Goal: Contribute content: Contribute content

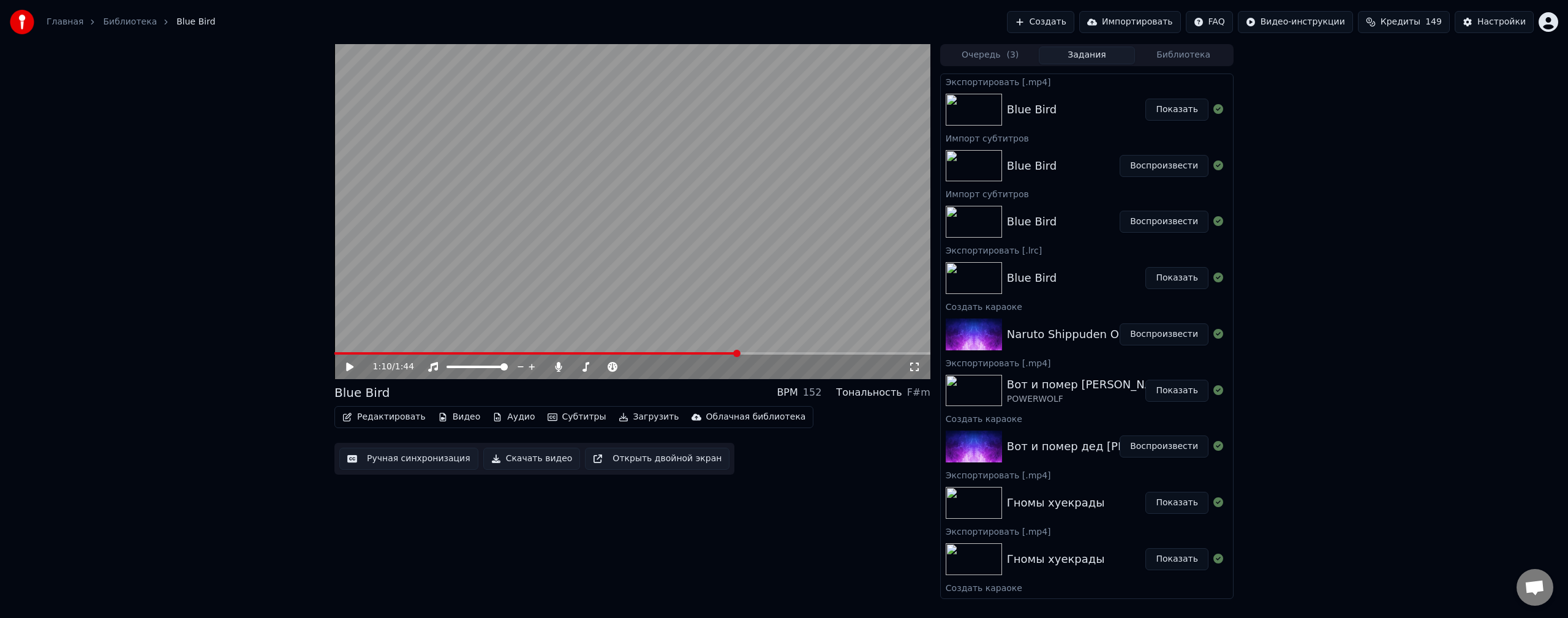
click at [706, 280] on video at bounding box center [632, 211] width 596 height 335
drag, startPoint x: 366, startPoint y: 351, endPoint x: 351, endPoint y: 351, distance: 15.0
click at [358, 351] on video at bounding box center [632, 211] width 596 height 335
drag, startPoint x: 346, startPoint y: 352, endPoint x: 322, endPoint y: 353, distance: 24.0
click at [322, 353] on div "1:11 / 1:44 Blue Bird BPM 152 Тональность F#m Редактировать Видео Аудио Субтитр…" at bounding box center [784, 320] width 1568 height 555
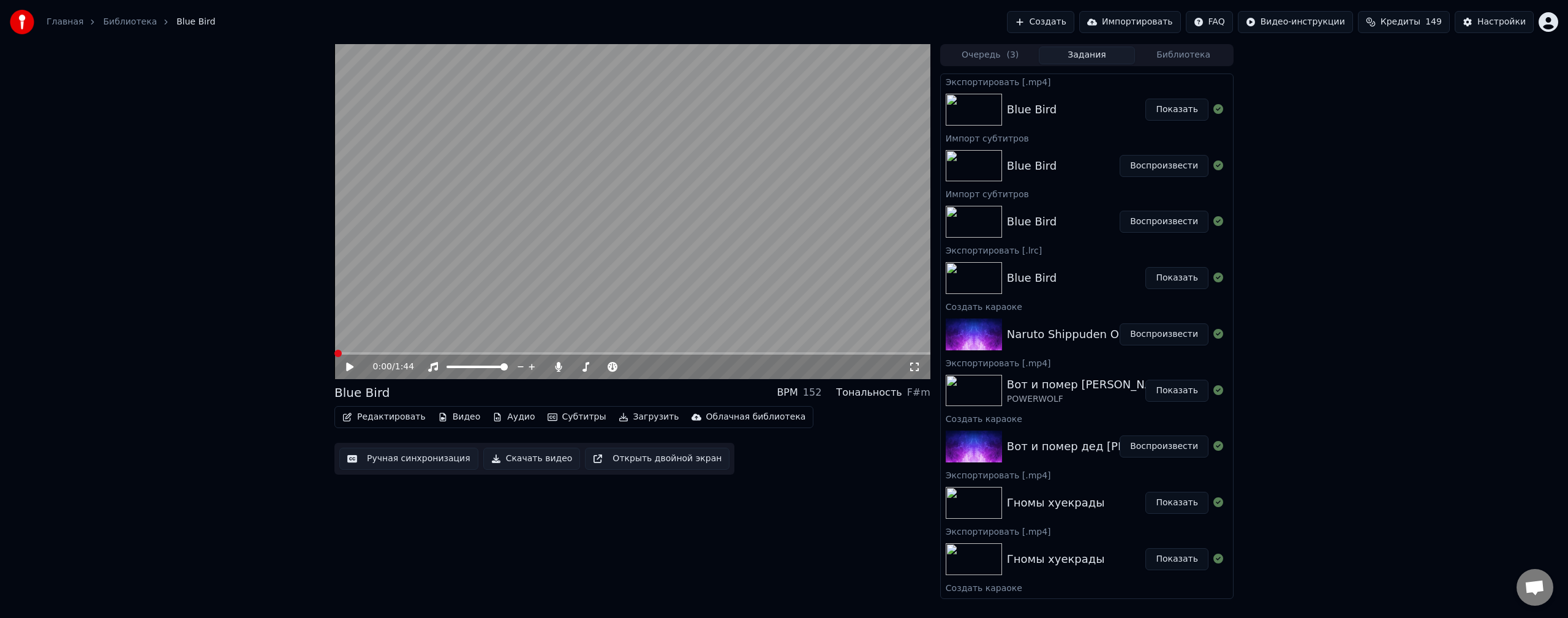
click at [334, 354] on span at bounding box center [334, 353] width 0 height 2
drag, startPoint x: 583, startPoint y: 371, endPoint x: 569, endPoint y: 371, distance: 14.0
click at [569, 371] on div at bounding box center [613, 367] width 98 height 12
click at [582, 366] on span at bounding box center [577, 367] width 10 height 2
click at [348, 370] on icon at bounding box center [349, 366] width 7 height 9
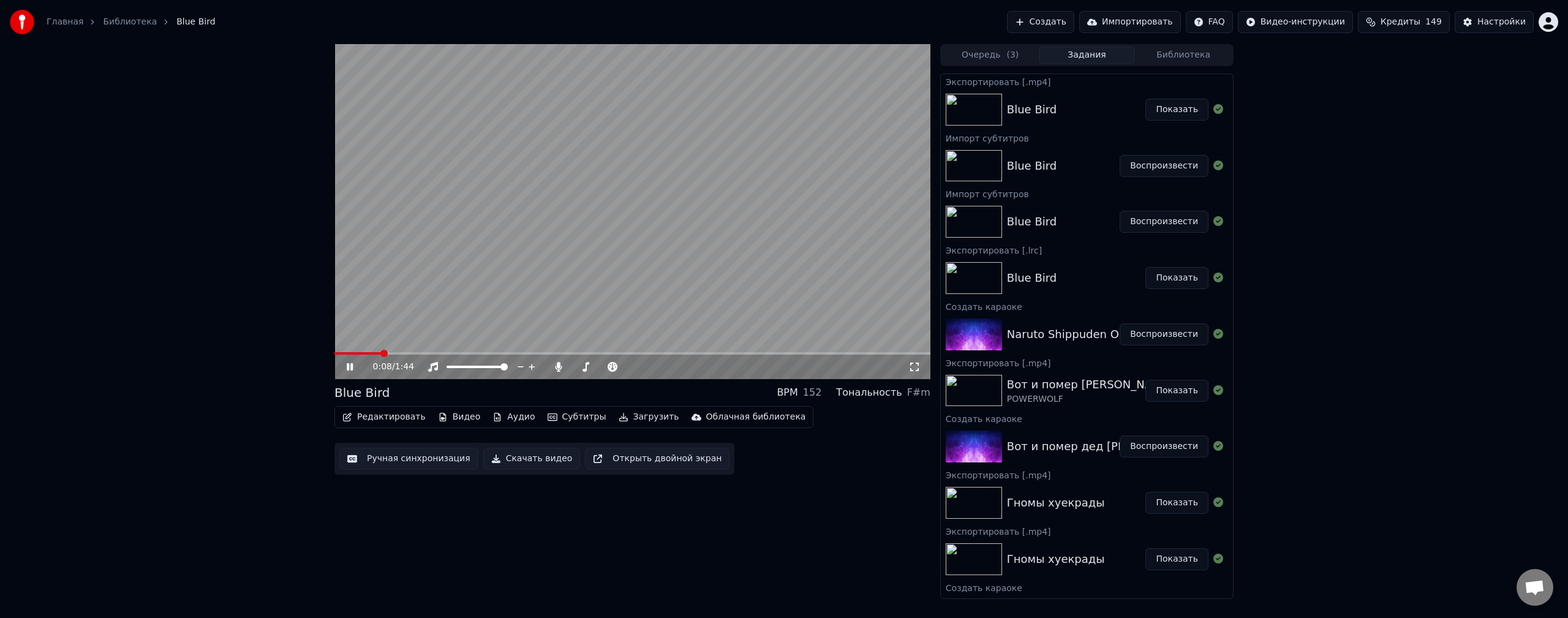
drag, startPoint x: 799, startPoint y: 213, endPoint x: 794, endPoint y: 227, distance: 14.9
click at [799, 213] on video at bounding box center [632, 211] width 596 height 335
click at [1074, 23] on button "Создать" at bounding box center [1040, 22] width 67 height 22
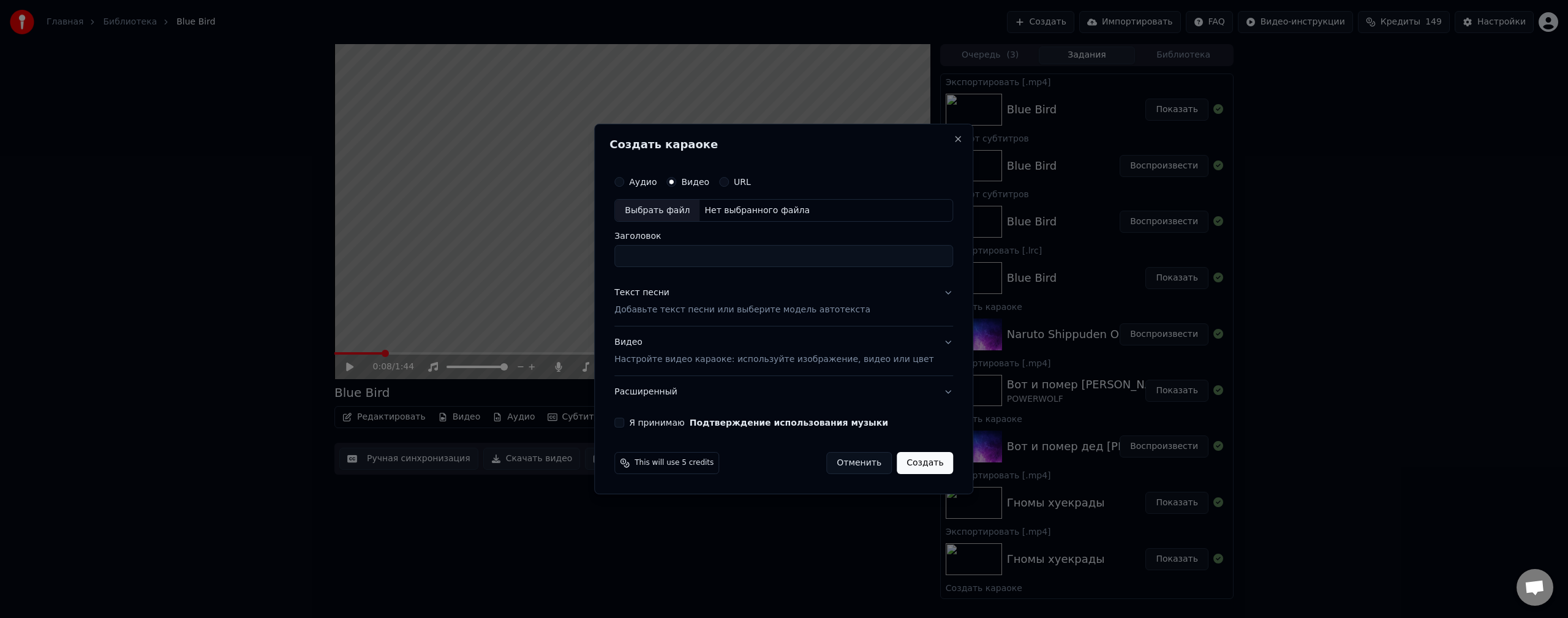
click at [682, 220] on div "Выбрать файл" at bounding box center [657, 210] width 84 height 22
type input "**********"
click at [929, 297] on button "Текст песни Добавьте текст песни или выберите модель автотекста" at bounding box center [783, 302] width 338 height 49
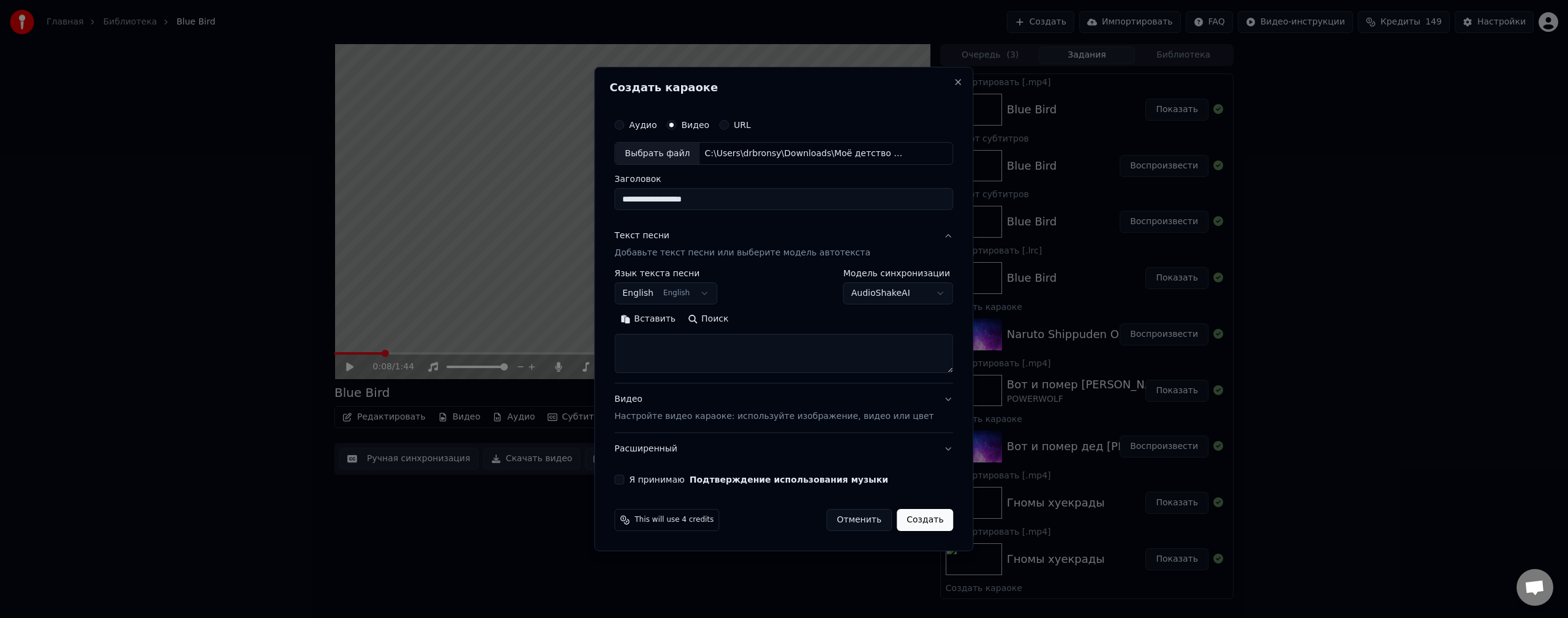
click at [904, 289] on body "Главная Библиотека Blue Bird Создать Импортировать FAQ Видео-инструкции Кредиты…" at bounding box center [784, 309] width 1568 height 618
select select "**********"
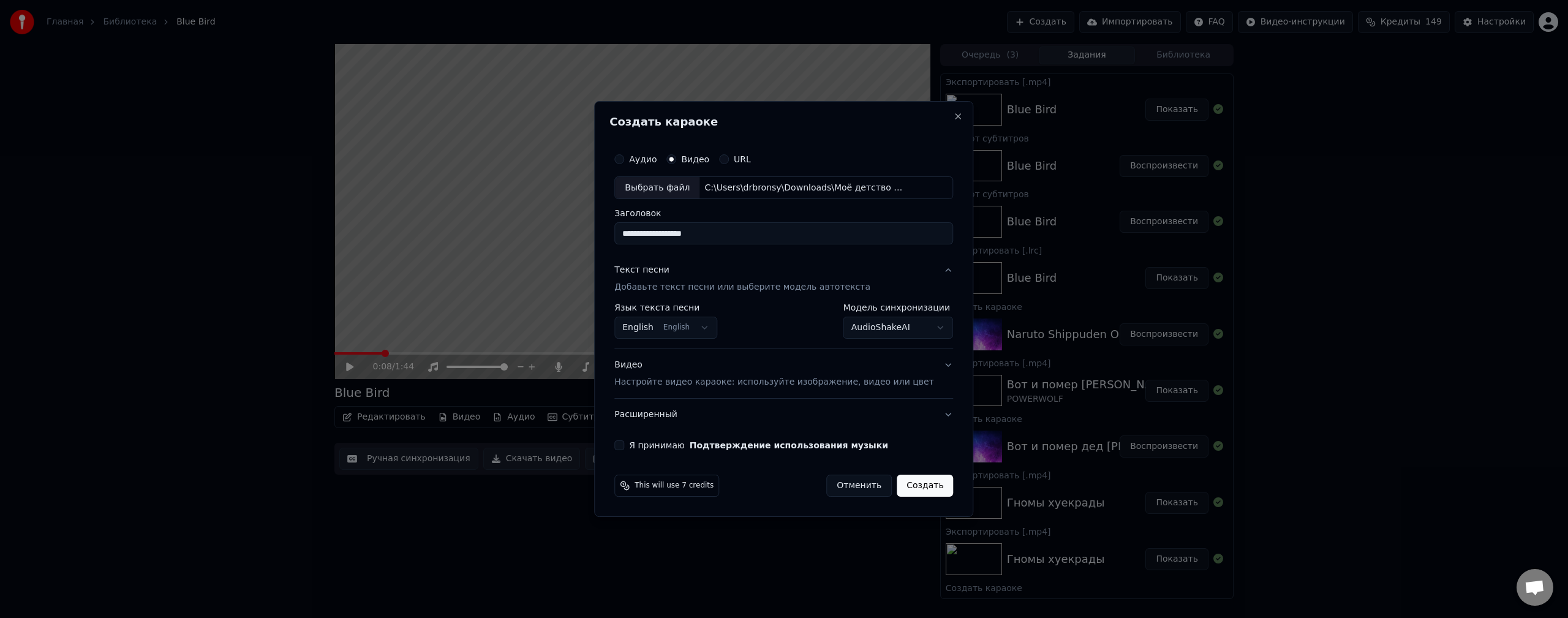
click at [664, 320] on body "Главная Библиотека Blue Bird Создать Импортировать FAQ Видео-инструкции Кредиты…" at bounding box center [784, 309] width 1568 height 618
select select "**"
click at [929, 364] on button "Видео Настройте видео караоке: используйте изображение, видео или цвет" at bounding box center [783, 374] width 338 height 49
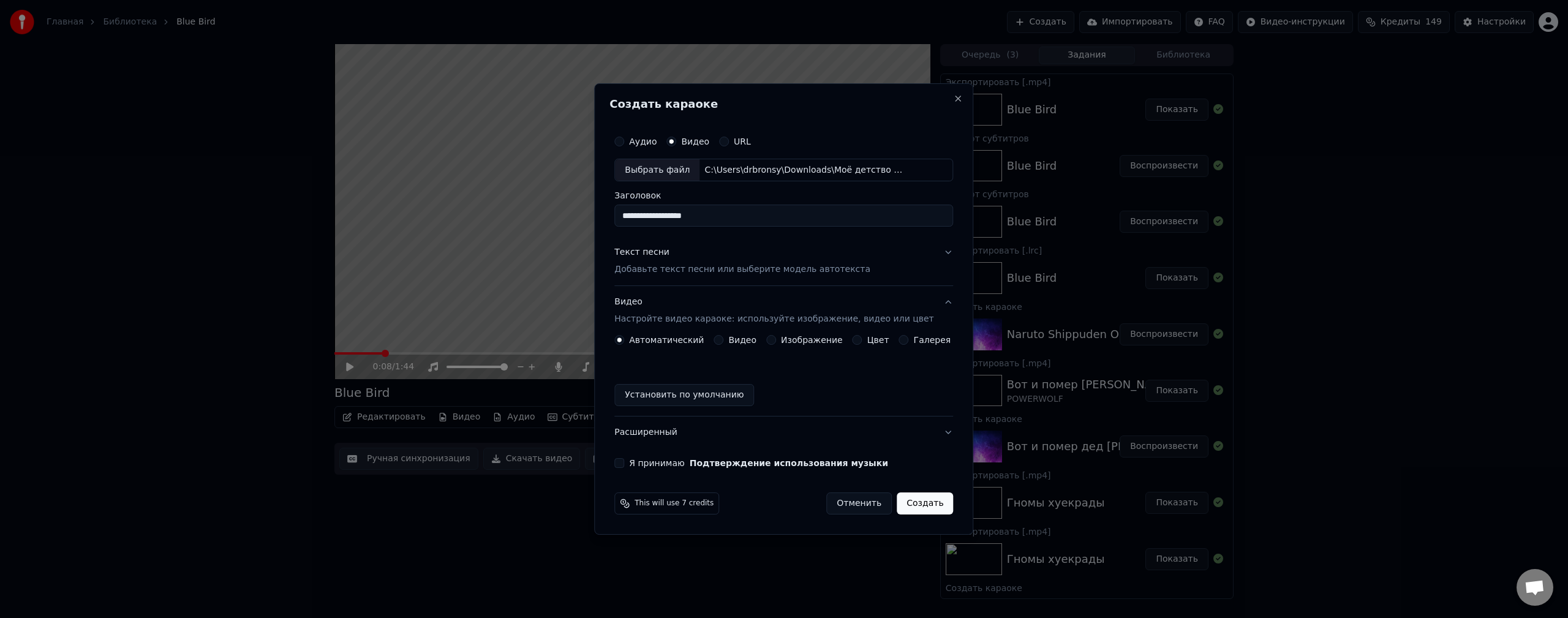
click at [744, 340] on label "Видео" at bounding box center [742, 339] width 28 height 9
click at [723, 340] on button "Видео" at bounding box center [718, 340] width 10 height 10
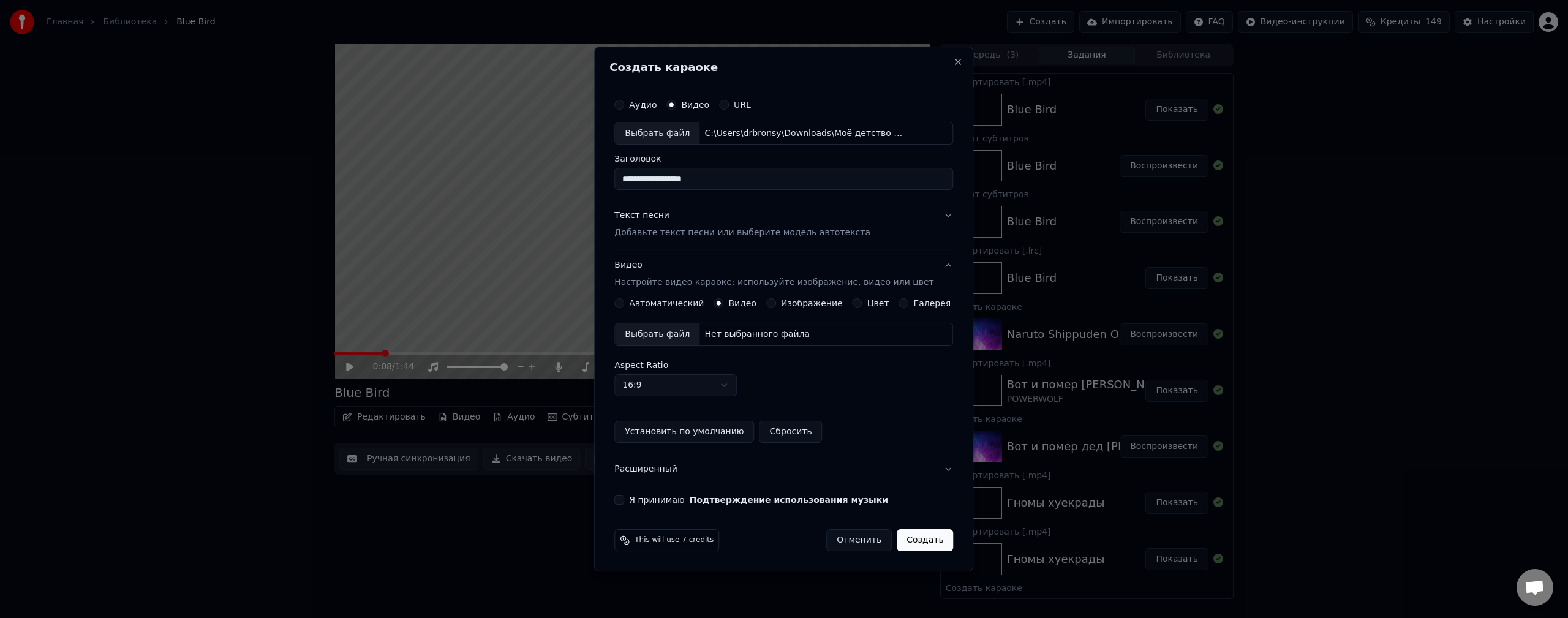
click at [668, 331] on div "Выбрать файл" at bounding box center [657, 334] width 84 height 22
click at [624, 502] on button "Я принимаю Подтверждение использования музыки" at bounding box center [619, 500] width 10 height 10
click at [925, 542] on button "Создать" at bounding box center [924, 540] width 57 height 22
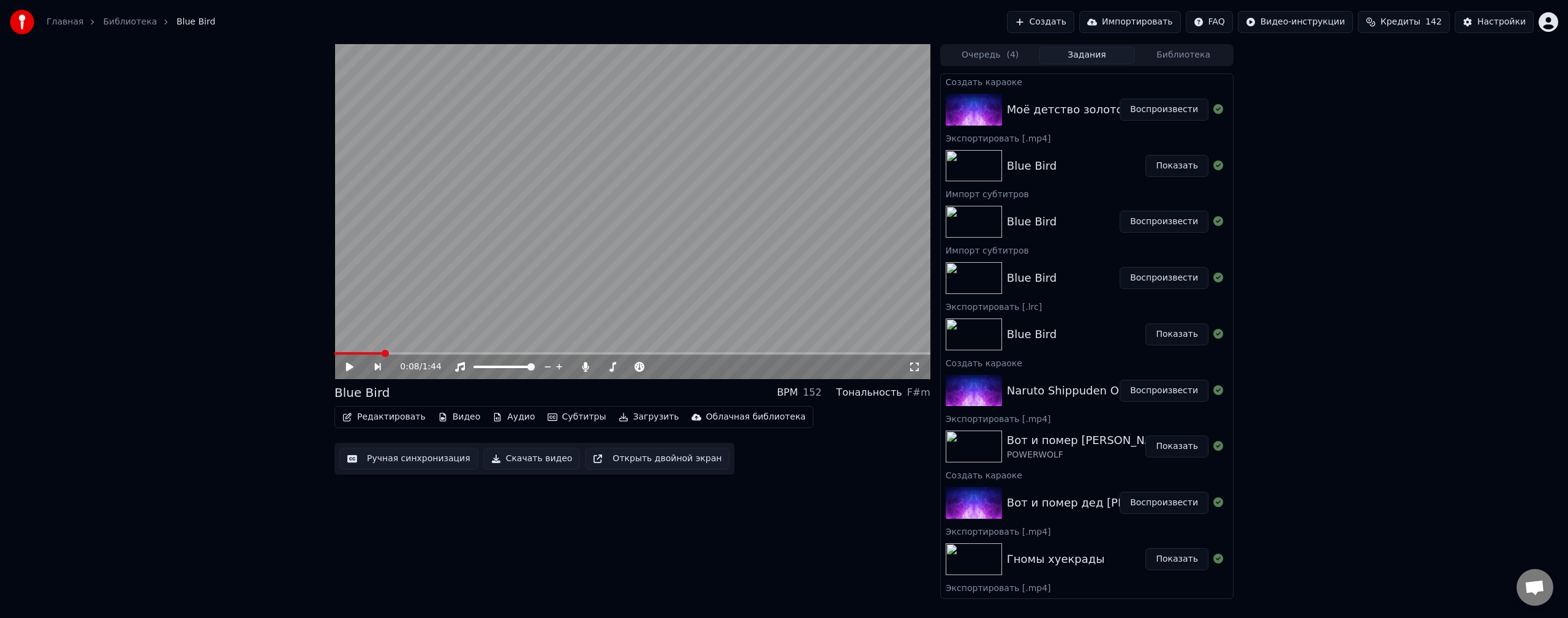
click at [1139, 111] on button "Воспроизвести" at bounding box center [1164, 109] width 89 height 22
click at [596, 363] on span at bounding box center [596, 366] width 7 height 7
click at [599, 186] on video at bounding box center [632, 211] width 596 height 335
click at [599, 366] on span at bounding box center [599, 367] width 0 height 2
click at [556, 421] on button "Субтитры" at bounding box center [576, 417] width 68 height 17
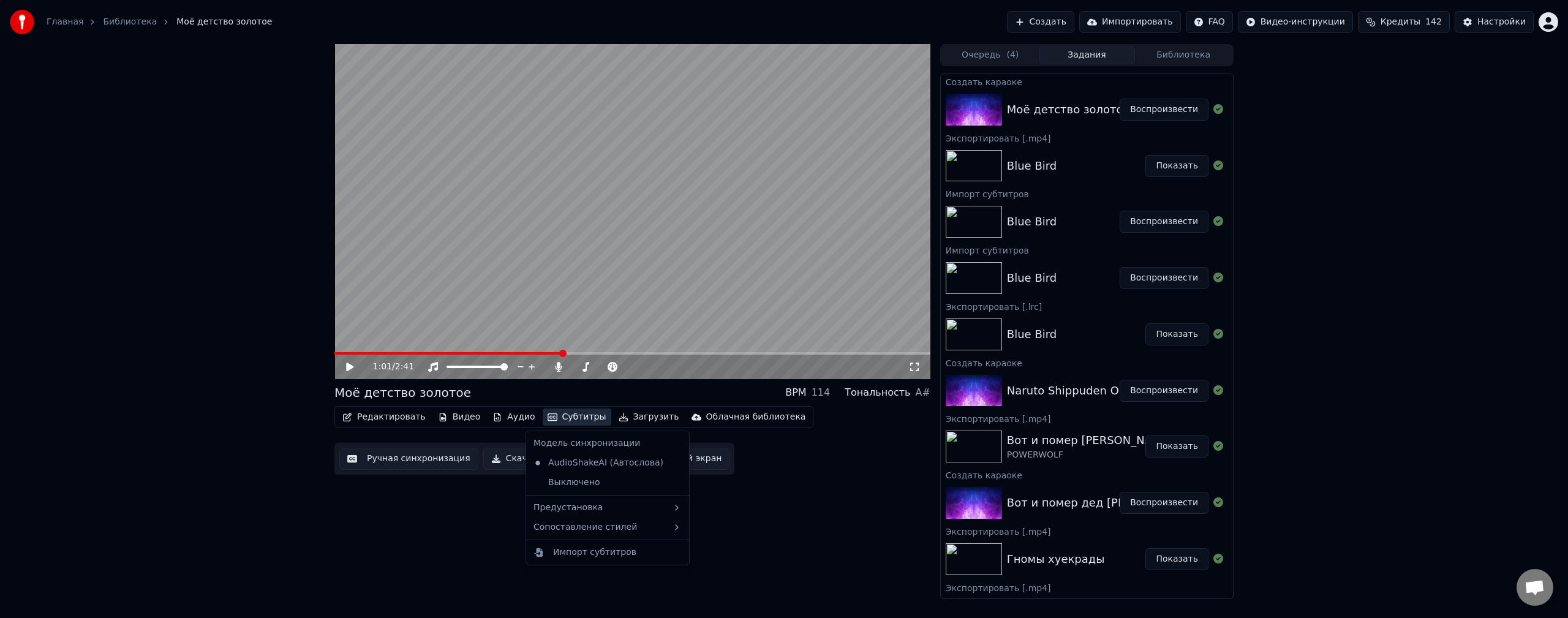
click at [462, 523] on div "1:01 / 2:41 Моё детство золотое BPM 114 Тональность A# Редактировать Видео Ауди…" at bounding box center [632, 320] width 596 height 555
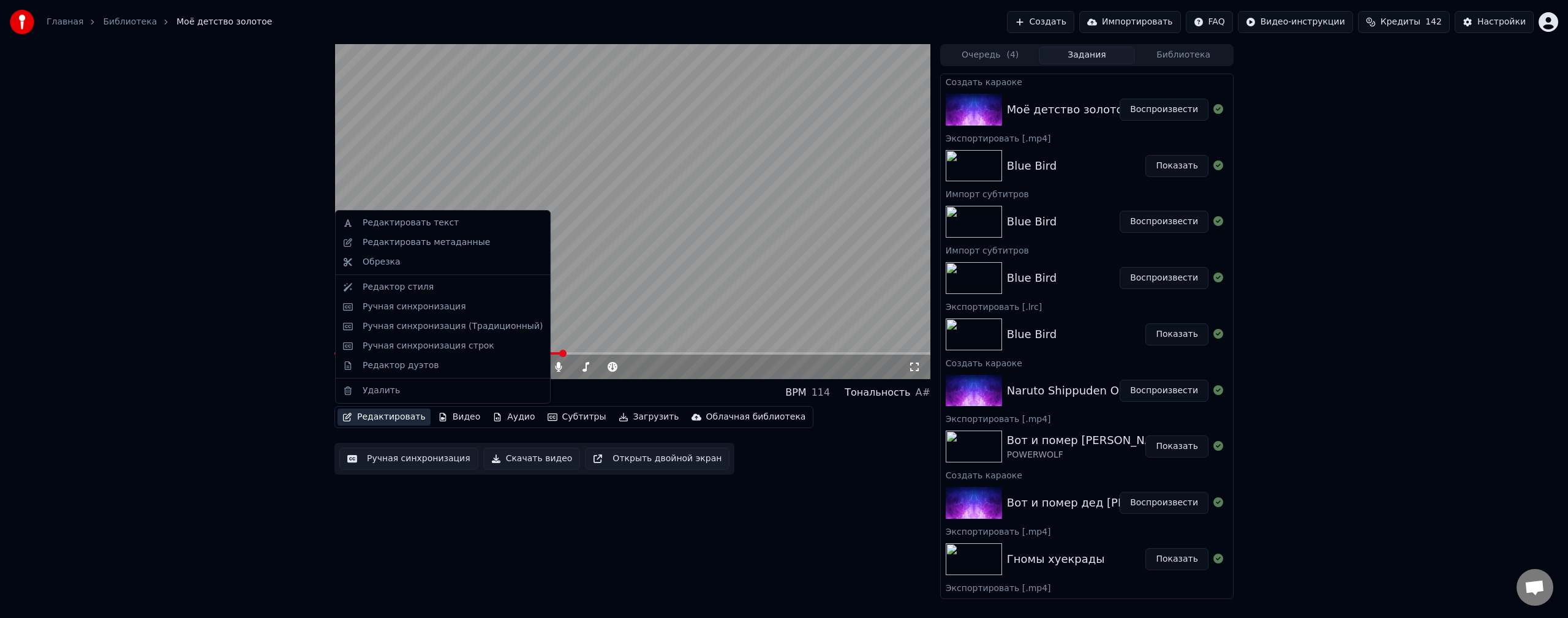
click at [393, 420] on button "Редактировать" at bounding box center [384, 417] width 93 height 17
click at [464, 230] on div "Редактировать текст" at bounding box center [442, 223] width 209 height 20
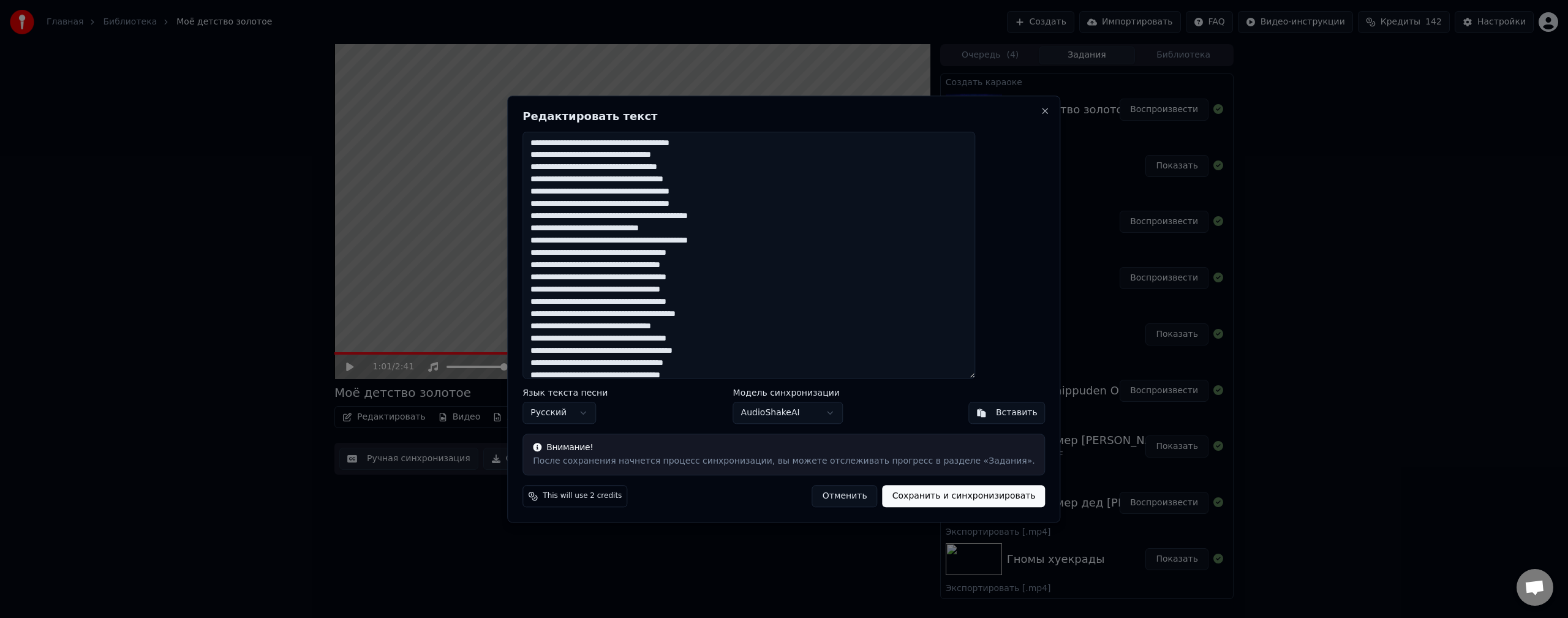
click at [633, 206] on textarea at bounding box center [749, 255] width 452 height 247
click at [676, 202] on textarea at bounding box center [749, 255] width 452 height 247
click at [574, 206] on textarea at bounding box center [749, 255] width 452 height 247
click at [661, 205] on textarea at bounding box center [749, 255] width 452 height 247
click at [658, 202] on textarea at bounding box center [749, 255] width 452 height 247
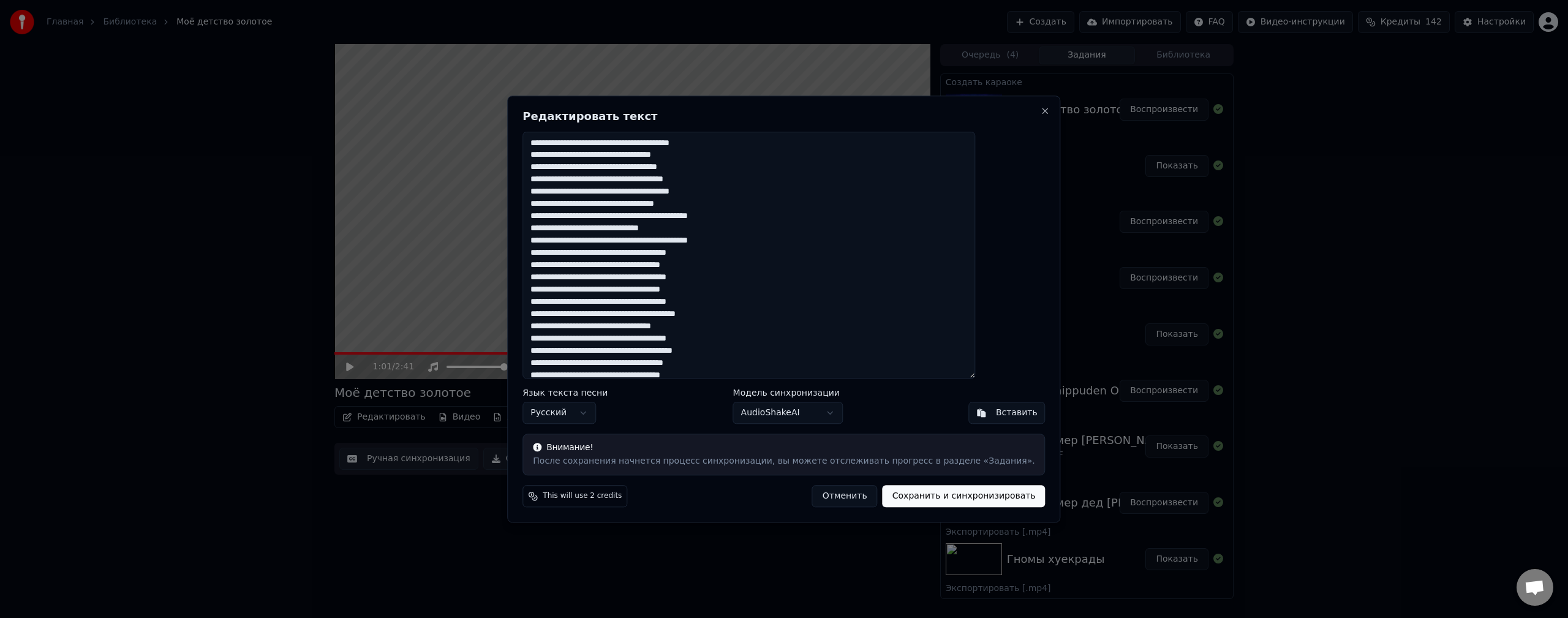
click at [688, 265] on textarea at bounding box center [749, 255] width 452 height 247
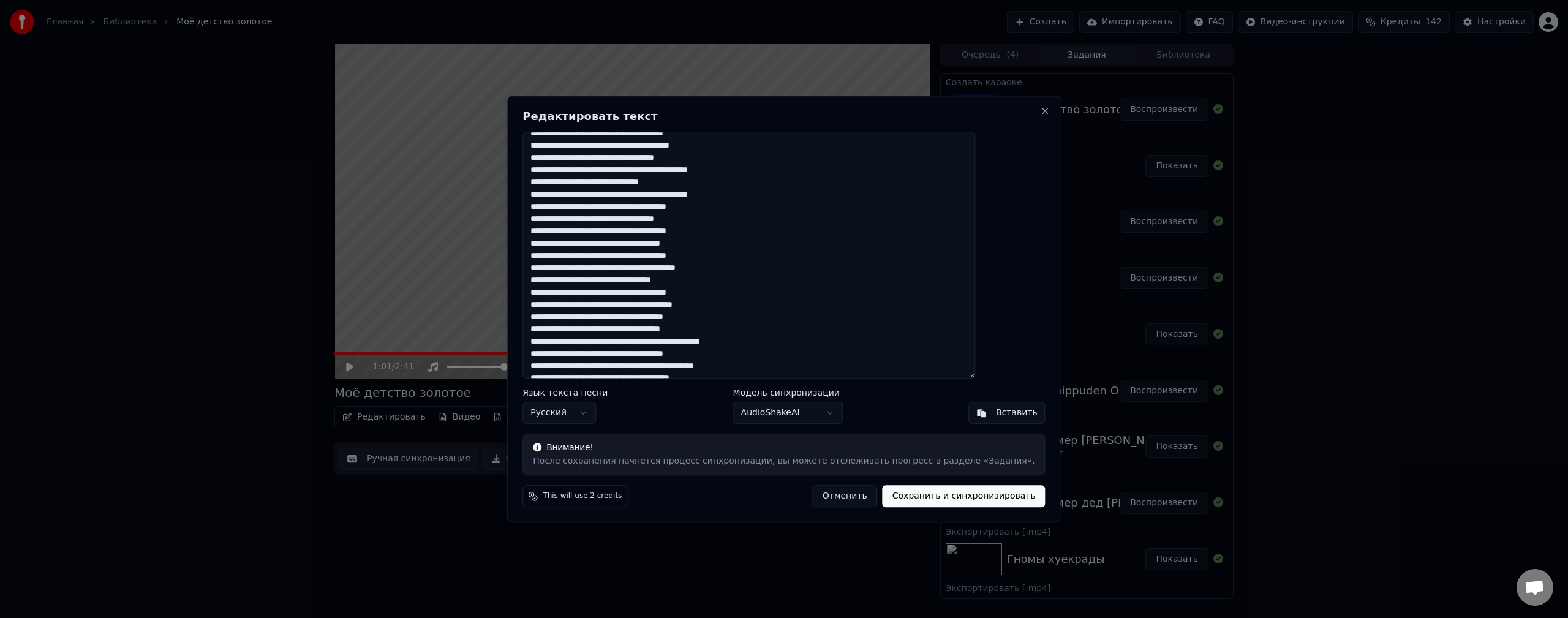
scroll to position [62, 0]
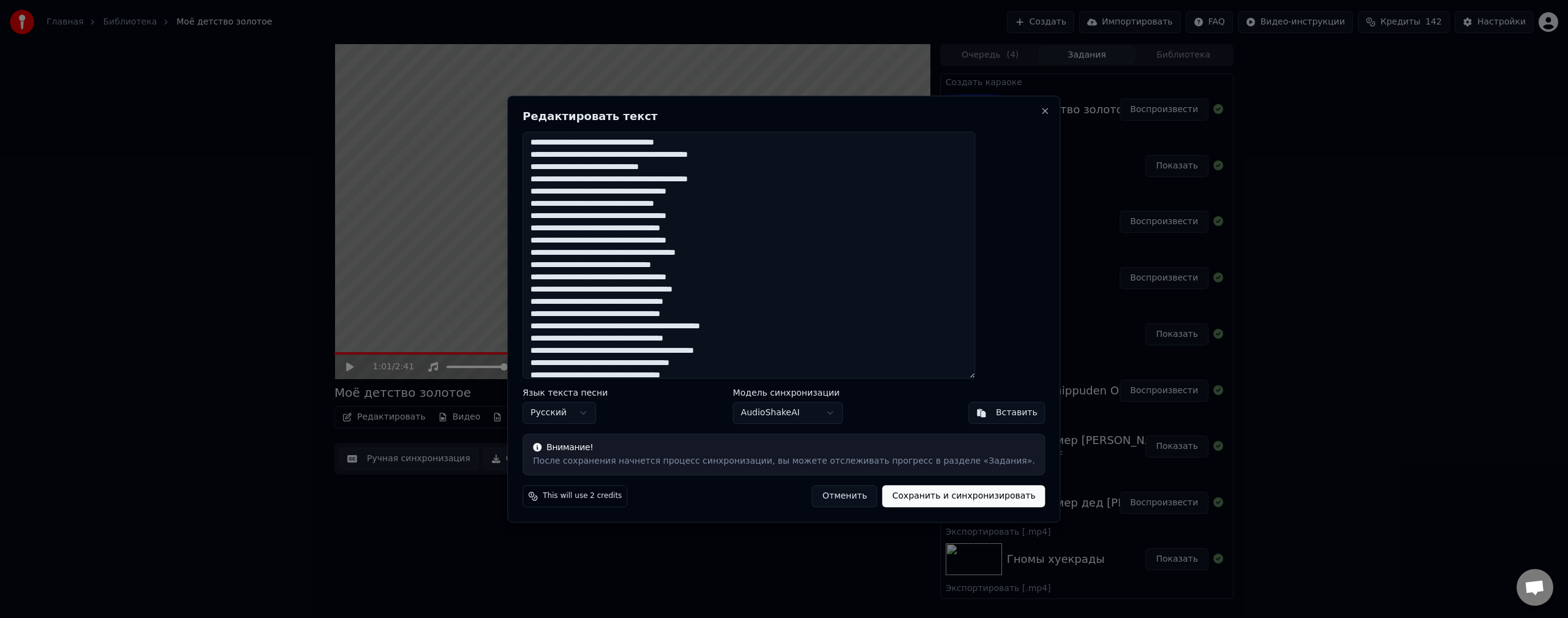
click at [688, 229] on textarea at bounding box center [749, 255] width 452 height 247
click at [694, 265] on textarea at bounding box center [749, 255] width 452 height 247
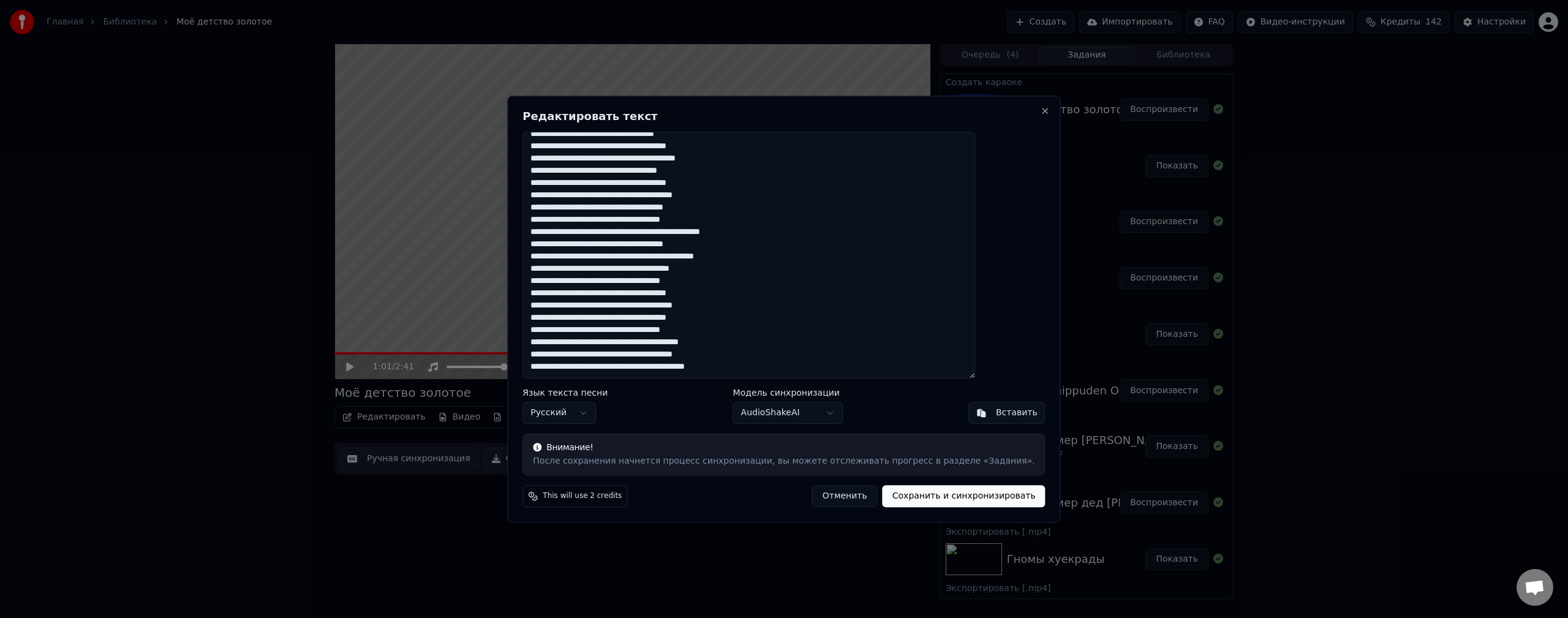
scroll to position [0, 0]
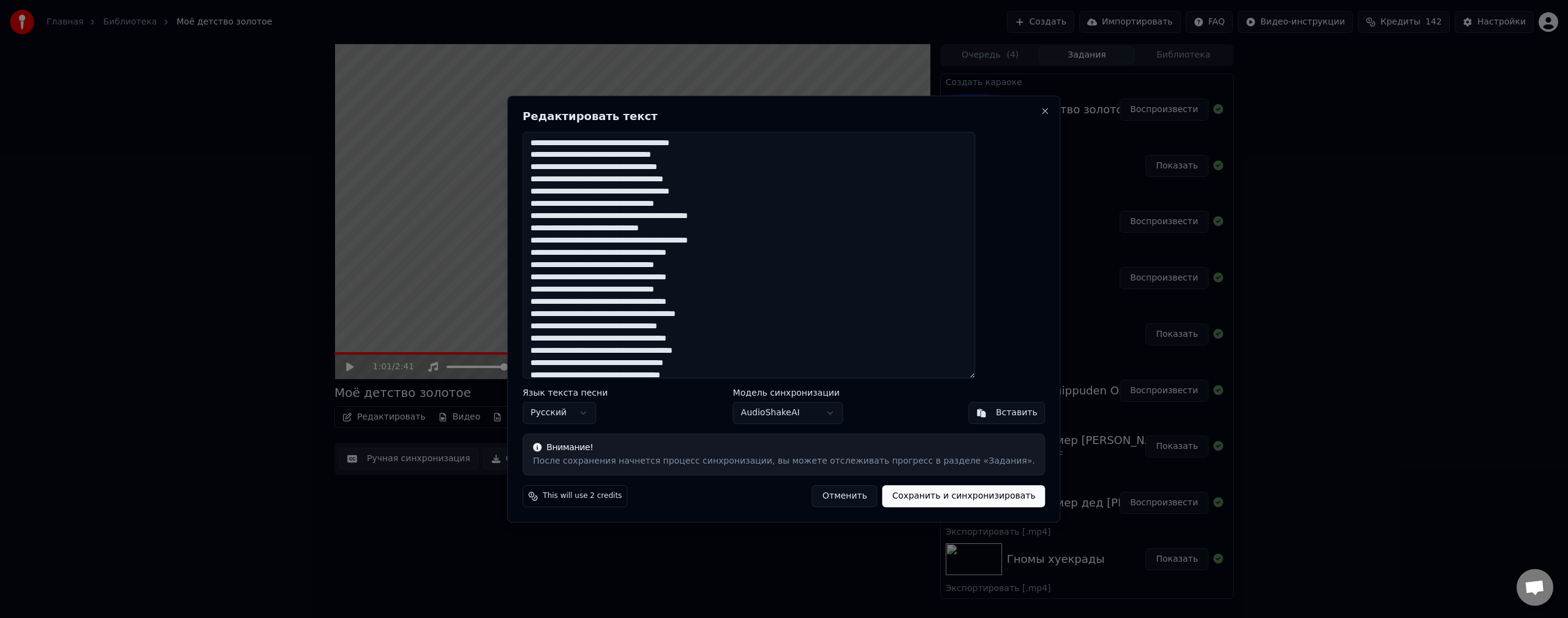
drag, startPoint x: 793, startPoint y: 369, endPoint x: 621, endPoint y: 113, distance: 308.4
click at [534, 45] on body "Главная Библиотека Моё детство золотое Создать Импортировать FAQ Видео-инструкц…" at bounding box center [784, 309] width 1568 height 618
paste textarea "**********"
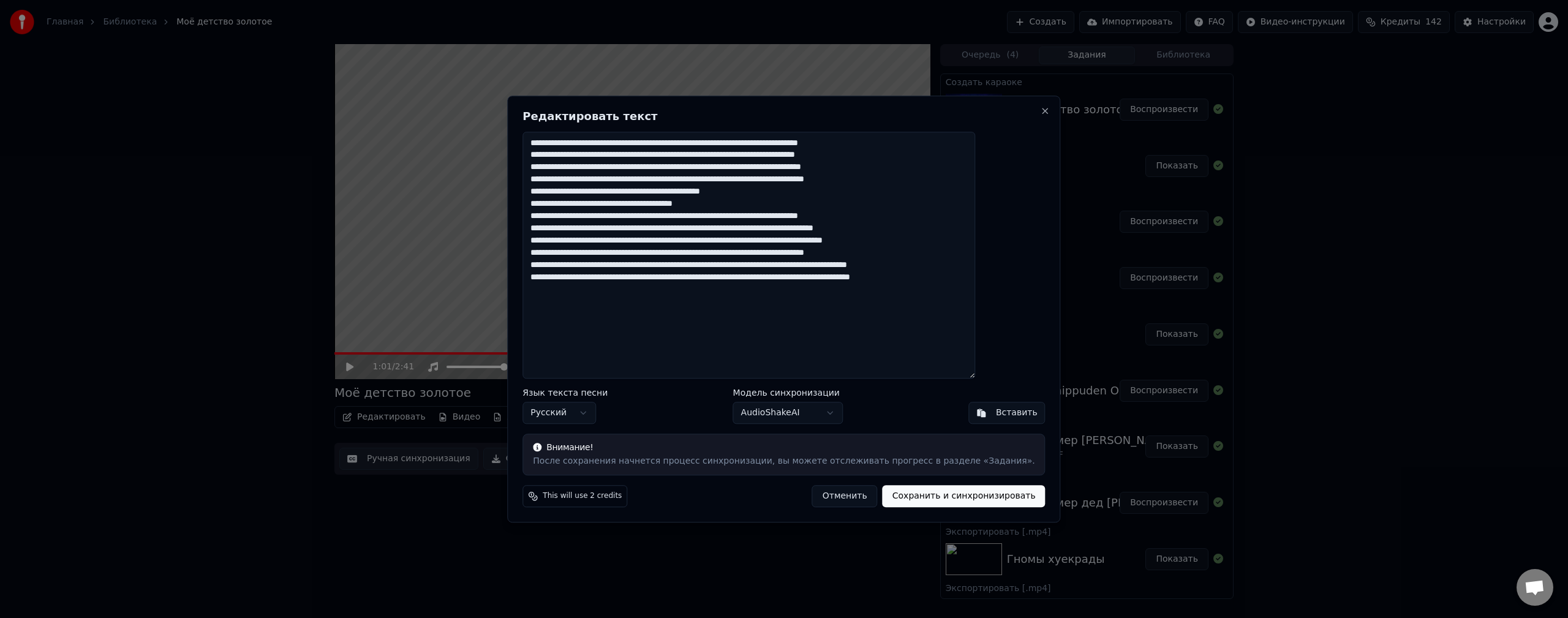
click at [757, 142] on textarea at bounding box center [749, 255] width 452 height 247
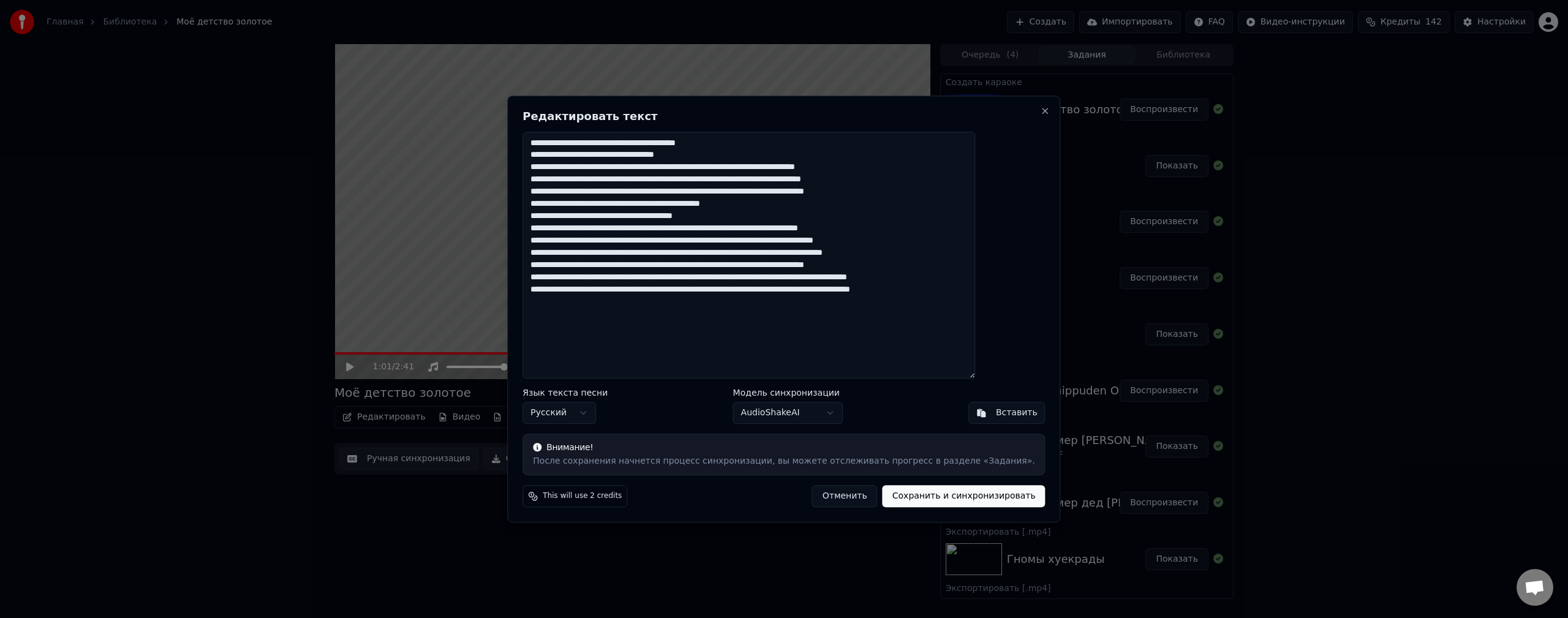
click at [753, 168] on textarea at bounding box center [749, 255] width 452 height 247
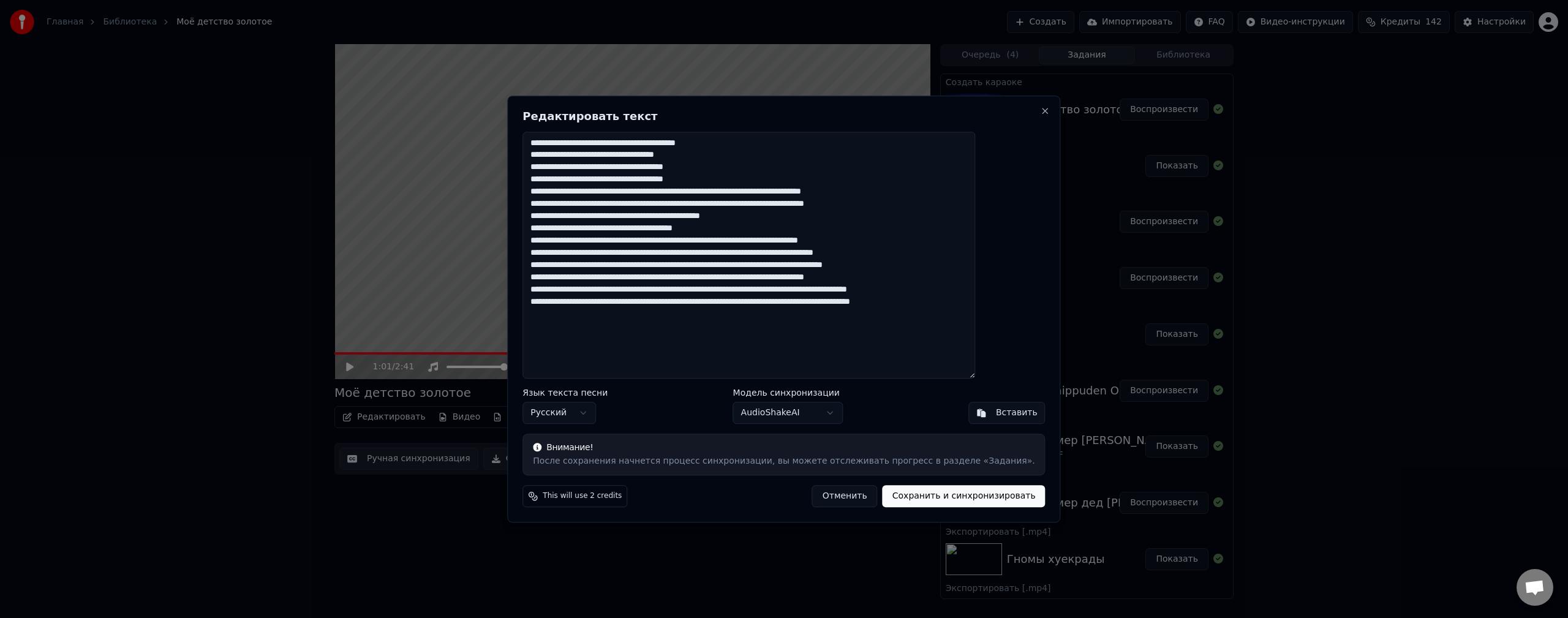
click at [569, 177] on textarea at bounding box center [749, 255] width 452 height 247
click at [758, 191] on textarea at bounding box center [749, 255] width 452 height 247
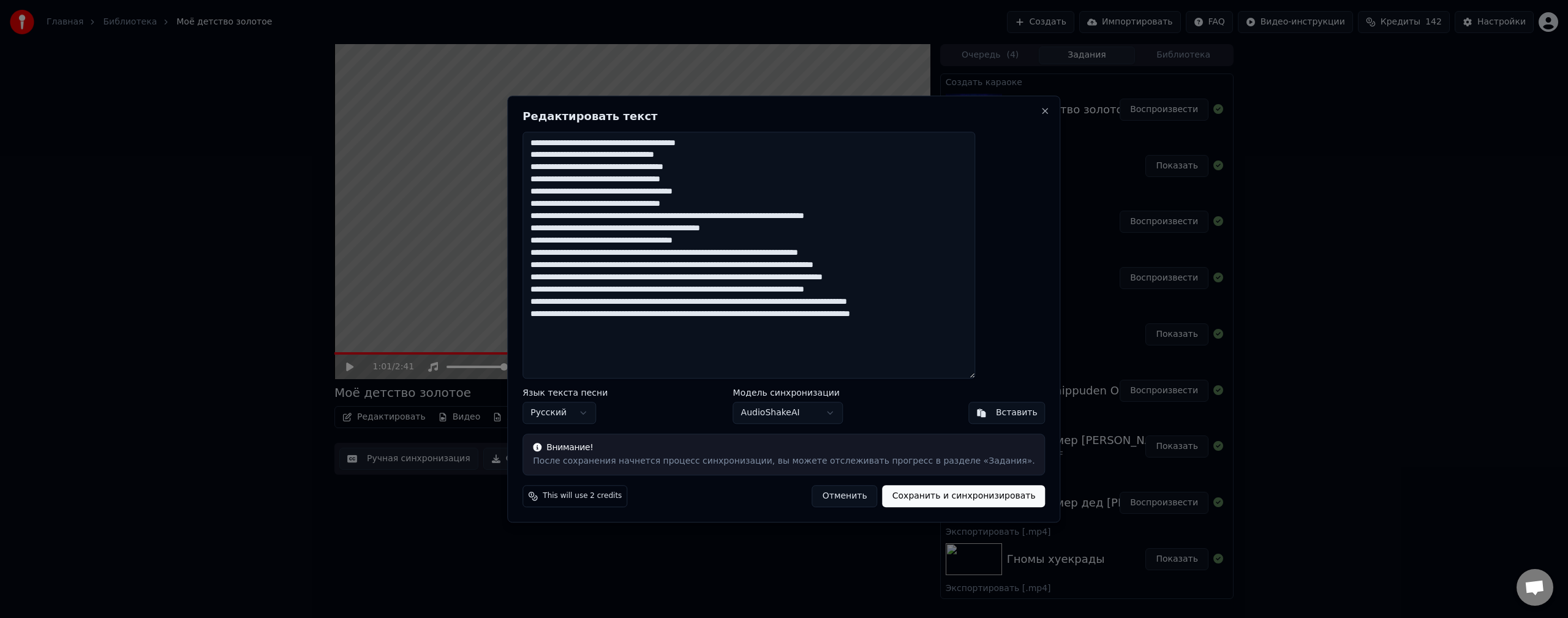
click at [787, 216] on textarea at bounding box center [749, 255] width 452 height 247
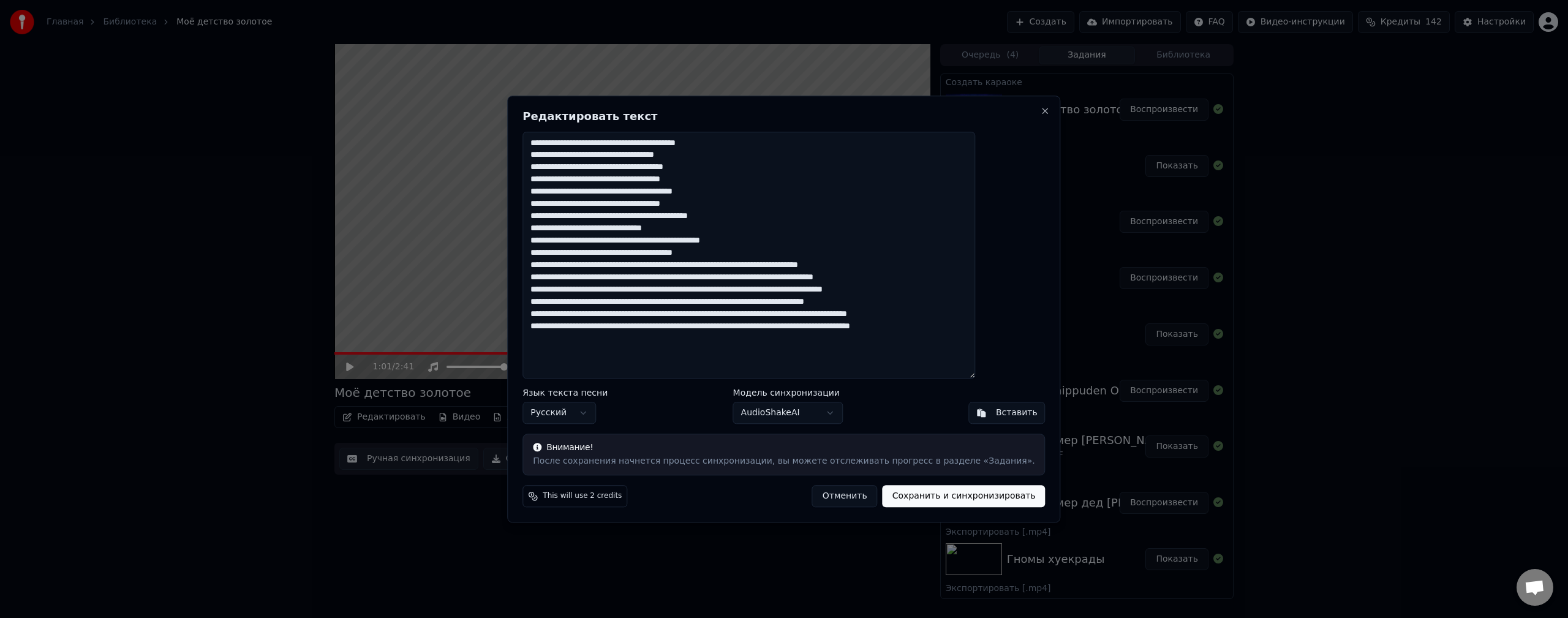
click at [742, 263] on textarea at bounding box center [749, 255] width 452 height 247
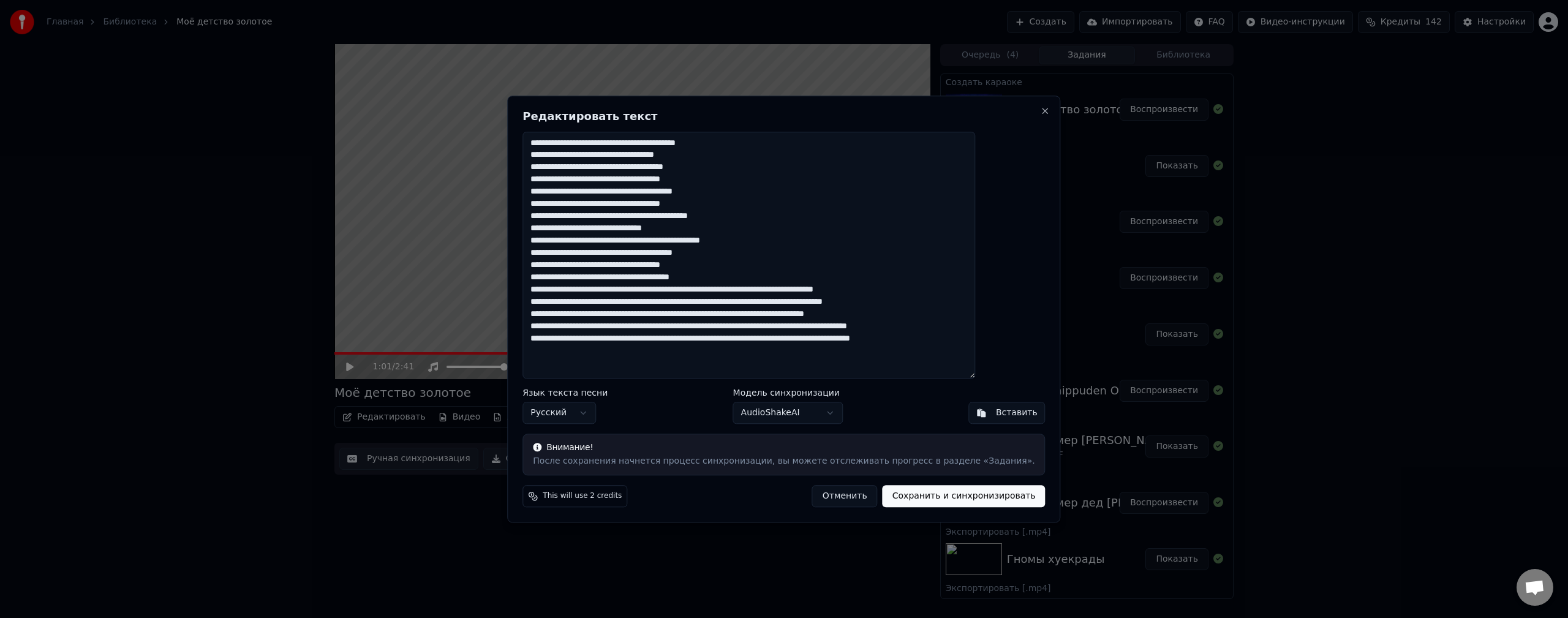
drag, startPoint x: 772, startPoint y: 289, endPoint x: 765, endPoint y: 291, distance: 7.3
click at [765, 291] on textarea at bounding box center [749, 255] width 452 height 247
drag, startPoint x: 767, startPoint y: 288, endPoint x: 771, endPoint y: 293, distance: 6.4
click at [767, 289] on textarea at bounding box center [749, 255] width 452 height 247
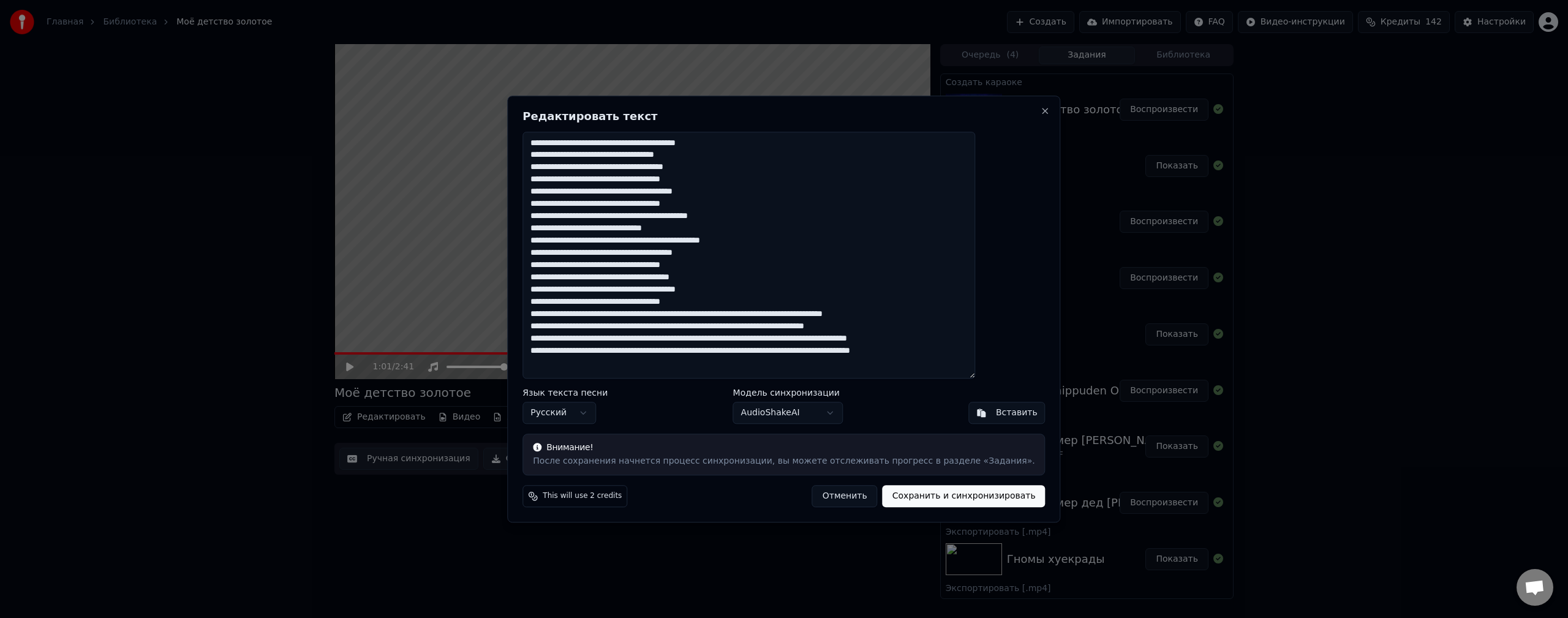
click at [768, 312] on textarea at bounding box center [749, 255] width 452 height 247
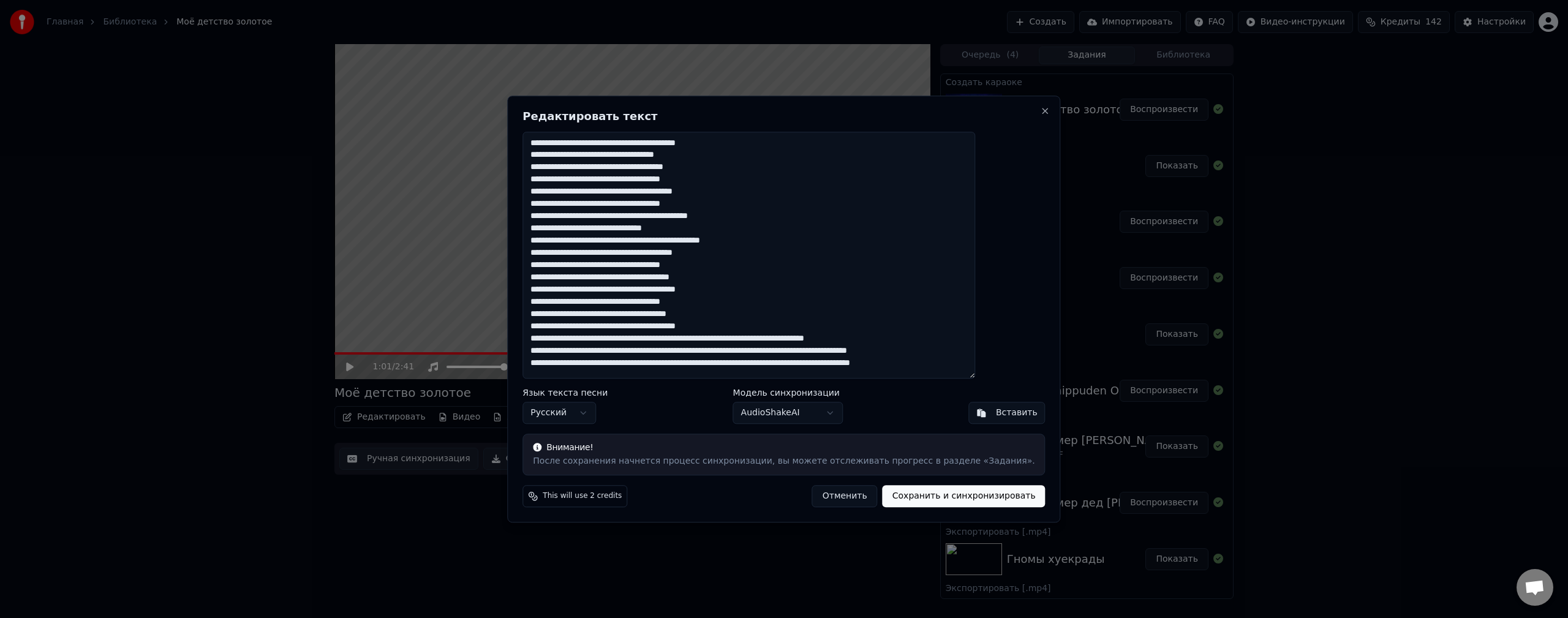
click at [763, 340] on textarea at bounding box center [749, 255] width 452 height 247
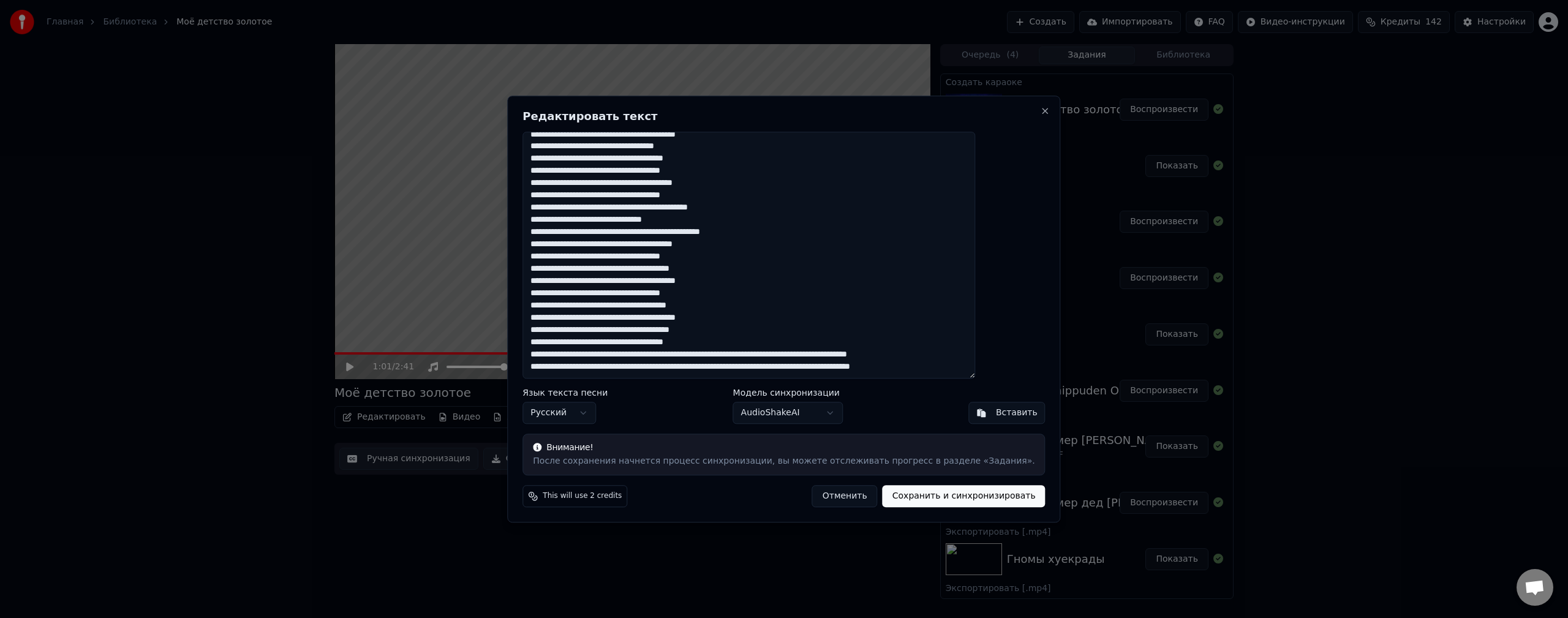
scroll to position [21, 0]
click at [800, 344] on textarea at bounding box center [749, 255] width 452 height 247
click at [791, 353] on textarea at bounding box center [749, 255] width 452 height 247
type textarea "**********"
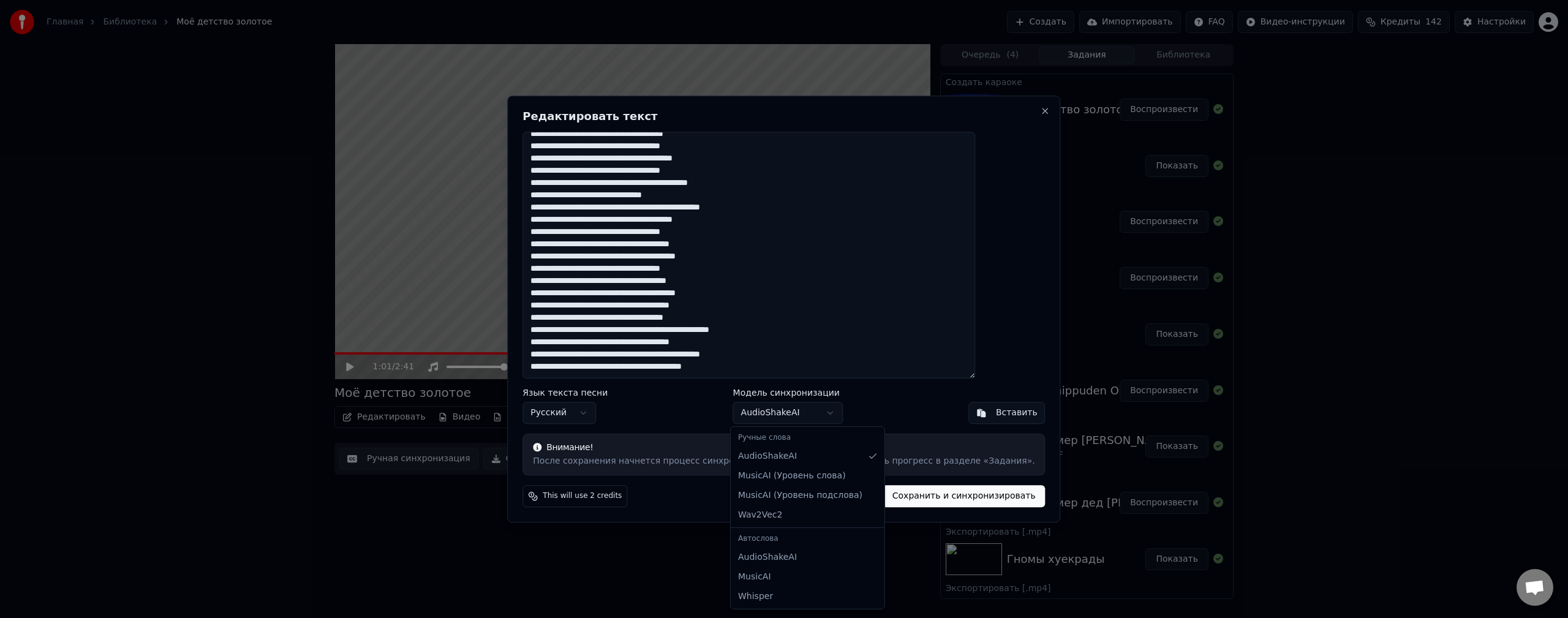
click at [839, 413] on body "Главная Библиотека Моё детство золотое Создать Импортировать FAQ Видео-инструкц…" at bounding box center [784, 309] width 1568 height 618
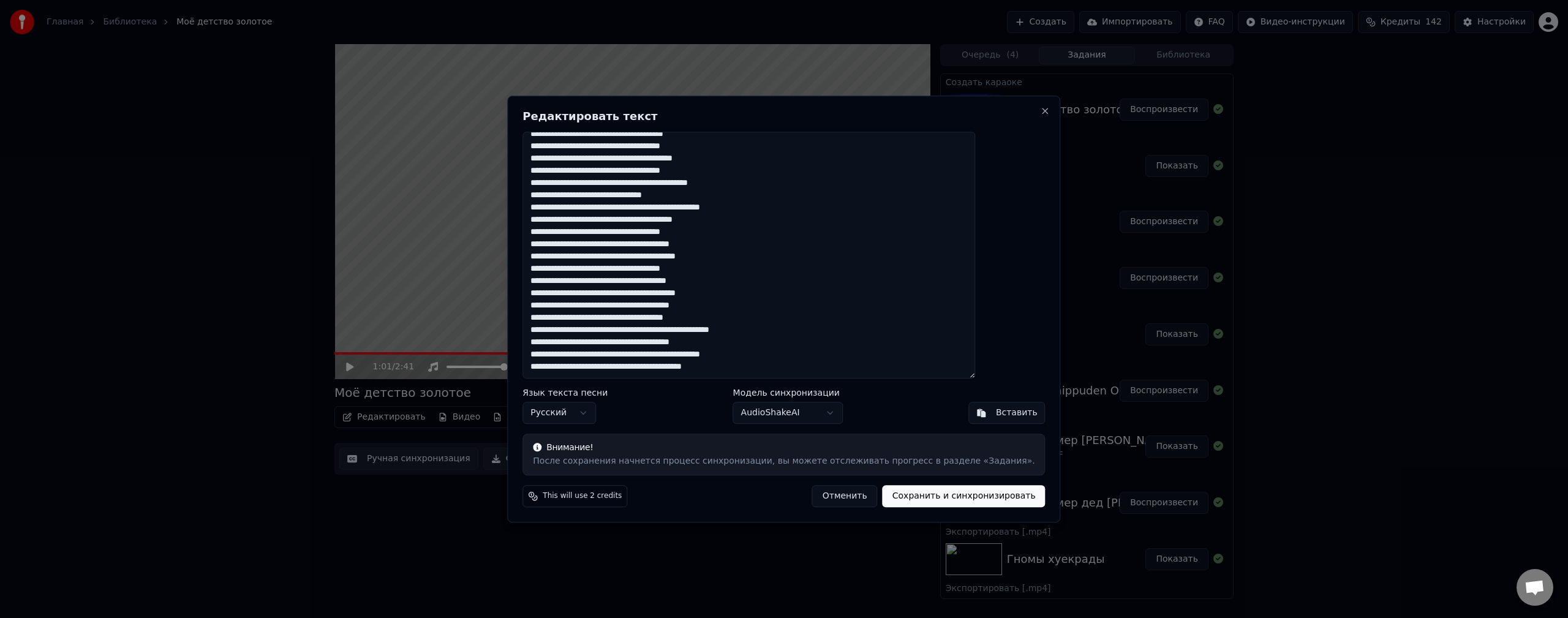
click at [828, 414] on body "Главная Библиотека Моё детство золотое Создать Импортировать FAQ Видео-инструкц…" at bounding box center [784, 309] width 1568 height 618
click at [835, 412] on body "Главная Библиотека Моё детство золотое Создать Импортировать FAQ Видео-инструкц…" at bounding box center [784, 309] width 1568 height 618
click at [894, 497] on button "Сохранить и синхронизировать" at bounding box center [964, 496] width 163 height 22
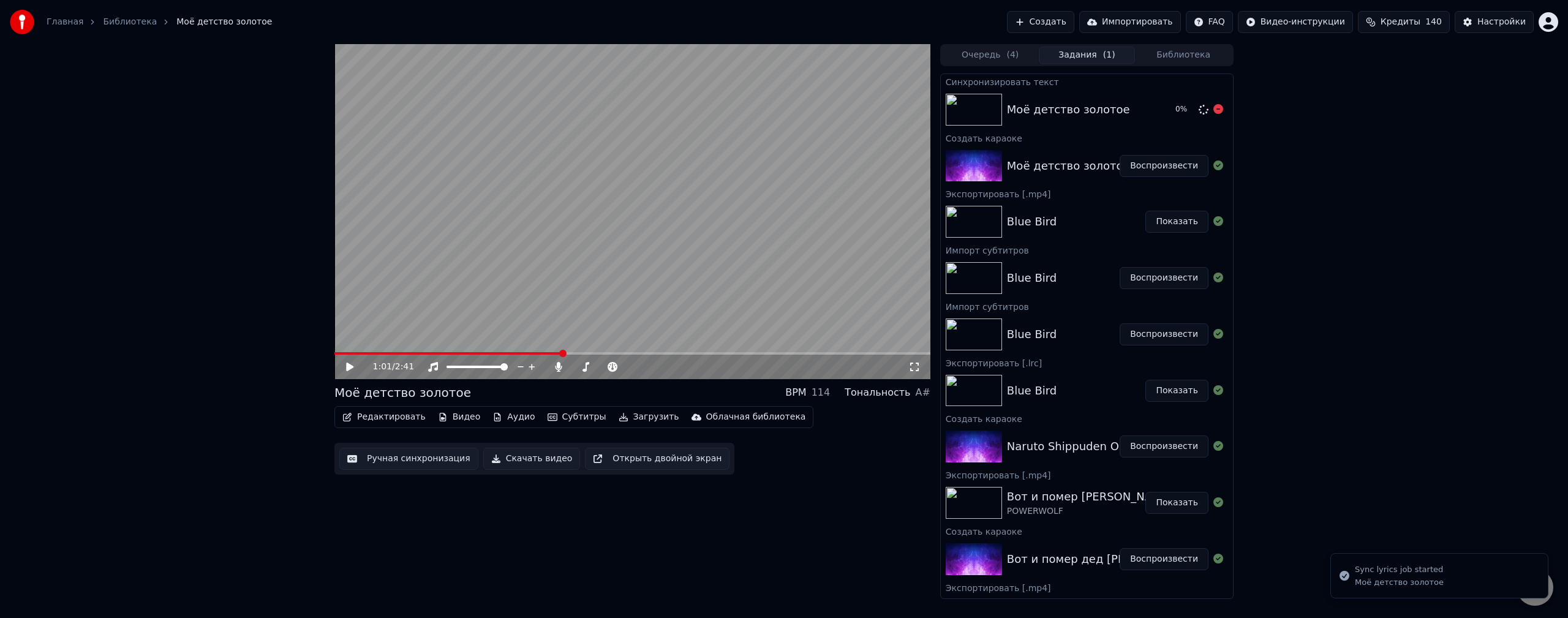
click at [1067, 112] on div "Моё детство золотое" at bounding box center [1068, 109] width 123 height 17
click at [633, 371] on span at bounding box center [629, 366] width 7 height 7
click at [659, 362] on icon at bounding box center [658, 367] width 12 height 12
click at [659, 365] on icon at bounding box center [658, 367] width 12 height 12
click at [531, 365] on icon at bounding box center [532, 367] width 12 height 12
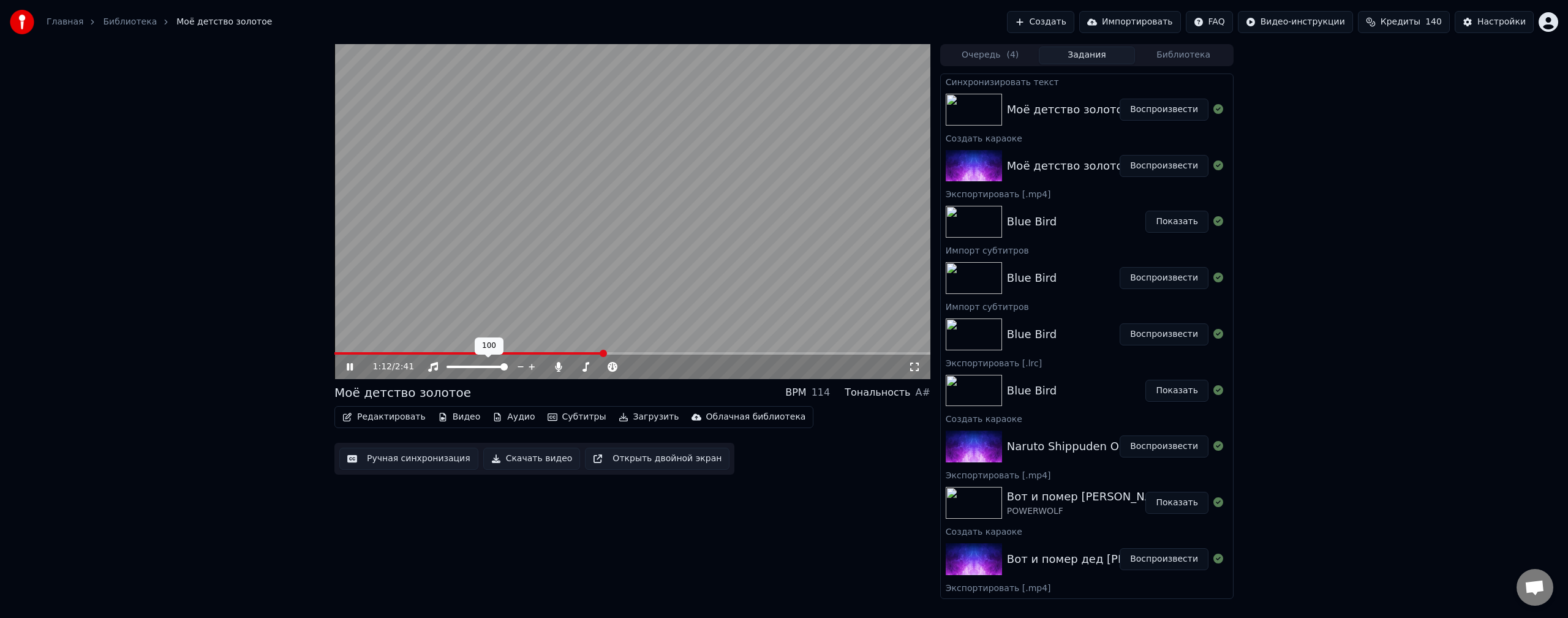
click at [521, 365] on icon at bounding box center [521, 367] width 12 height 12
click at [508, 367] on span at bounding box center [477, 367] width 61 height 2
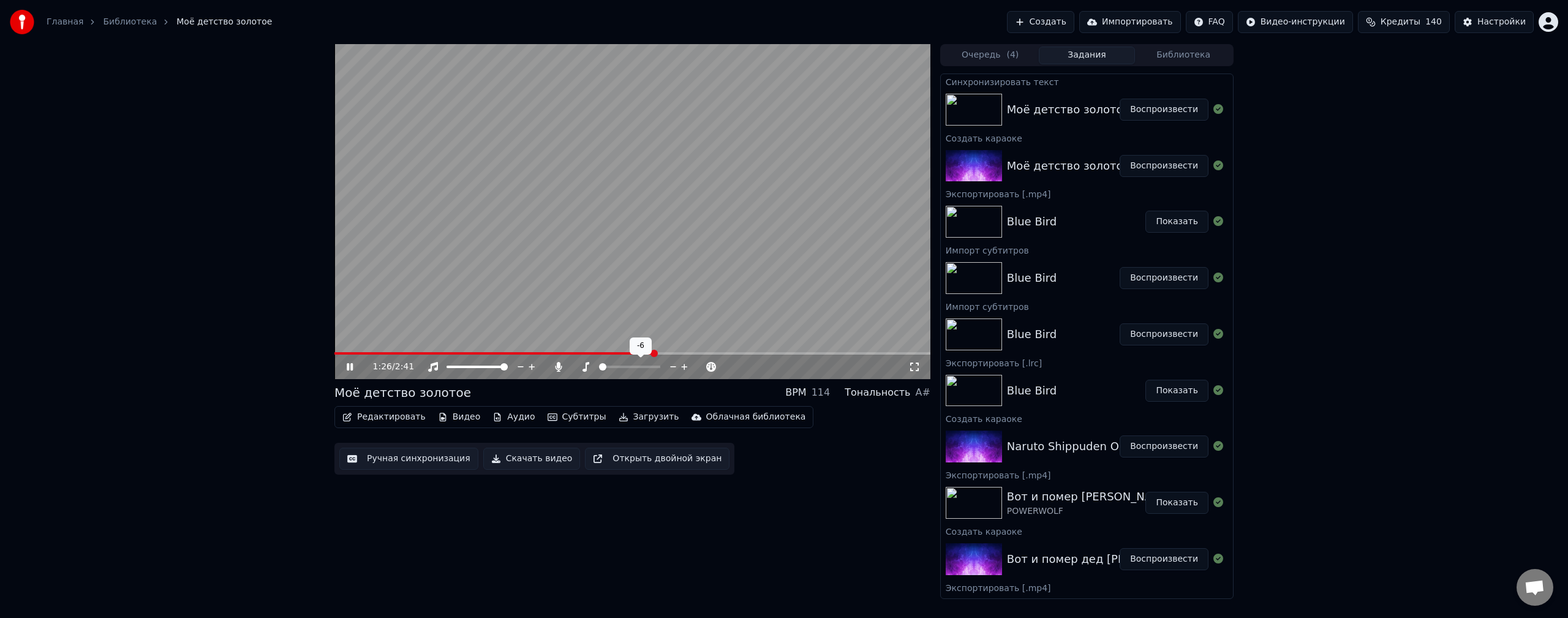
click at [602, 365] on span at bounding box center [602, 366] width 7 height 7
click at [601, 365] on div at bounding box center [640, 367] width 98 height 12
click at [599, 370] on span at bounding box center [602, 366] width 7 height 7
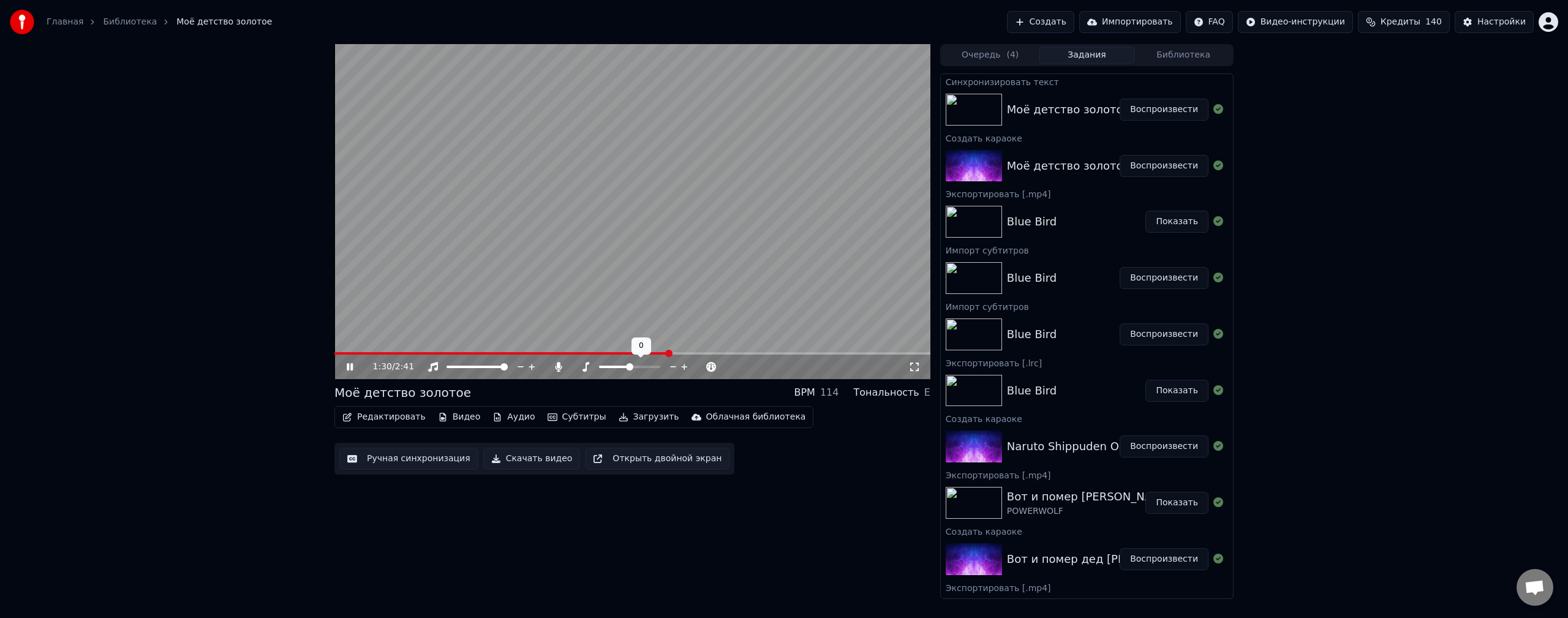
click at [632, 369] on span at bounding box center [629, 366] width 7 height 7
drag, startPoint x: 1435, startPoint y: 353, endPoint x: 1096, endPoint y: 374, distance: 339.6
click at [1435, 353] on div "1:31 / 2:41 Моё детство золотое BPM 114 Тональность E Редактировать Видео Аудио…" at bounding box center [784, 320] width 1568 height 555
click at [577, 350] on video at bounding box center [632, 211] width 596 height 335
click at [334, 357] on span at bounding box center [337, 353] width 7 height 7
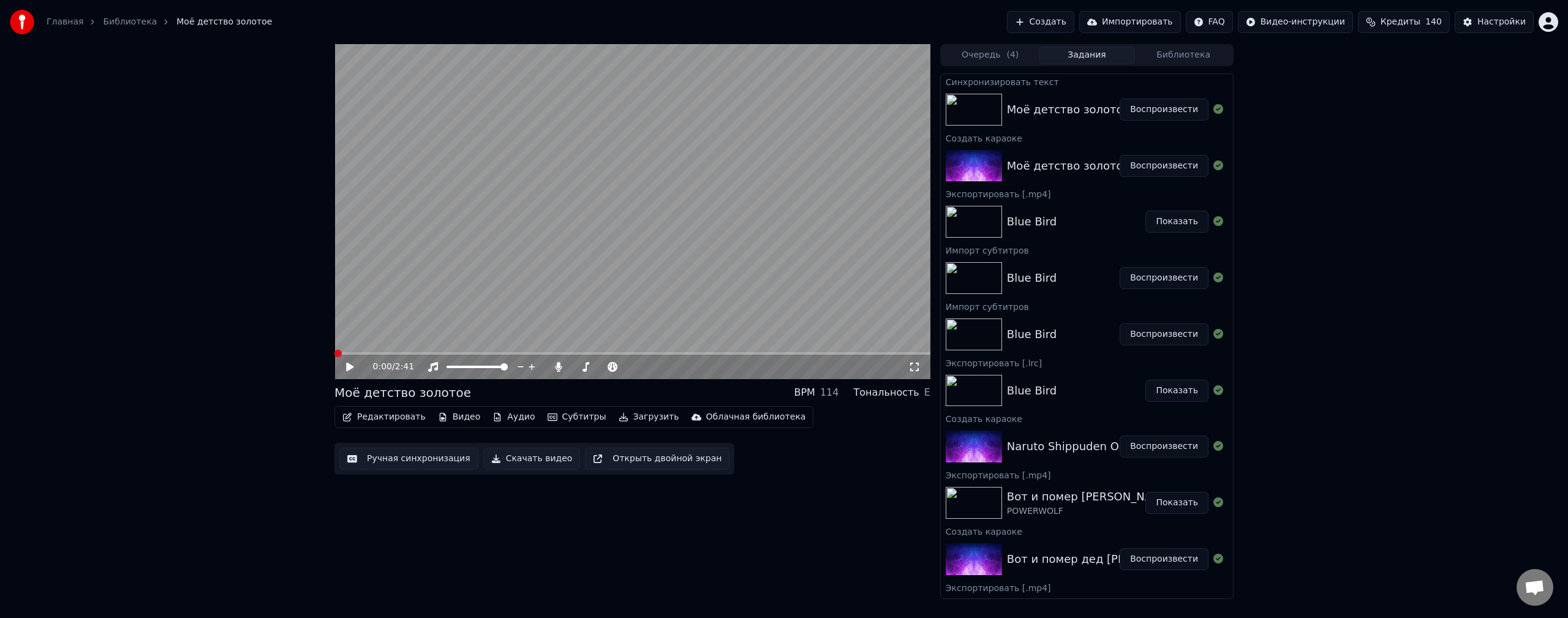
click at [356, 365] on icon at bounding box center [358, 367] width 29 height 10
drag, startPoint x: 1326, startPoint y: 361, endPoint x: 1284, endPoint y: 361, distance: 42.0
click at [1326, 360] on div "0:03 / 2:41 Моё детство золотое BPM 114 Тональность E Редактировать Видео Аудио…" at bounding box center [784, 320] width 1568 height 555
click at [726, 265] on video at bounding box center [632, 211] width 596 height 335
click at [374, 414] on button "Редактировать" at bounding box center [384, 417] width 93 height 17
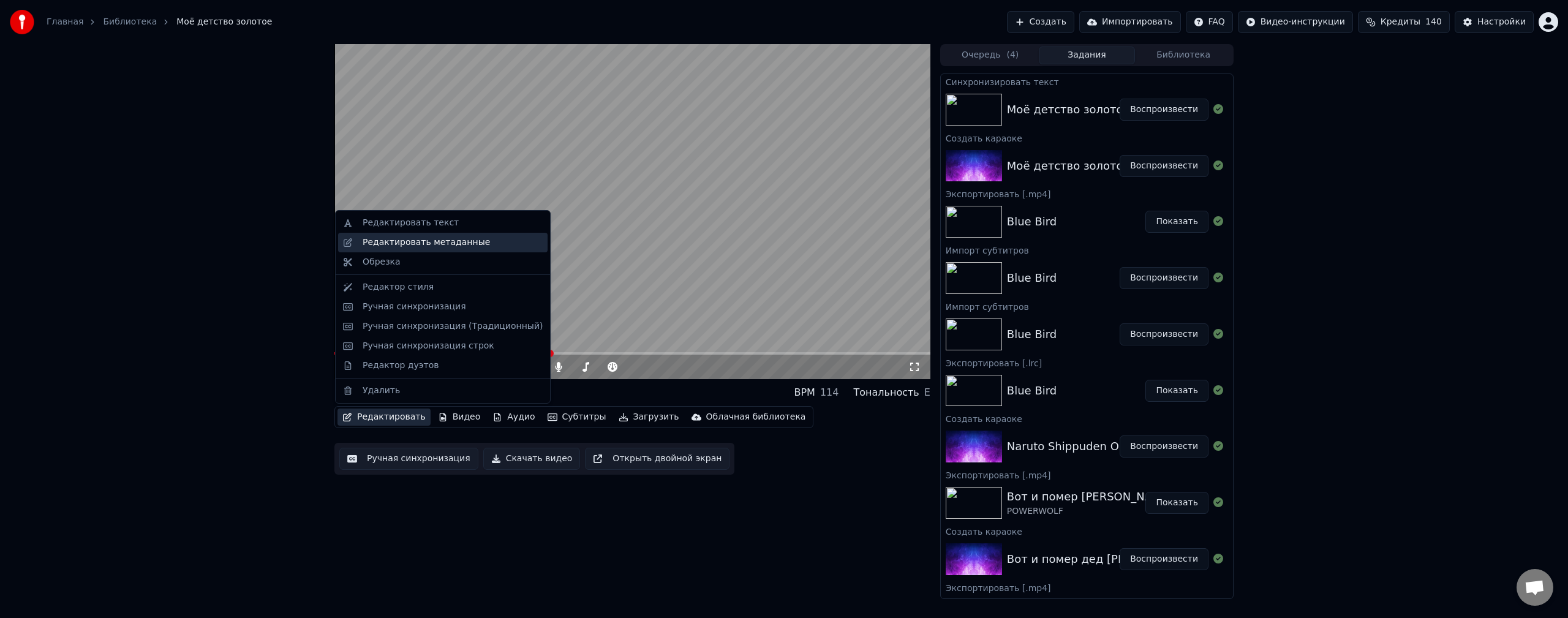
click at [460, 247] on div "Редактировать метаданные" at bounding box center [425, 242] width 127 height 12
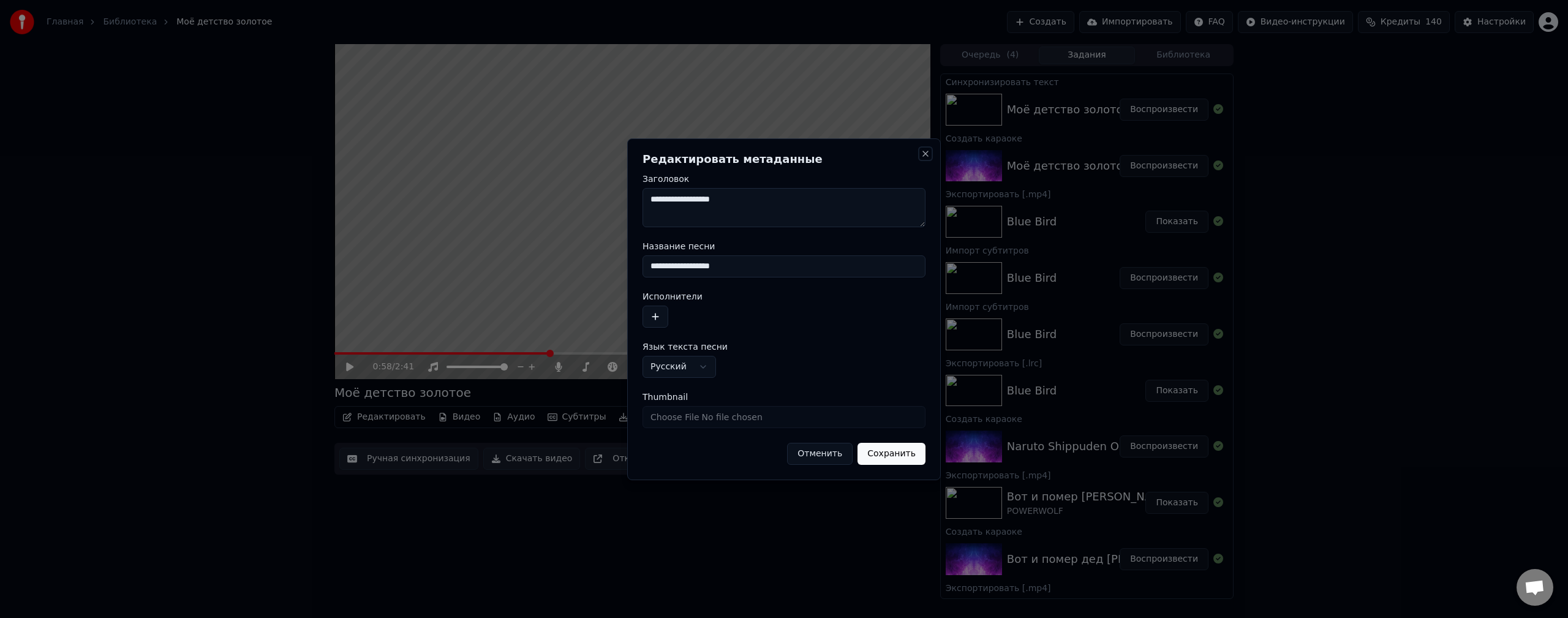
click at [922, 154] on button "Close" at bounding box center [925, 154] width 10 height 10
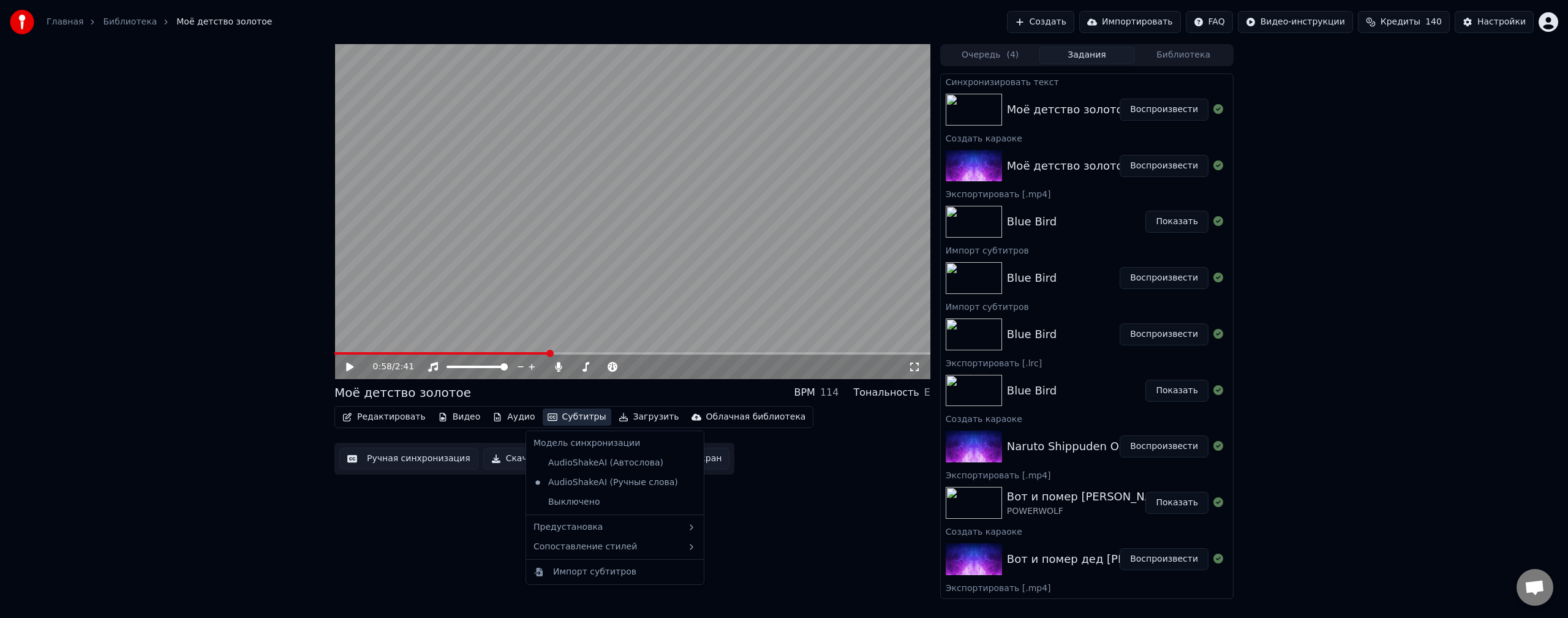
click at [567, 416] on button "Субтитры" at bounding box center [576, 417] width 68 height 17
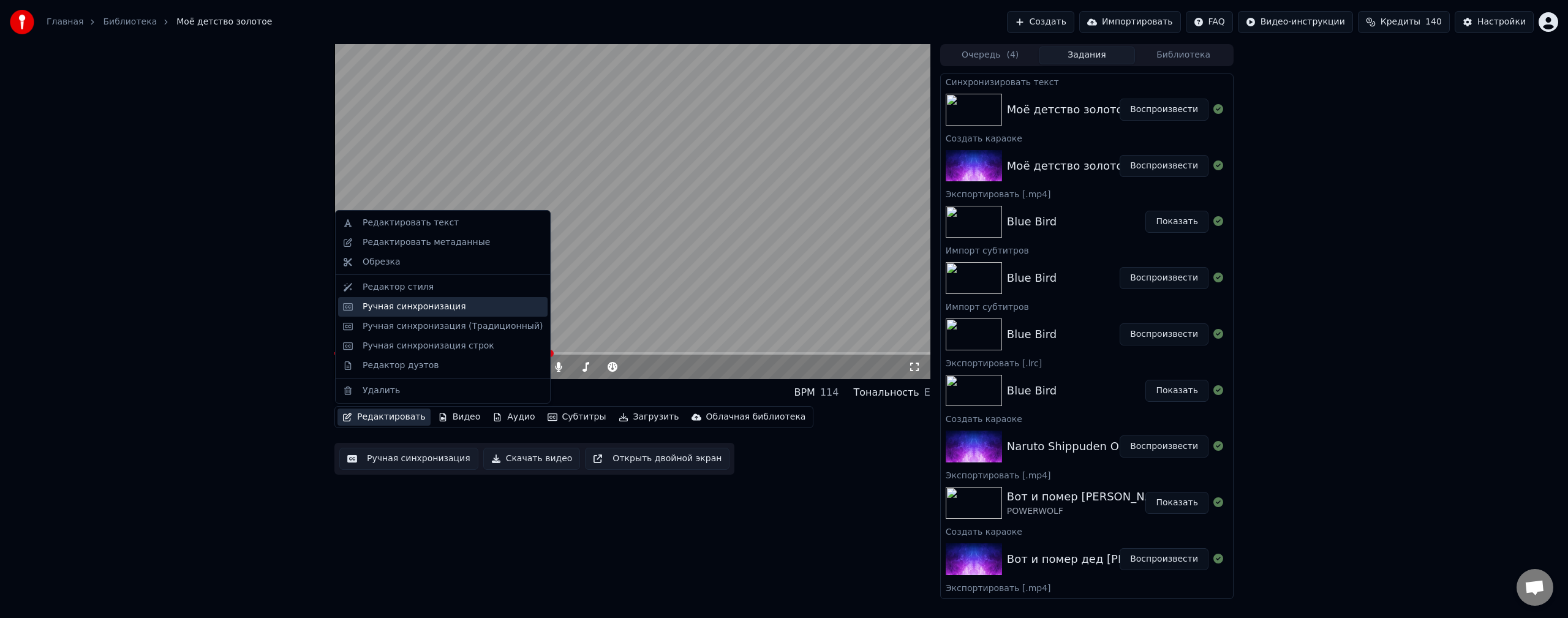
click at [481, 309] on div "Ручная синхронизация" at bounding box center [452, 307] width 181 height 12
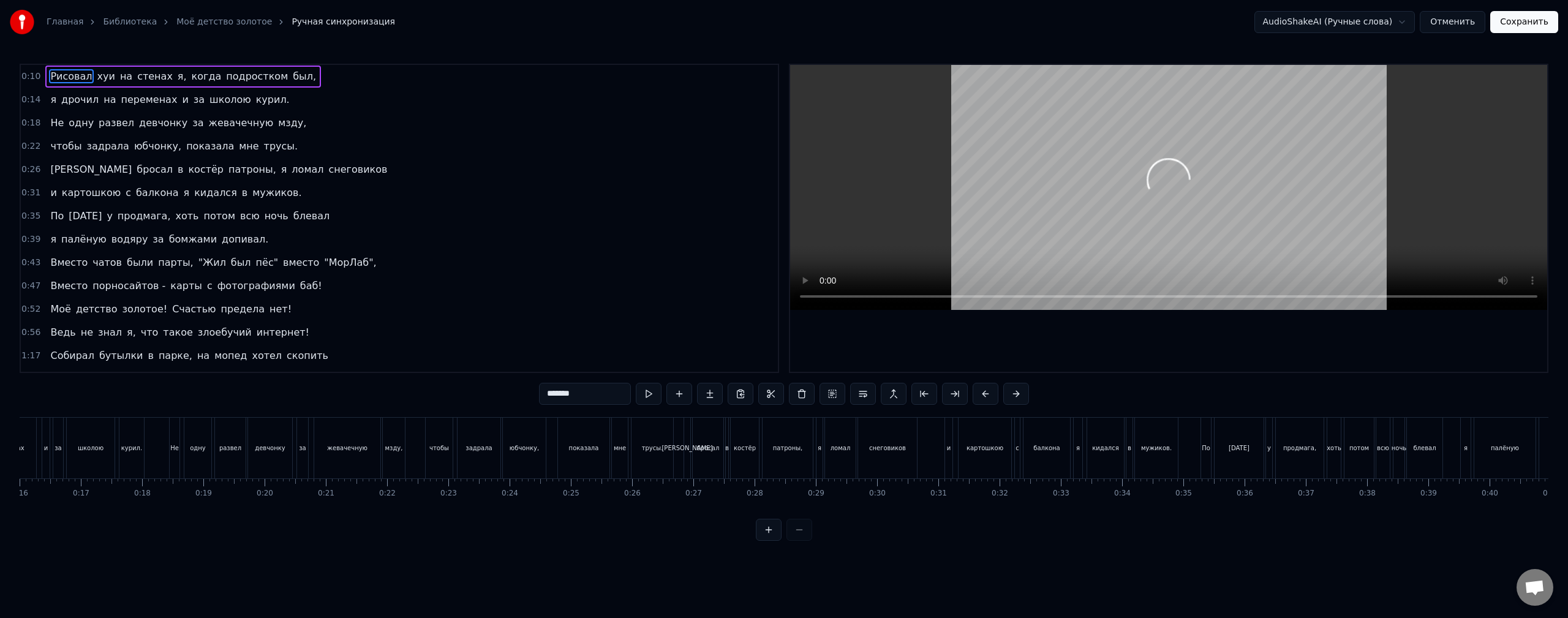
scroll to position [0, 1530]
click at [930, 444] on div "палёную" at bounding box center [953, 447] width 61 height 61
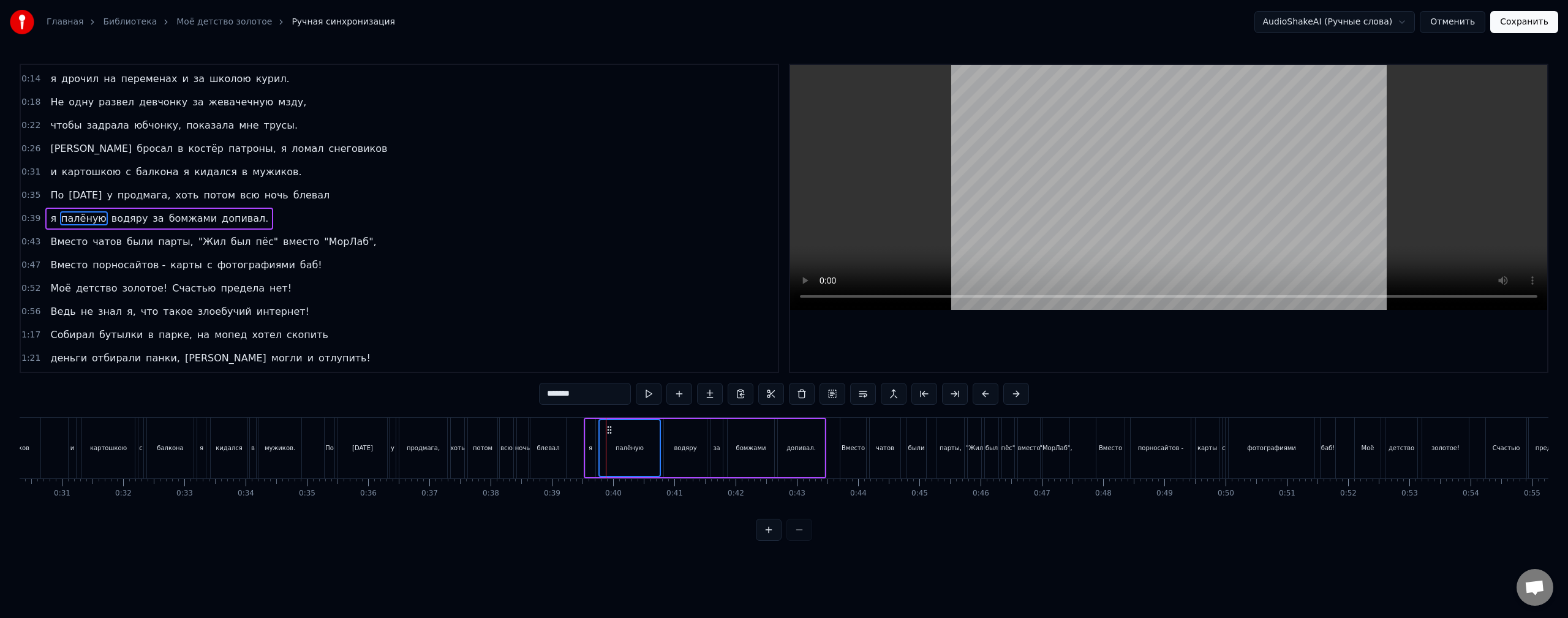
scroll to position [0, 1898]
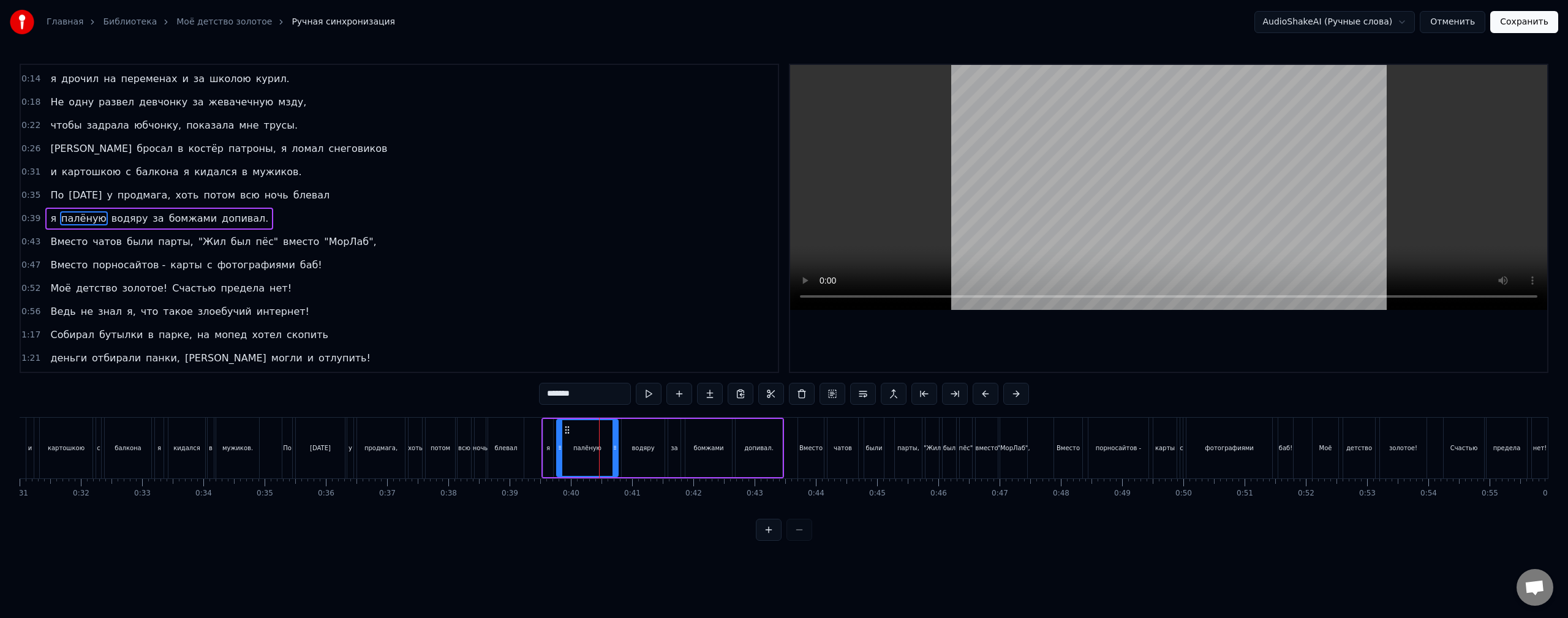
click at [134, 242] on span "были" at bounding box center [140, 241] width 29 height 14
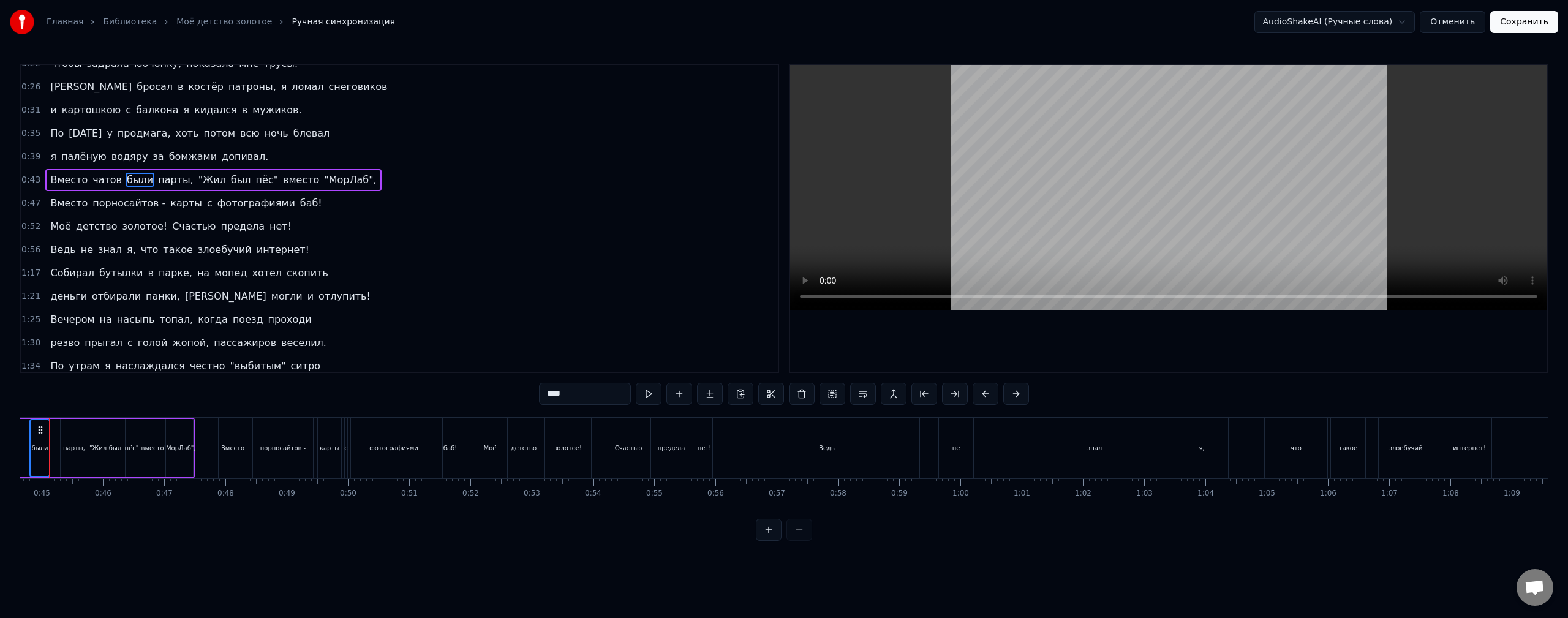
scroll to position [0, 2755]
click at [688, 460] on div "нет!" at bounding box center [682, 447] width 16 height 61
type input "****"
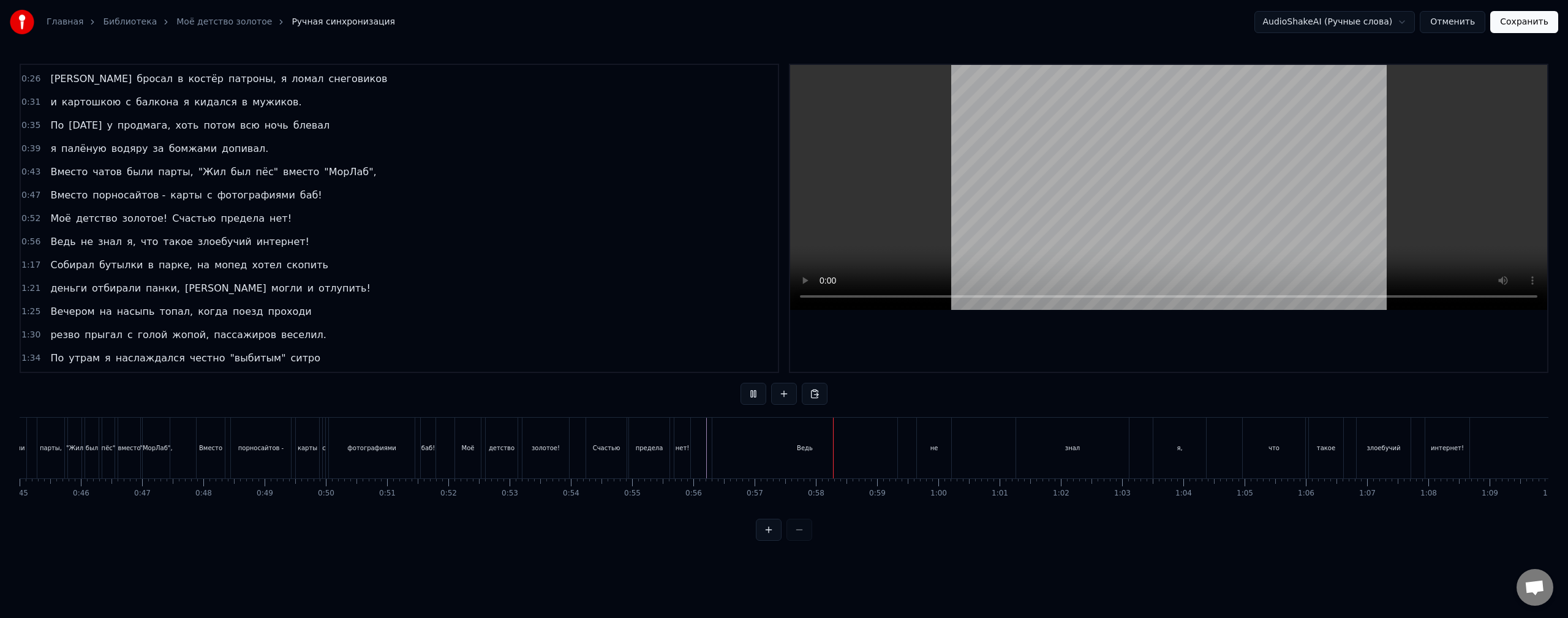
click at [721, 447] on div "Ведь" at bounding box center [804, 447] width 184 height 61
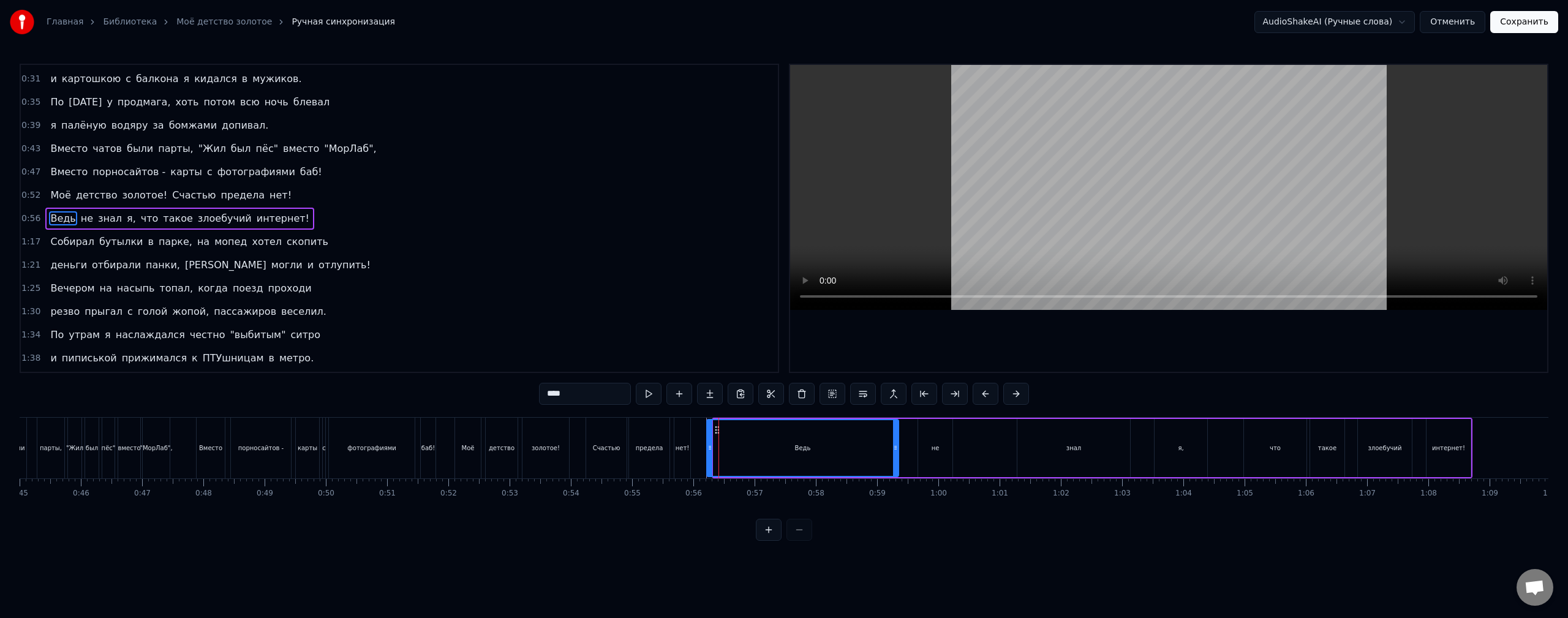
drag, startPoint x: 715, startPoint y: 450, endPoint x: 708, endPoint y: 453, distance: 7.6
click at [708, 453] on div at bounding box center [709, 448] width 5 height 56
drag, startPoint x: 894, startPoint y: 448, endPoint x: 721, endPoint y: 451, distance: 173.0
click at [721, 451] on icon at bounding box center [722, 447] width 5 height 10
drag, startPoint x: 940, startPoint y: 445, endPoint x: 817, endPoint y: 447, distance: 123.0
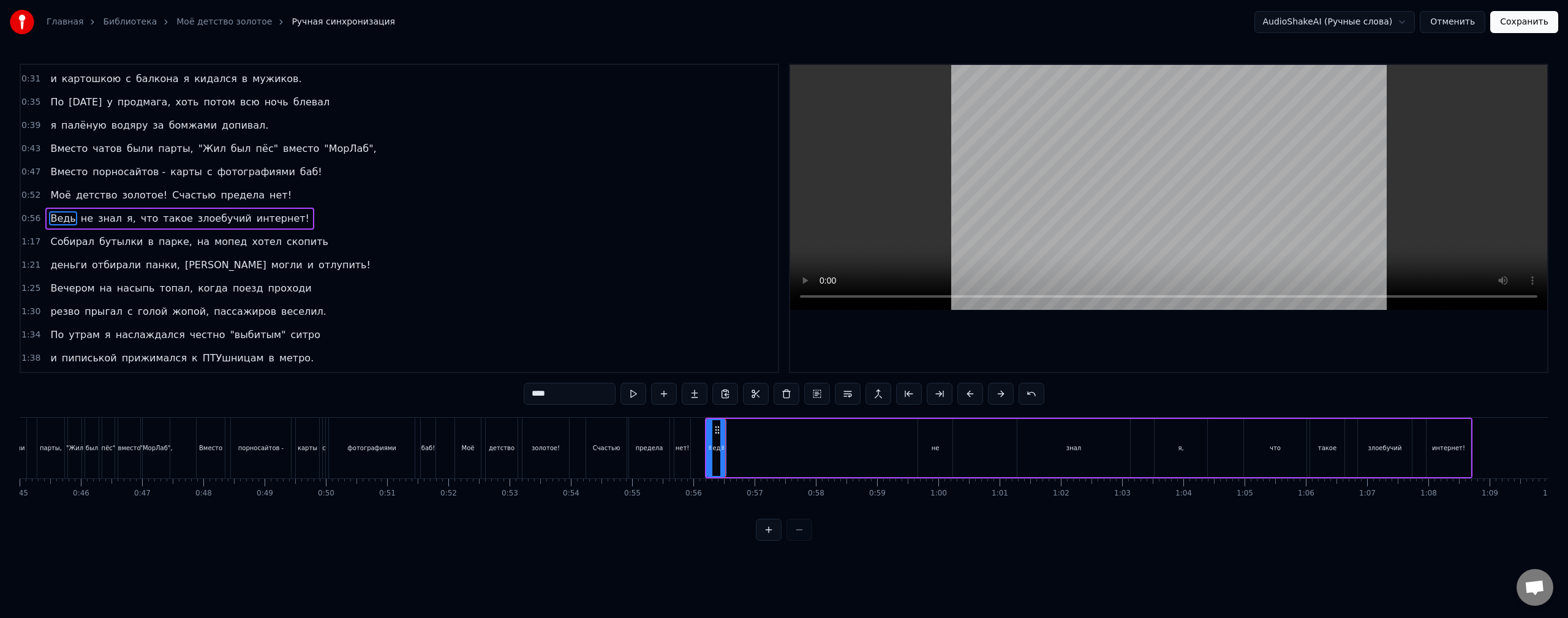
click at [817, 447] on div "Ведь не знал я, что такое злоебучий интернет!" at bounding box center [1089, 447] width 768 height 61
click at [919, 451] on div "не" at bounding box center [934, 447] width 35 height 59
drag, startPoint x: 918, startPoint y: 448, endPoint x: 724, endPoint y: 445, distance: 194.0
click at [724, 445] on icon at bounding box center [725, 447] width 5 height 10
drag, startPoint x: 950, startPoint y: 447, endPoint x: 734, endPoint y: 447, distance: 216.0
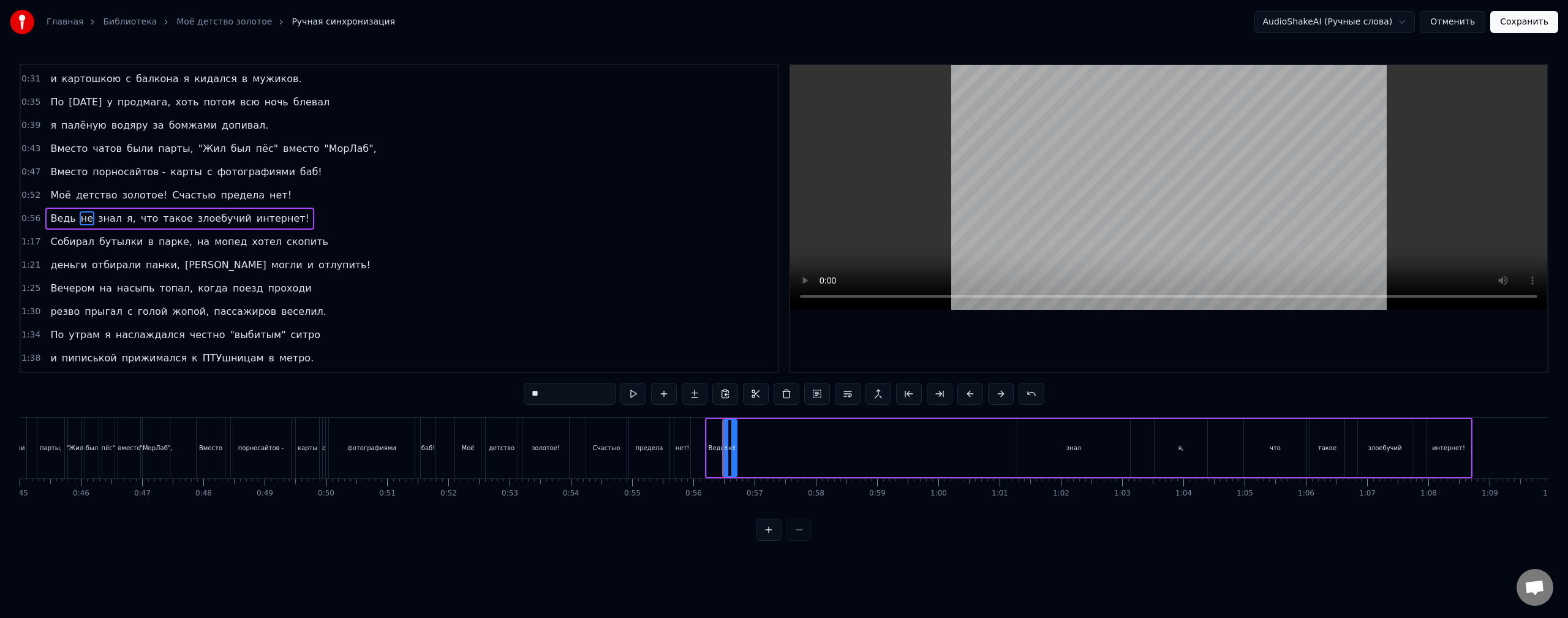
click at [734, 447] on circle at bounding box center [734, 447] width 1 height 1
click at [1016, 449] on div "Ведь не знал я, что такое злоебучий интернет!" at bounding box center [1089, 447] width 768 height 61
click at [1037, 450] on div "знал" at bounding box center [1073, 447] width 113 height 59
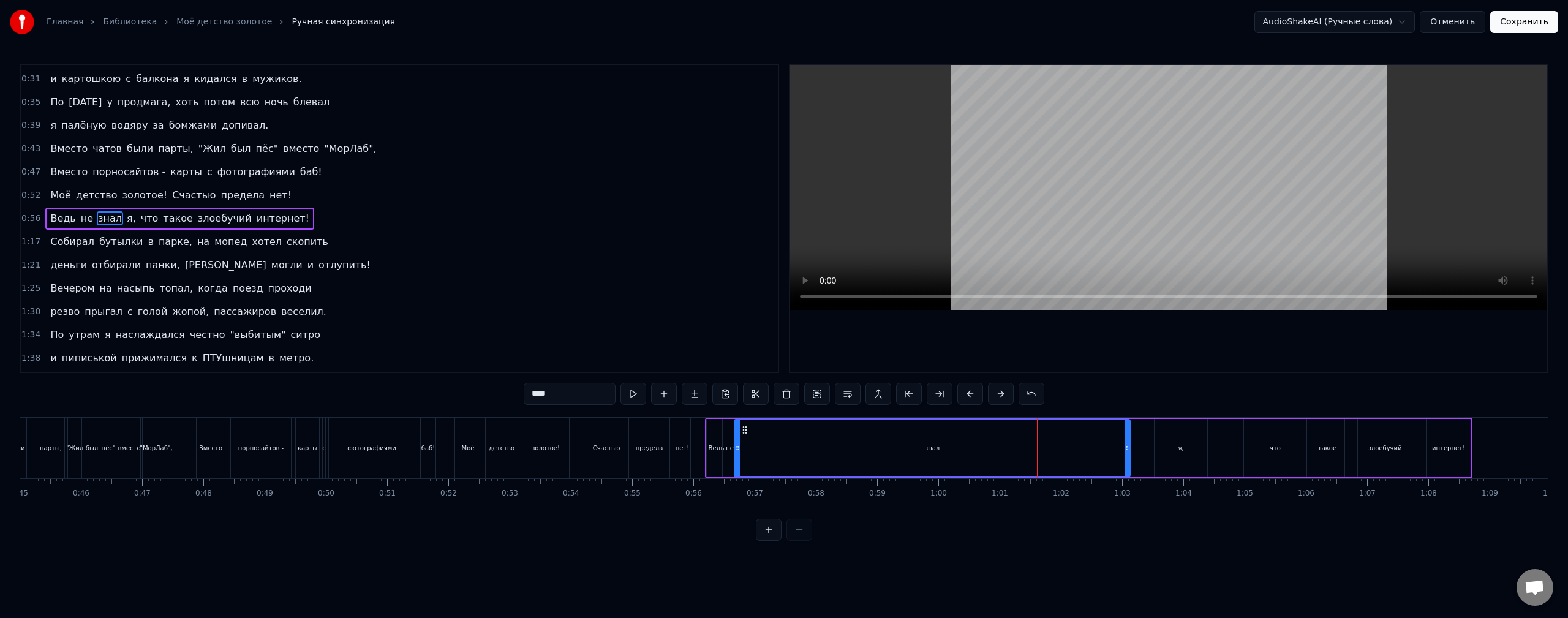
drag, startPoint x: 1021, startPoint y: 448, endPoint x: 737, endPoint y: 449, distance: 284.0
click at [737, 449] on icon at bounding box center [737, 447] width 5 height 10
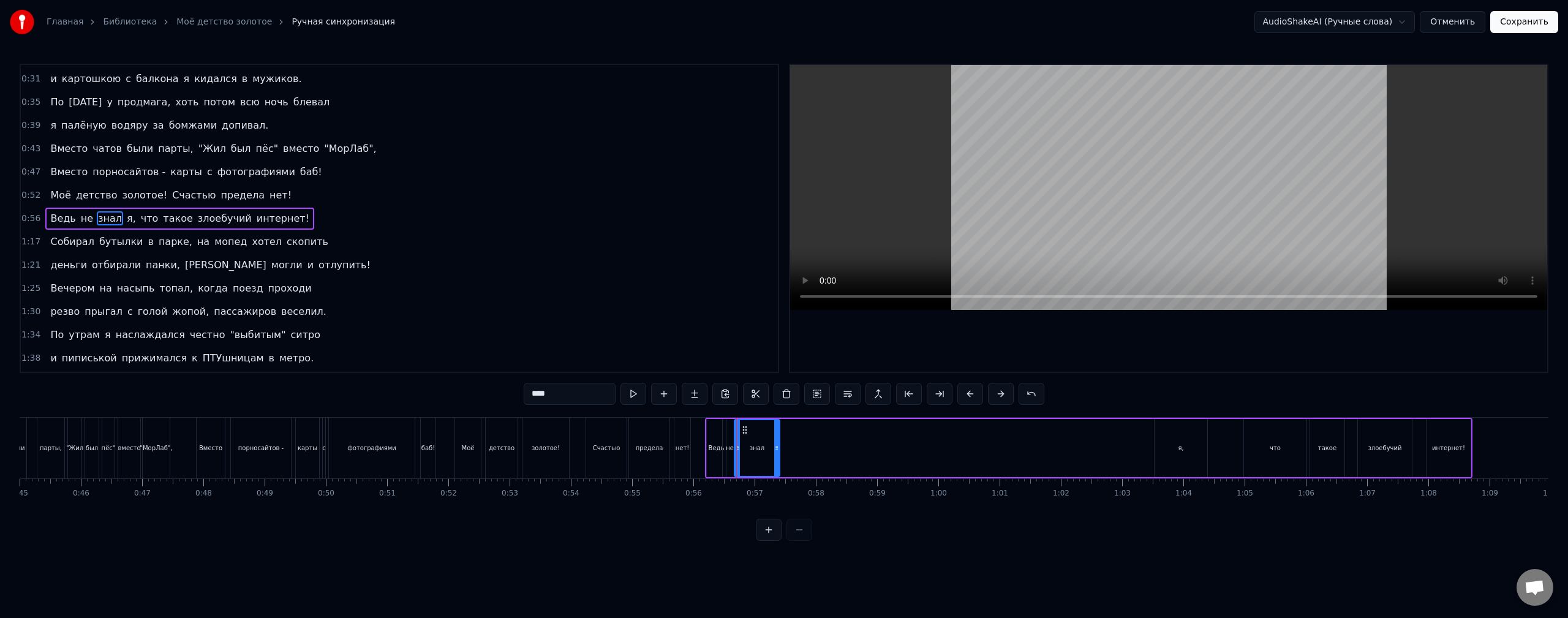
drag, startPoint x: 1128, startPoint y: 449, endPoint x: 781, endPoint y: 458, distance: 347.1
click at [777, 451] on icon at bounding box center [776, 447] width 5 height 10
click at [659, 443] on div "предела" at bounding box center [650, 447] width 28 height 9
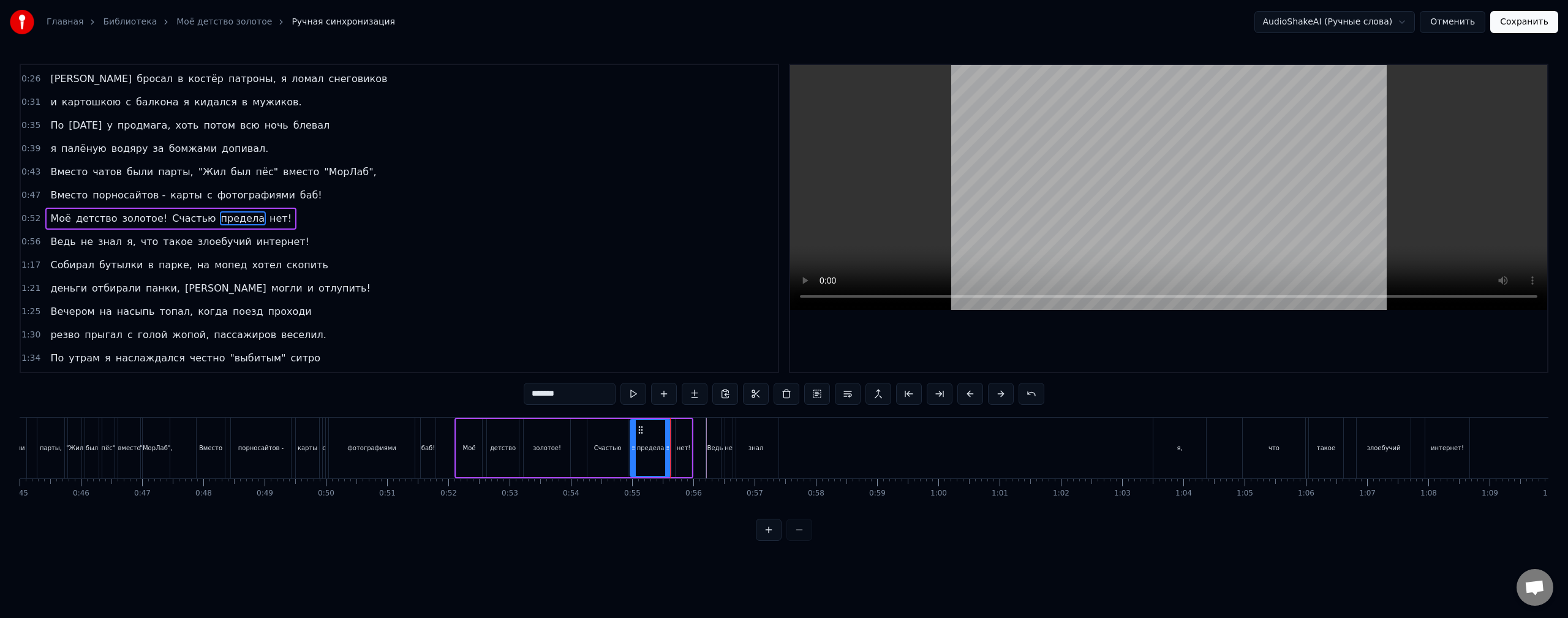
click at [669, 410] on div "0:10 Рисовал хуи на стенах я, когда подростком был, 0:14 я дрочил на переменах …" at bounding box center [784, 302] width 1528 height 477
click at [637, 396] on button at bounding box center [633, 394] width 26 height 22
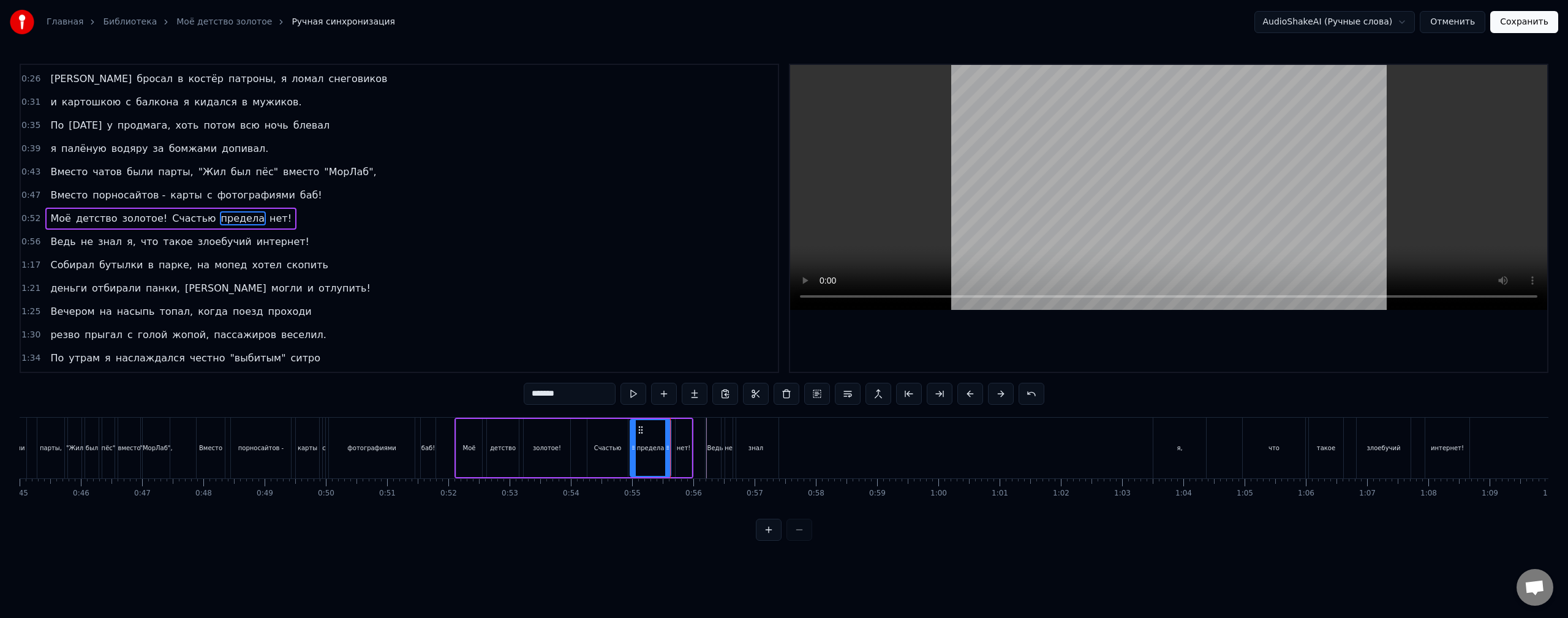
click at [678, 470] on div "нет!" at bounding box center [683, 447] width 16 height 59
click at [713, 460] on div "Ведь" at bounding box center [714, 447] width 19 height 61
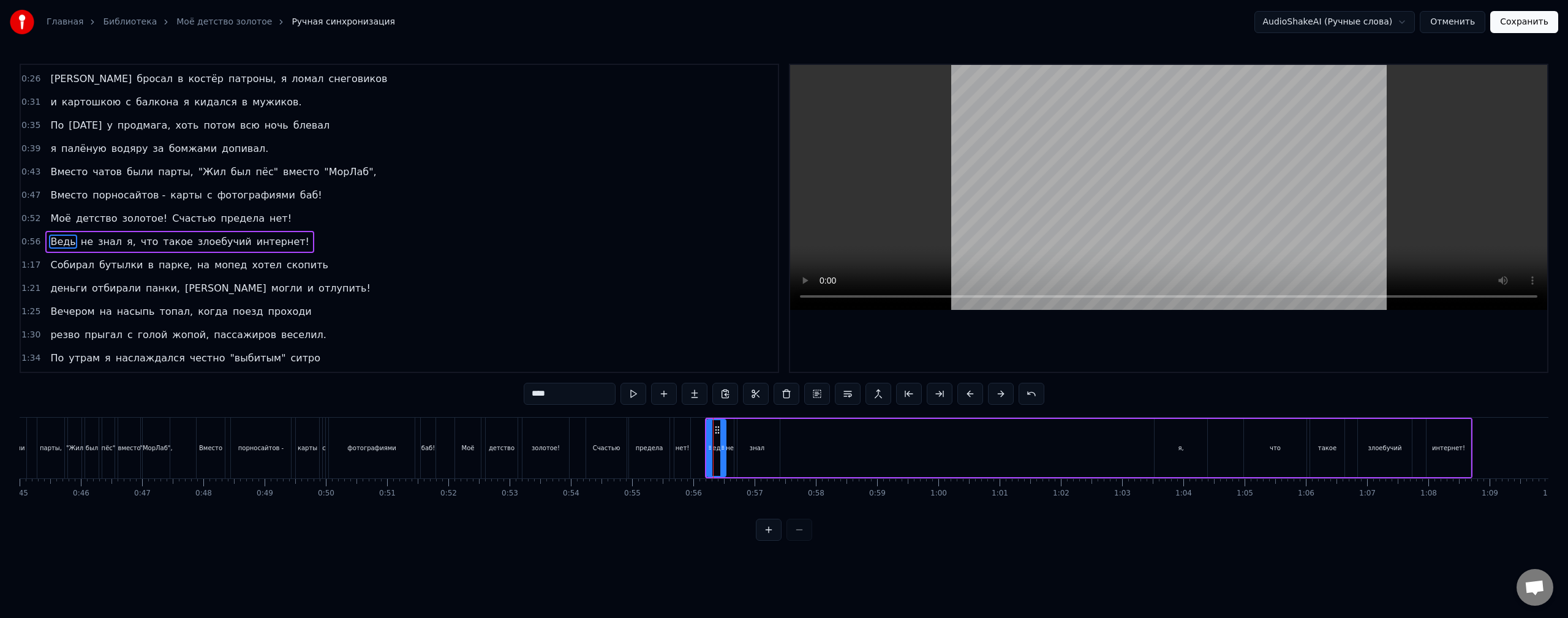
scroll to position [114, 0]
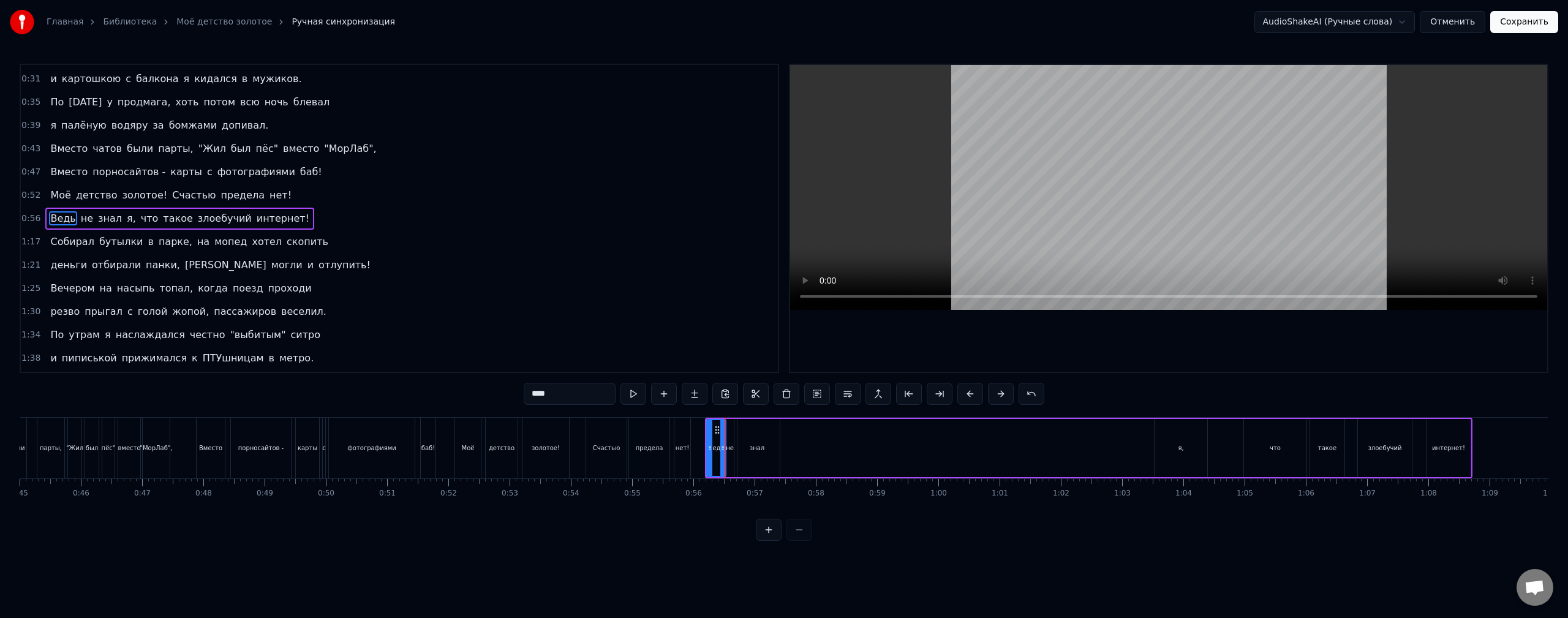
click at [732, 457] on div "не" at bounding box center [730, 447] width 14 height 59
click at [753, 462] on div "знал" at bounding box center [757, 447] width 46 height 59
type input "****"
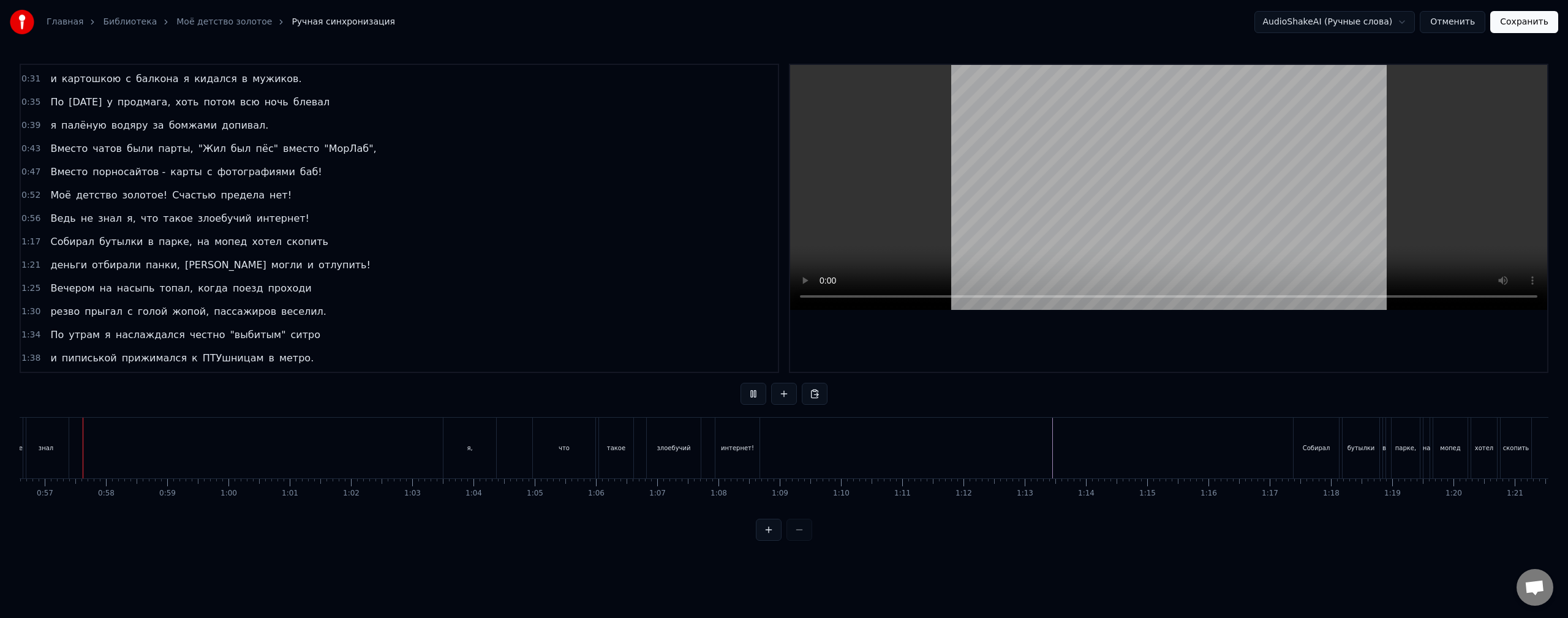
scroll to position [0, 3464]
click at [1304, 444] on div "Собирал" at bounding box center [1317, 447] width 46 height 61
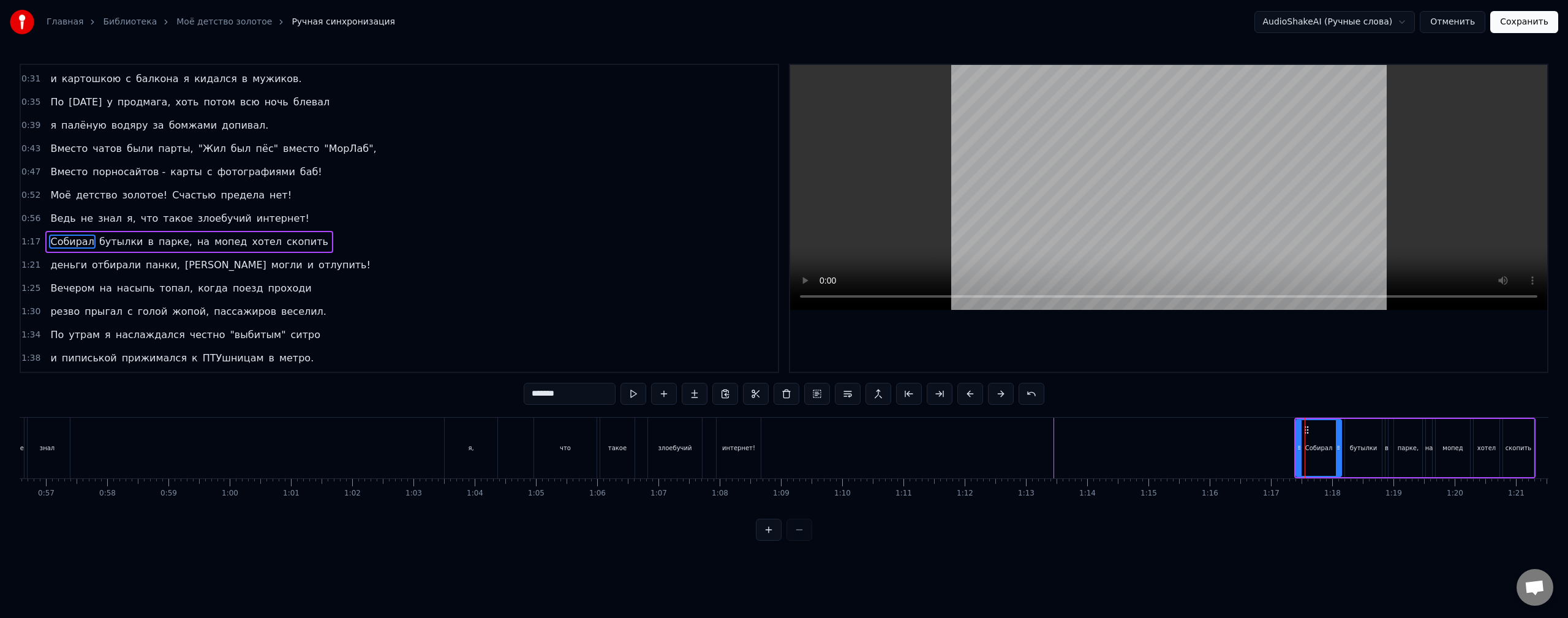
scroll to position [137, 0]
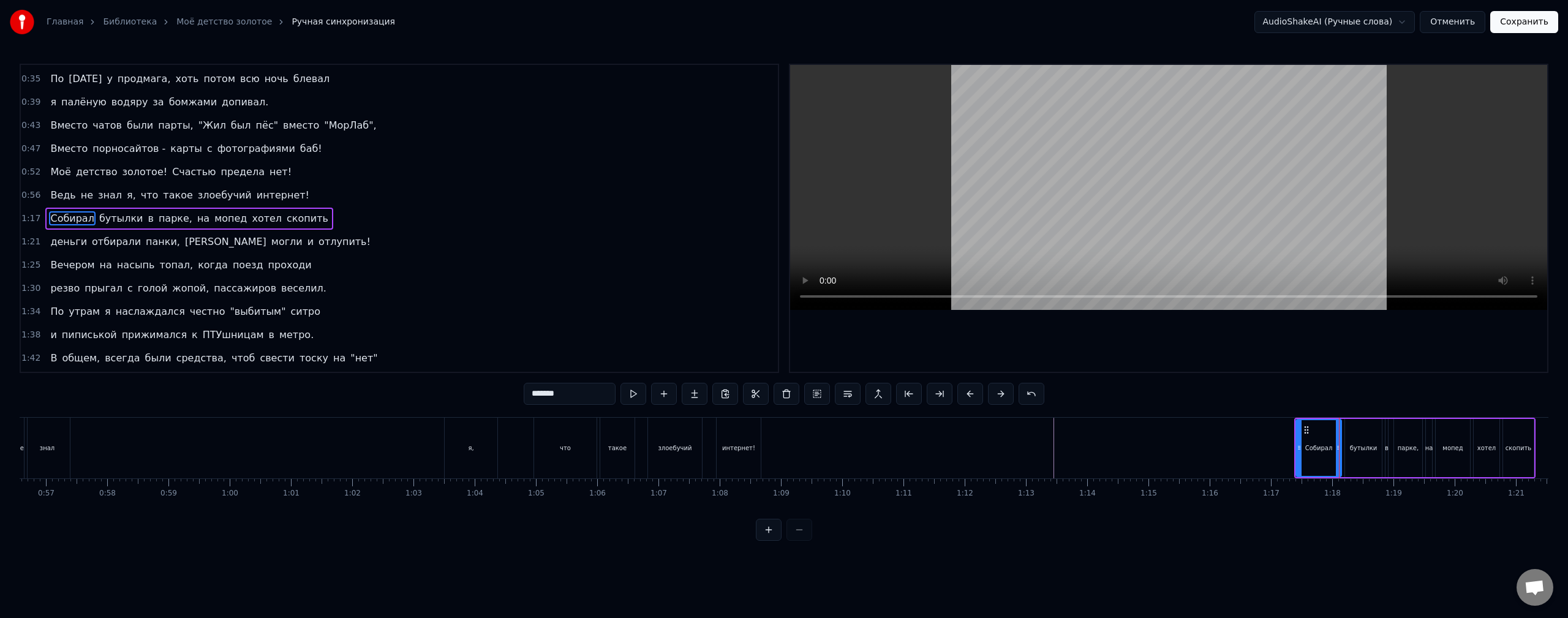
click at [815, 445] on div at bounding box center [1508, 447] width 9905 height 61
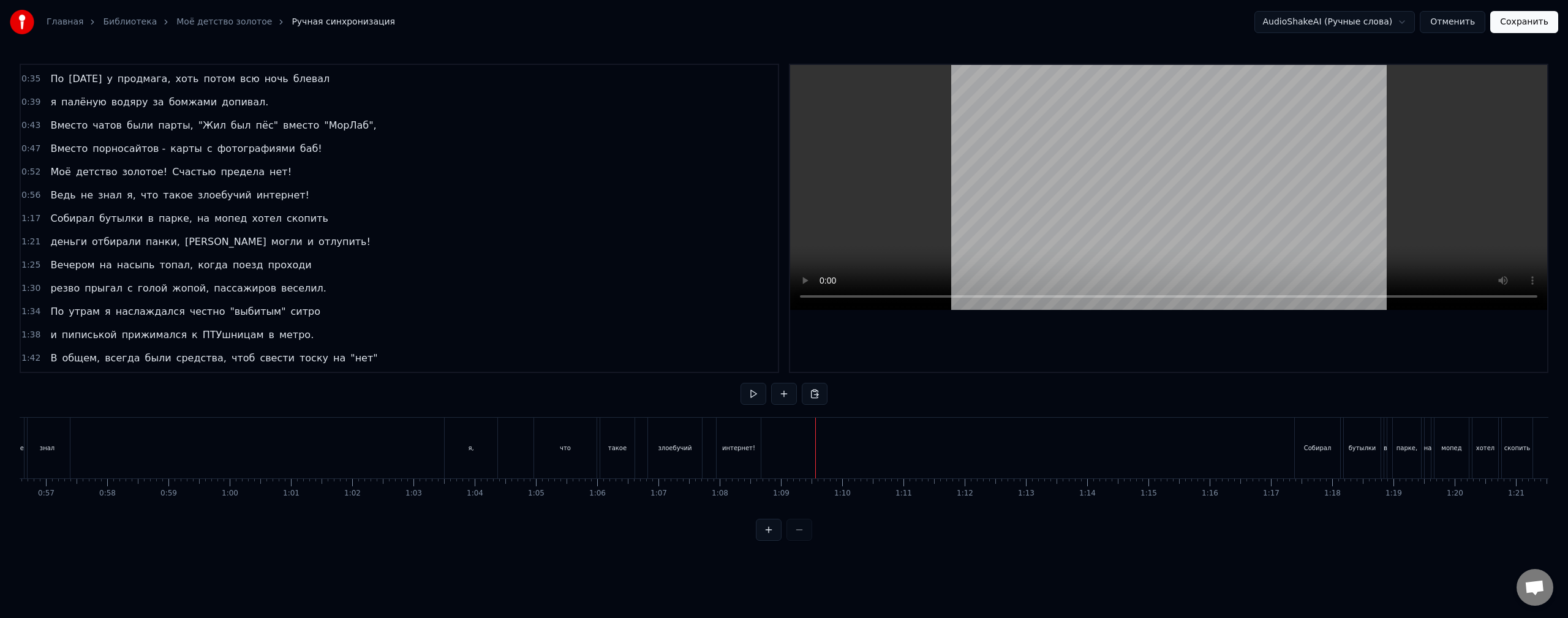
click at [796, 445] on div at bounding box center [1508, 447] width 9905 height 61
click at [770, 451] on div at bounding box center [1508, 447] width 9905 height 61
click at [704, 441] on div "Ведь не знал я, что такое злоебучий интернет!" at bounding box center [380, 447] width 768 height 61
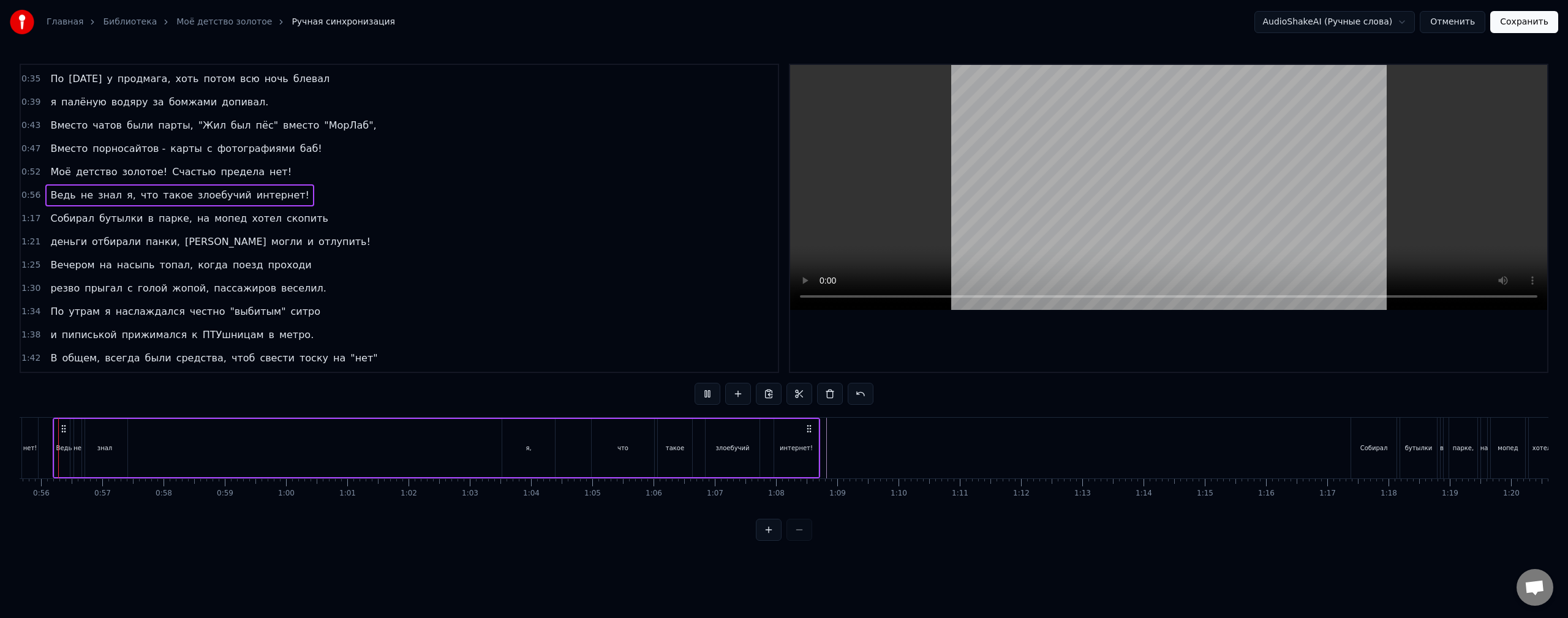
scroll to position [0, 3379]
click at [820, 450] on div "интернет!" at bounding box center [823, 447] width 33 height 9
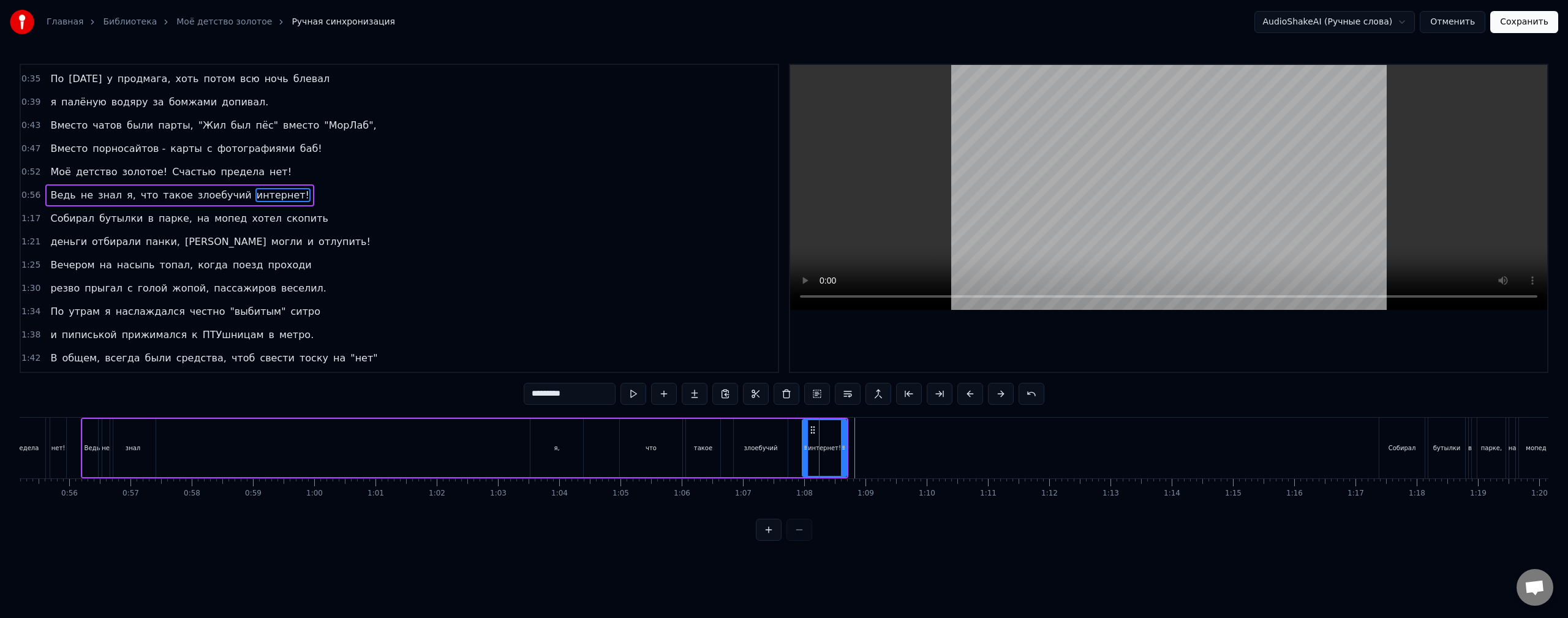
scroll to position [114, 0]
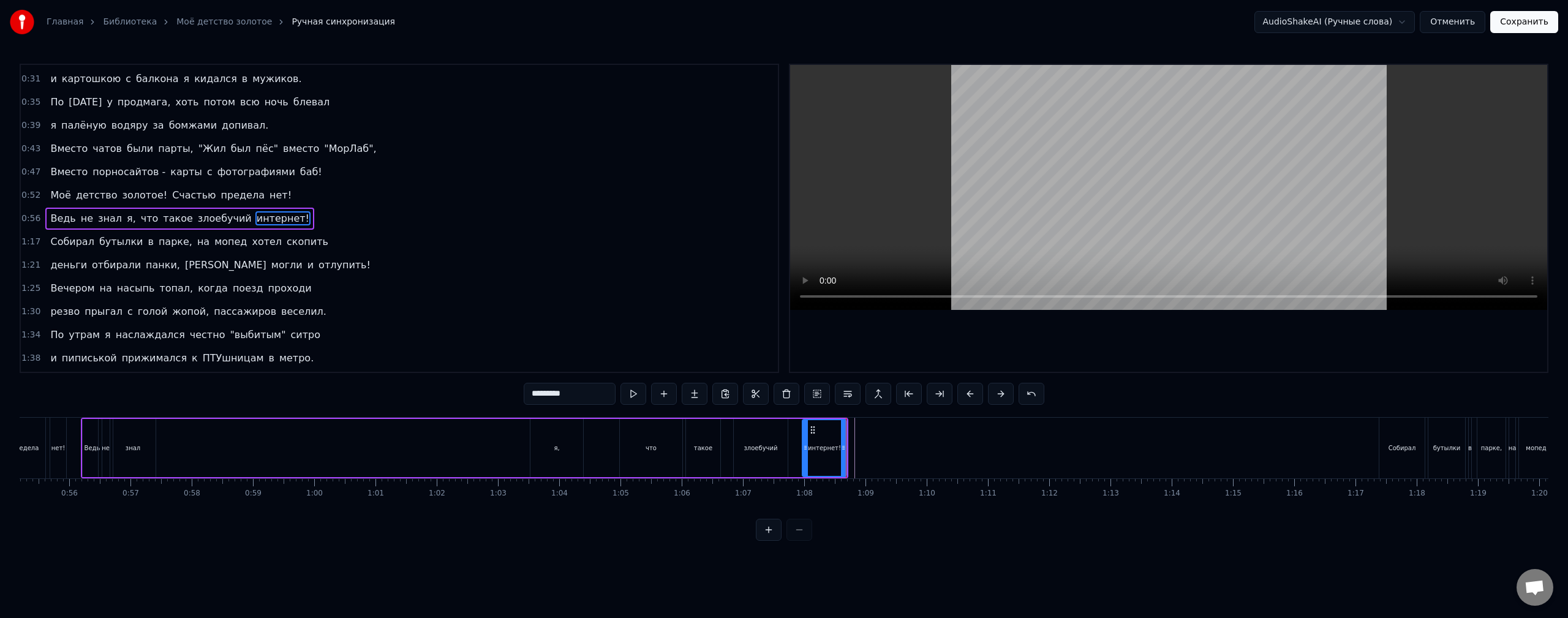
click at [751, 450] on div "злоебучий" at bounding box center [761, 447] width 34 height 9
click at [710, 465] on div "такое" at bounding box center [702, 447] width 35 height 59
click at [649, 458] on div "что" at bounding box center [651, 447] width 62 height 59
type input "***"
click at [609, 455] on div "Ведь не знал я, что такое злоебучий интернет!" at bounding box center [464, 447] width 768 height 61
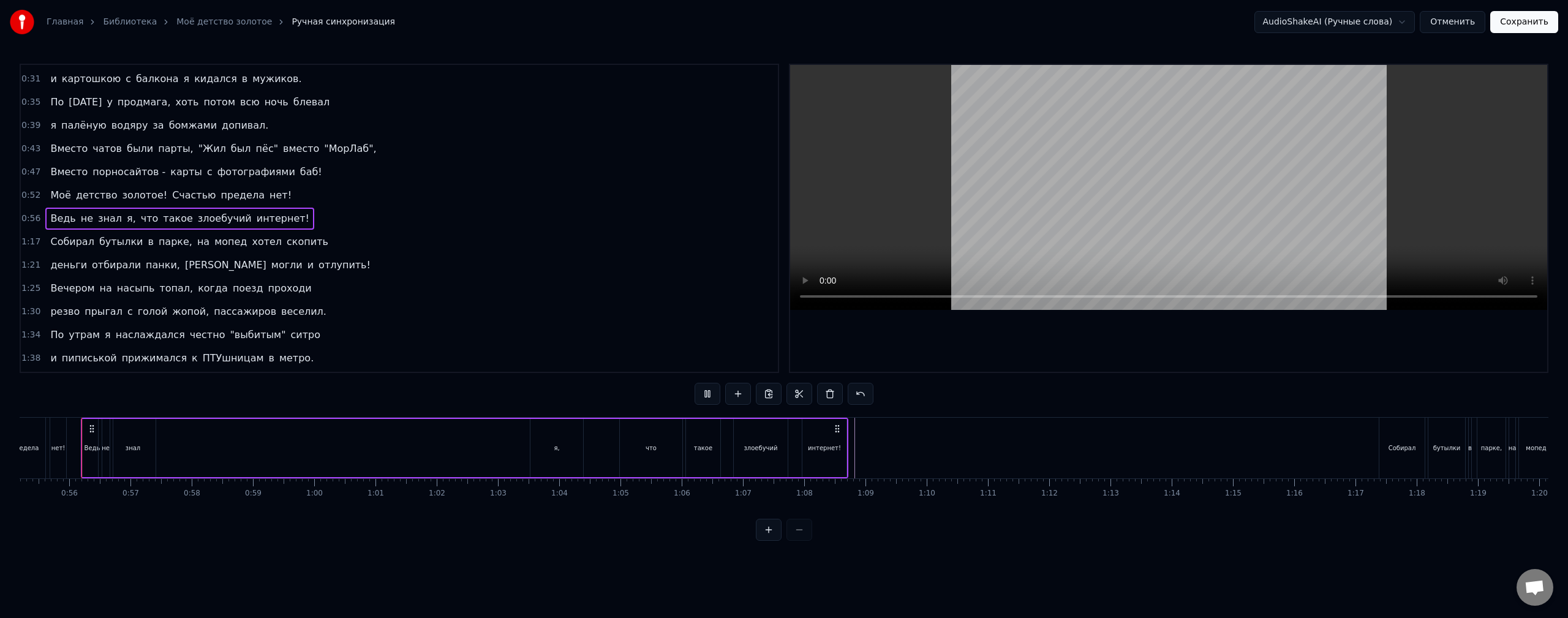
click at [590, 453] on div "Ведь не знал я, что такое злоебучий интернет!" at bounding box center [464, 447] width 768 height 61
click at [1440, 17] on button "Отменить" at bounding box center [1452, 22] width 65 height 22
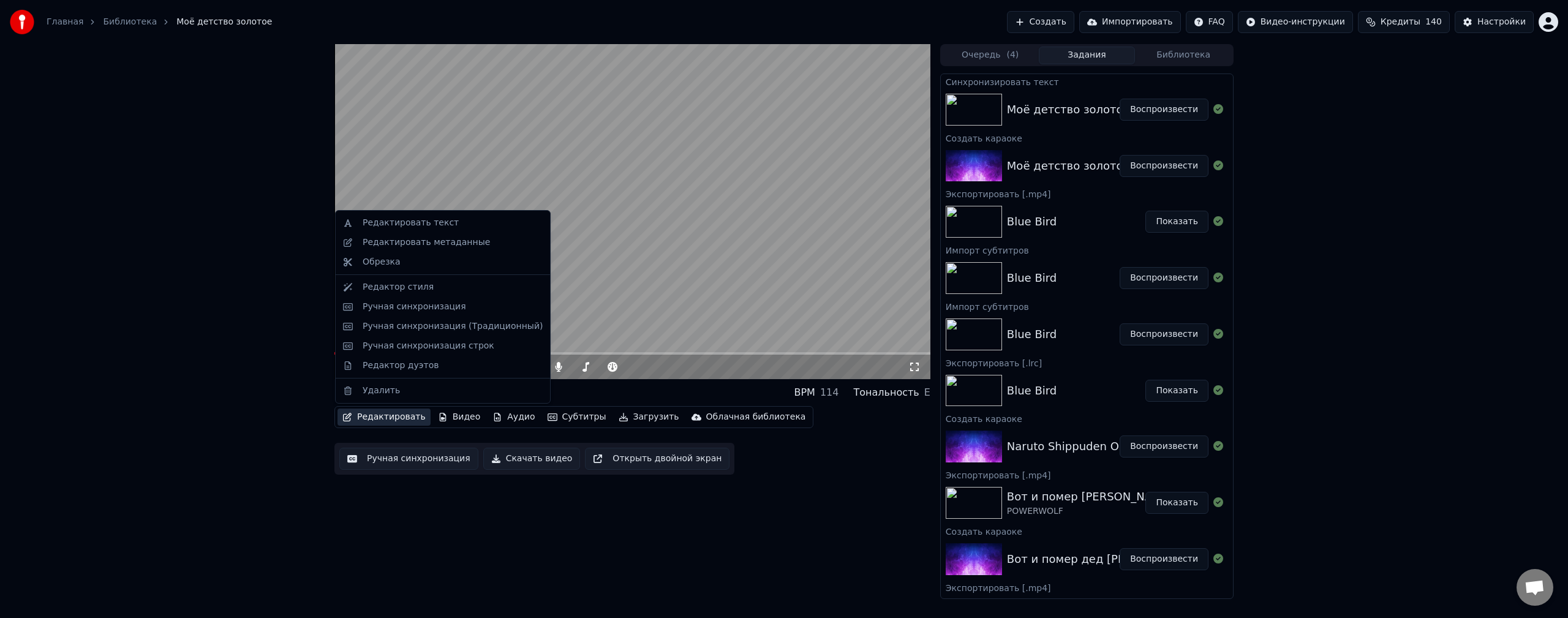
click at [406, 419] on button "Редактировать" at bounding box center [384, 417] width 93 height 17
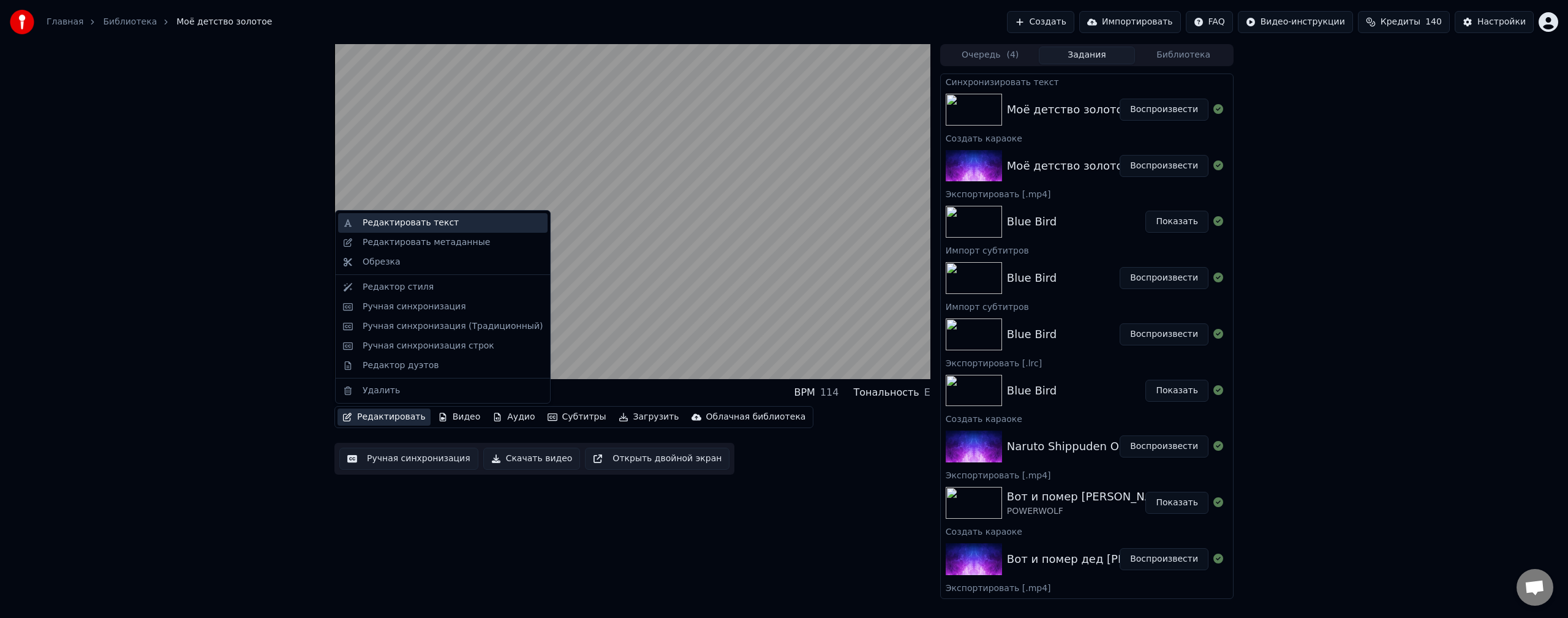
click at [483, 225] on div "Редактировать текст" at bounding box center [452, 223] width 181 height 12
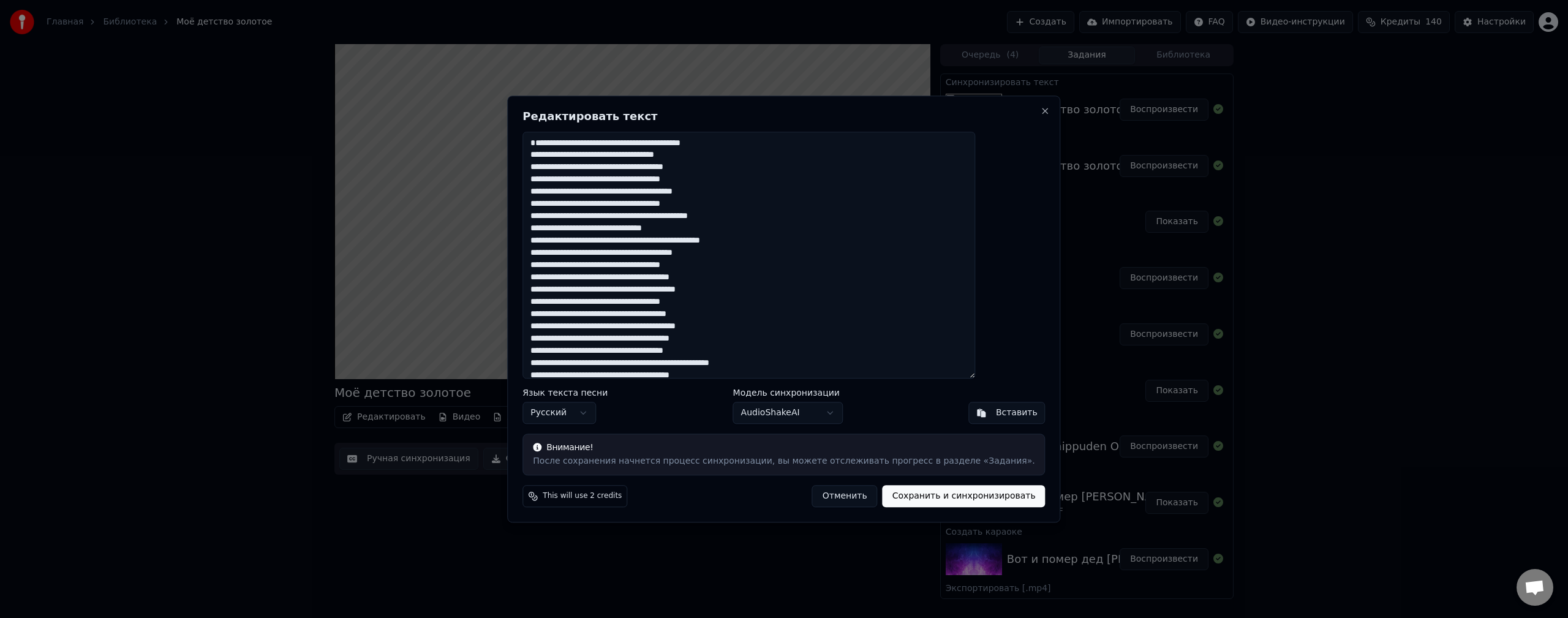
type textarea "**********"
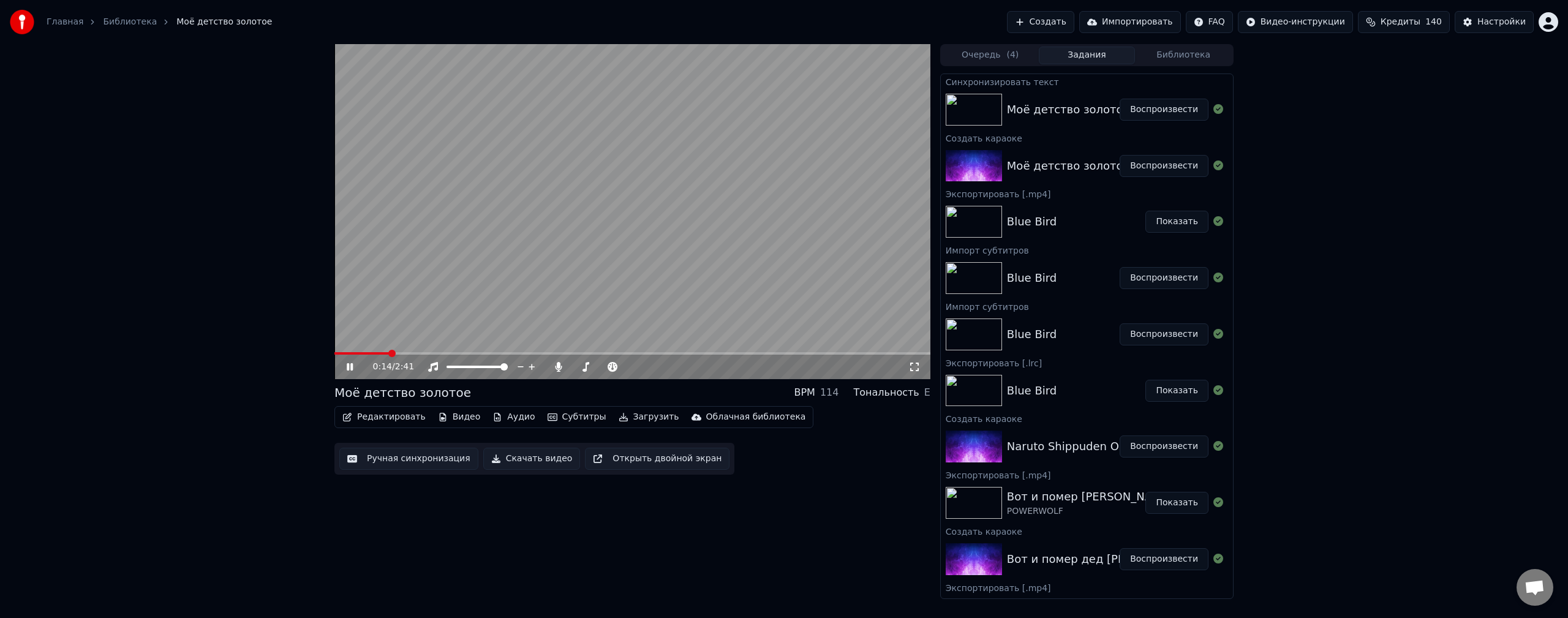
click at [582, 299] on video at bounding box center [632, 211] width 596 height 335
click at [382, 419] on button "Редактировать" at bounding box center [384, 417] width 93 height 17
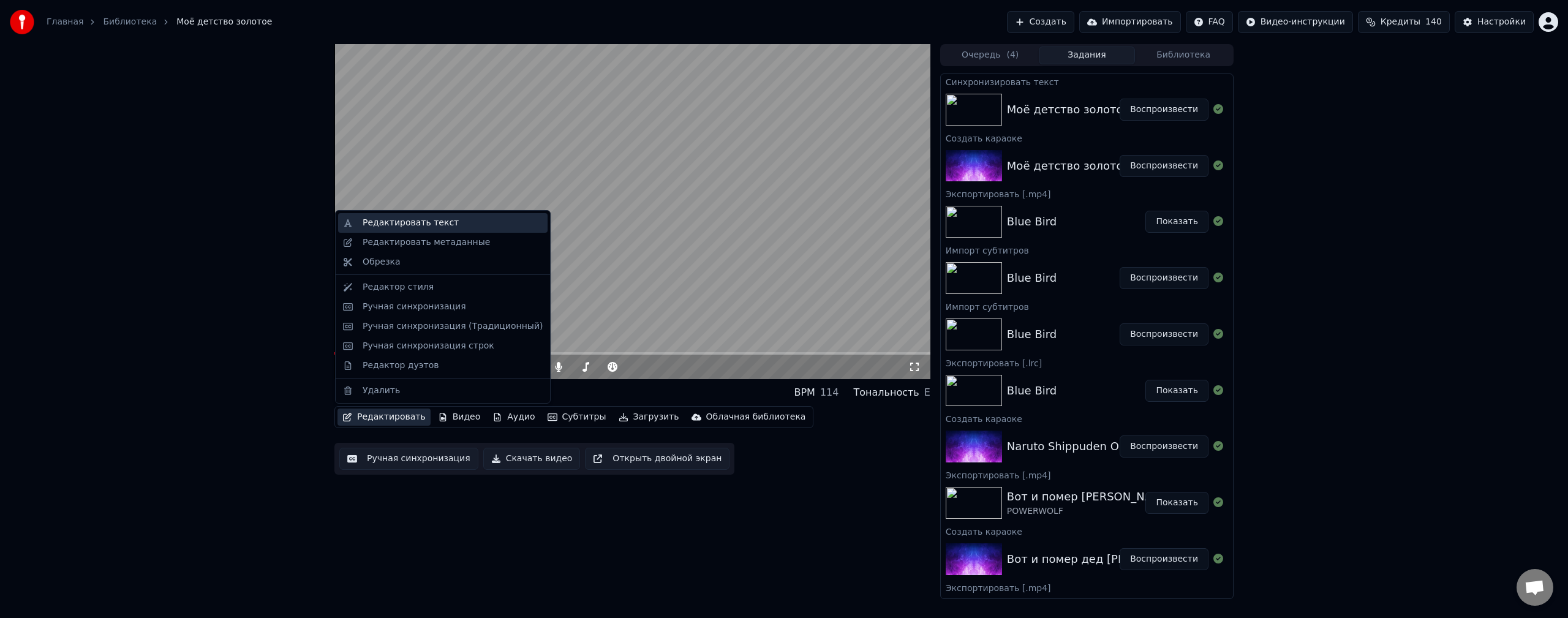
click at [408, 224] on div "Редактировать текст" at bounding box center [410, 223] width 96 height 12
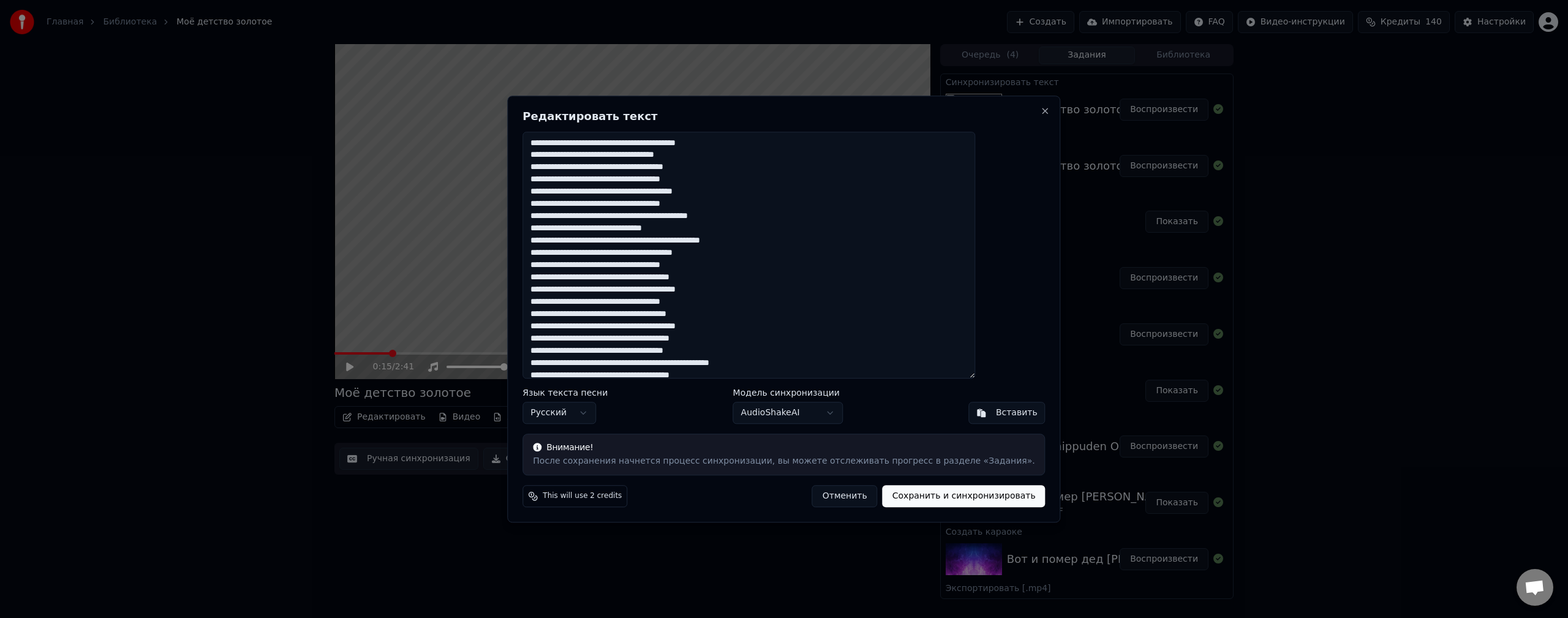
drag, startPoint x: 768, startPoint y: 279, endPoint x: 556, endPoint y: 263, distance: 212.6
click at [556, 263] on div "Редактировать текст Язык текста песни Русский Модель синхронизации AudioShakeAI…" at bounding box center [784, 309] width 553 height 427
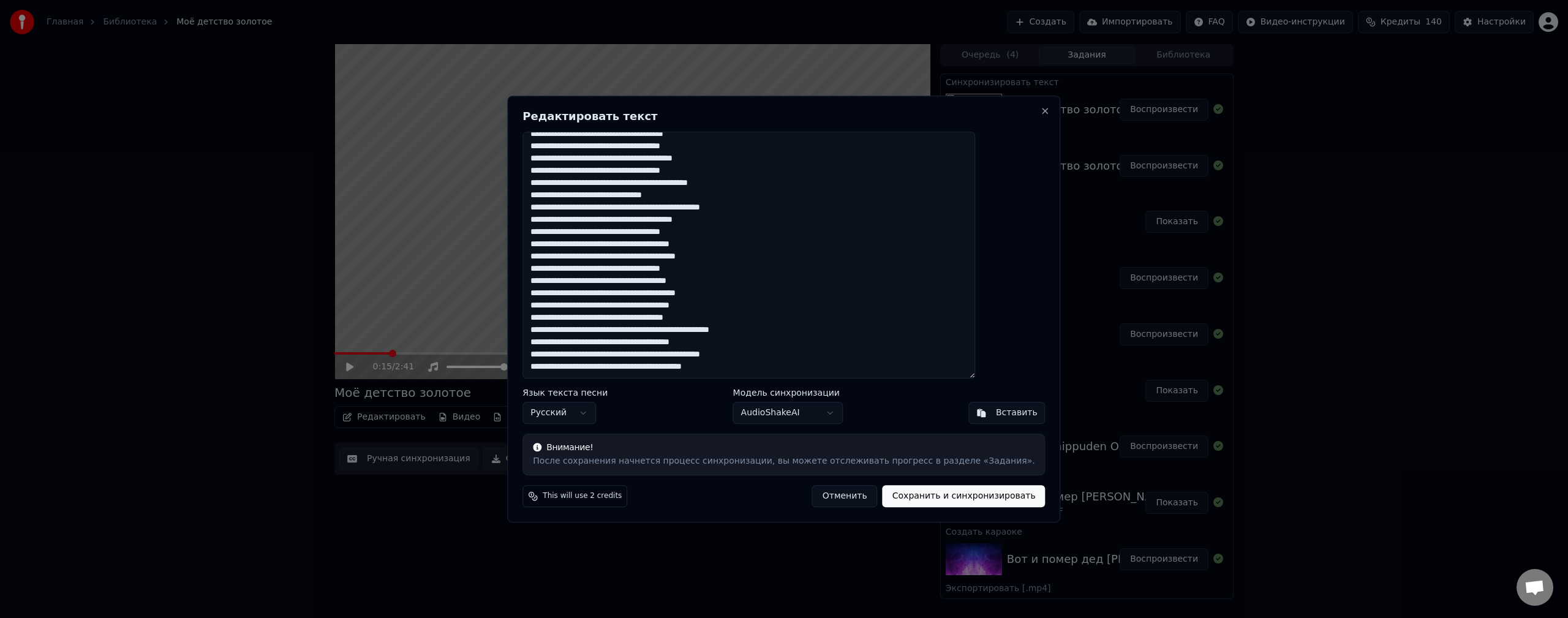
click at [859, 281] on textarea at bounding box center [749, 255] width 452 height 247
drag, startPoint x: 756, startPoint y: 246, endPoint x: 563, endPoint y: 234, distance: 193.4
click at [563, 234] on textarea at bounding box center [749, 255] width 452 height 247
click at [769, 251] on textarea at bounding box center [749, 255] width 452 height 247
click at [764, 247] on textarea at bounding box center [749, 255] width 452 height 247
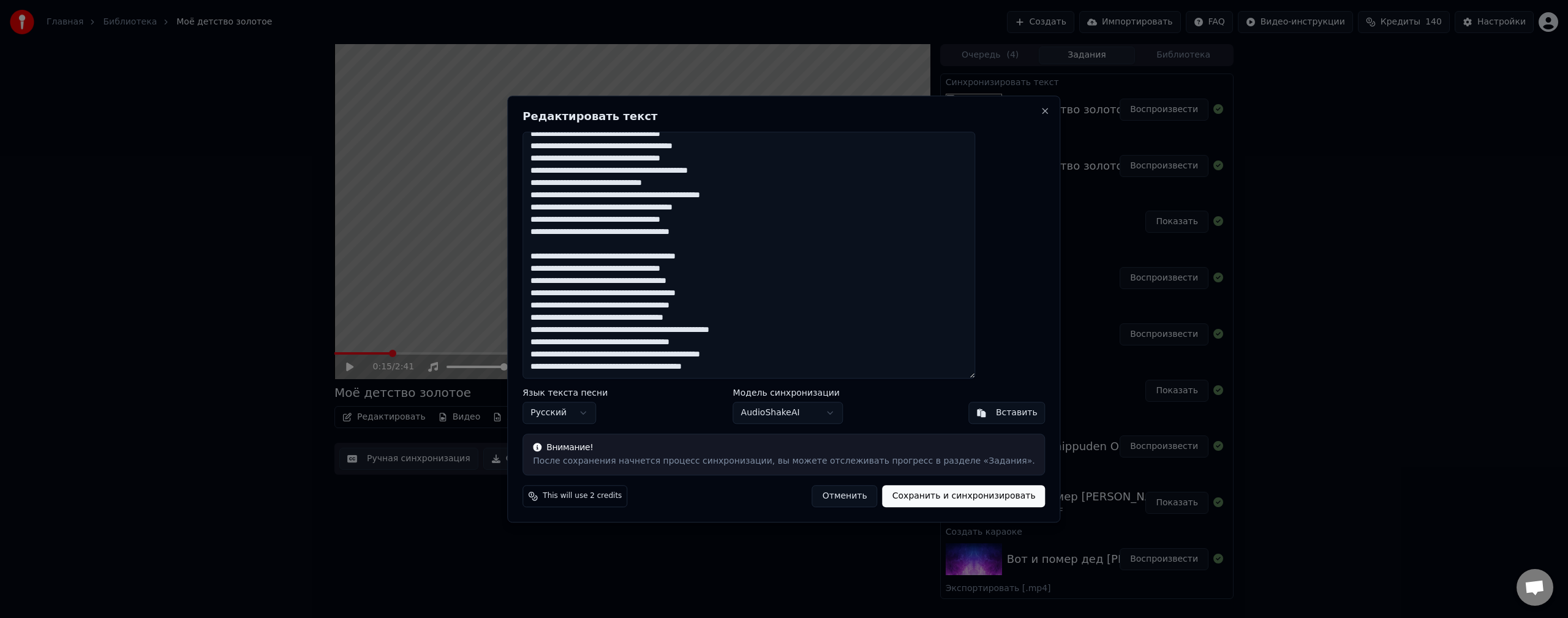
paste textarea "**********"
drag, startPoint x: 756, startPoint y: 242, endPoint x: 561, endPoint y: 229, distance: 195.4
click at [561, 229] on textarea at bounding box center [749, 255] width 452 height 247
click at [800, 367] on textarea at bounding box center [749, 255] width 452 height 247
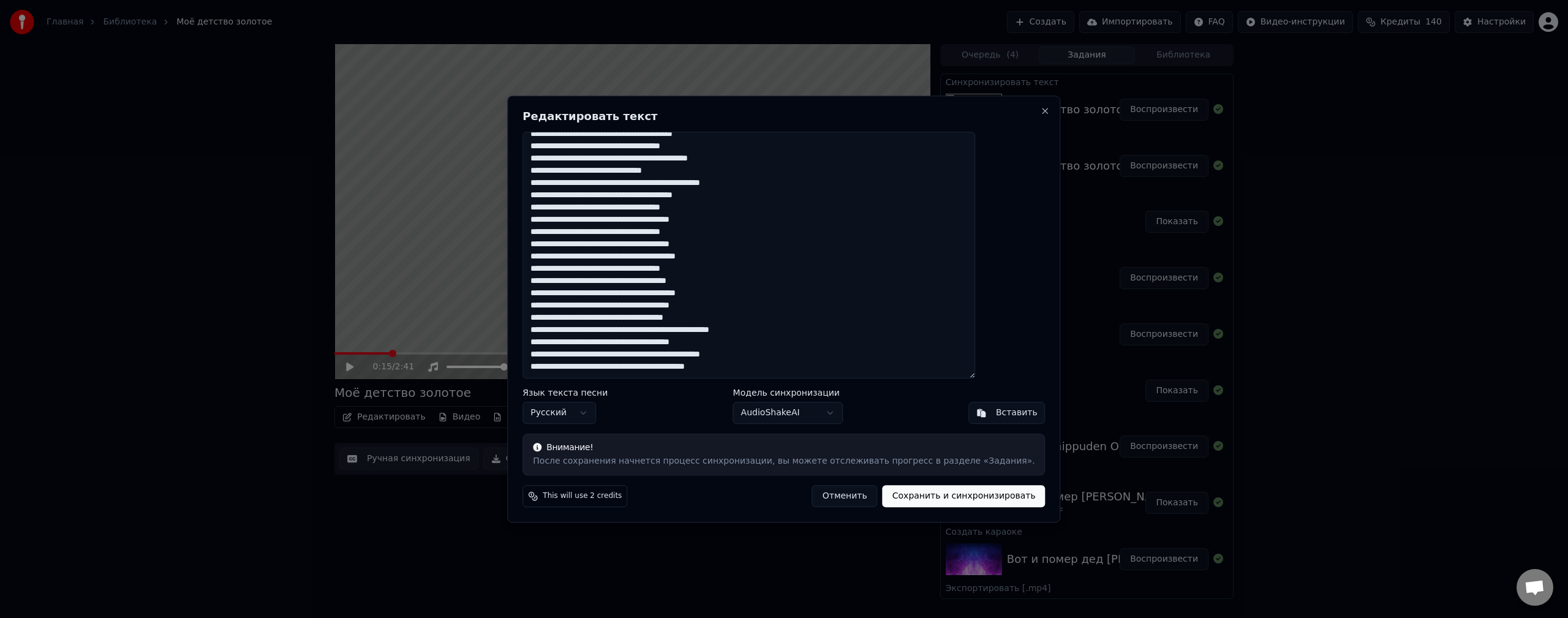
paste textarea "**********"
click at [569, 356] on textarea at bounding box center [749, 255] width 452 height 247
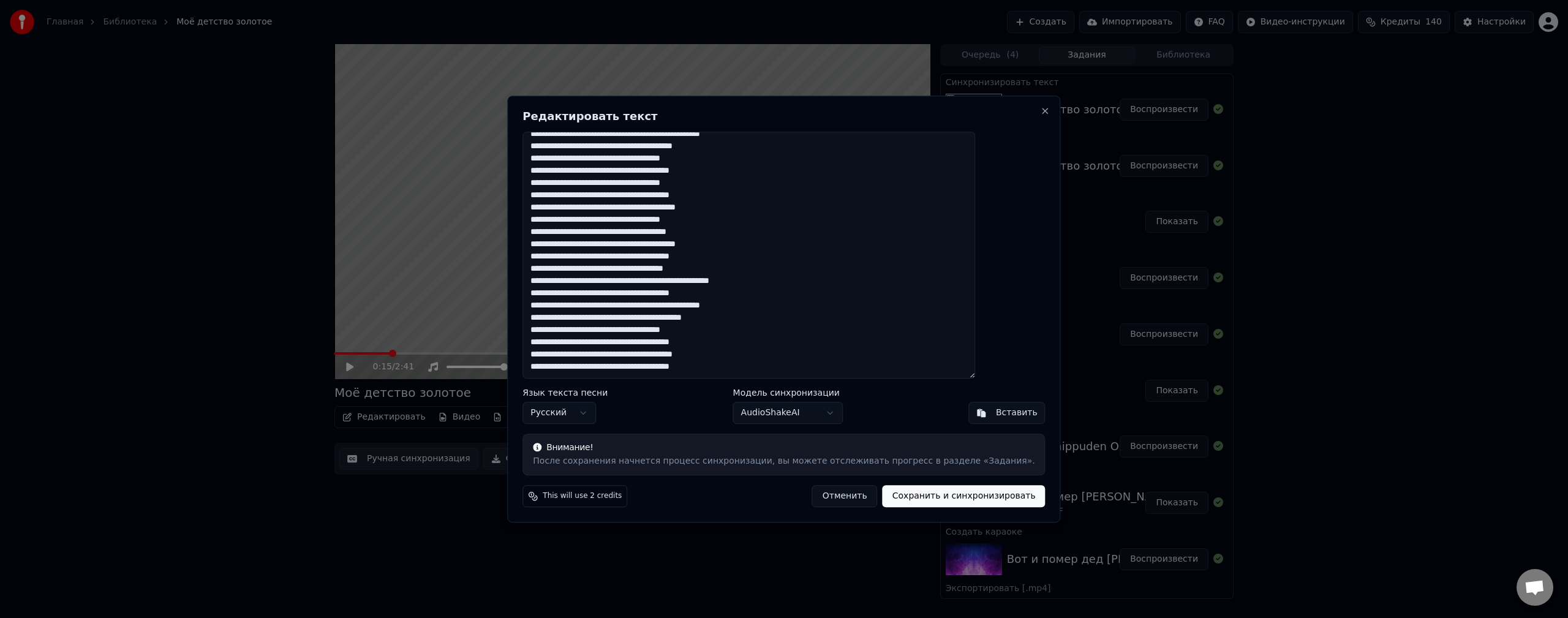
click at [774, 362] on textarea at bounding box center [749, 255] width 452 height 247
paste textarea "**********"
click at [565, 367] on textarea at bounding box center [749, 255] width 452 height 247
click at [796, 369] on textarea at bounding box center [749, 255] width 452 height 247
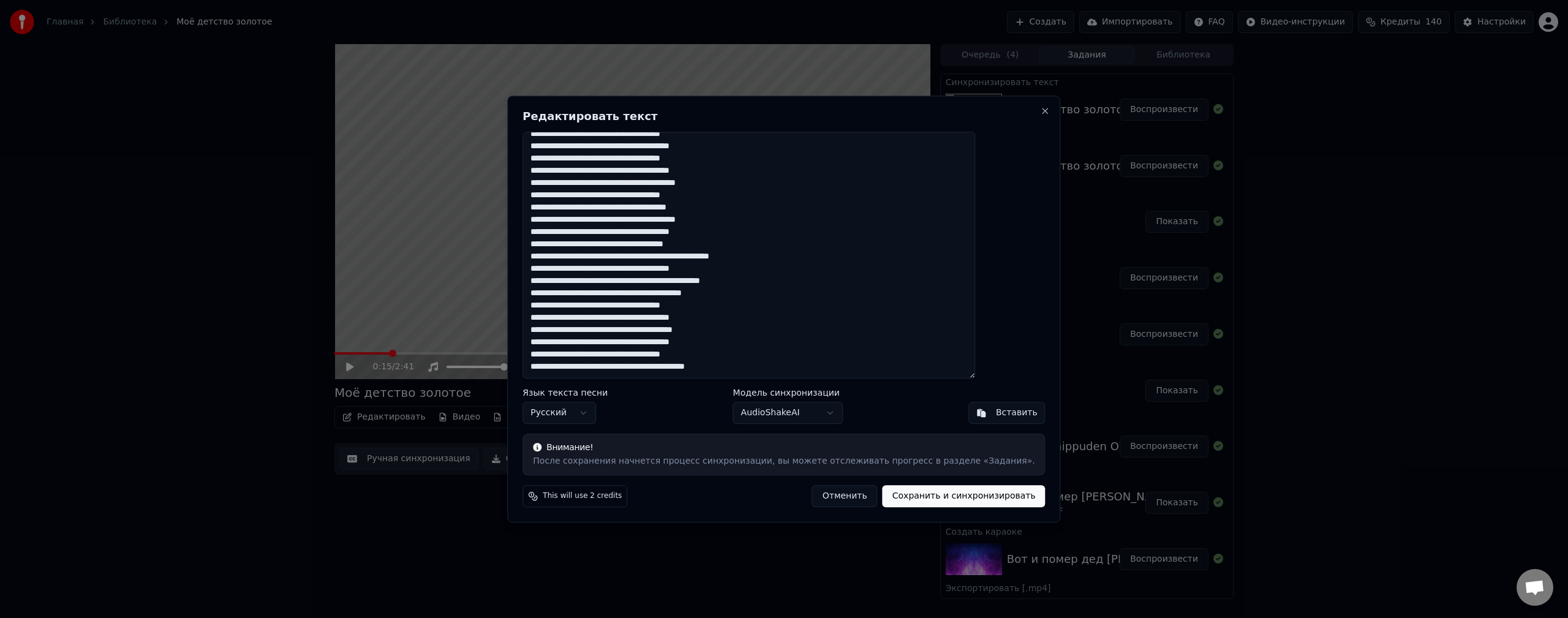
paste textarea "**********"
type textarea "**********"
click at [927, 497] on button "Сохранить и синхронизировать" at bounding box center [964, 496] width 163 height 22
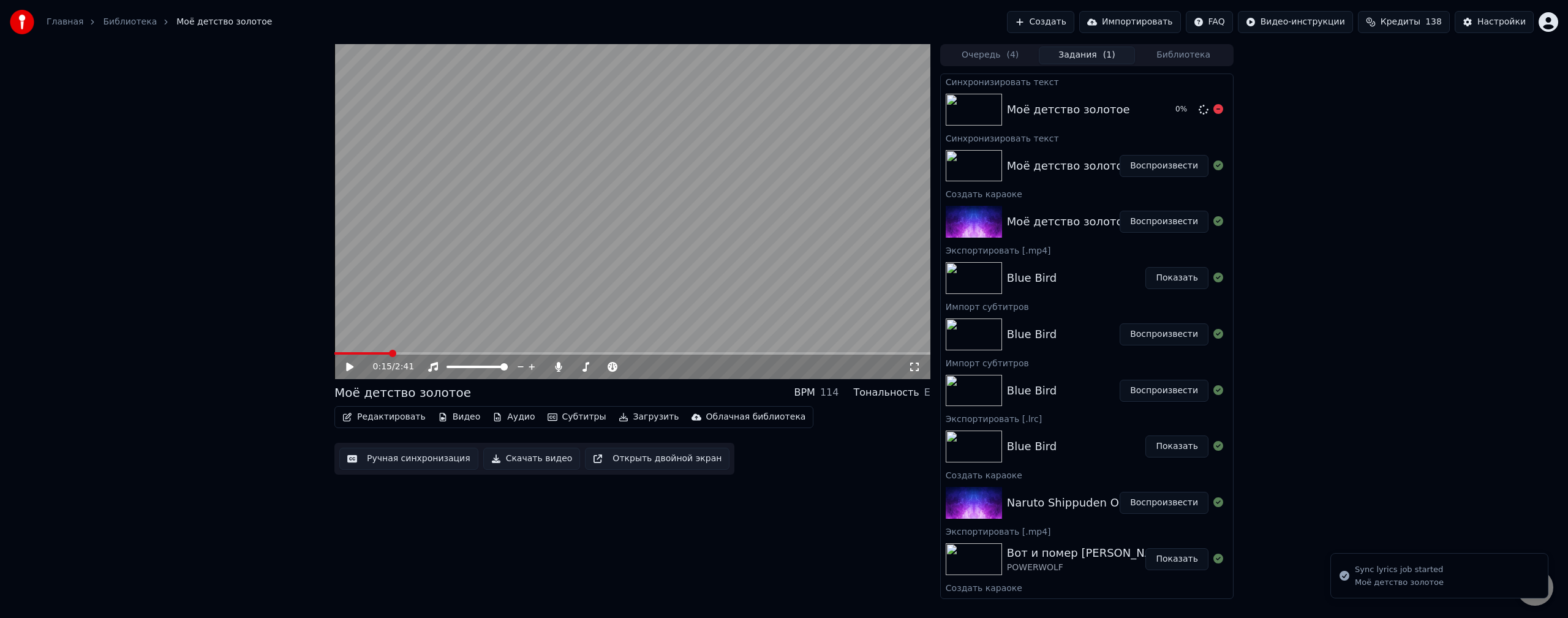
click at [1096, 106] on div "Моё детство золотое" at bounding box center [1068, 109] width 123 height 17
drag, startPoint x: 496, startPoint y: 365, endPoint x: 486, endPoint y: 366, distance: 10.0
click at [486, 366] on div at bounding box center [488, 367] width 98 height 12
click at [508, 367] on span at bounding box center [503, 366] width 7 height 7
click at [1382, 367] on div "1:12 / 2:41 Моё детство золотое BPM 114 Тональность E Редактировать Видео Аудио…" at bounding box center [784, 320] width 1568 height 555
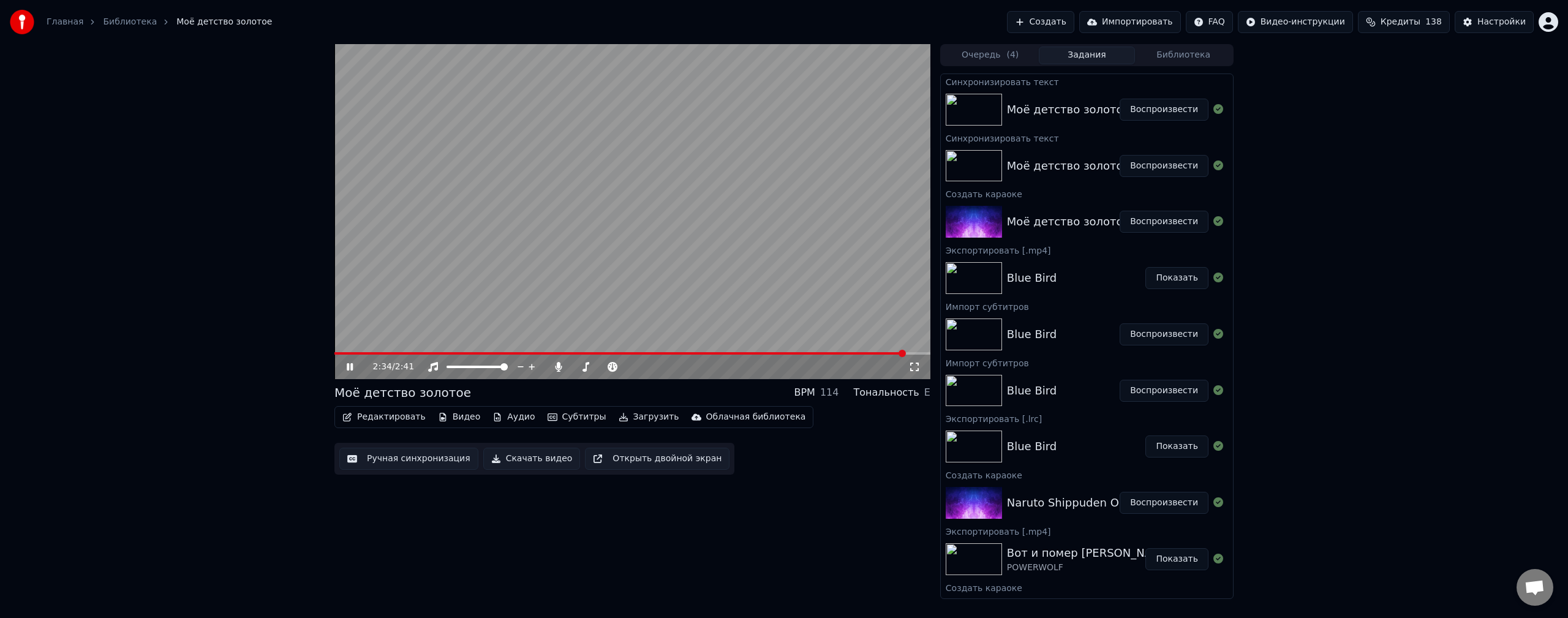
click at [636, 215] on video at bounding box center [632, 211] width 596 height 335
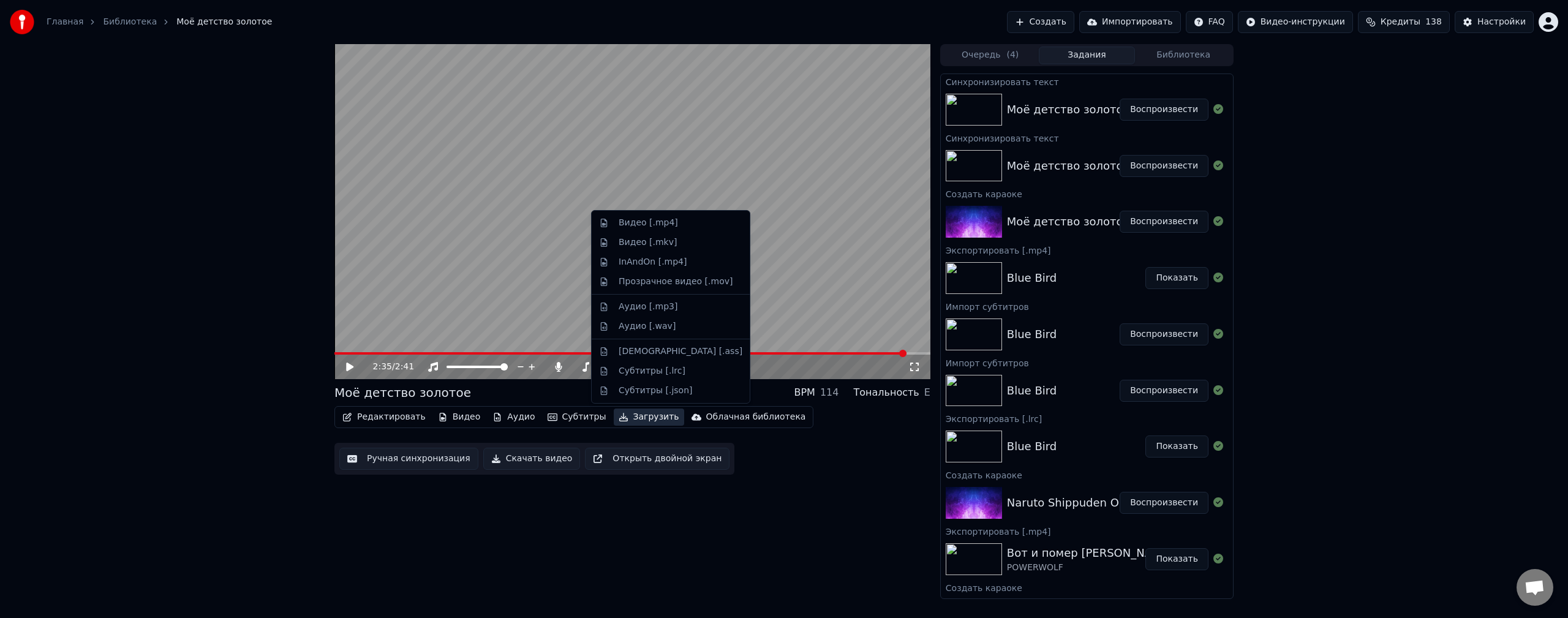
click at [632, 419] on button "Загрузить" at bounding box center [649, 417] width 70 height 17
click at [656, 220] on div "Видео [.mp4]" at bounding box center [649, 223] width 60 height 12
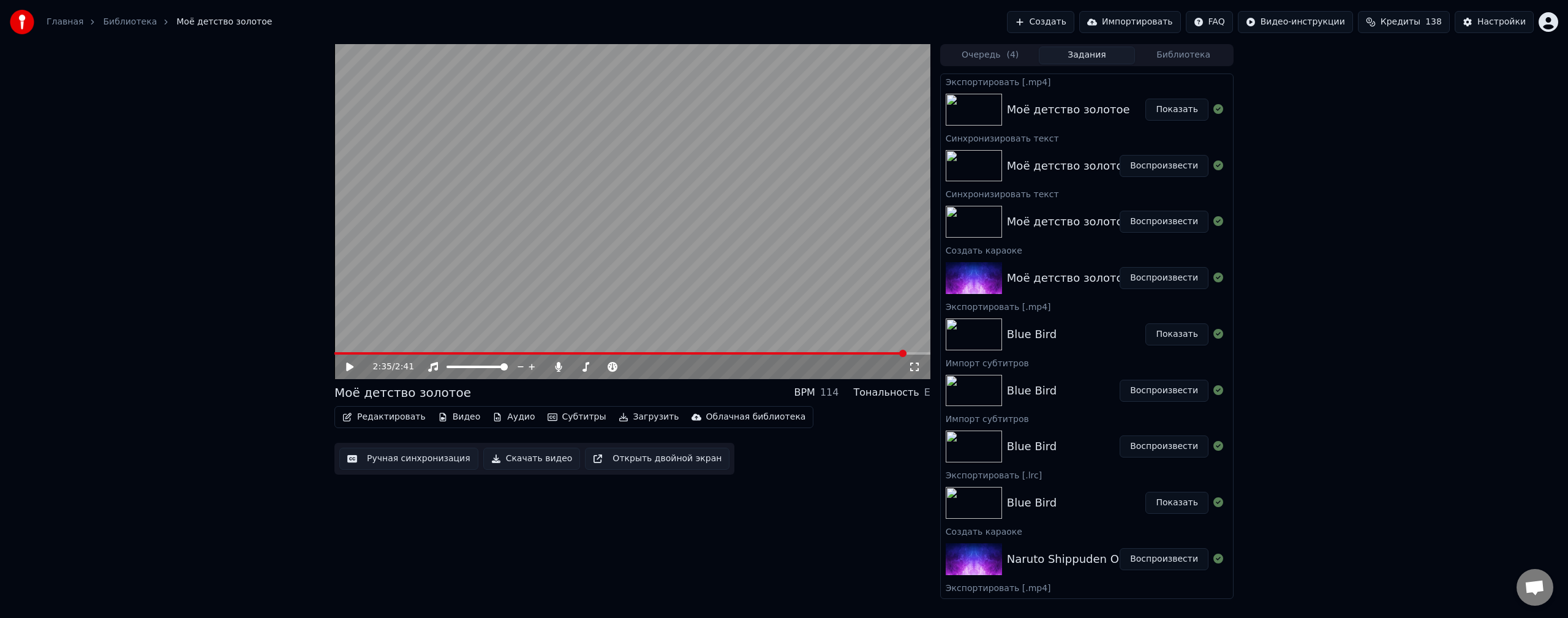
click at [1057, 17] on button "Создать" at bounding box center [1040, 22] width 67 height 22
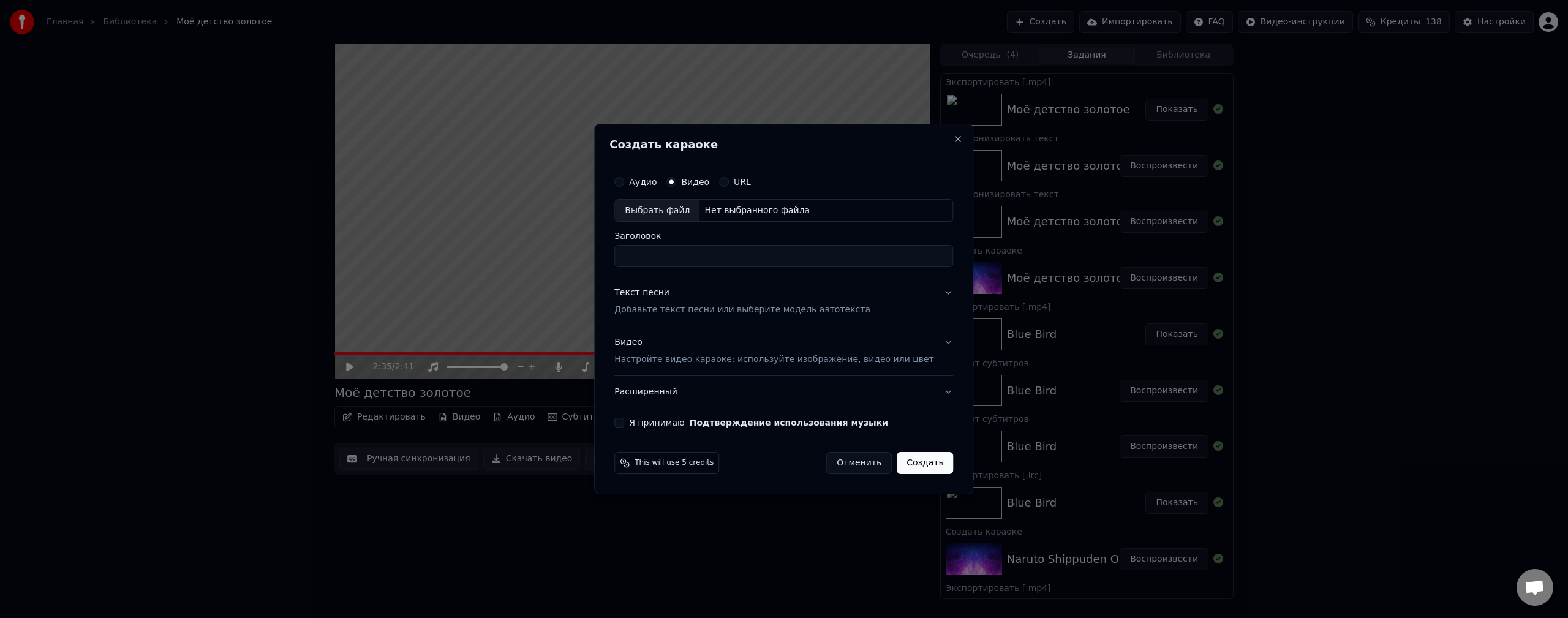
click at [684, 211] on div "Выбрать файл" at bounding box center [657, 210] width 84 height 22
type input "**********"
click at [929, 290] on button "Текст песни Добавьте текст песни или выберите модель автотекста" at bounding box center [783, 302] width 338 height 49
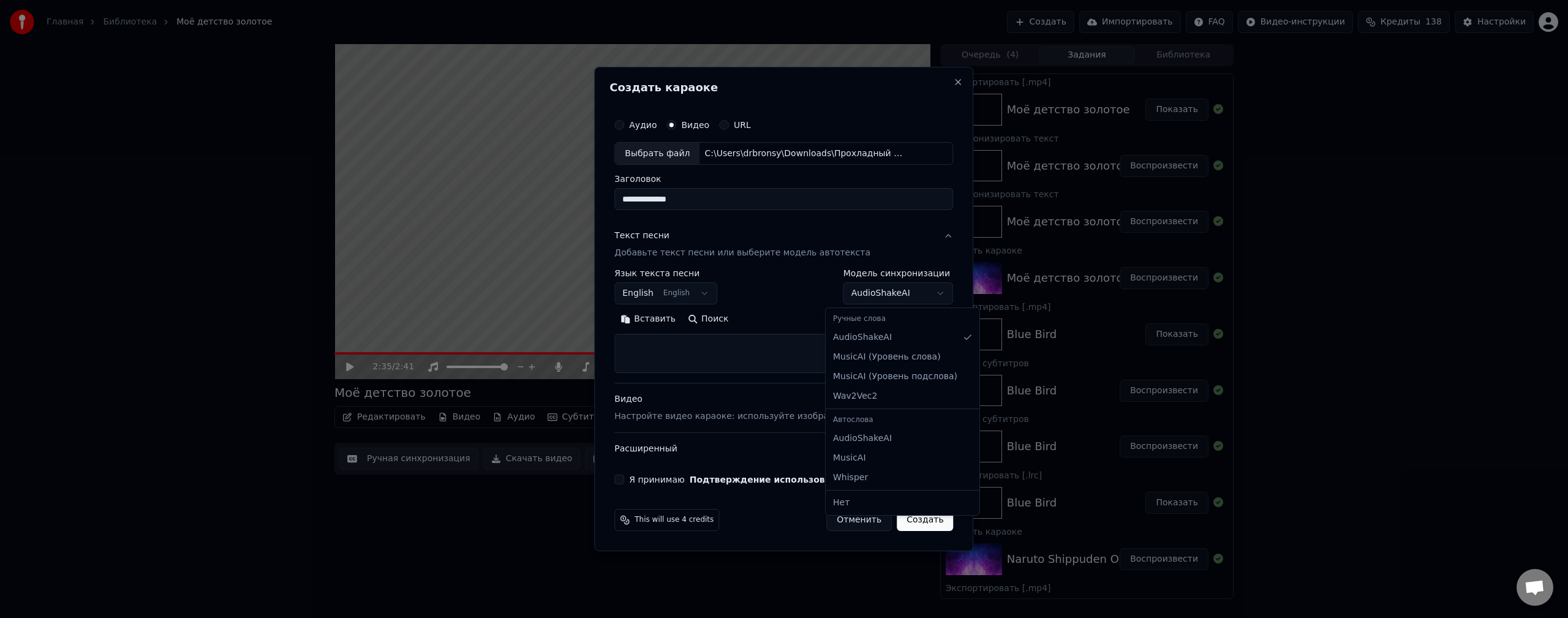
click at [849, 295] on body "Главная Библиотека Моё детство золотое Создать Импортировать FAQ Видео-инструкц…" at bounding box center [784, 309] width 1568 height 618
select select "**********"
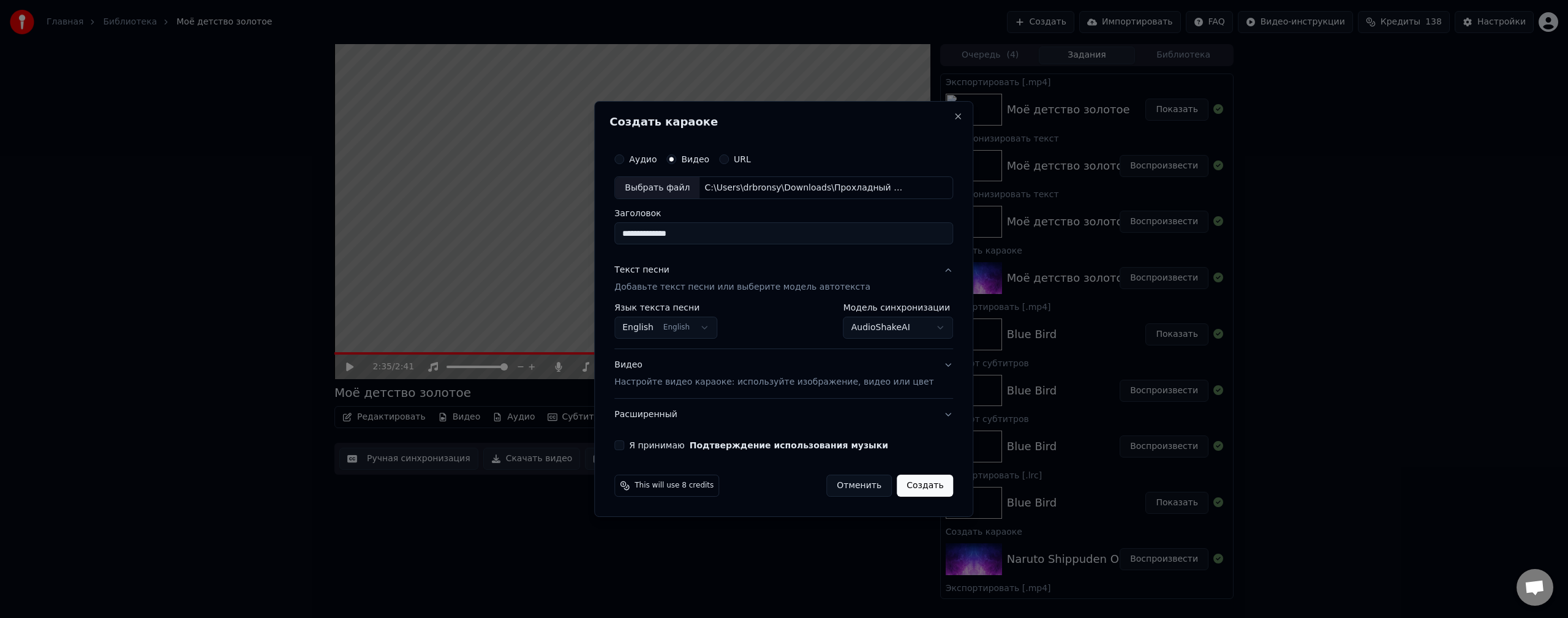
click at [700, 323] on body "Главная Библиотека Моё детство золотое Создать Импортировать FAQ Видео-инструкц…" at bounding box center [784, 309] width 1568 height 618
select select "**"
click at [925, 366] on button "Видео Настройте видео караоке: используйте изображение, видео или цвет" at bounding box center [783, 374] width 338 height 49
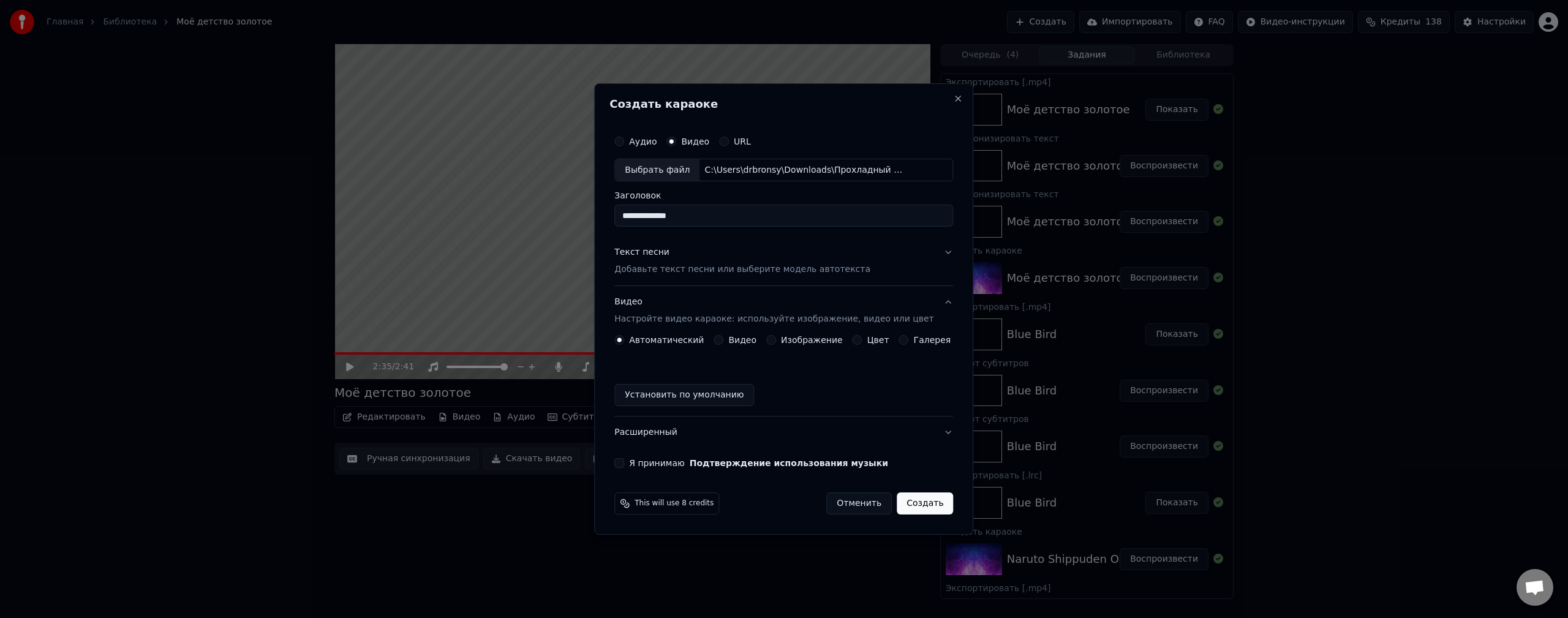
click at [738, 338] on label "Видео" at bounding box center [742, 339] width 28 height 9
click at [723, 338] on button "Видео" at bounding box center [718, 340] width 10 height 10
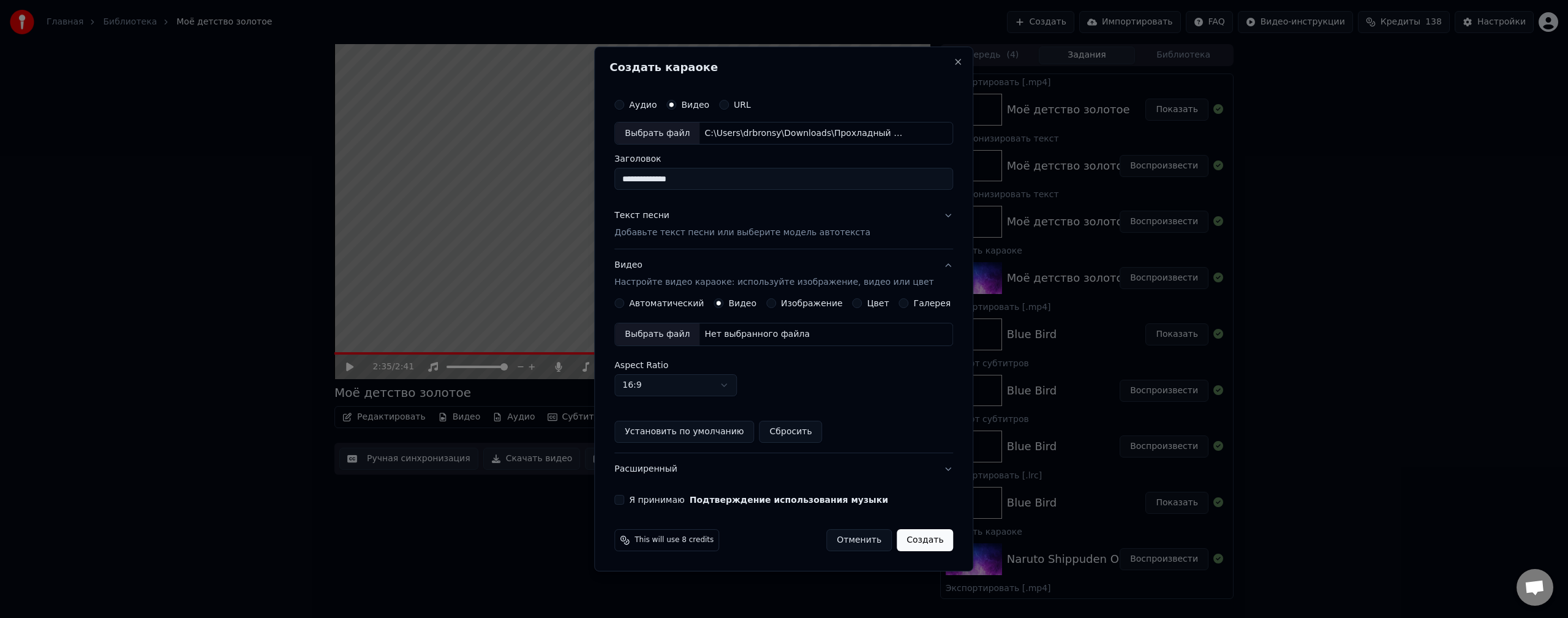
click at [677, 338] on div "Выбрать файл" at bounding box center [657, 334] width 84 height 22
click at [624, 497] on button "Я принимаю Подтверждение использования музыки" at bounding box center [619, 500] width 10 height 10
click at [916, 536] on button "Создать" at bounding box center [924, 540] width 57 height 22
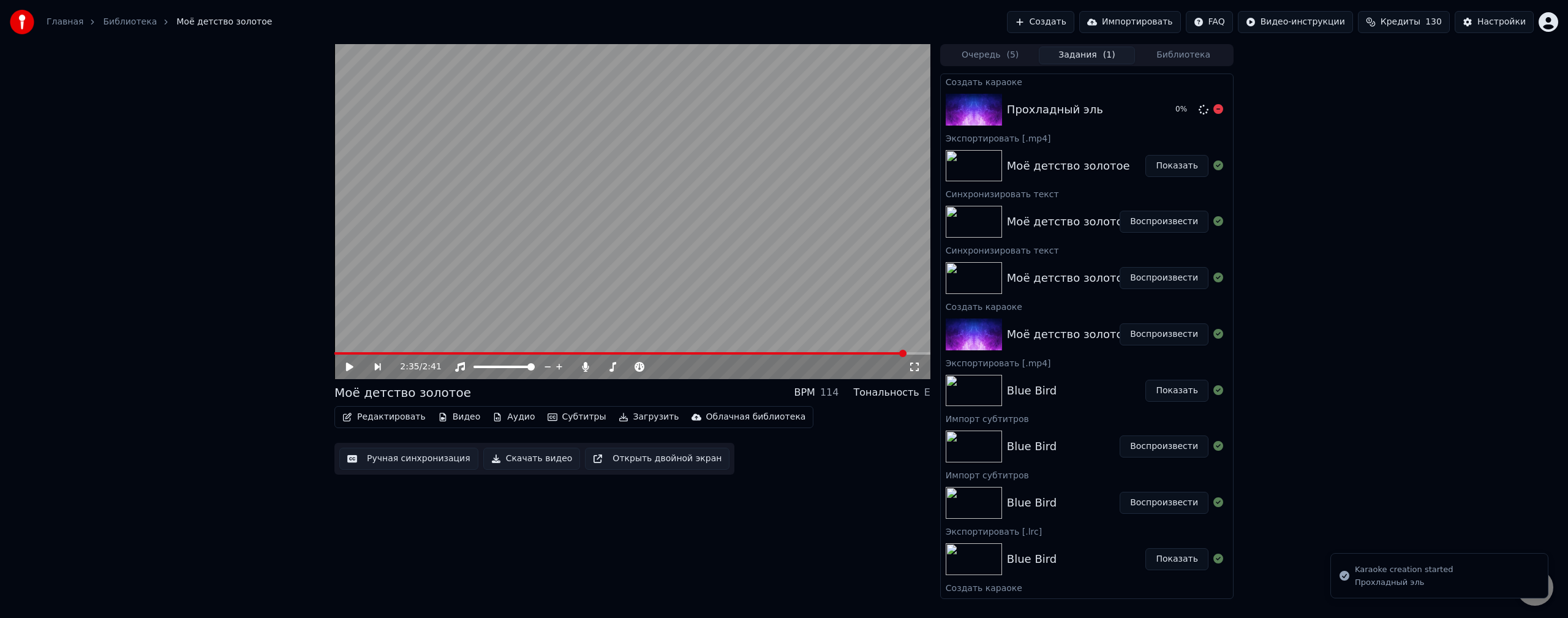
click at [1113, 118] on div "Прохладный эль" at bounding box center [1086, 109] width 159 height 17
click at [1363, 390] on div "2:35 / 2:41 Моё детство золотое BPM 114 Тональность E Редактировать Видео Аудио…" at bounding box center [784, 320] width 1568 height 555
click at [1395, 364] on div "2:35 / 2:41 Моё детство золотое BPM 114 Тональность E Редактировать Видео Аудио…" at bounding box center [784, 320] width 1568 height 555
click at [1053, 110] on div "Прохладный эль" at bounding box center [1054, 109] width 96 height 17
click at [1090, 108] on div "Прохладный эль" at bounding box center [1063, 109] width 113 height 17
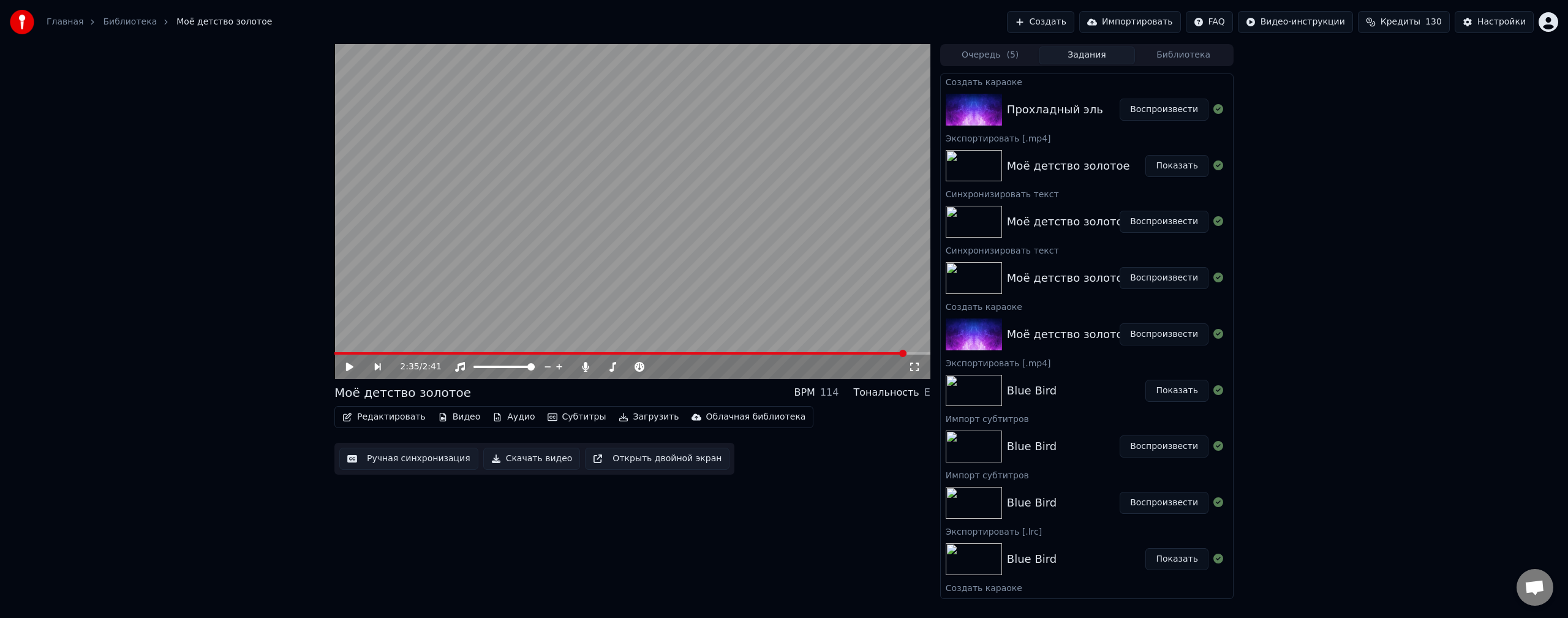
click at [1178, 109] on button "Воспроизвести" at bounding box center [1164, 109] width 89 height 22
click at [446, 367] on span at bounding box center [449, 366] width 7 height 7
click at [508, 371] on span at bounding box center [503, 366] width 7 height 7
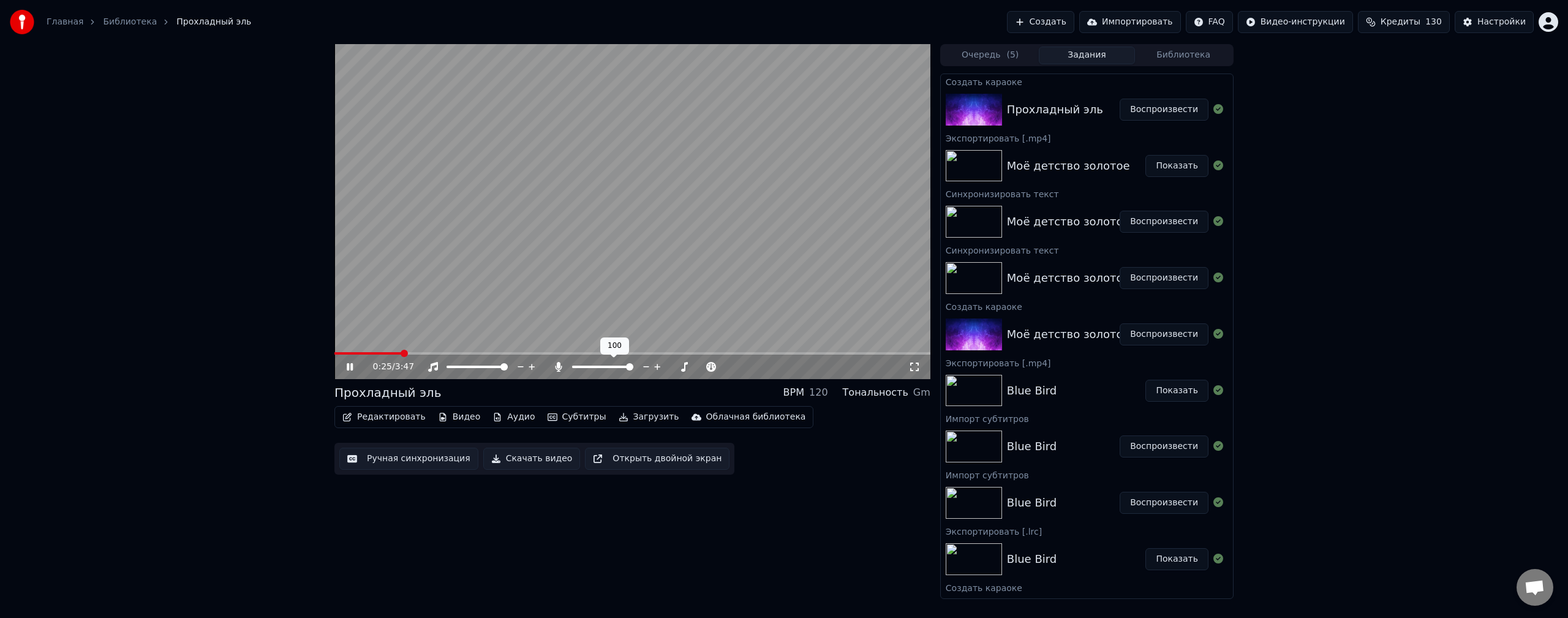
click at [633, 371] on span at bounding box center [629, 366] width 7 height 7
click at [599, 369] on span at bounding box center [602, 366] width 7 height 7
click at [661, 363] on span at bounding box center [656, 366] width 7 height 7
click at [633, 369] on span at bounding box center [629, 366] width 7 height 7
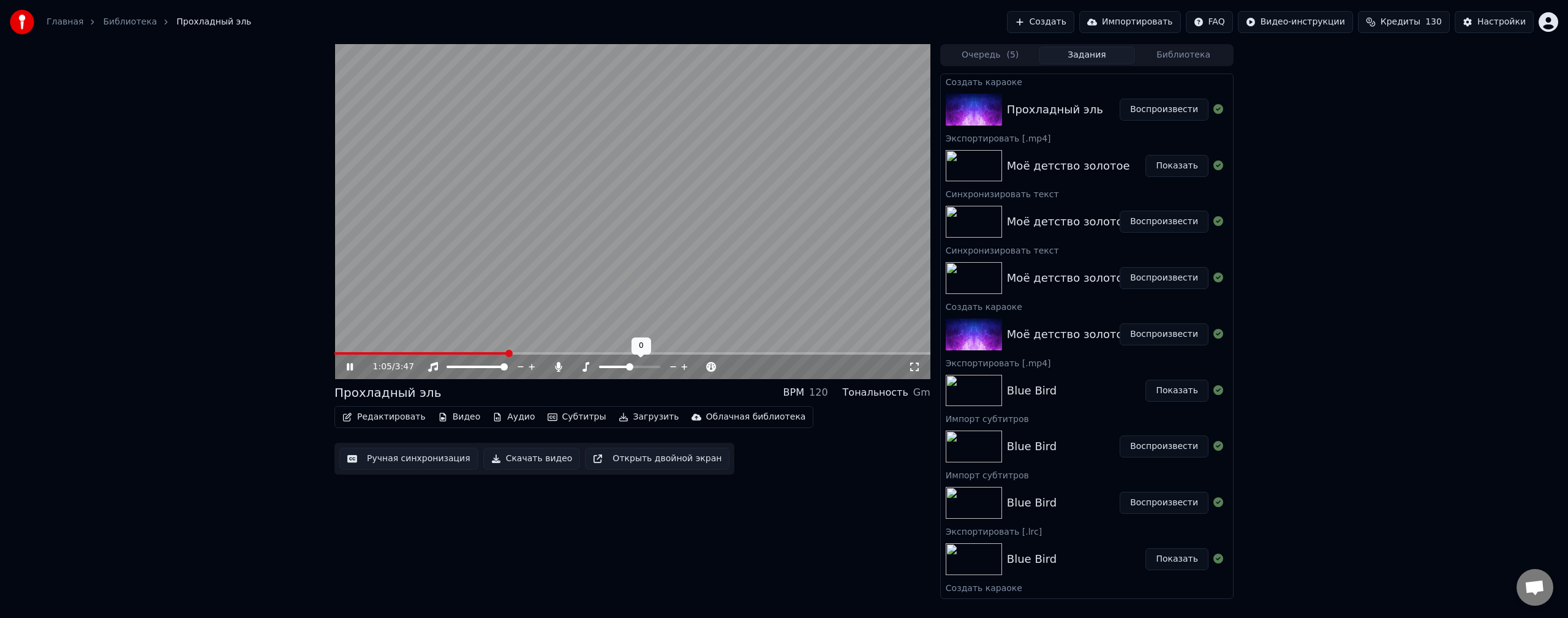
click at [629, 367] on span at bounding box center [629, 366] width 7 height 7
click at [572, 371] on span at bounding box center [575, 366] width 7 height 7
click at [752, 242] on video at bounding box center [632, 211] width 596 height 335
click at [403, 415] on button "Редактировать" at bounding box center [384, 417] width 93 height 17
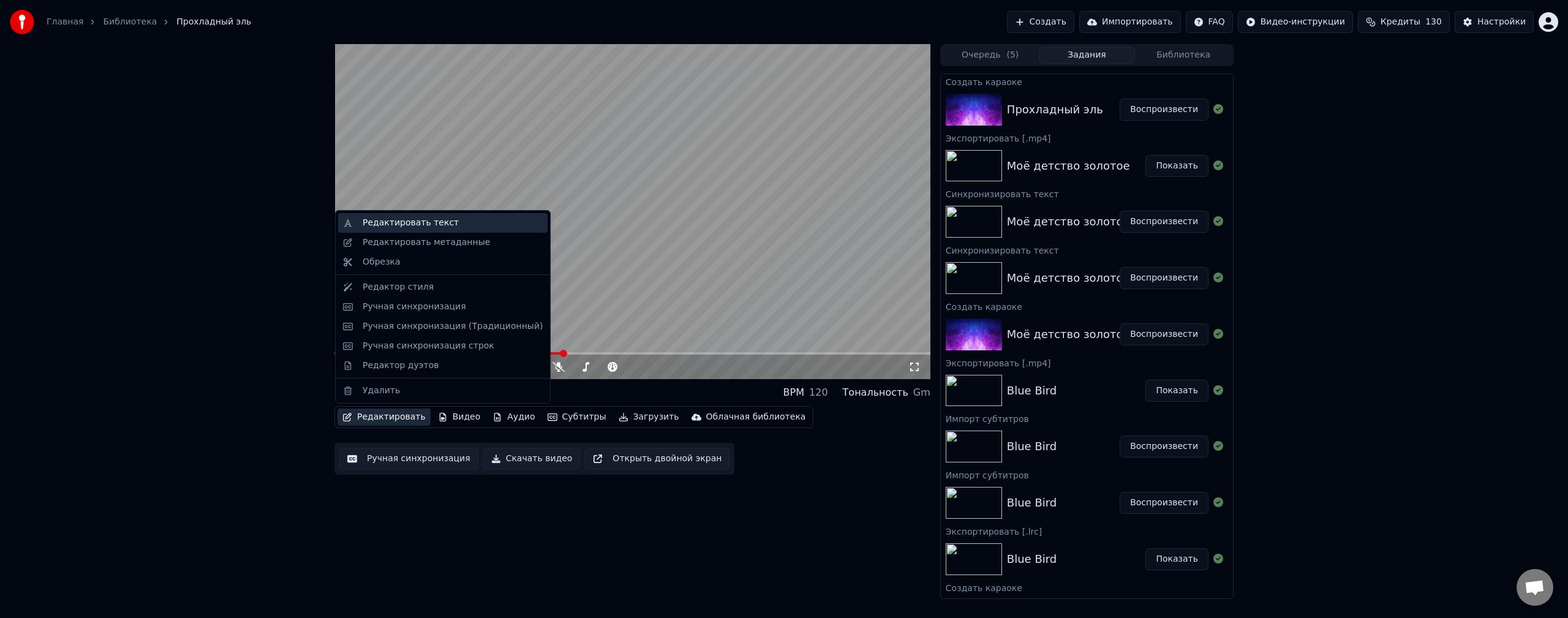
click at [419, 215] on div "Редактировать текст" at bounding box center [442, 223] width 209 height 20
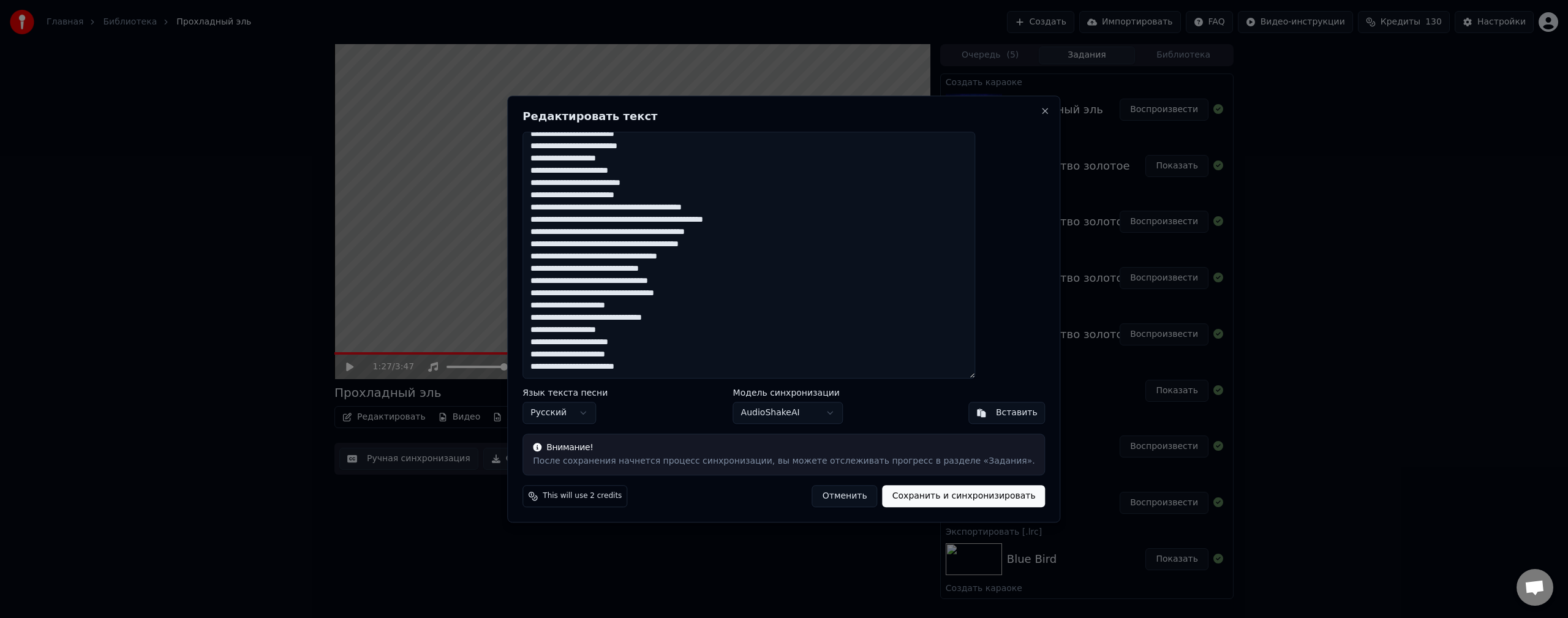
click at [868, 296] on textarea "**********" at bounding box center [749, 255] width 452 height 247
paste textarea "**********"
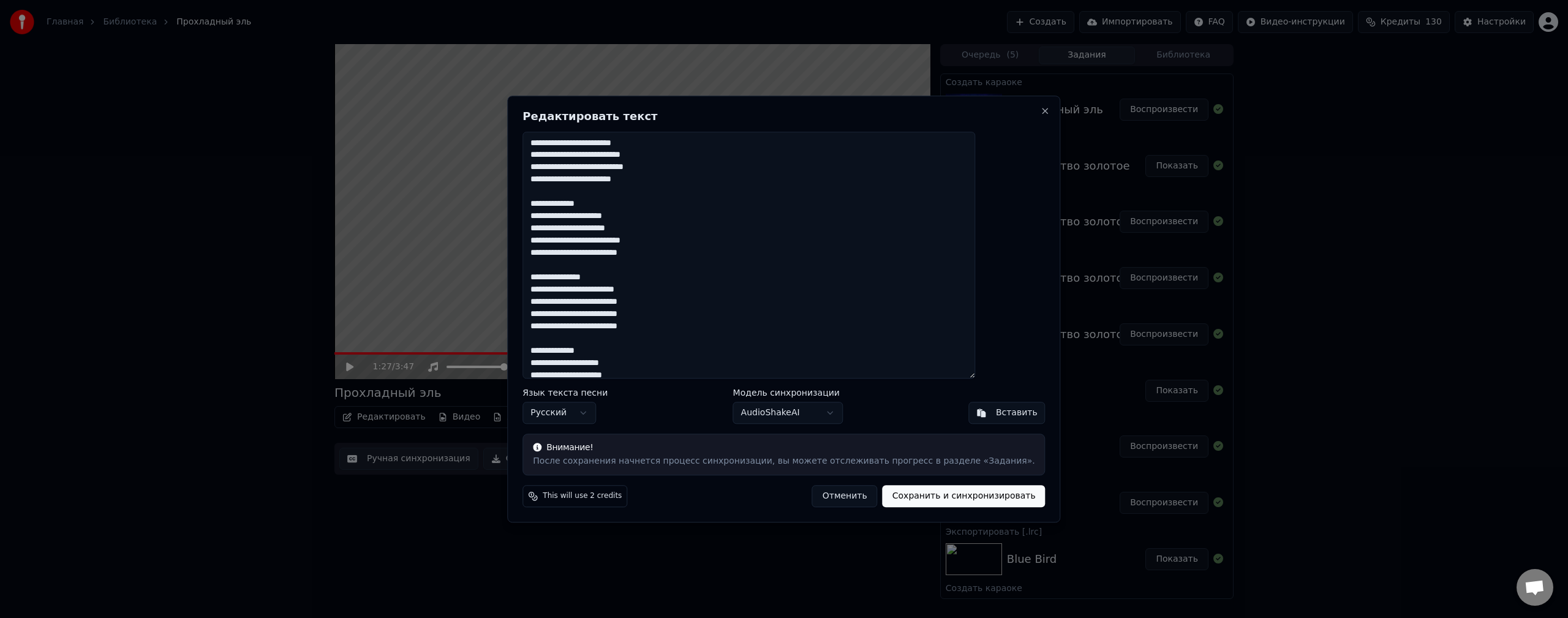
drag, startPoint x: 632, startPoint y: 204, endPoint x: 558, endPoint y: 197, distance: 74.3
click at [558, 197] on textarea at bounding box center [749, 255] width 452 height 247
drag, startPoint x: 566, startPoint y: 144, endPoint x: 624, endPoint y: 168, distance: 62.8
click at [565, 144] on textarea at bounding box center [749, 255] width 452 height 247
click at [576, 142] on textarea at bounding box center [749, 255] width 452 height 247
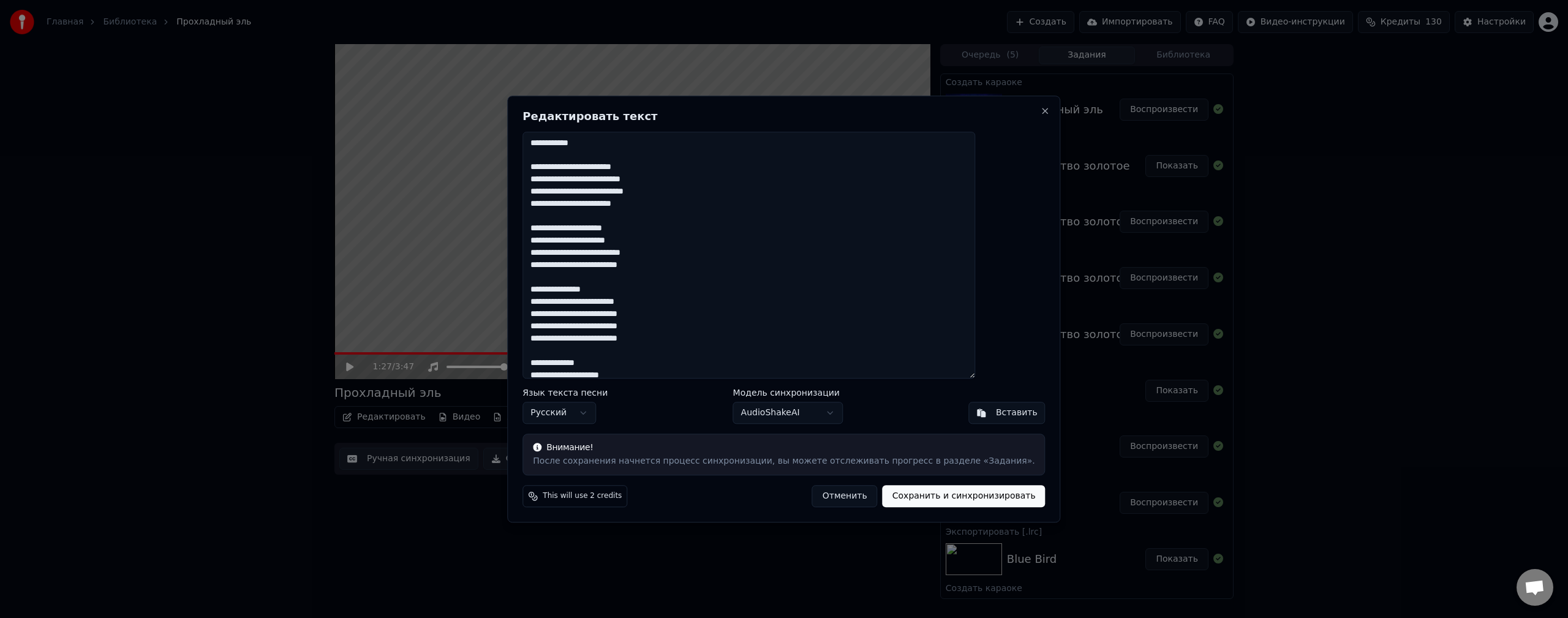
click at [598, 151] on textarea at bounding box center [749, 255] width 452 height 247
click at [582, 205] on textarea at bounding box center [749, 255] width 452 height 247
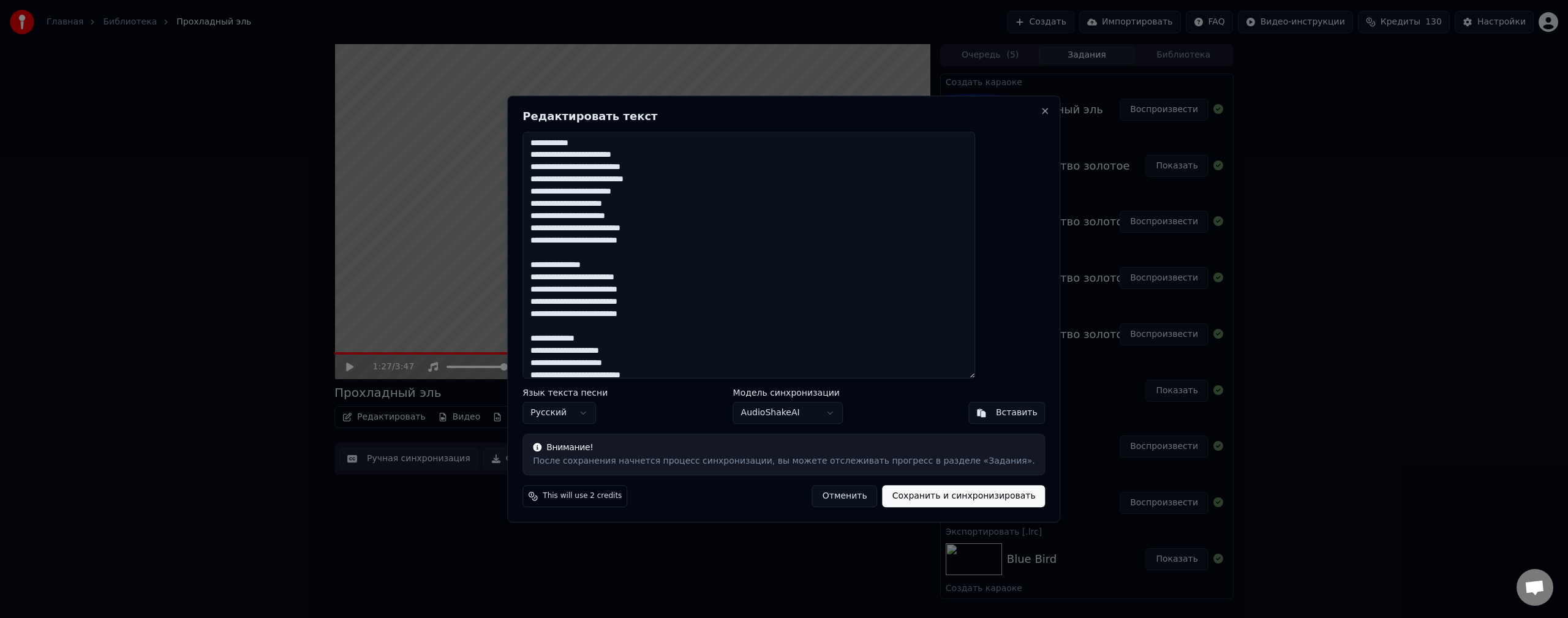
drag, startPoint x: 638, startPoint y: 264, endPoint x: 553, endPoint y: 258, distance: 85.2
click at [553, 258] on div "Редактировать текст Язык текста песни Русский Модель синхронизации AudioShakeAI…" at bounding box center [784, 309] width 553 height 427
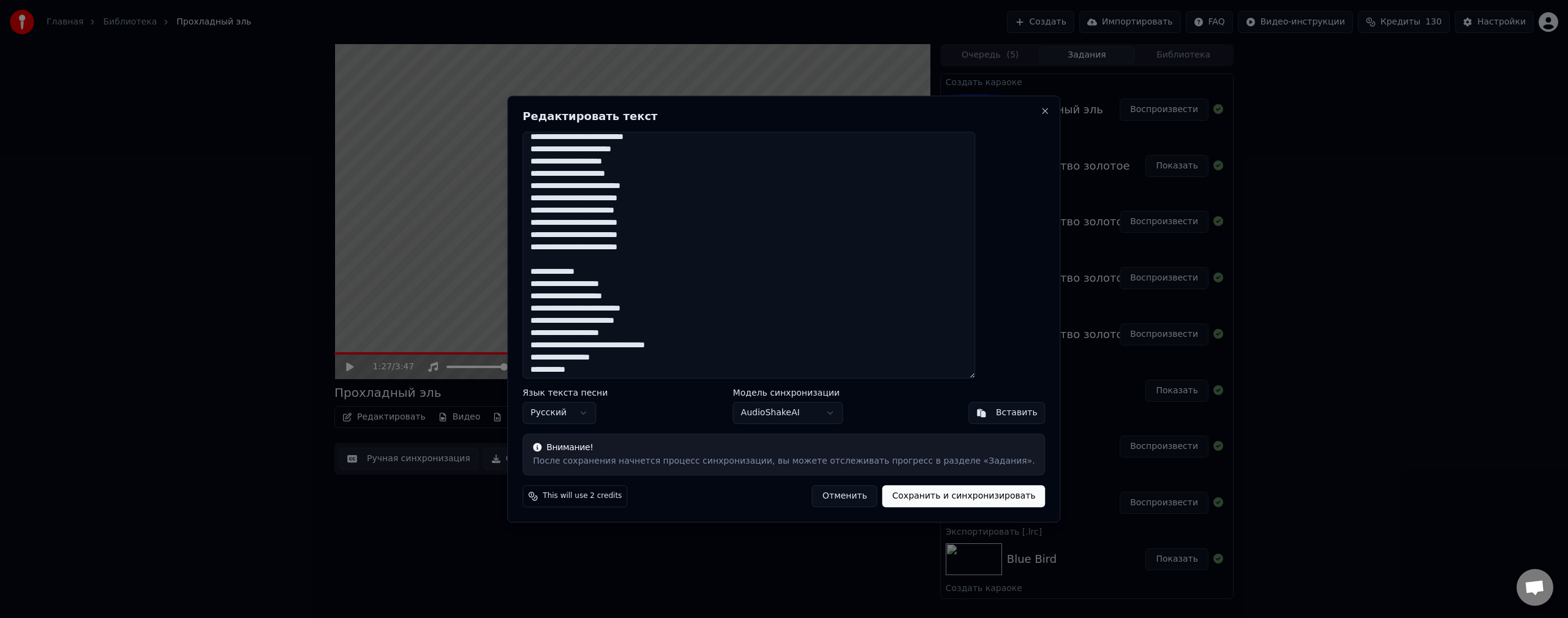
scroll to position [62, 0]
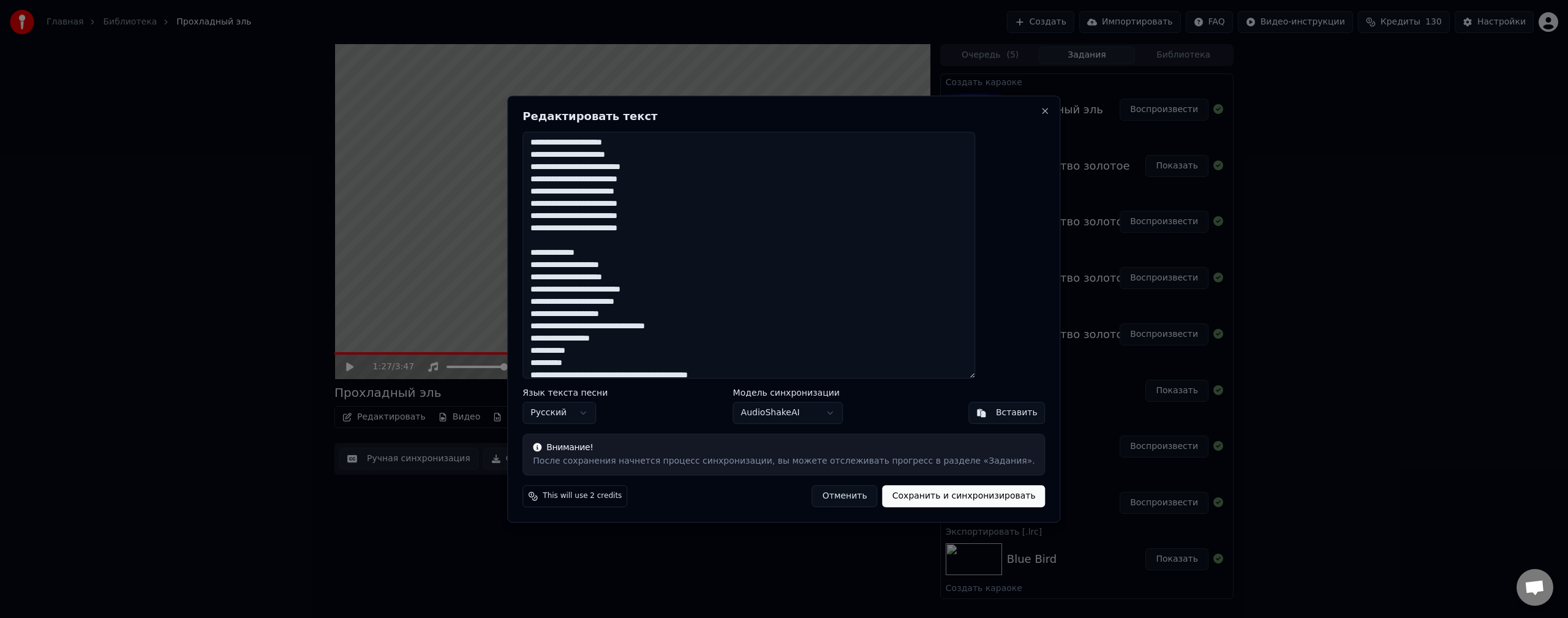
drag, startPoint x: 630, startPoint y: 249, endPoint x: 554, endPoint y: 244, distance: 76.2
click at [554, 244] on div "Редактировать текст Язык текста песни Русский Модель синхронизации AudioShakeAI…" at bounding box center [784, 309] width 553 height 427
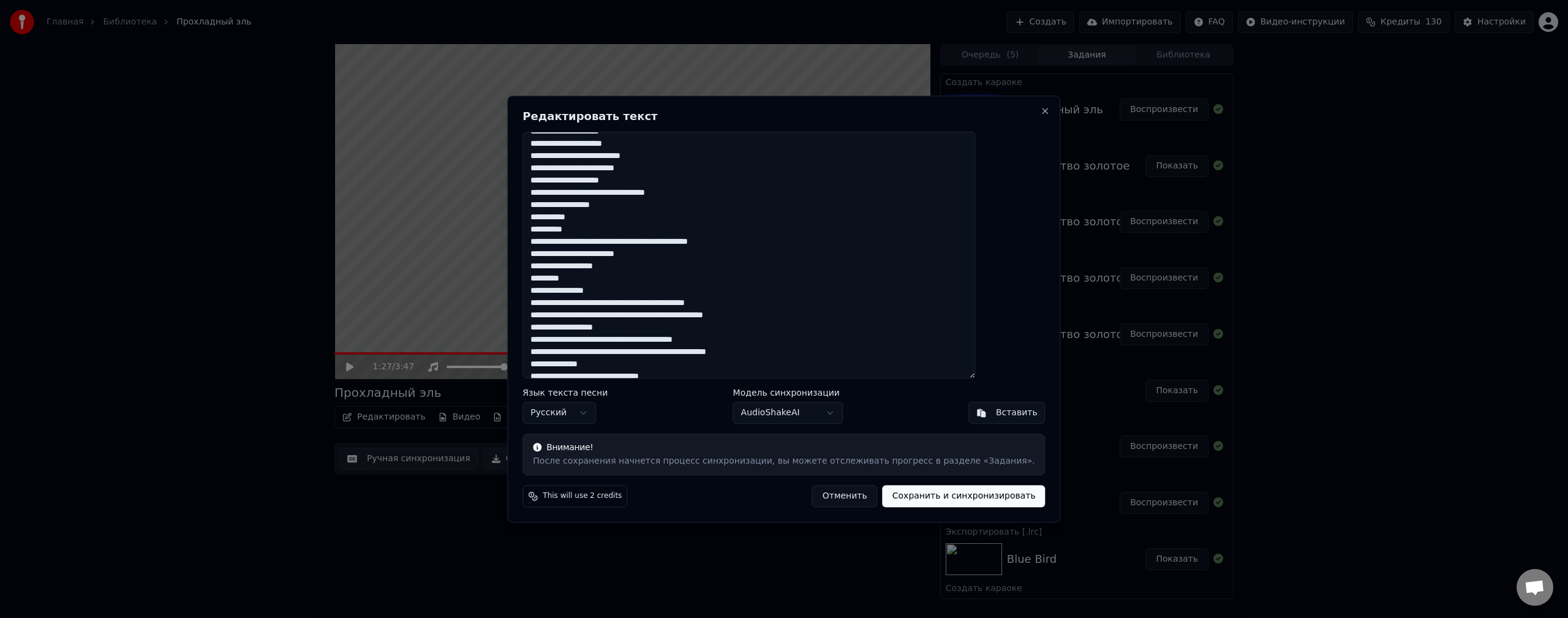
scroll to position [184, 0]
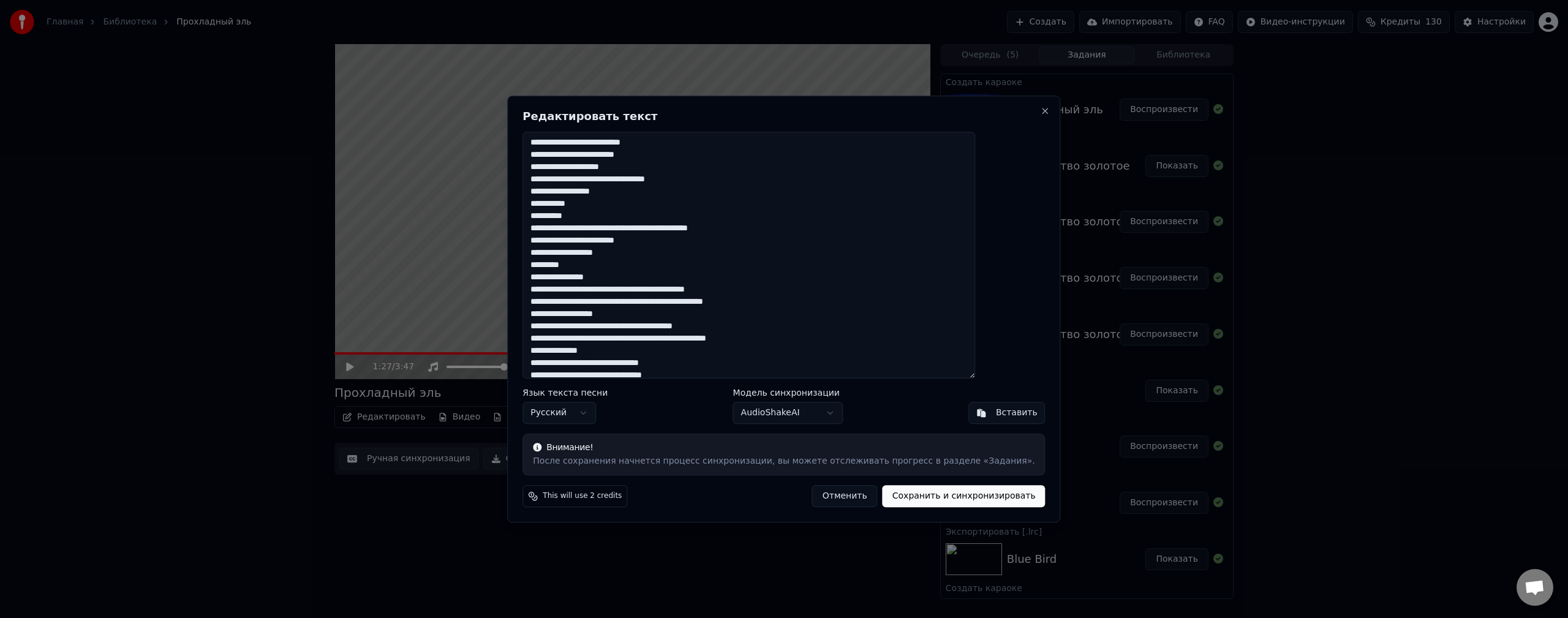
drag, startPoint x: 565, startPoint y: 167, endPoint x: 682, endPoint y: 241, distance: 138.4
click at [682, 241] on textarea at bounding box center [749, 255] width 452 height 247
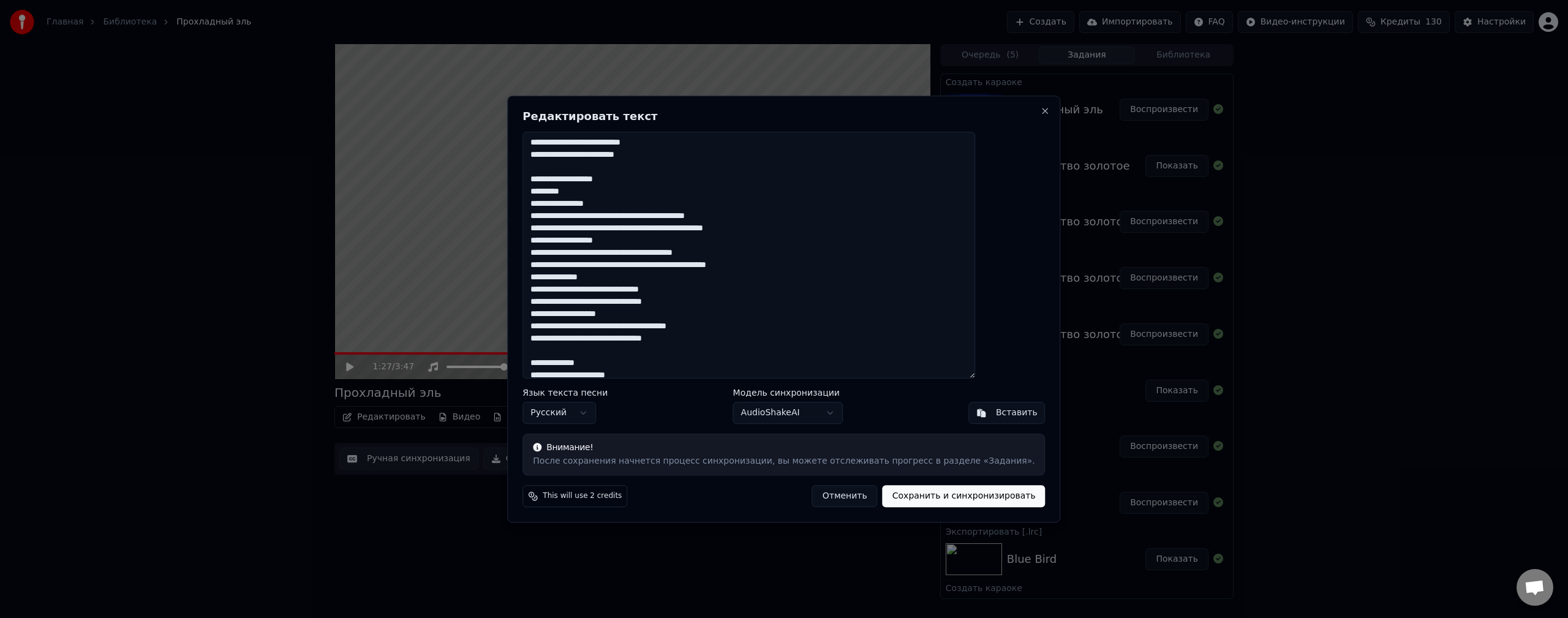
drag, startPoint x: 646, startPoint y: 202, endPoint x: 548, endPoint y: 177, distance: 101.1
click at [548, 177] on div "Редактировать текст Язык текста песни Русский Модель синхронизации AudioShakeAI…" at bounding box center [784, 309] width 553 height 427
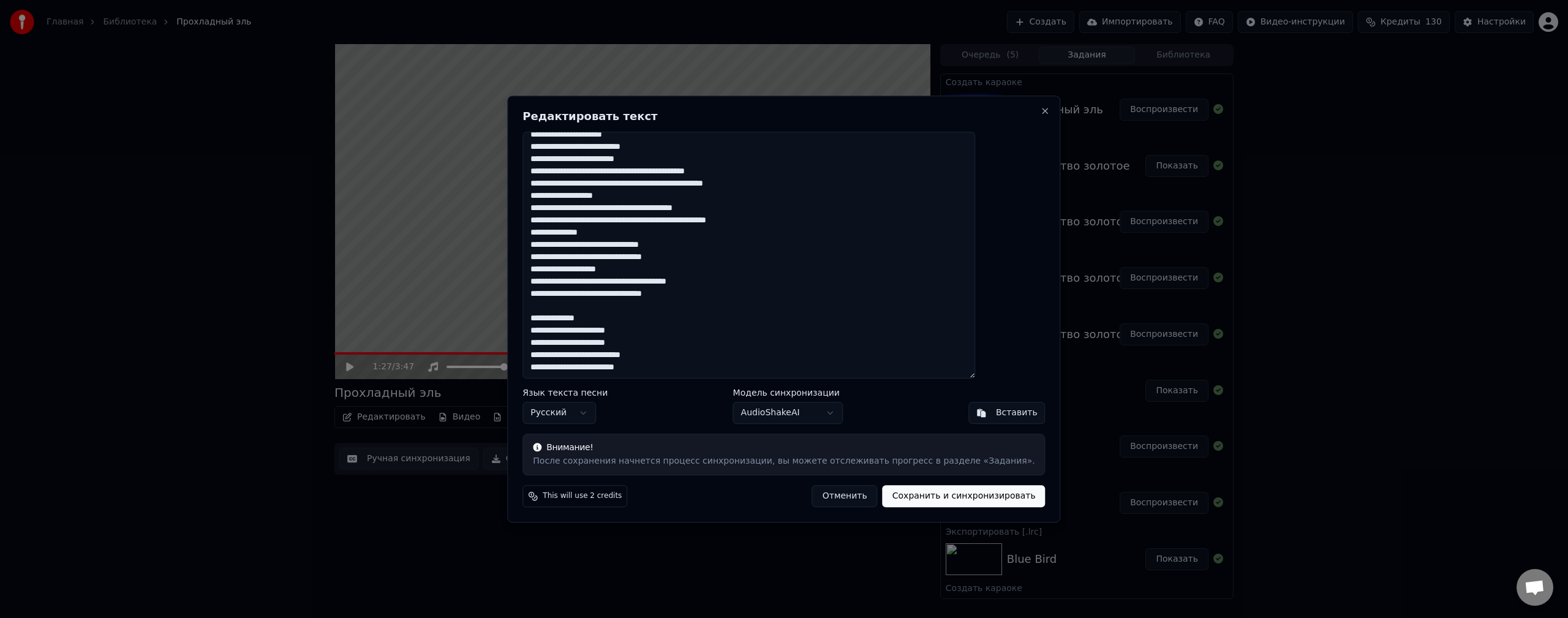
scroll to position [180, 0]
drag, startPoint x: 618, startPoint y: 316, endPoint x: 559, endPoint y: 312, distance: 59.1
click at [559, 312] on textarea "**********" at bounding box center [749, 255] width 452 height 247
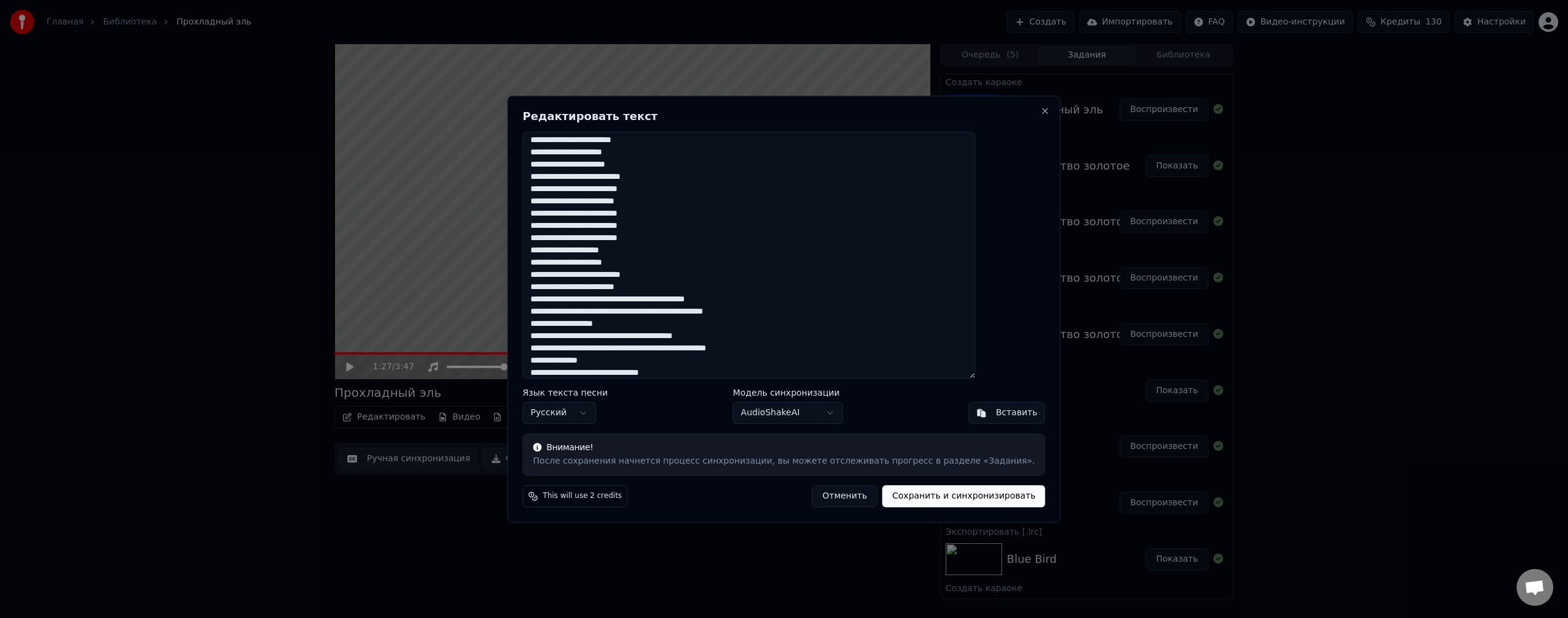
scroll to position [0, 0]
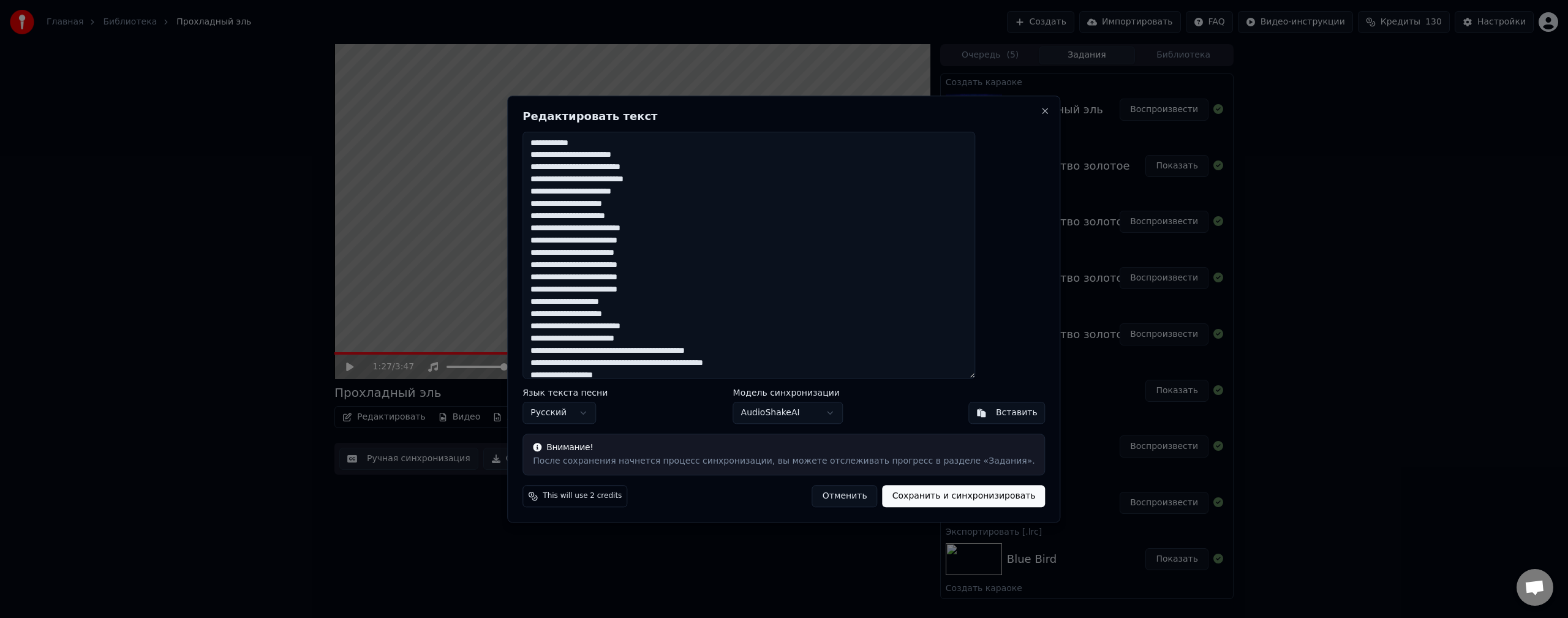
type textarea "**********"
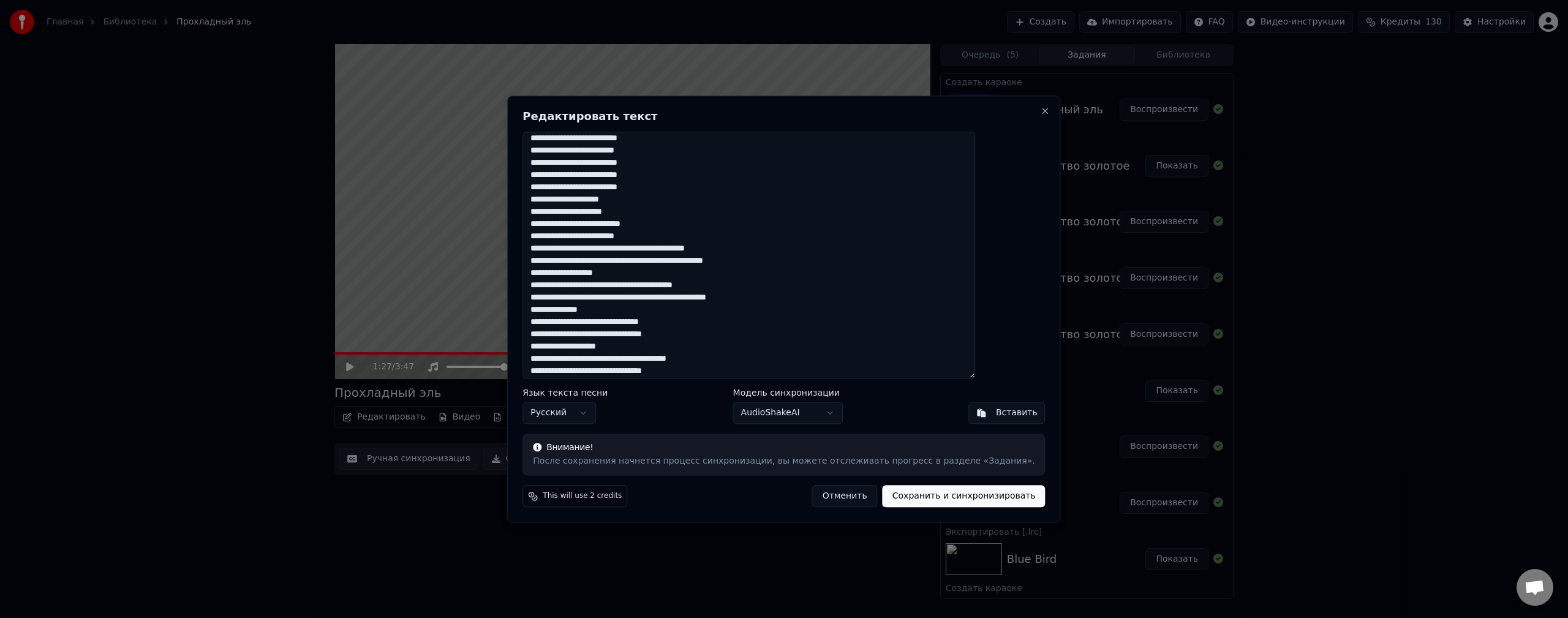
scroll to position [156, 0]
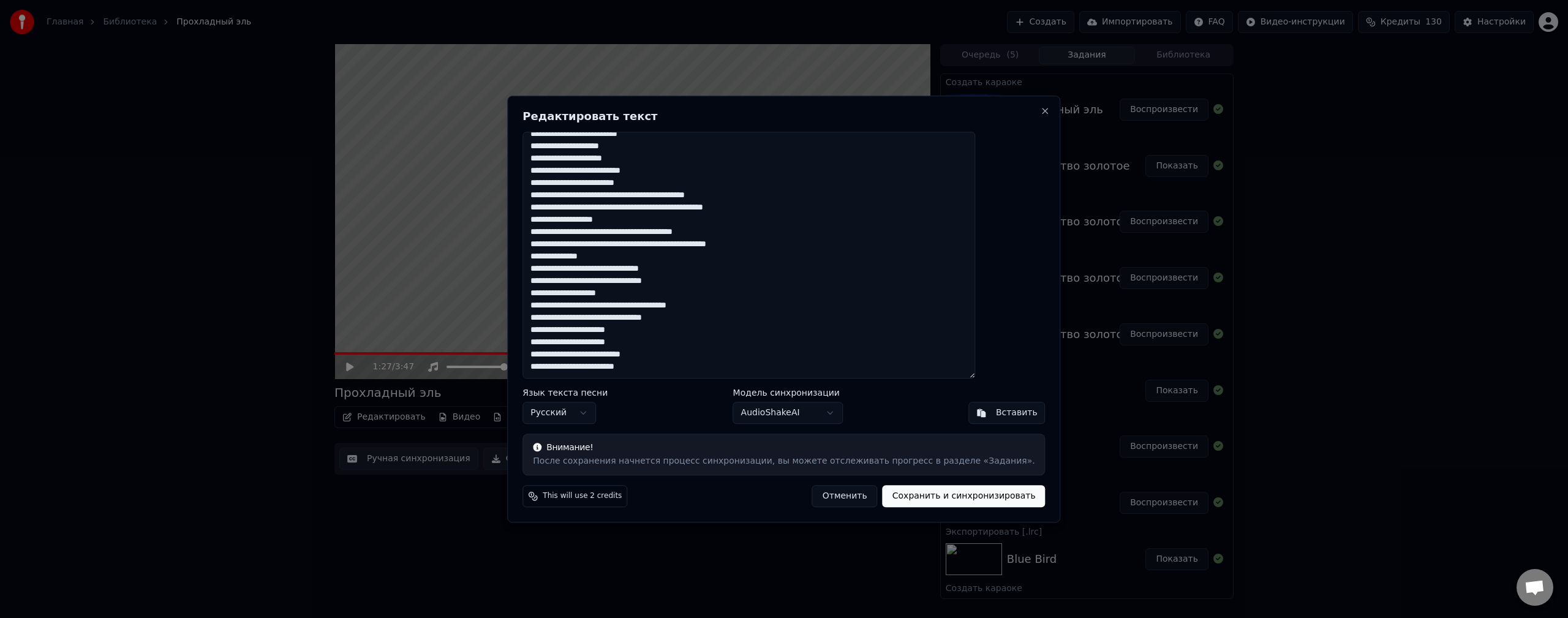
click at [883, 495] on button "Сохранить и синхронизировать" at bounding box center [964, 496] width 163 height 22
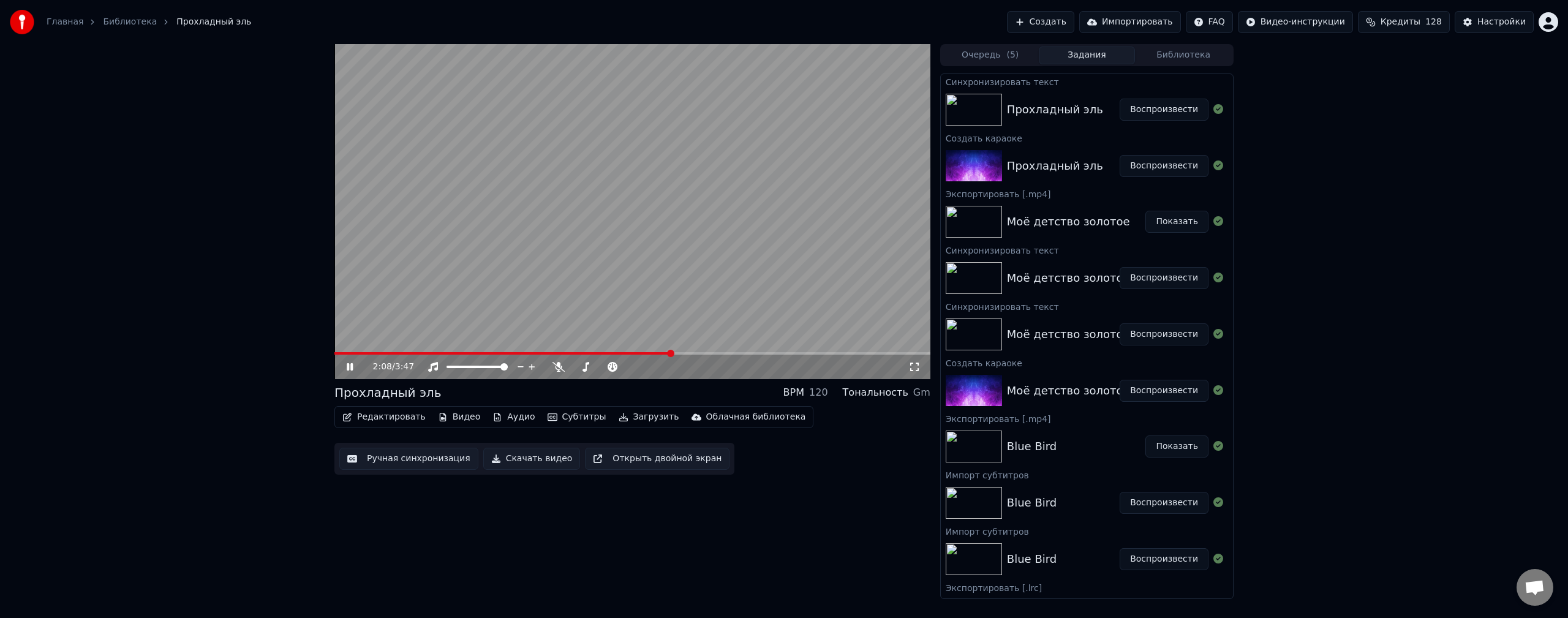
click at [466, 351] on video at bounding box center [632, 211] width 596 height 335
click at [334, 354] on span at bounding box center [334, 353] width 0 height 2
drag, startPoint x: 338, startPoint y: 368, endPoint x: 345, endPoint y: 369, distance: 7.1
click at [340, 369] on div "0:00 / 3:47" at bounding box center [632, 366] width 596 height 25
click at [348, 369] on icon at bounding box center [349, 366] width 7 height 9
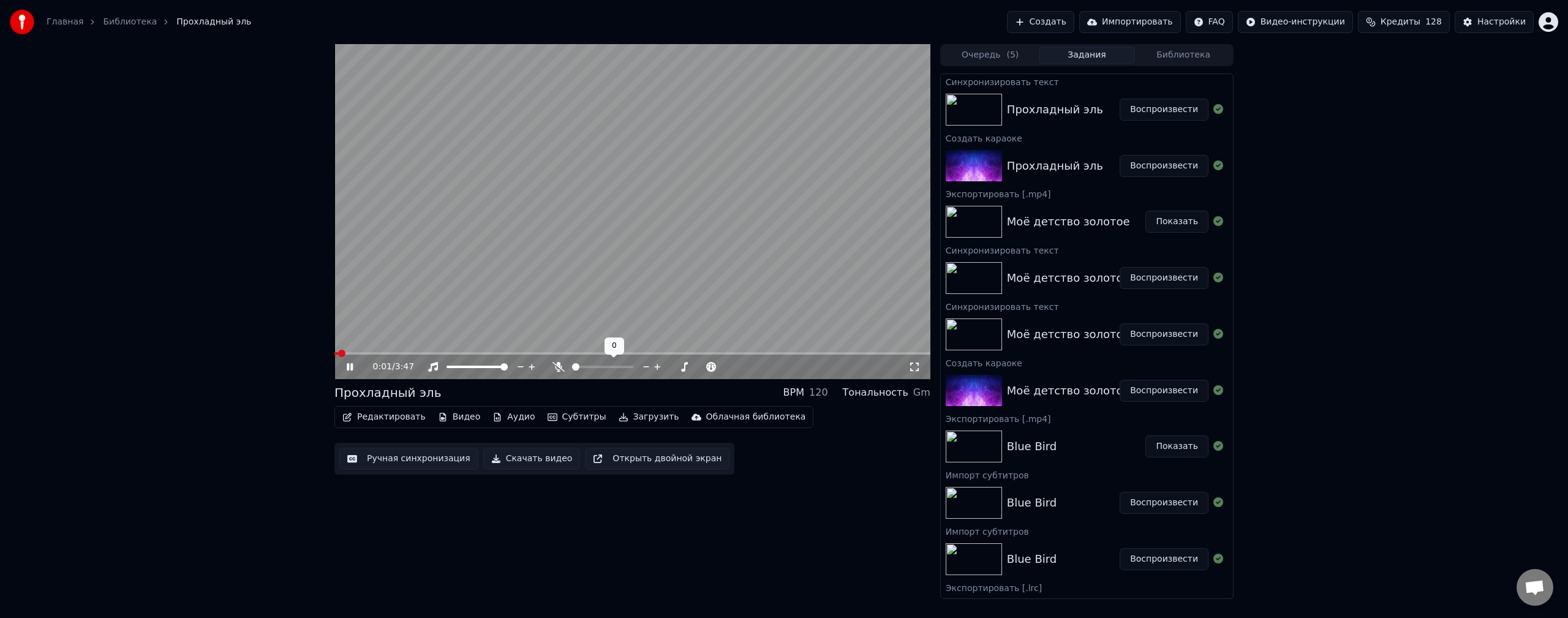
drag, startPoint x: 580, startPoint y: 364, endPoint x: 643, endPoint y: 370, distance: 63.3
click at [624, 369] on span at bounding box center [627, 366] width 7 height 7
click at [633, 366] on span at bounding box center [629, 366] width 7 height 7
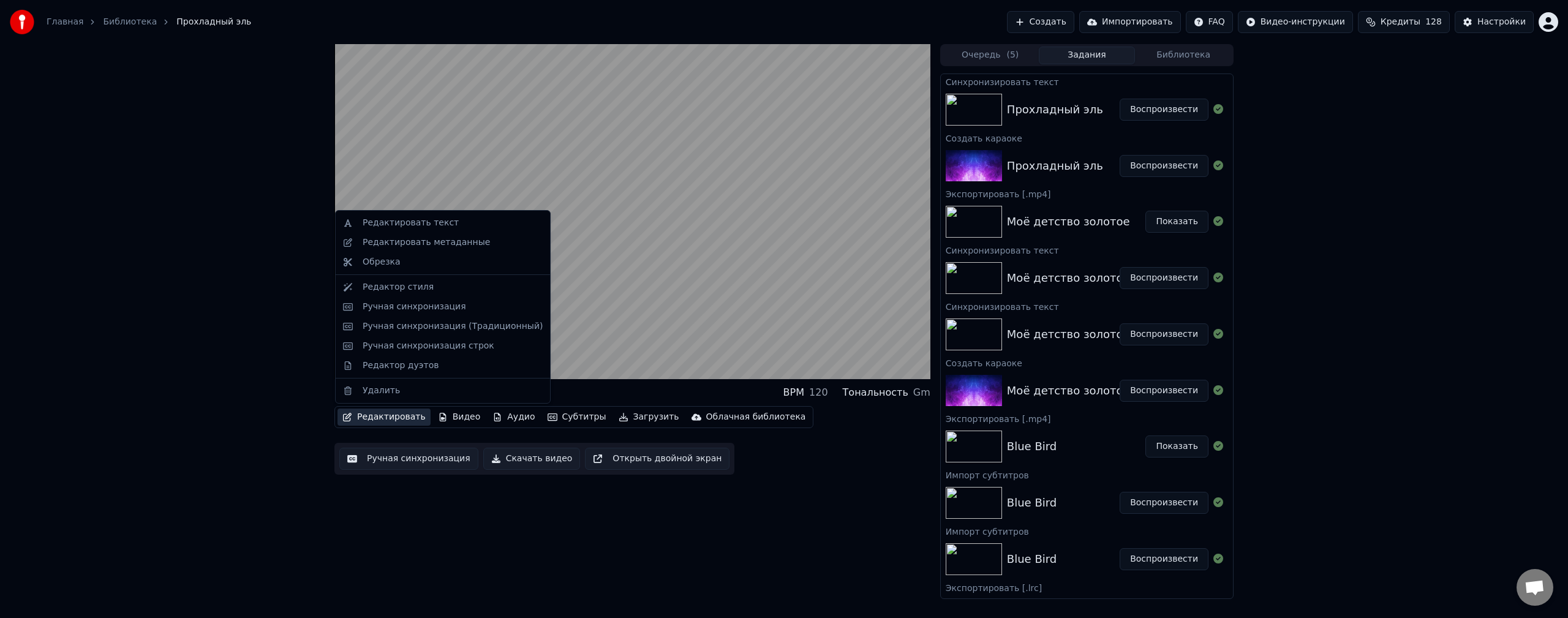
click at [395, 422] on button "Редактировать" at bounding box center [384, 417] width 93 height 17
click at [404, 307] on div "Ручная синхронизация" at bounding box center [414, 307] width 103 height 12
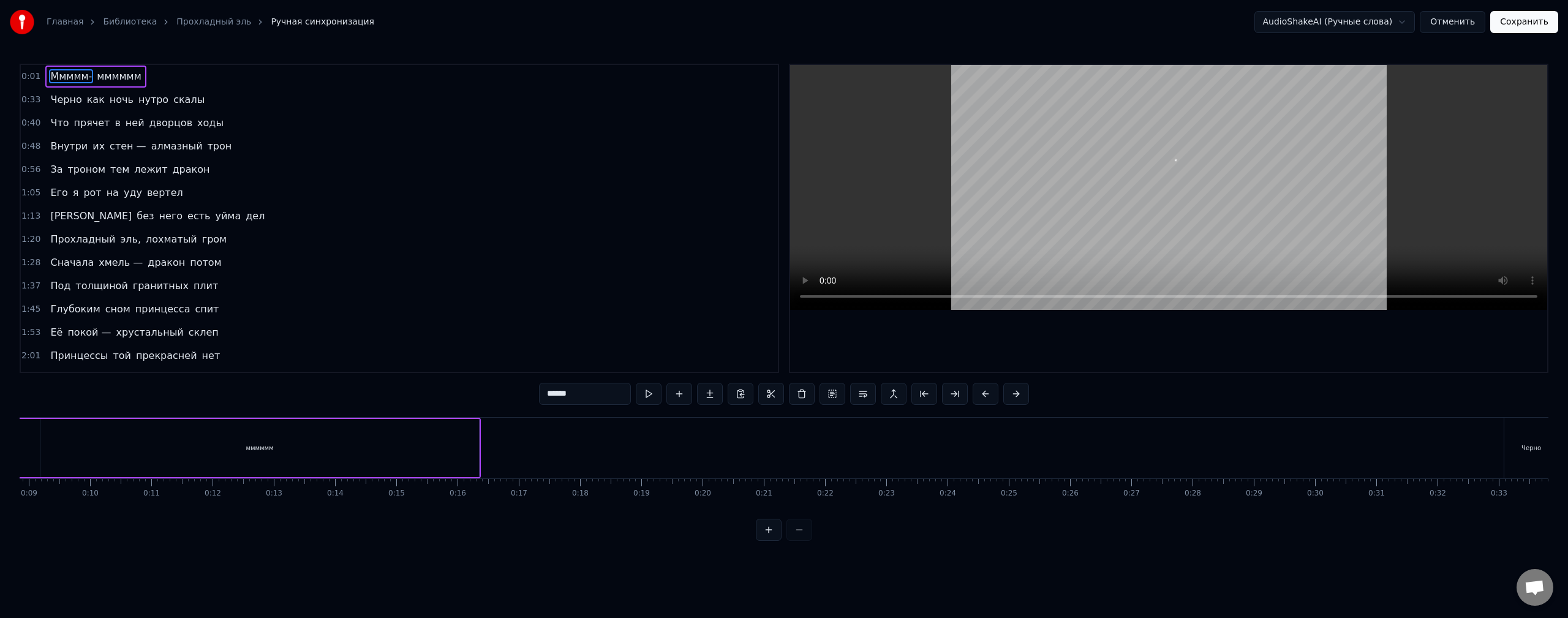
scroll to position [0, 551]
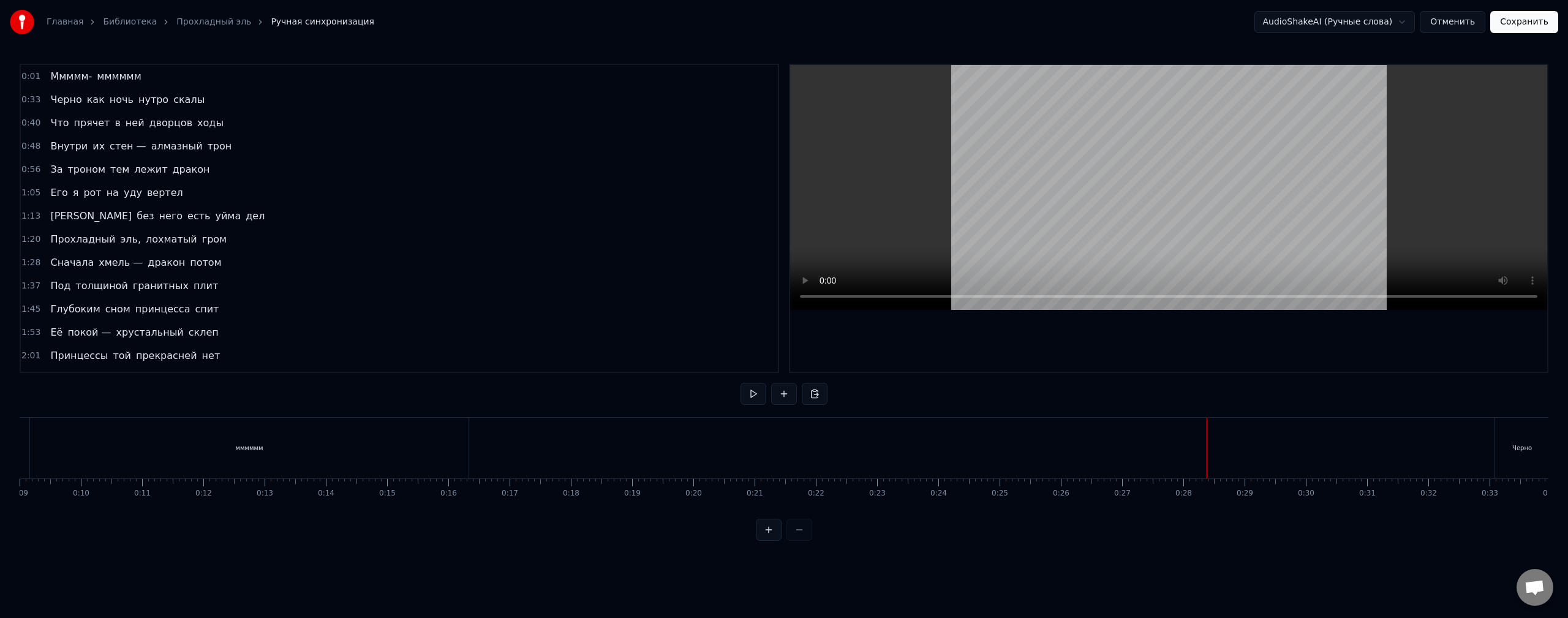
click at [1206, 450] on div at bounding box center [1206, 447] width 1 height 61
click at [415, 456] on div "мммммм" at bounding box center [246, 447] width 438 height 61
click at [1271, 449] on div at bounding box center [1271, 447] width 1 height 61
click at [1271, 450] on div at bounding box center [1271, 447] width 1 height 61
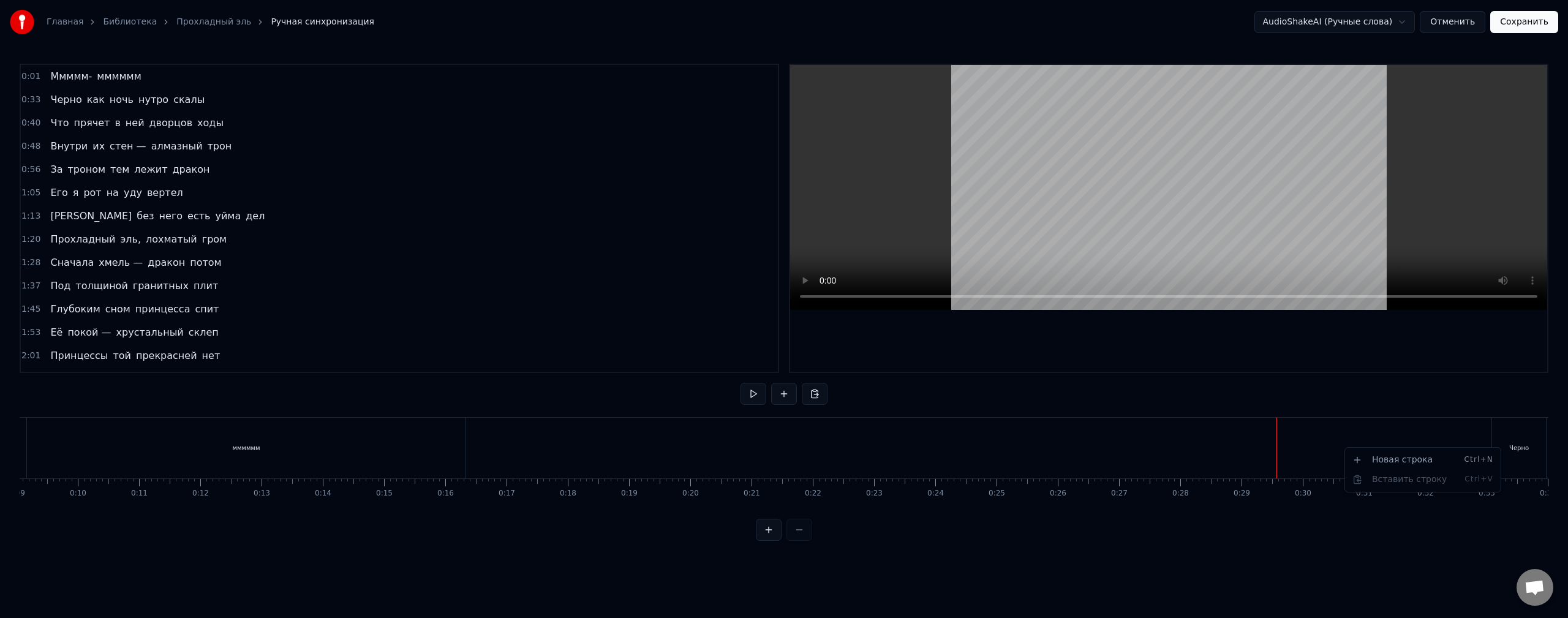
click at [336, 452] on html "Главная Библиотека Прохладный эль Ручная синхронизация AudioShakeAI (Ручные сло…" at bounding box center [784, 280] width 1568 height 560
click at [457, 452] on div "мммммм" at bounding box center [246, 447] width 438 height 61
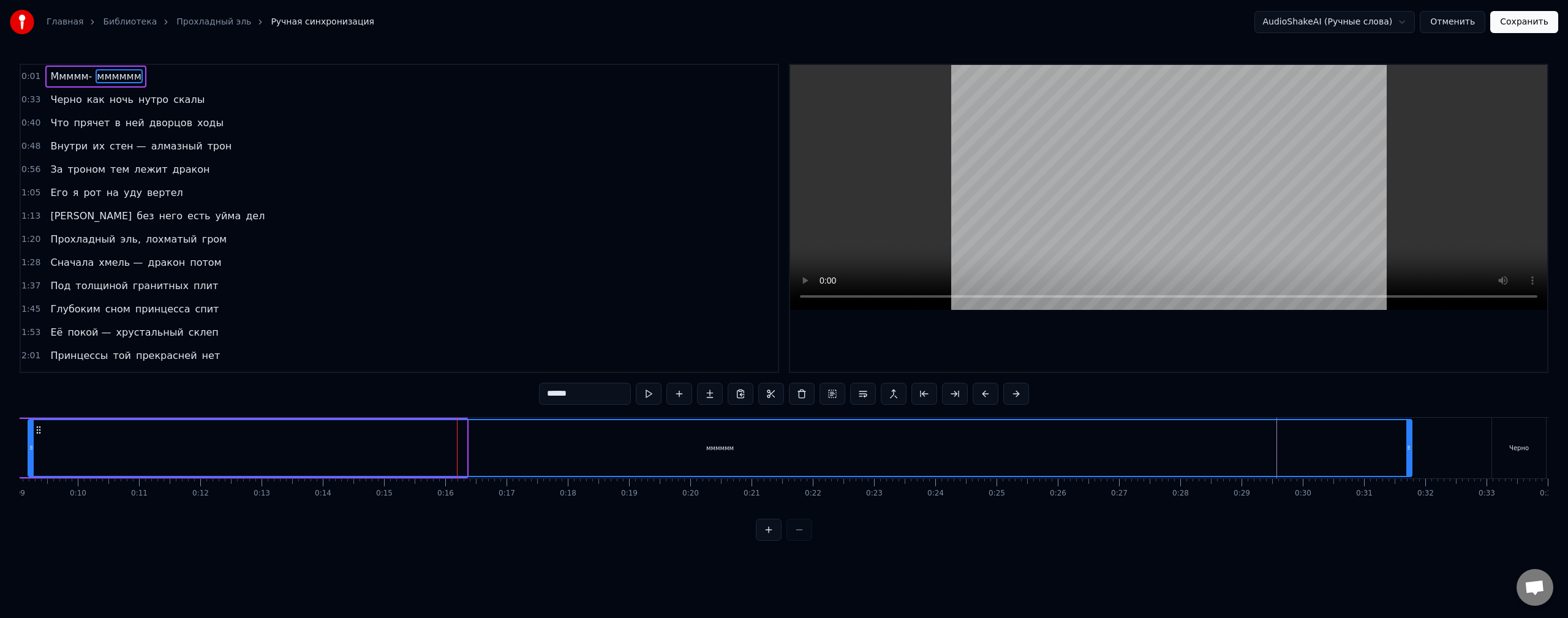
drag, startPoint x: 465, startPoint y: 450, endPoint x: 1410, endPoint y: 474, distance: 945.3
click at [1410, 474] on div at bounding box center [1408, 448] width 5 height 56
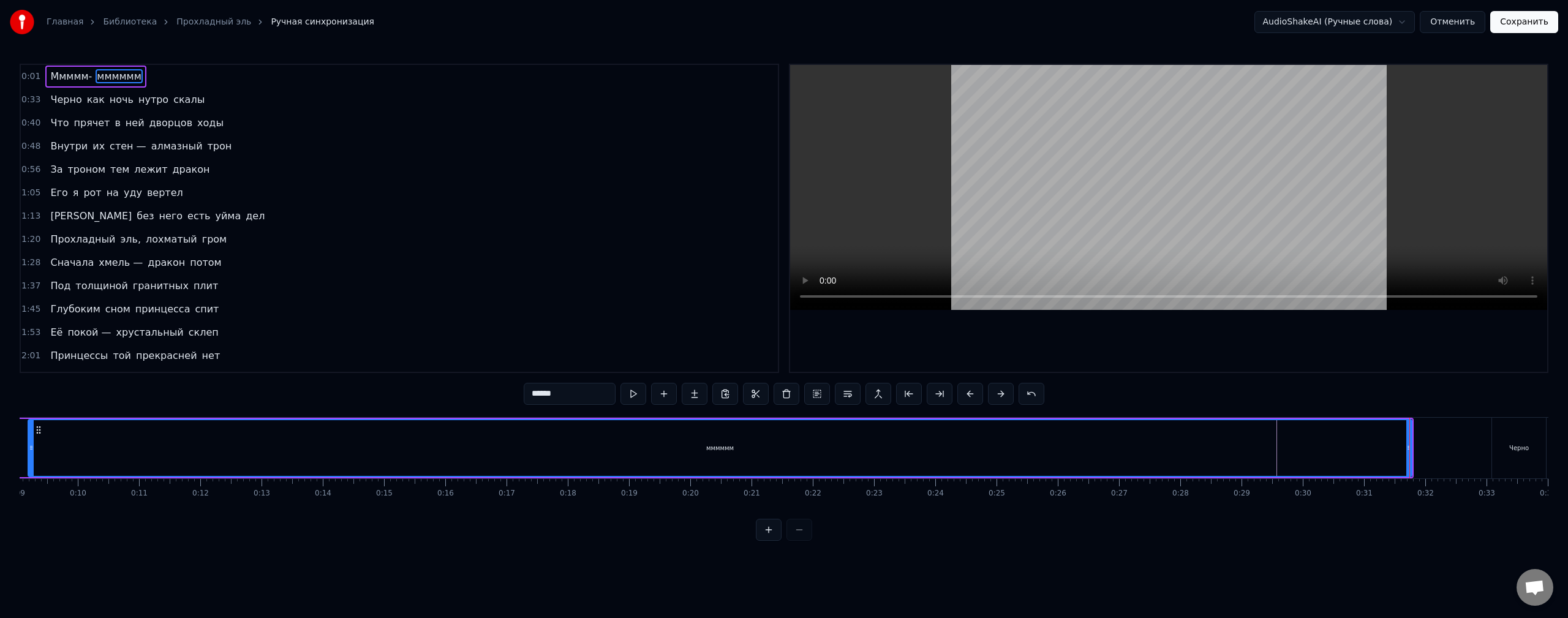
click at [1182, 452] on div "мммммм" at bounding box center [719, 448] width 1382 height 56
click at [1182, 452] on div "мммммм" at bounding box center [767, 448] width 1382 height 56
click at [1164, 458] on div "мммммм" at bounding box center [774, 448] width 1382 height 56
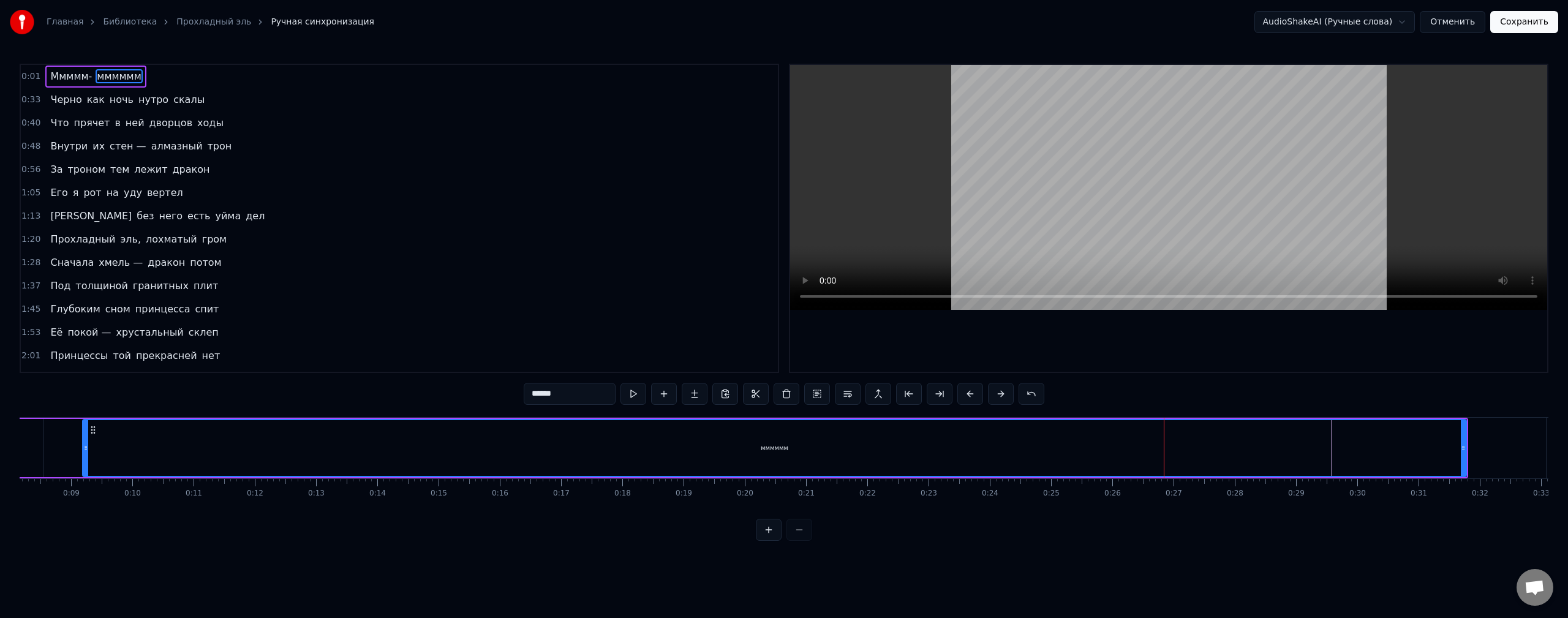
click at [1167, 458] on div "мммммм" at bounding box center [774, 448] width 1382 height 56
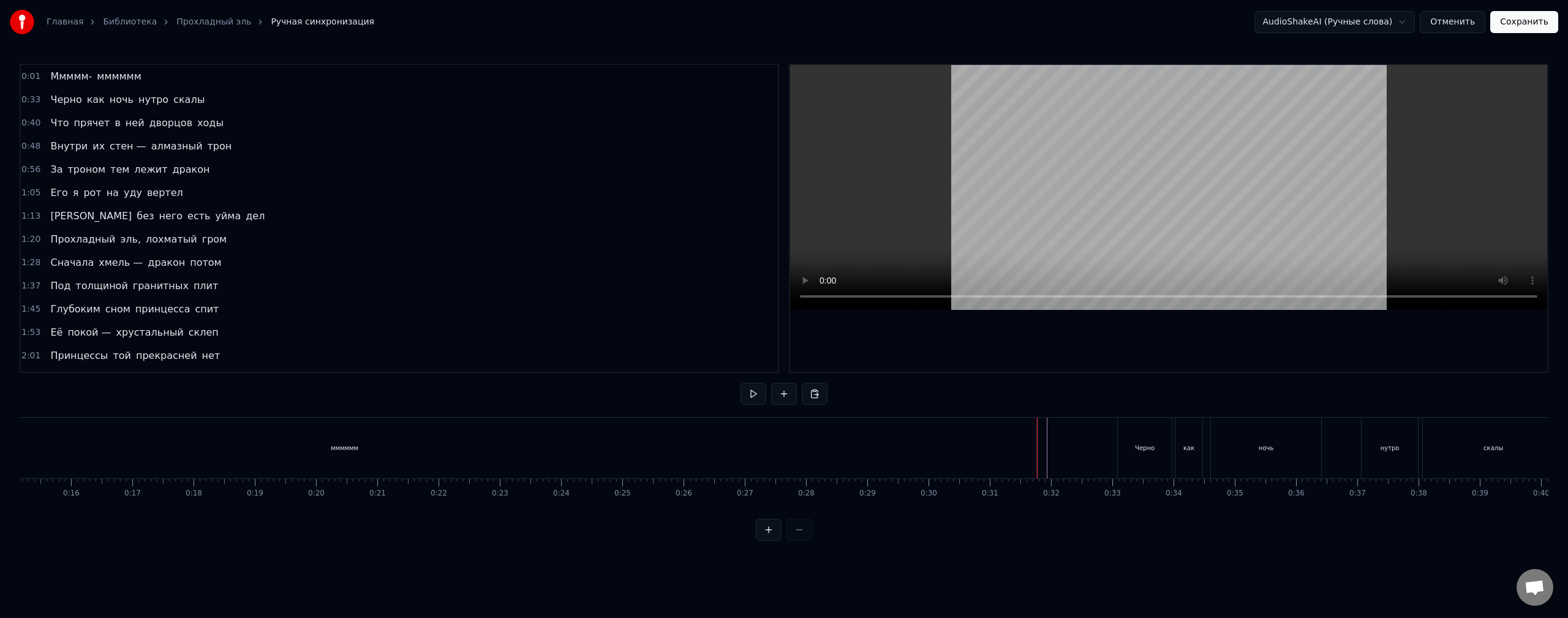
click at [1083, 452] on div at bounding box center [1083, 447] width 1 height 61
drag, startPoint x: 1065, startPoint y: 456, endPoint x: 1083, endPoint y: 452, distance: 18.4
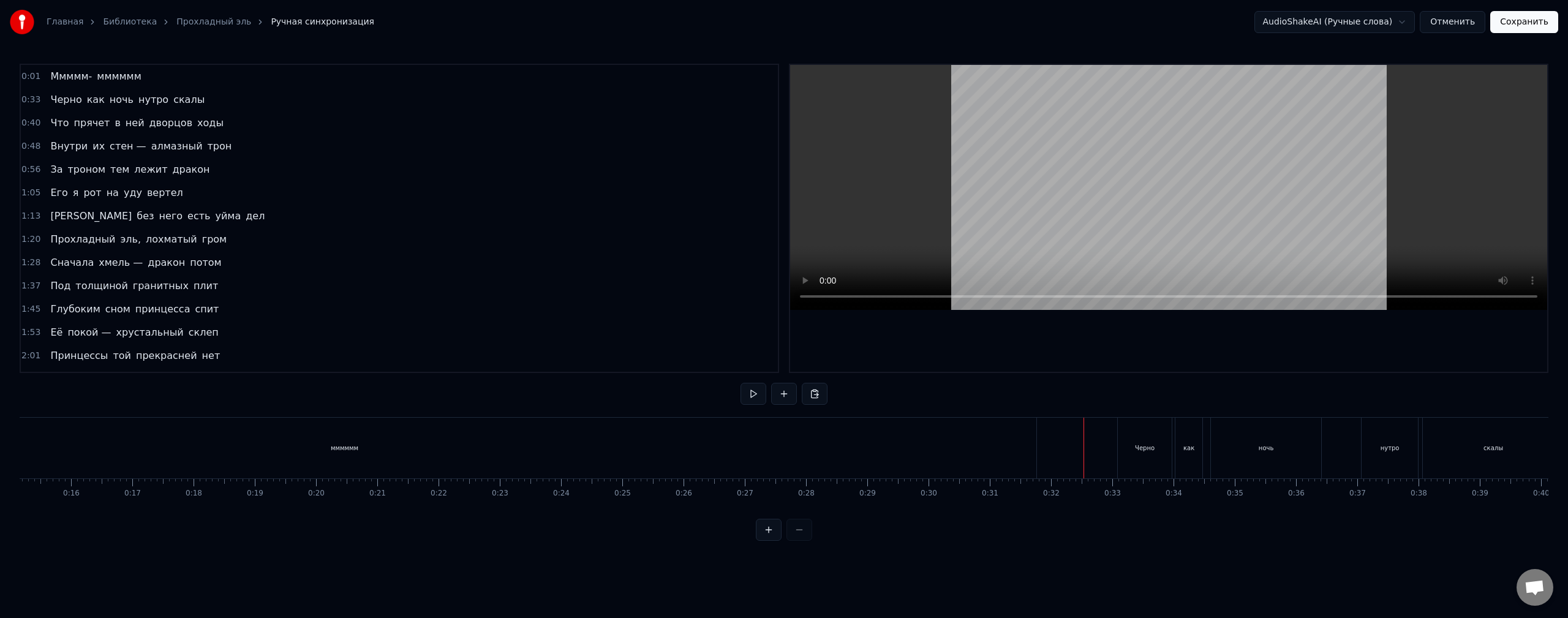
click at [1083, 452] on div at bounding box center [1083, 447] width 1 height 61
click at [1099, 467] on div "Новая строка Ctrl+N" at bounding box center [1136, 465] width 151 height 20
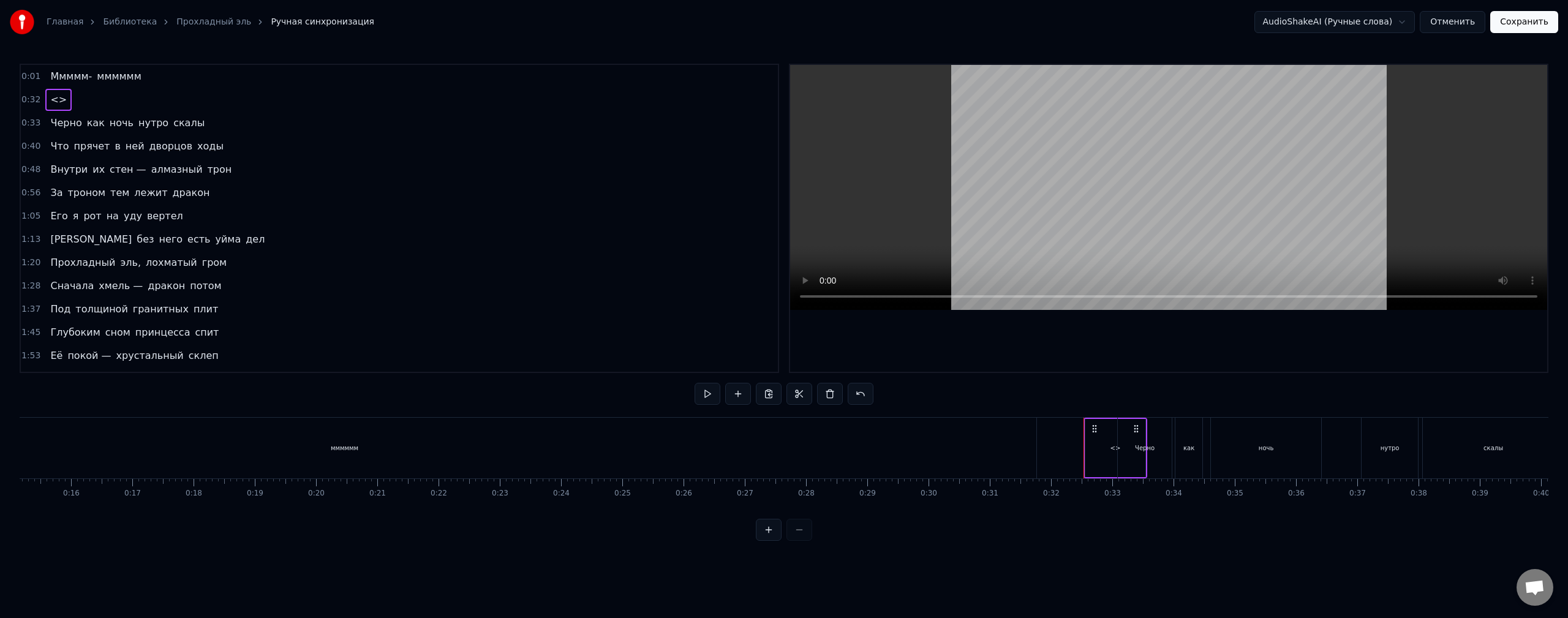
click at [1092, 455] on div "<>" at bounding box center [1115, 447] width 60 height 59
click at [1101, 448] on div "<>" at bounding box center [1114, 447] width 60 height 61
click at [1086, 449] on div "<>" at bounding box center [1114, 447] width 60 height 61
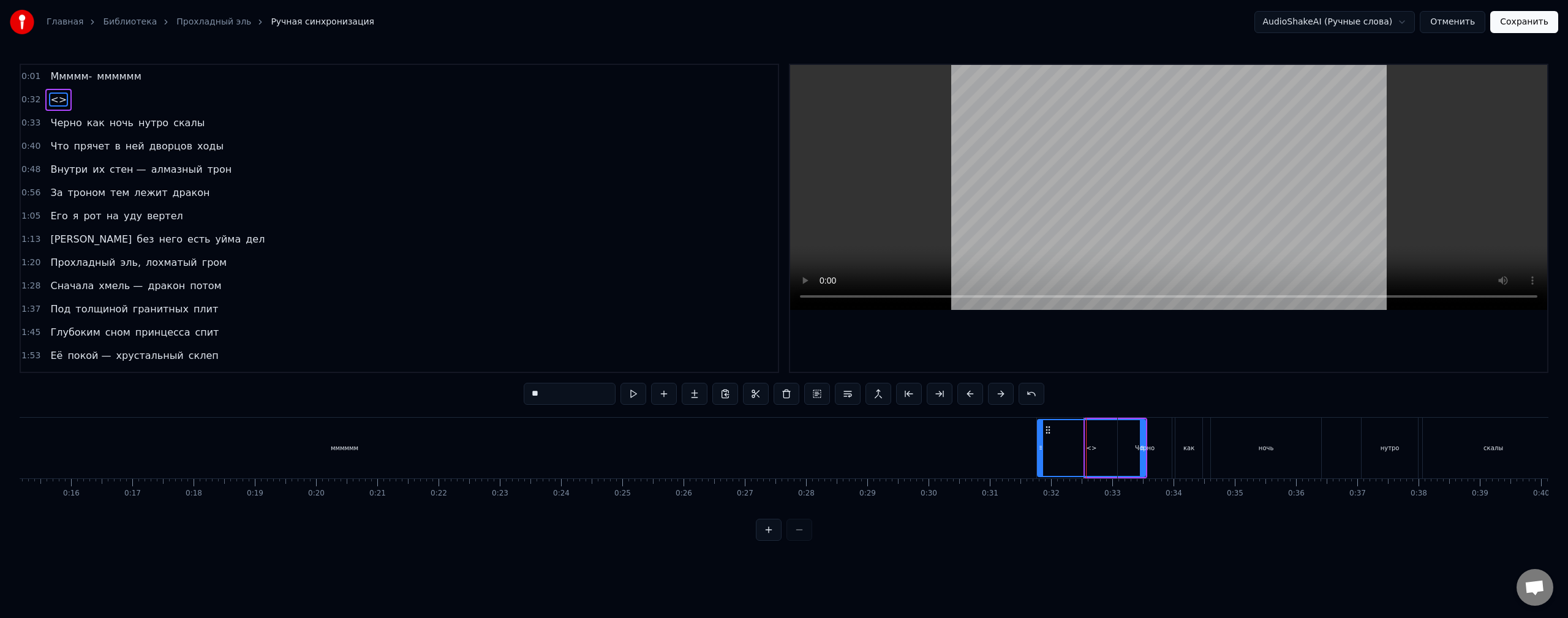
drag, startPoint x: 1087, startPoint y: 450, endPoint x: 1049, endPoint y: 453, distance: 38.1
click at [1039, 453] on div at bounding box center [1039, 448] width 5 height 56
click at [1142, 439] on div "Черно" at bounding box center [1145, 447] width 54 height 61
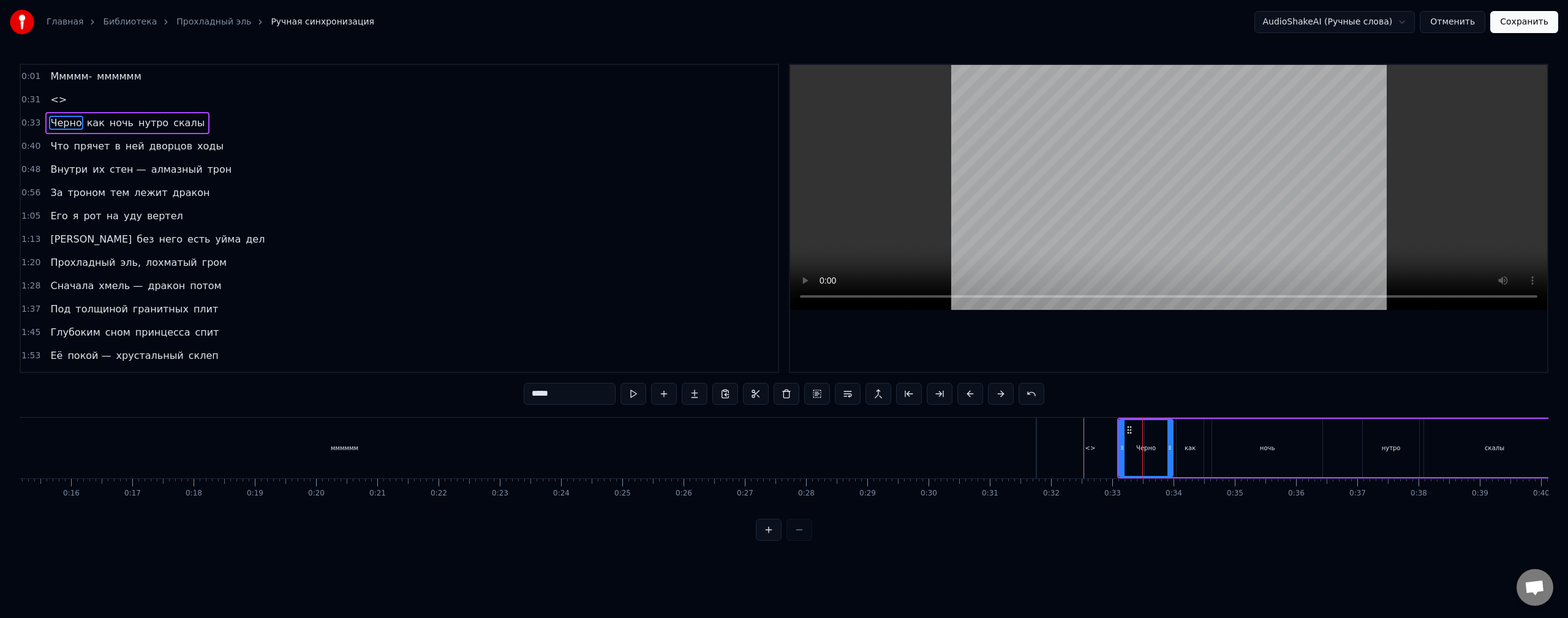
click at [1092, 449] on div "<>" at bounding box center [1090, 447] width 10 height 9
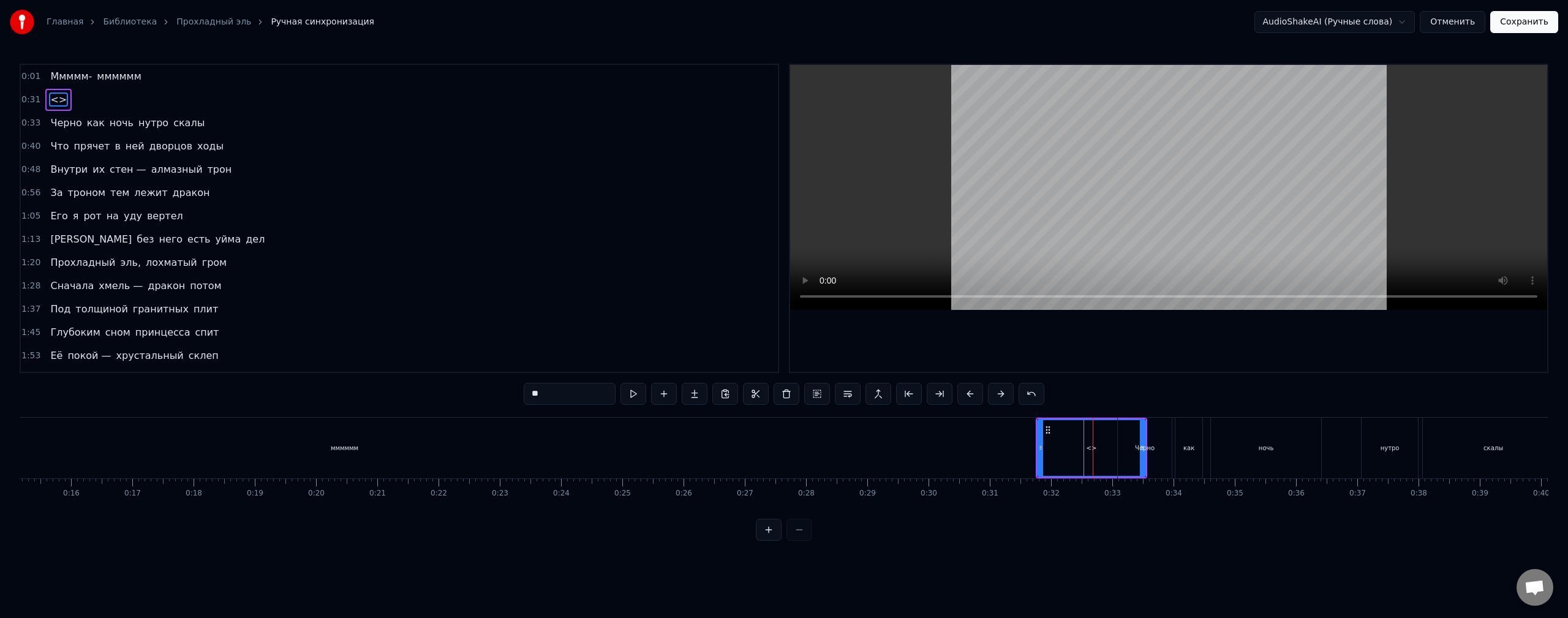
click at [1057, 452] on div "<>" at bounding box center [1090, 448] width 106 height 56
click at [1043, 447] on div "<>" at bounding box center [1090, 448] width 106 height 56
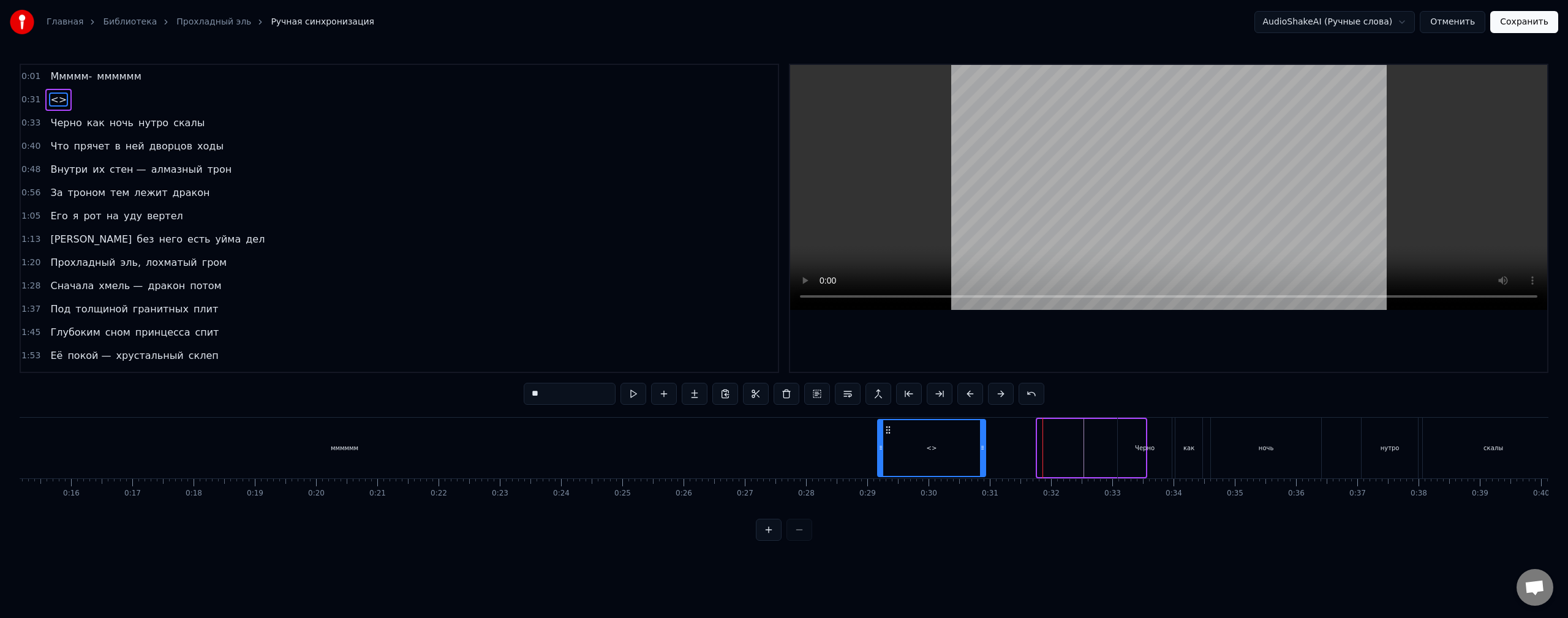
drag, startPoint x: 1047, startPoint y: 432, endPoint x: 888, endPoint y: 434, distance: 159.0
click at [888, 434] on icon at bounding box center [888, 430] width 10 height 10
drag, startPoint x: 982, startPoint y: 449, endPoint x: 912, endPoint y: 448, distance: 70.0
click at [921, 448] on icon at bounding box center [923, 447] width 5 height 10
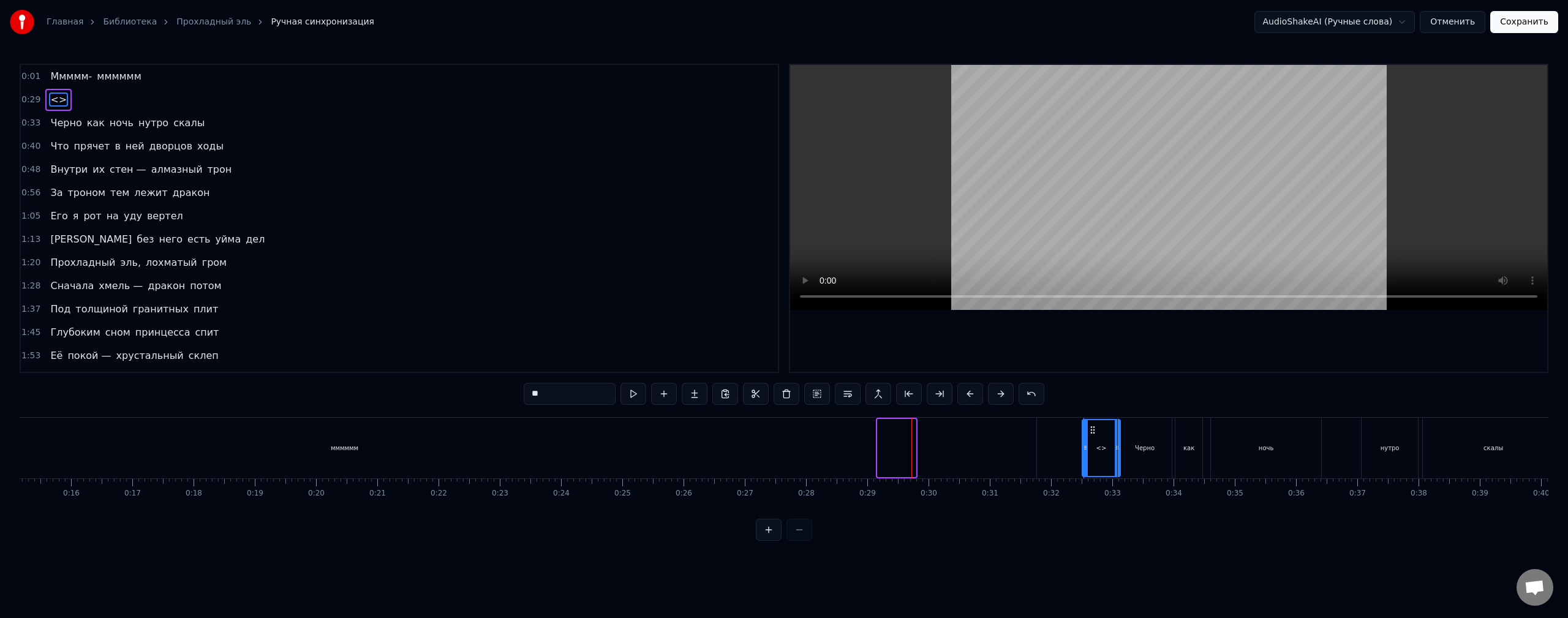
drag, startPoint x: 889, startPoint y: 432, endPoint x: 1092, endPoint y: 440, distance: 203.2
click at [1092, 440] on div "<>" at bounding box center [1101, 448] width 37 height 56
click at [1100, 449] on div "<>" at bounding box center [1101, 447] width 10 height 9
click at [59, 103] on span "<>" at bounding box center [58, 99] width 19 height 14
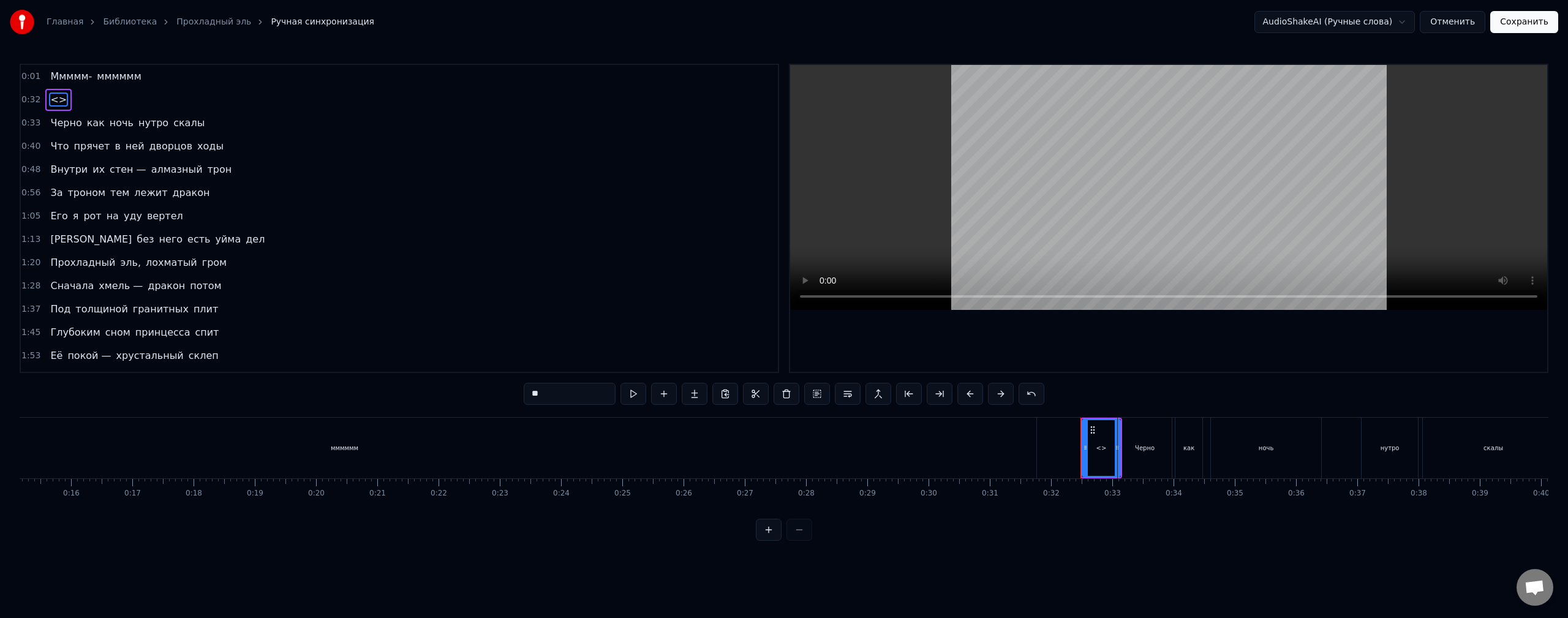
click at [59, 103] on span "<>" at bounding box center [58, 99] width 19 height 14
click at [53, 103] on span "<>" at bounding box center [58, 99] width 19 height 14
click at [52, 100] on html "Главная Библиотека Прохладный эль Ручная синхронизация AudioShakeAI (Ручные сло…" at bounding box center [784, 280] width 1568 height 560
click at [52, 99] on span "<>" at bounding box center [58, 99] width 19 height 14
click at [54, 101] on span "<>" at bounding box center [58, 99] width 19 height 14
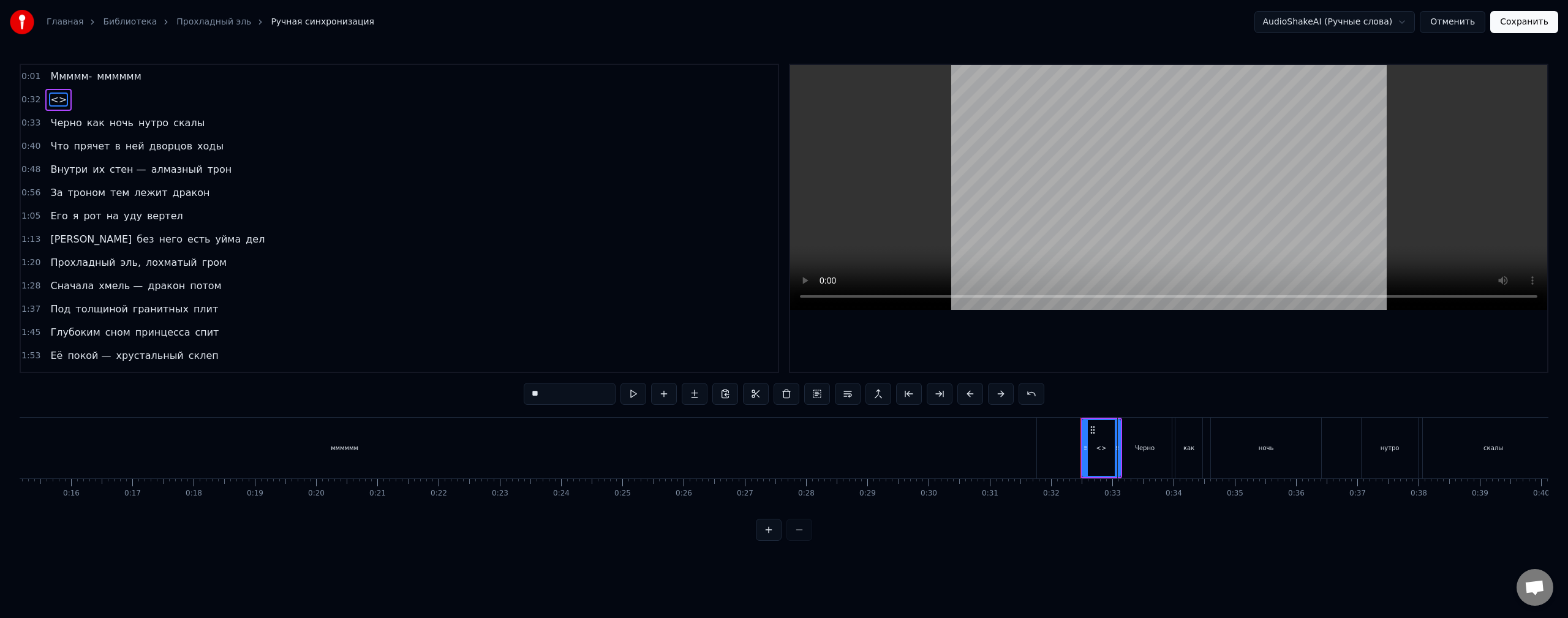
click at [54, 101] on span "<>" at bounding box center [58, 99] width 19 height 14
click at [49, 103] on span "<>" at bounding box center [58, 99] width 19 height 14
click at [54, 102] on html "Главная Библиотека Прохладный эль Ручная синхронизация AudioShakeAI (Ручные сло…" at bounding box center [784, 280] width 1568 height 560
click at [54, 102] on span "<>" at bounding box center [58, 99] width 19 height 14
click at [758, 445] on html "Главная Библиотека Прохладный эль Ручная синхронизация AudioShakeAI (Ручные сло…" at bounding box center [784, 280] width 1568 height 560
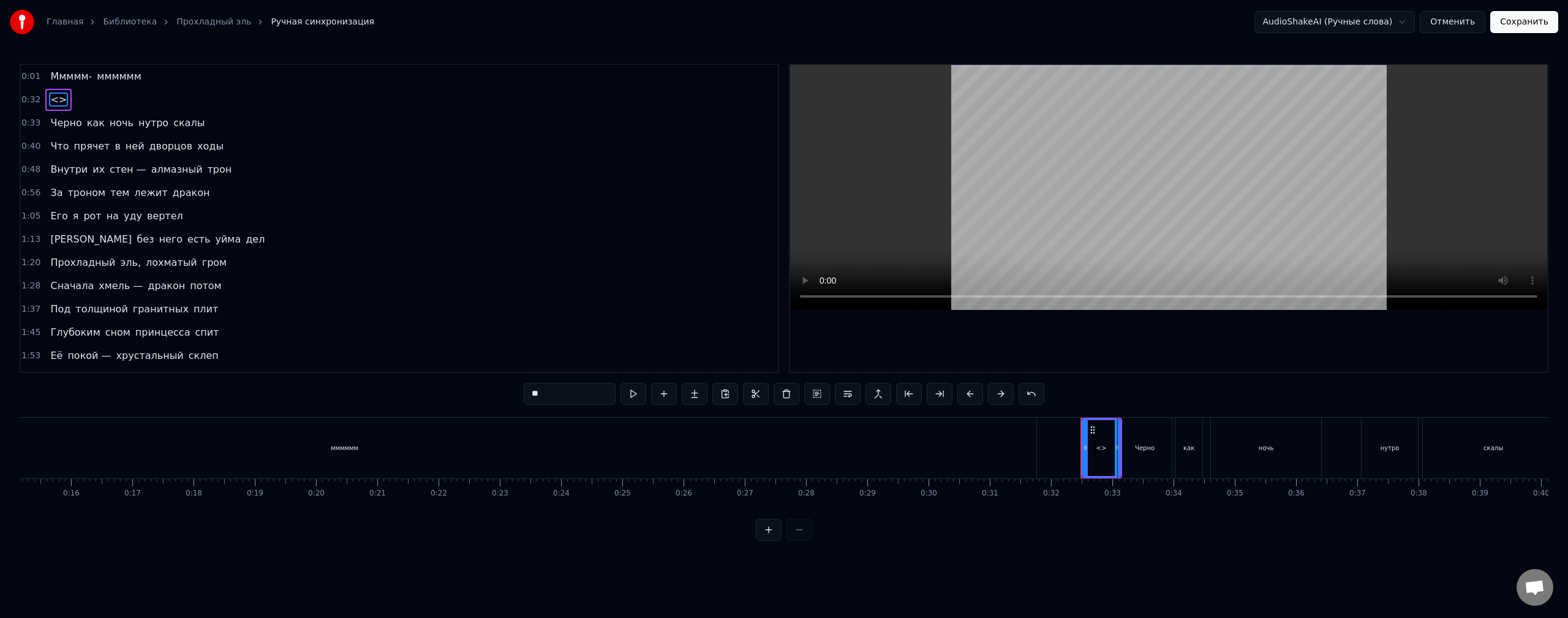
click at [758, 445] on div "мммммм" at bounding box center [344, 447] width 1384 height 61
type input "******"
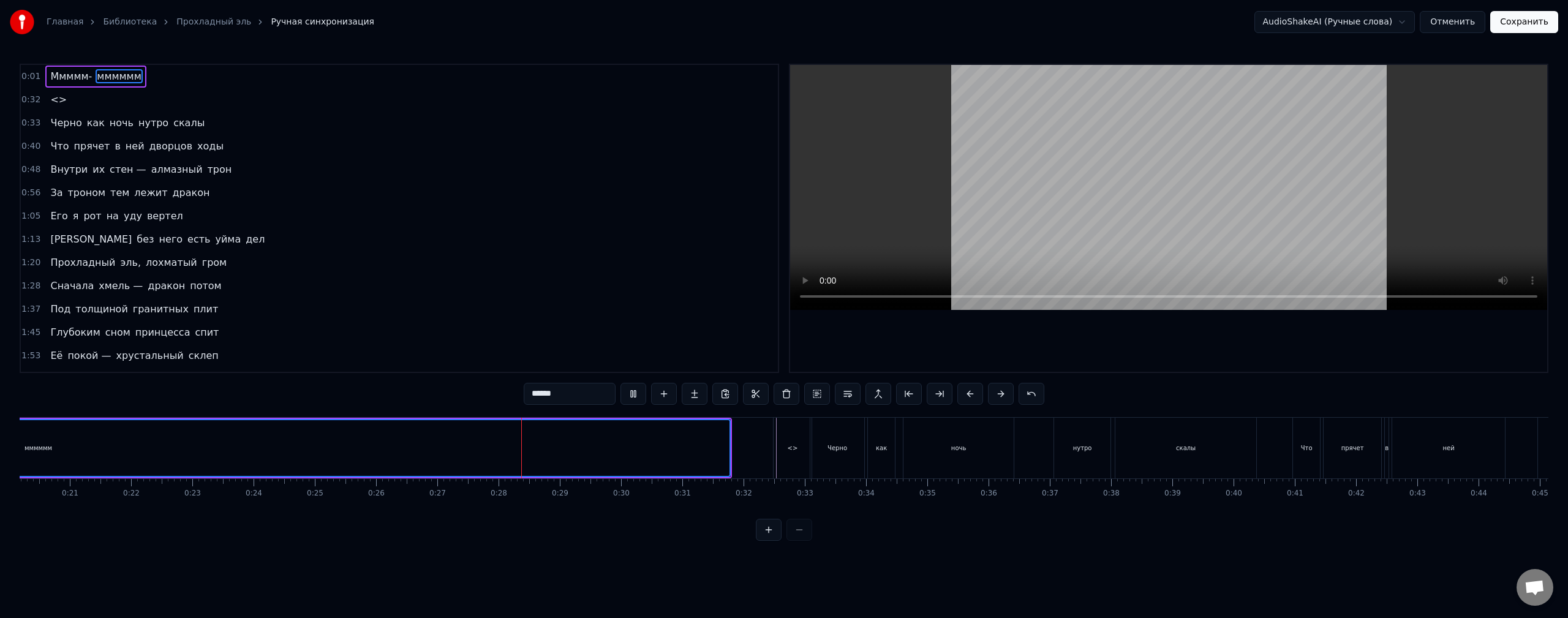
scroll to position [0, 1246]
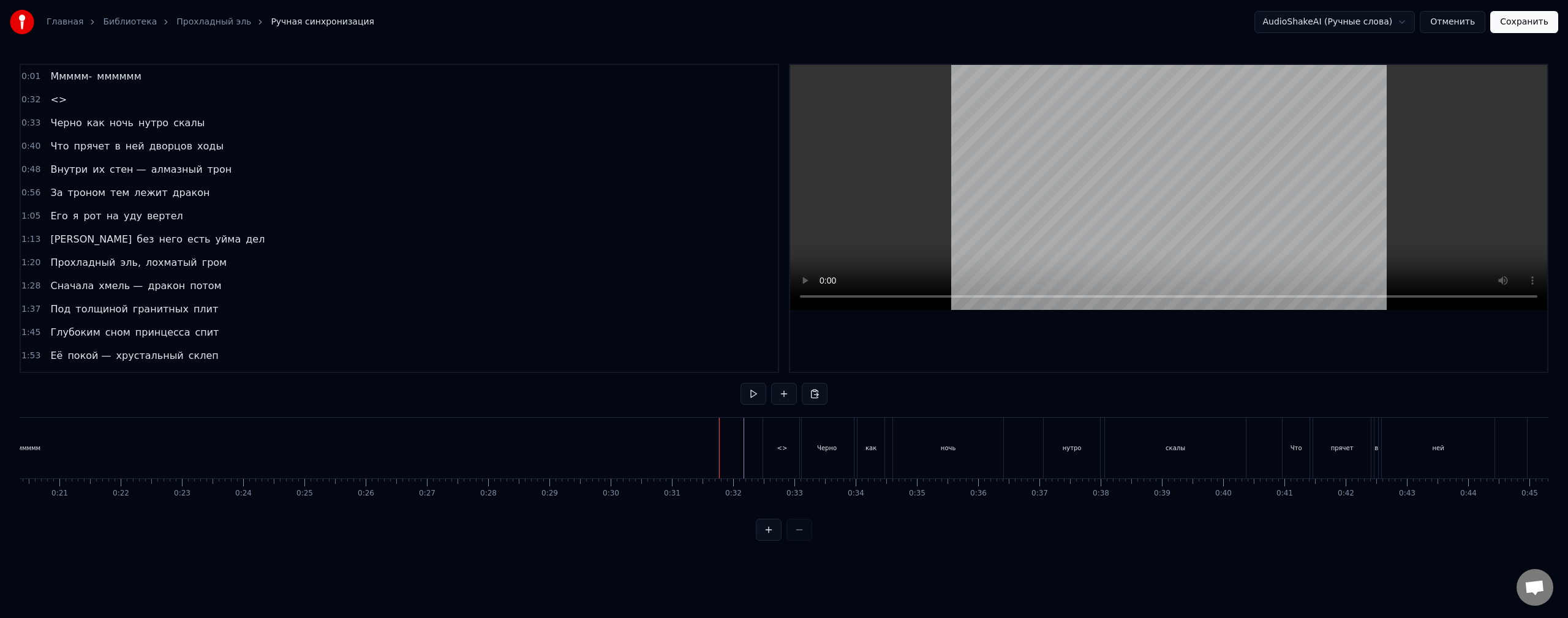
click at [714, 454] on div "мммммм" at bounding box center [27, 447] width 1384 height 61
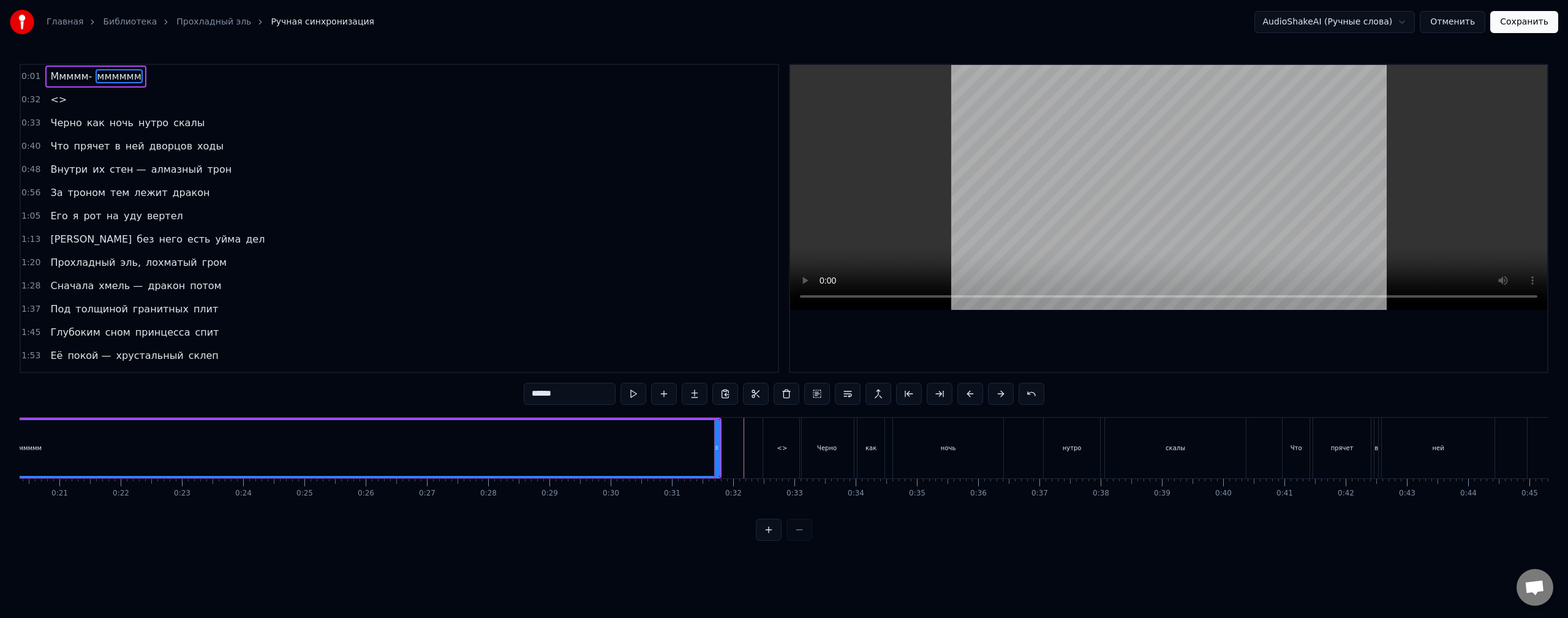
click at [664, 450] on div "мммммм" at bounding box center [27, 448] width 1382 height 56
drag, startPoint x: 718, startPoint y: 452, endPoint x: 762, endPoint y: 458, distance: 44.4
click at [762, 458] on div at bounding box center [760, 448] width 5 height 56
click at [787, 462] on div "<>" at bounding box center [782, 447] width 38 height 61
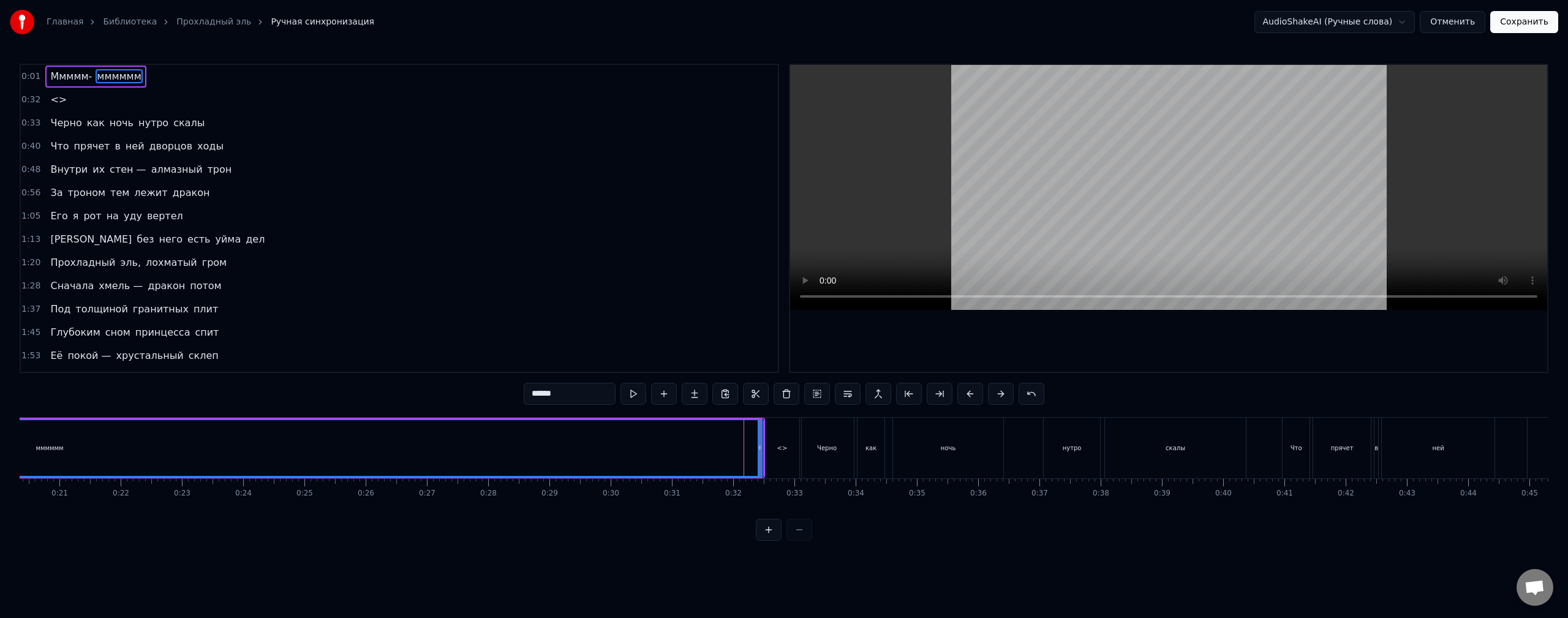
type input "**"
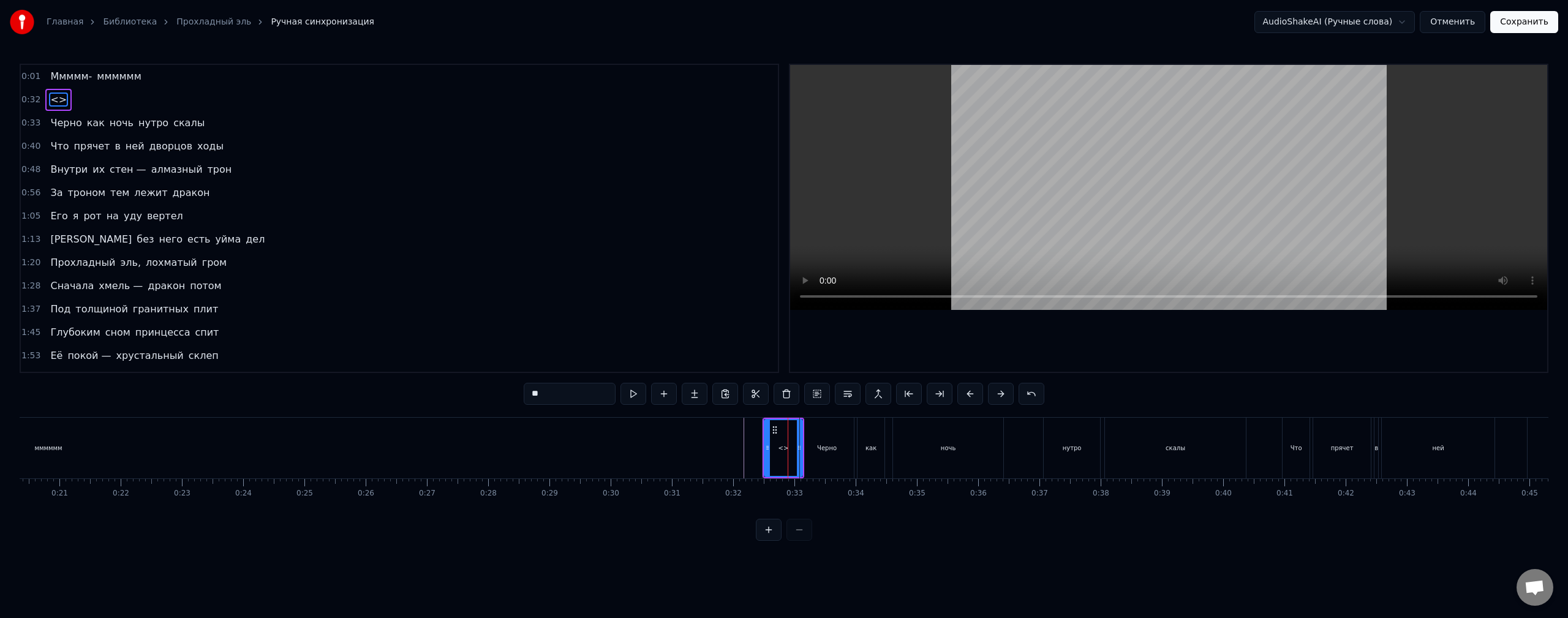
click at [787, 462] on div at bounding box center [787, 447] width 1 height 61
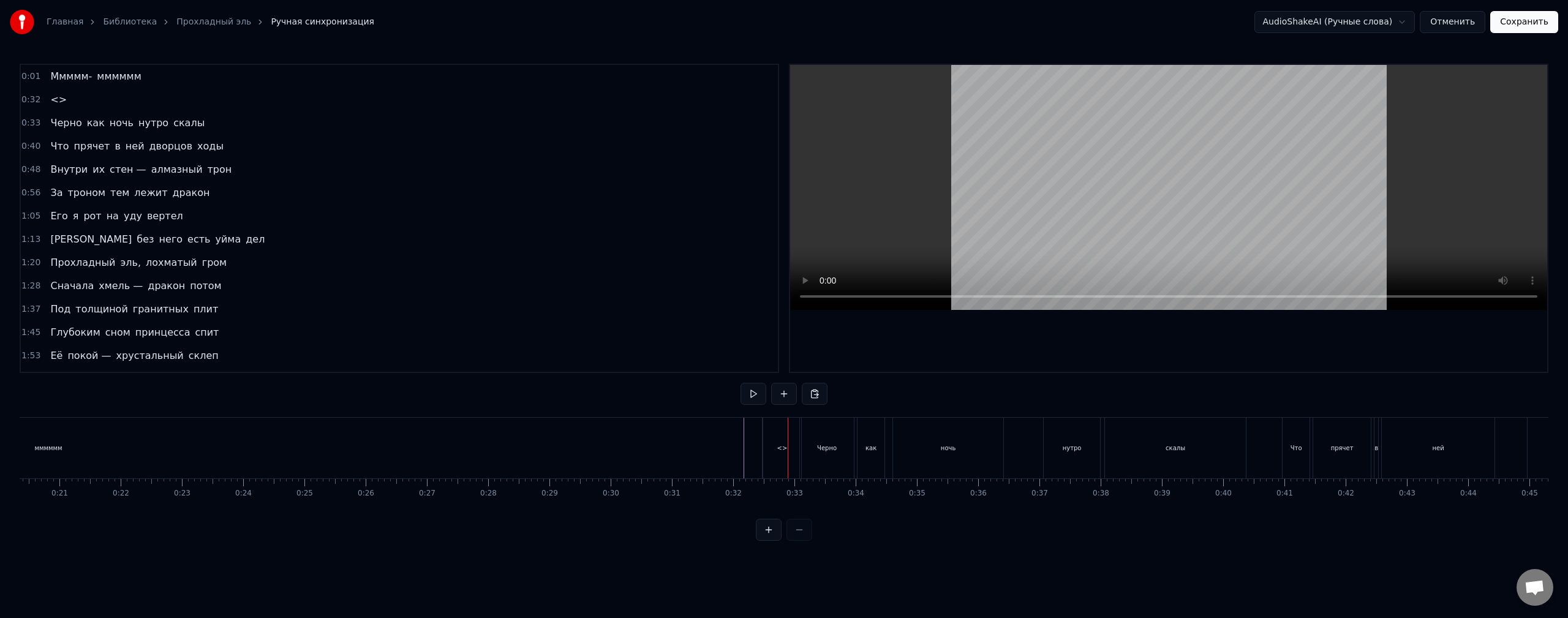
click at [784, 454] on div "<>" at bounding box center [782, 447] width 38 height 61
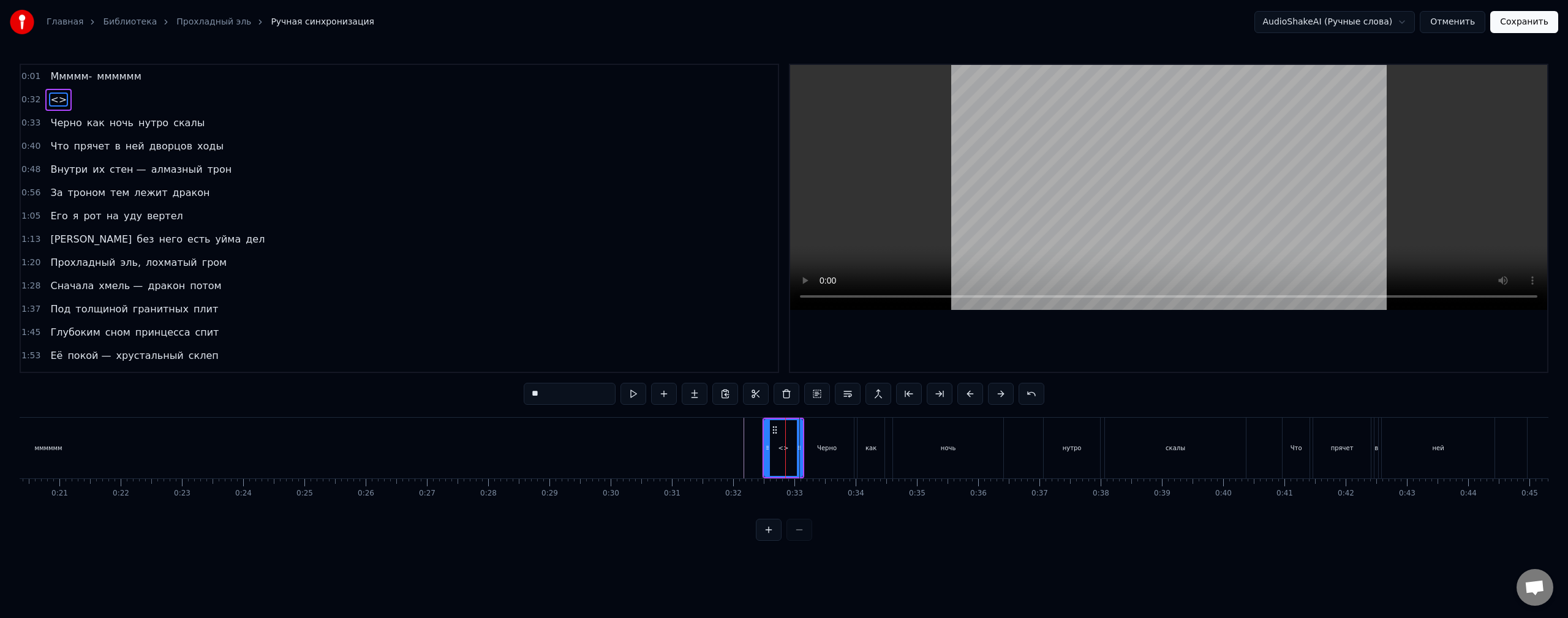
click at [781, 449] on div "<>" at bounding box center [784, 447] width 10 height 9
click at [785, 449] on div "<>" at bounding box center [784, 447] width 10 height 9
click at [52, 95] on span "<>" at bounding box center [58, 99] width 19 height 14
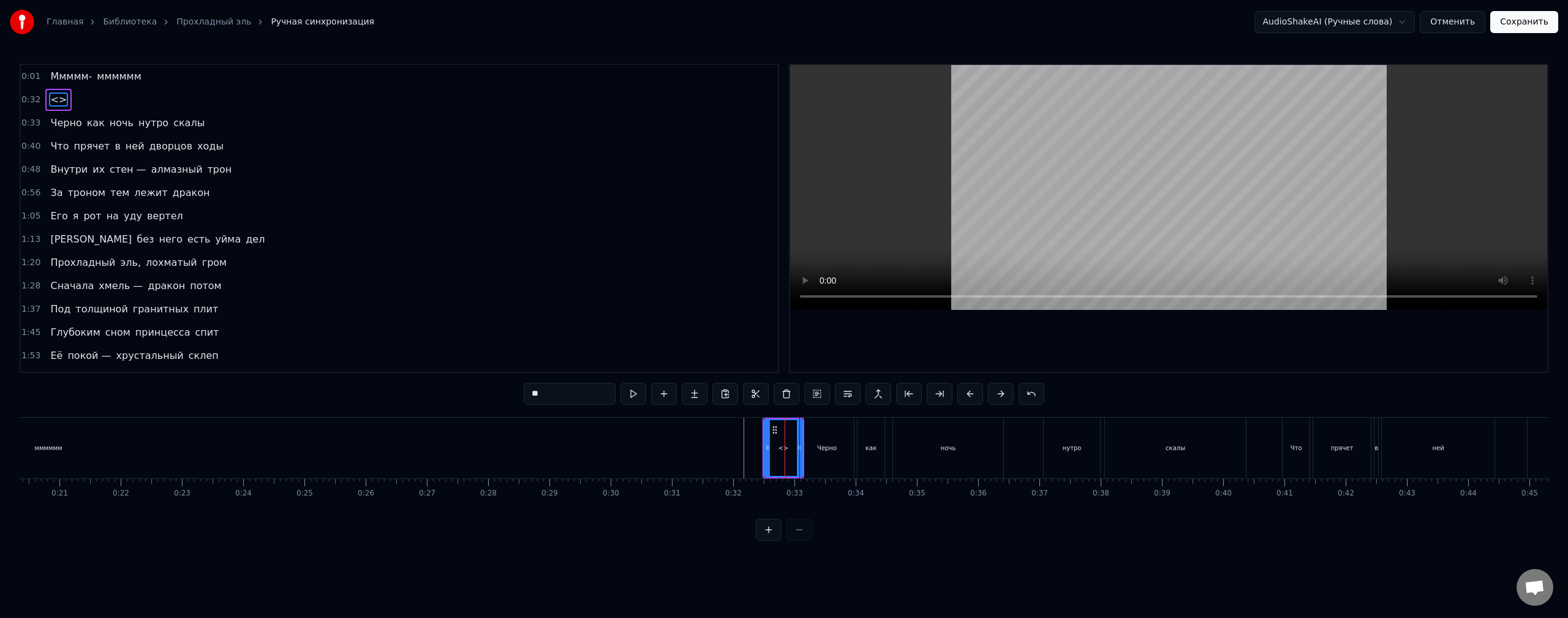
click at [53, 97] on span "<>" at bounding box center [58, 99] width 19 height 14
click at [119, 126] on div "Вырезать слово Ctrl+X" at bounding box center [132, 129] width 151 height 20
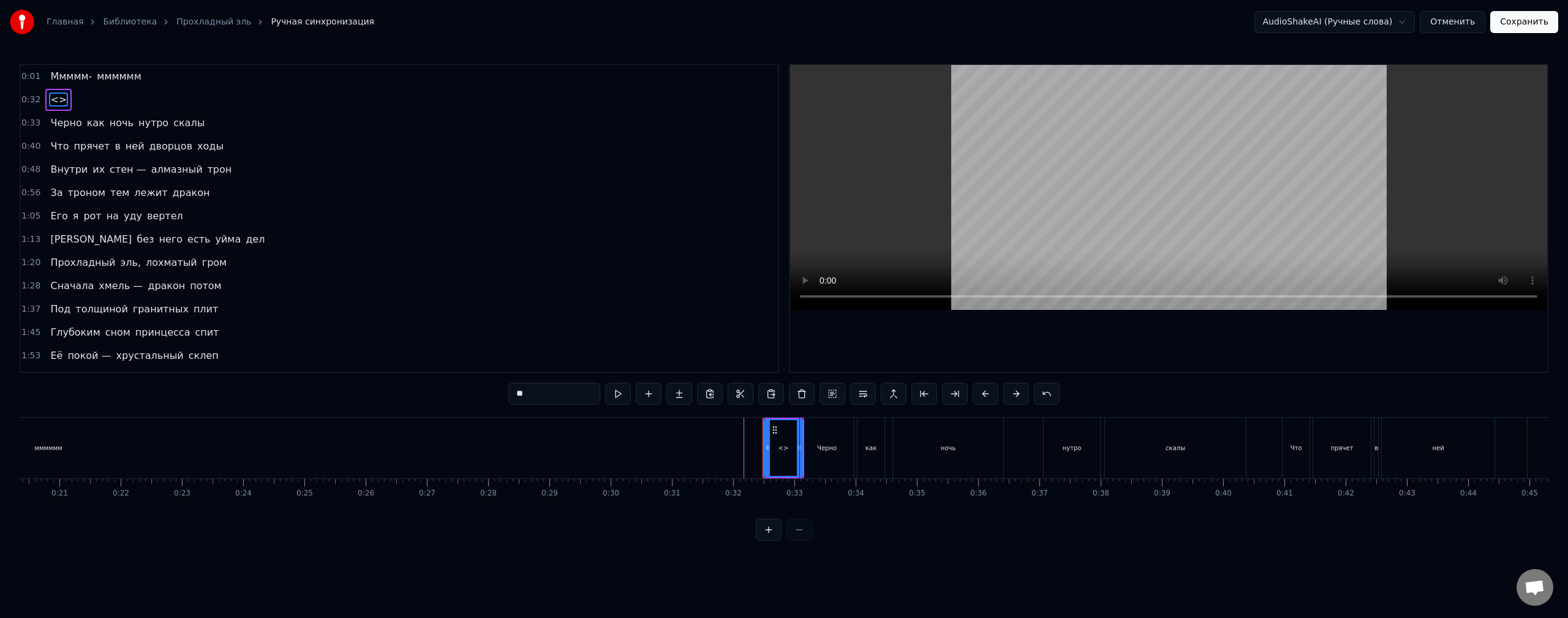
click at [525, 395] on input "**" at bounding box center [553, 394] width 92 height 22
type input "*"
type input "******"
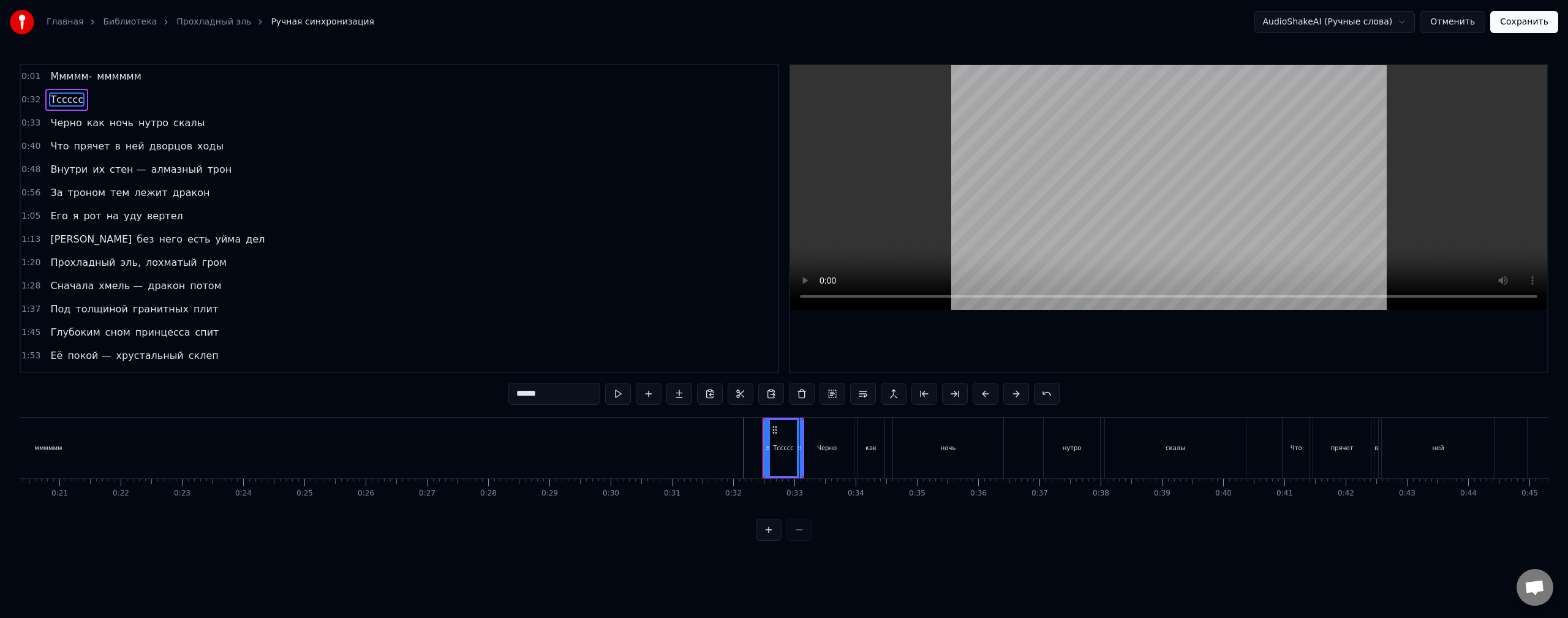
click at [611, 276] on div "1:28 Сначала хмель — дракон потом" at bounding box center [399, 286] width 757 height 23
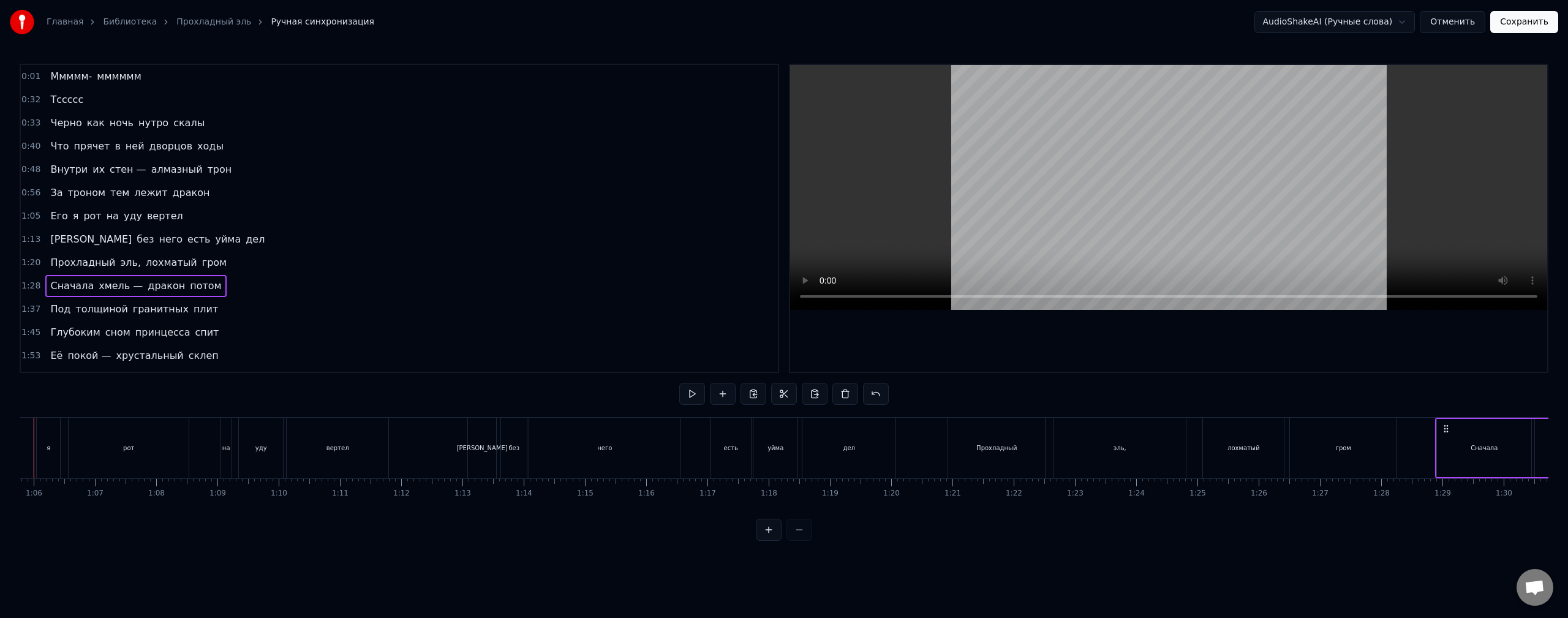
scroll to position [0, 3980]
click at [1513, 28] on button "Сохранить" at bounding box center [1523, 22] width 68 height 22
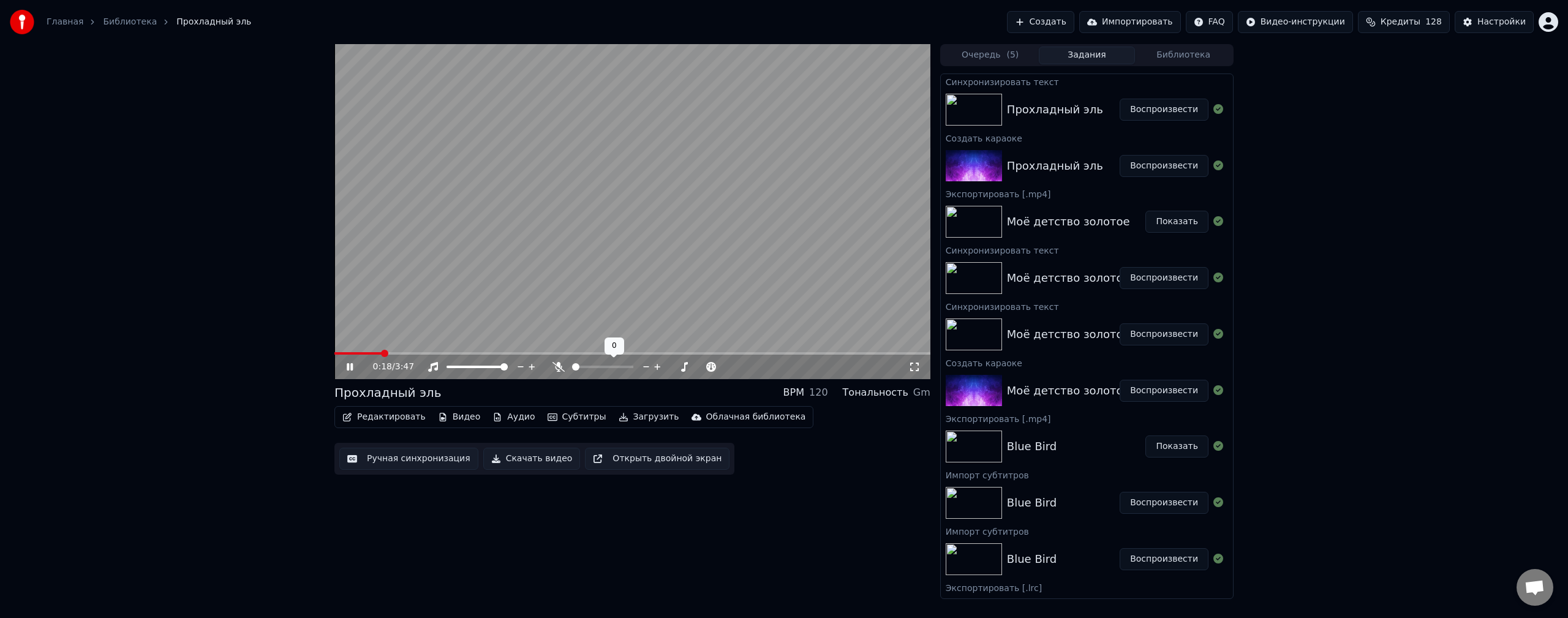
click at [572, 369] on span at bounding box center [575, 366] width 7 height 7
click at [572, 368] on span at bounding box center [603, 367] width 61 height 2
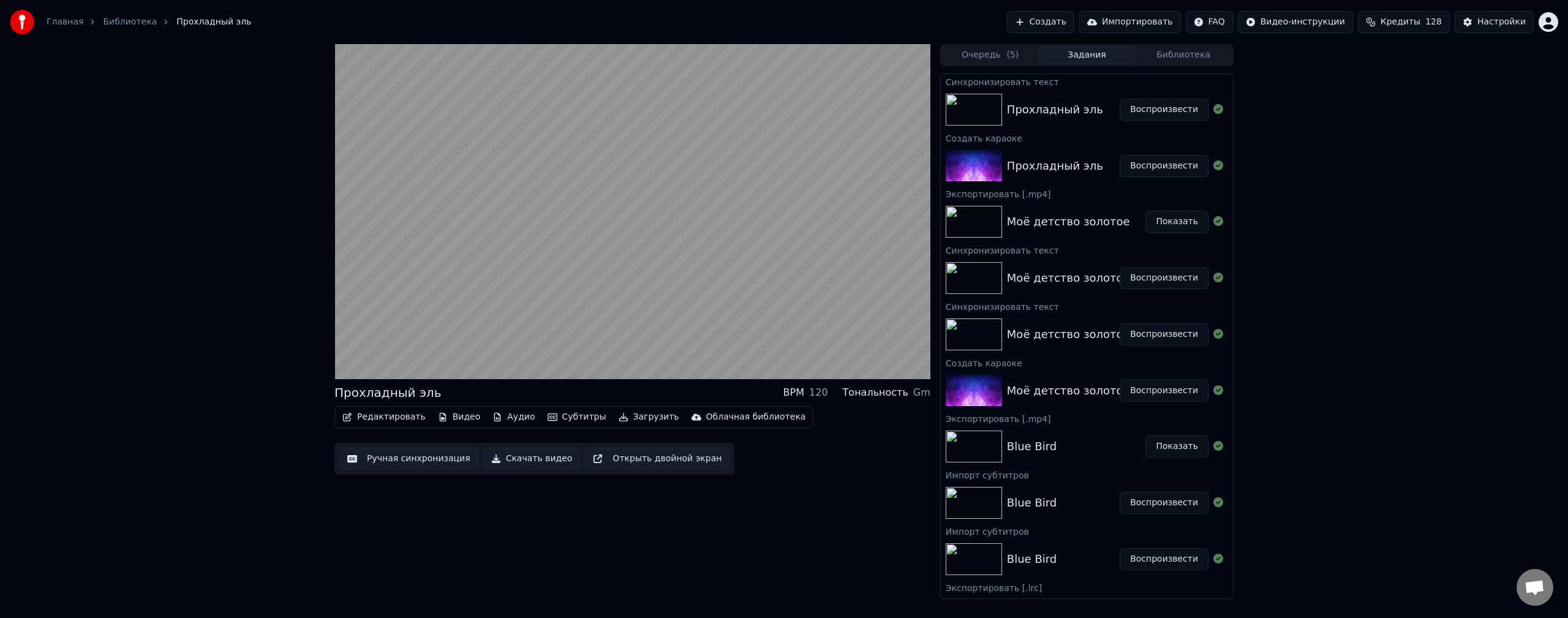
click at [1388, 309] on div "Прохладный эль BPM 120 Тональность Gm Редактировать Видео Аудио Субтитры Загруз…" at bounding box center [784, 320] width 1568 height 555
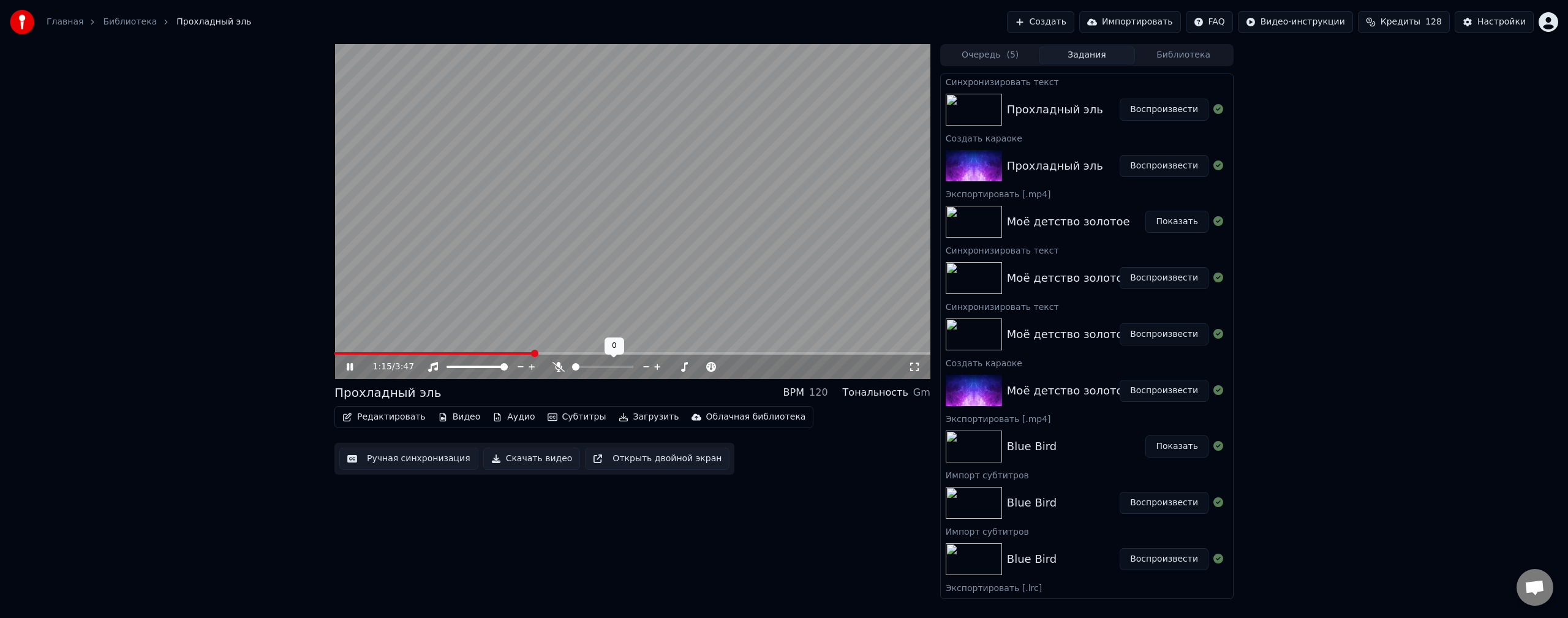
click at [607, 366] on div at bounding box center [613, 367] width 98 height 12
click at [596, 368] on span at bounding box center [603, 367] width 61 height 2
click at [572, 369] on span at bounding box center [575, 366] width 7 height 7
click at [606, 370] on span at bounding box center [606, 366] width 7 height 7
click at [572, 371] on span at bounding box center [575, 366] width 7 height 7
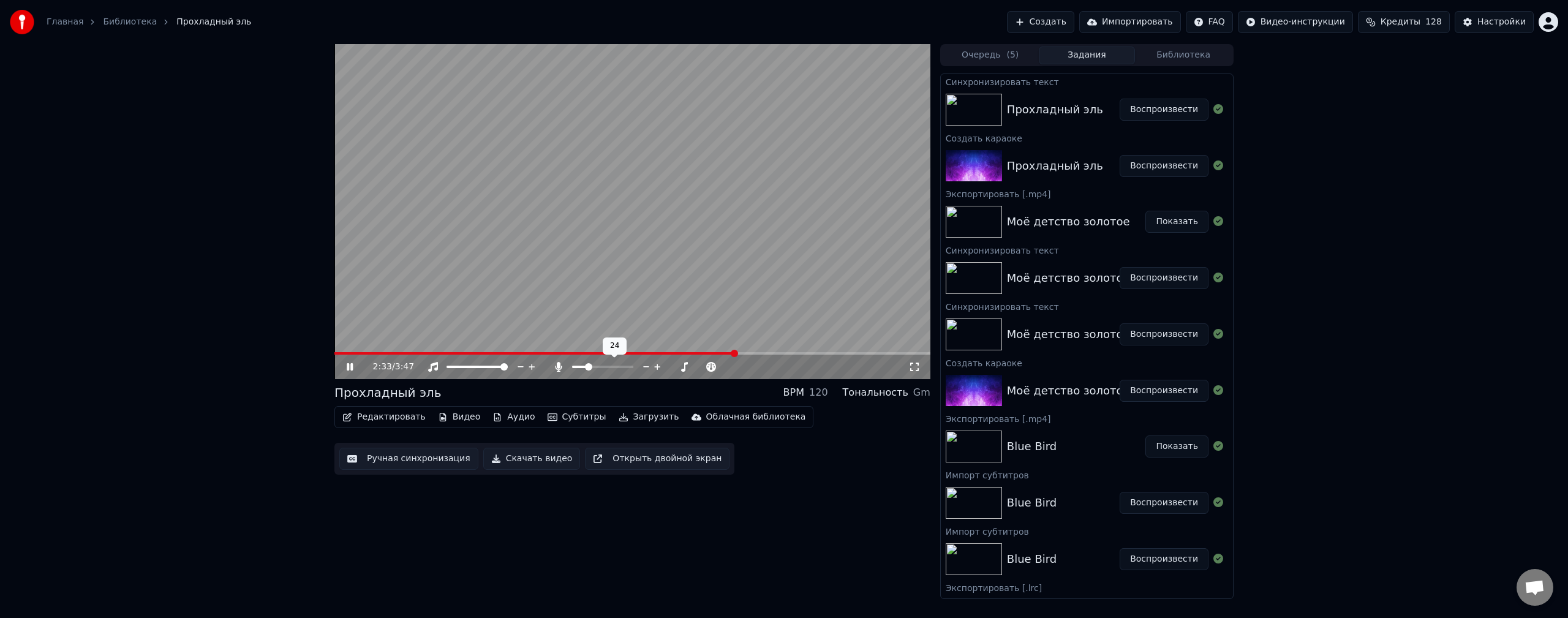
click at [586, 369] on span at bounding box center [588, 366] width 7 height 7
click at [596, 366] on span at bounding box center [603, 367] width 61 height 2
click at [612, 241] on video at bounding box center [632, 211] width 596 height 335
click at [599, 371] on span at bounding box center [602, 366] width 7 height 7
click at [572, 371] on span at bounding box center [575, 366] width 7 height 7
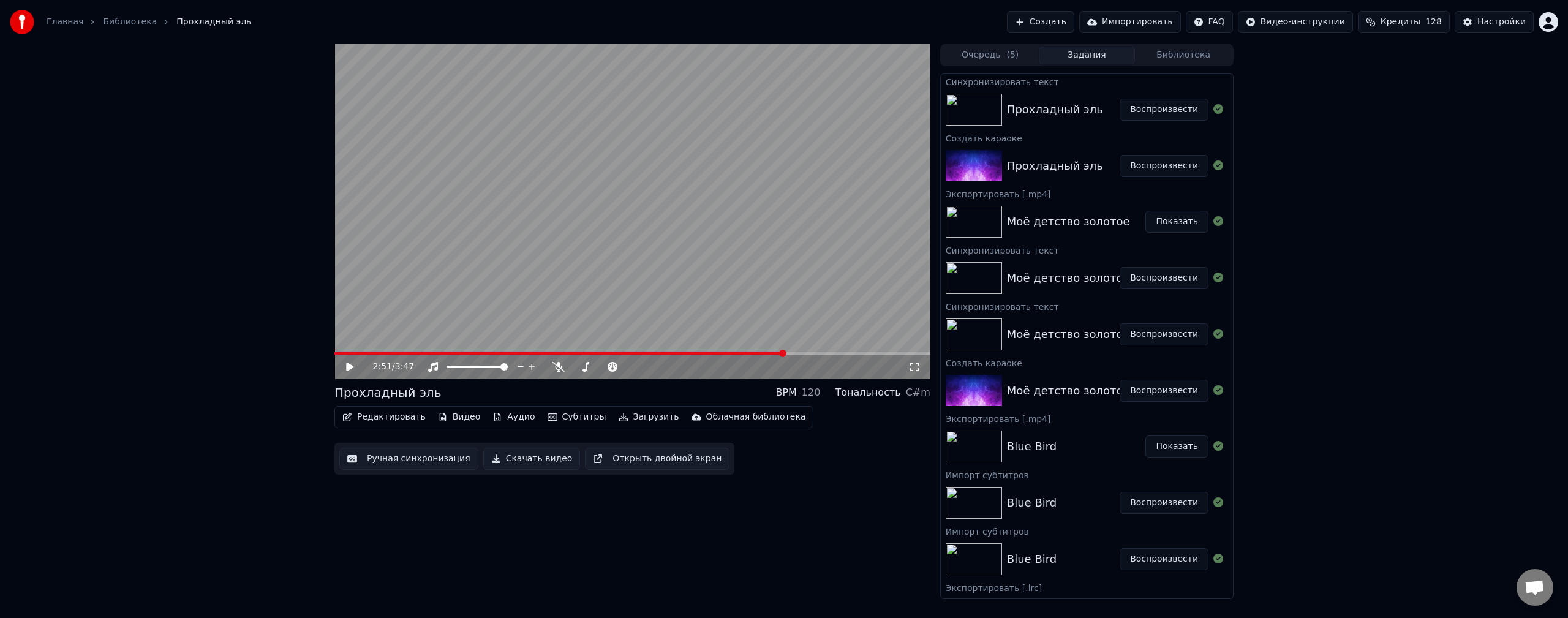
click at [568, 262] on video at bounding box center [632, 211] width 596 height 335
click at [334, 351] on video at bounding box center [632, 211] width 596 height 335
click at [348, 352] on span at bounding box center [560, 353] width 452 height 2
click at [630, 368] on span at bounding box center [629, 366] width 7 height 7
click at [572, 368] on span at bounding box center [575, 366] width 7 height 7
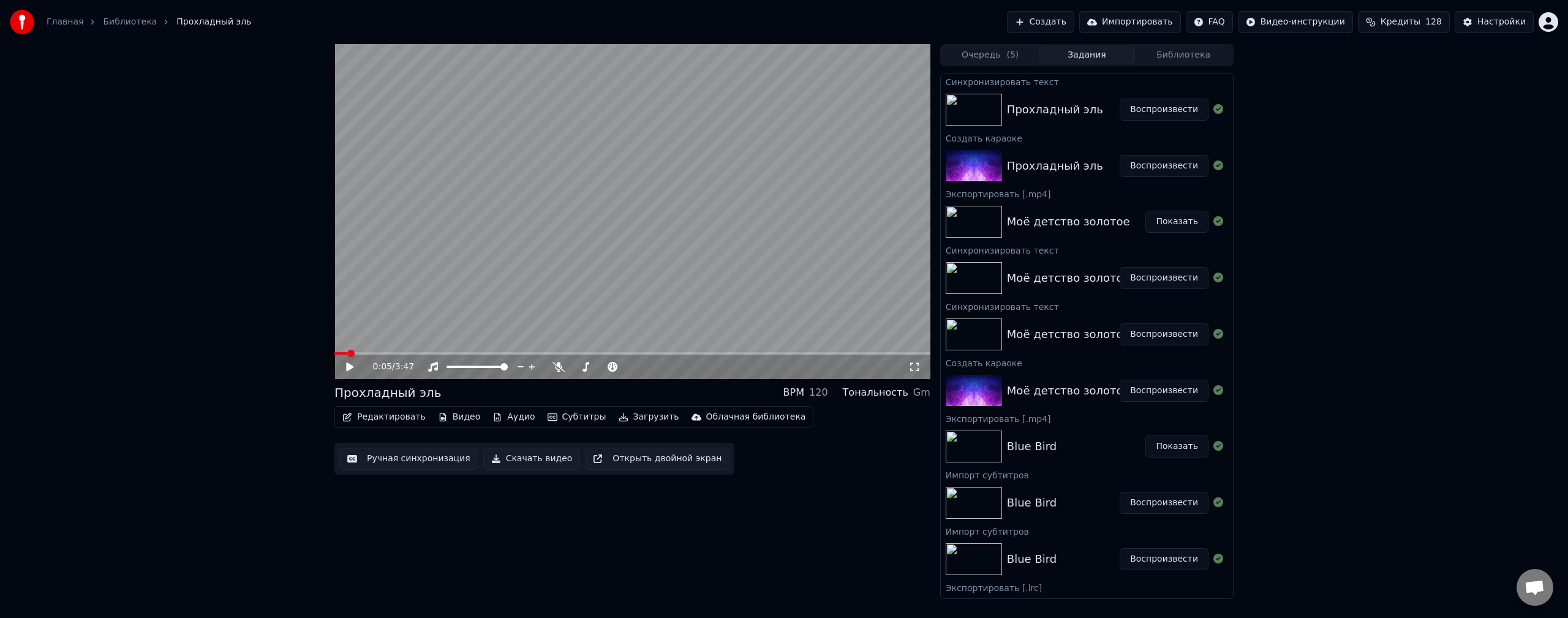
click at [625, 417] on button "Загрузить" at bounding box center [649, 417] width 70 height 17
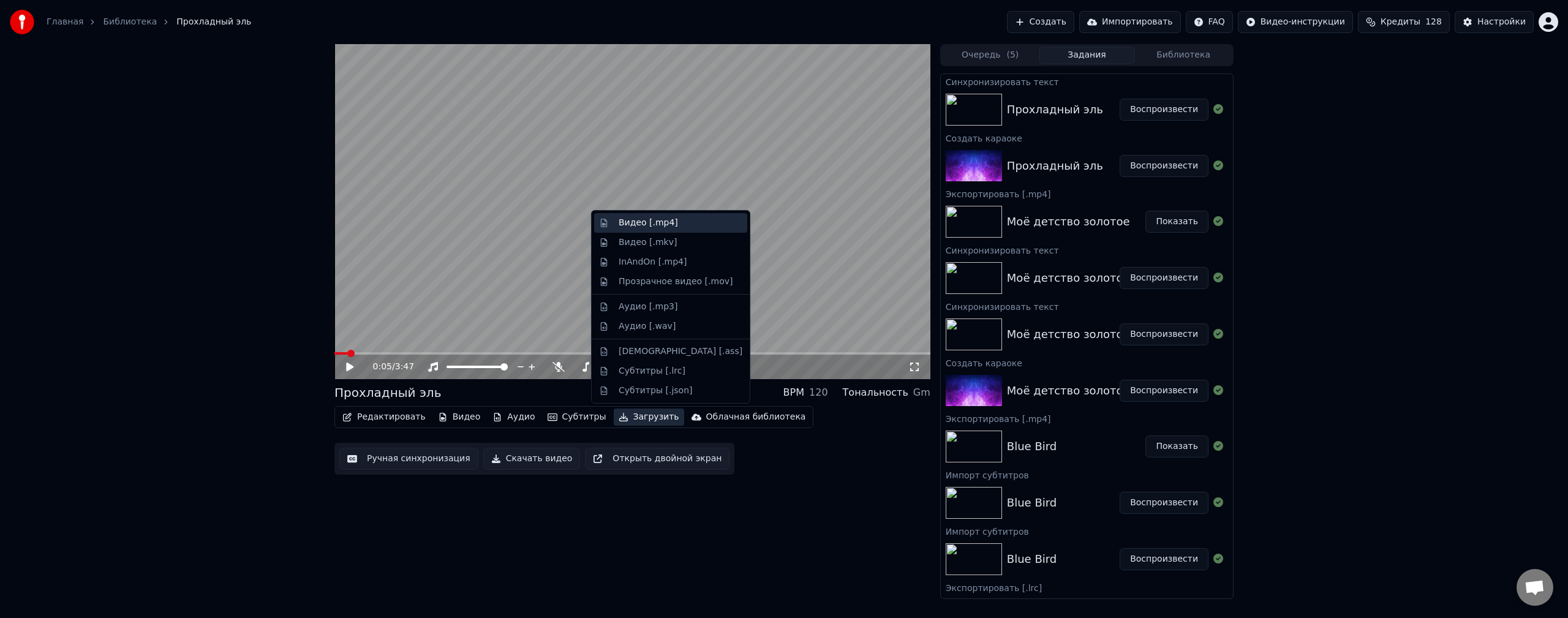
click at [652, 224] on div "Видео [.mp4]" at bounding box center [649, 223] width 60 height 12
